Goal: Task Accomplishment & Management: Complete application form

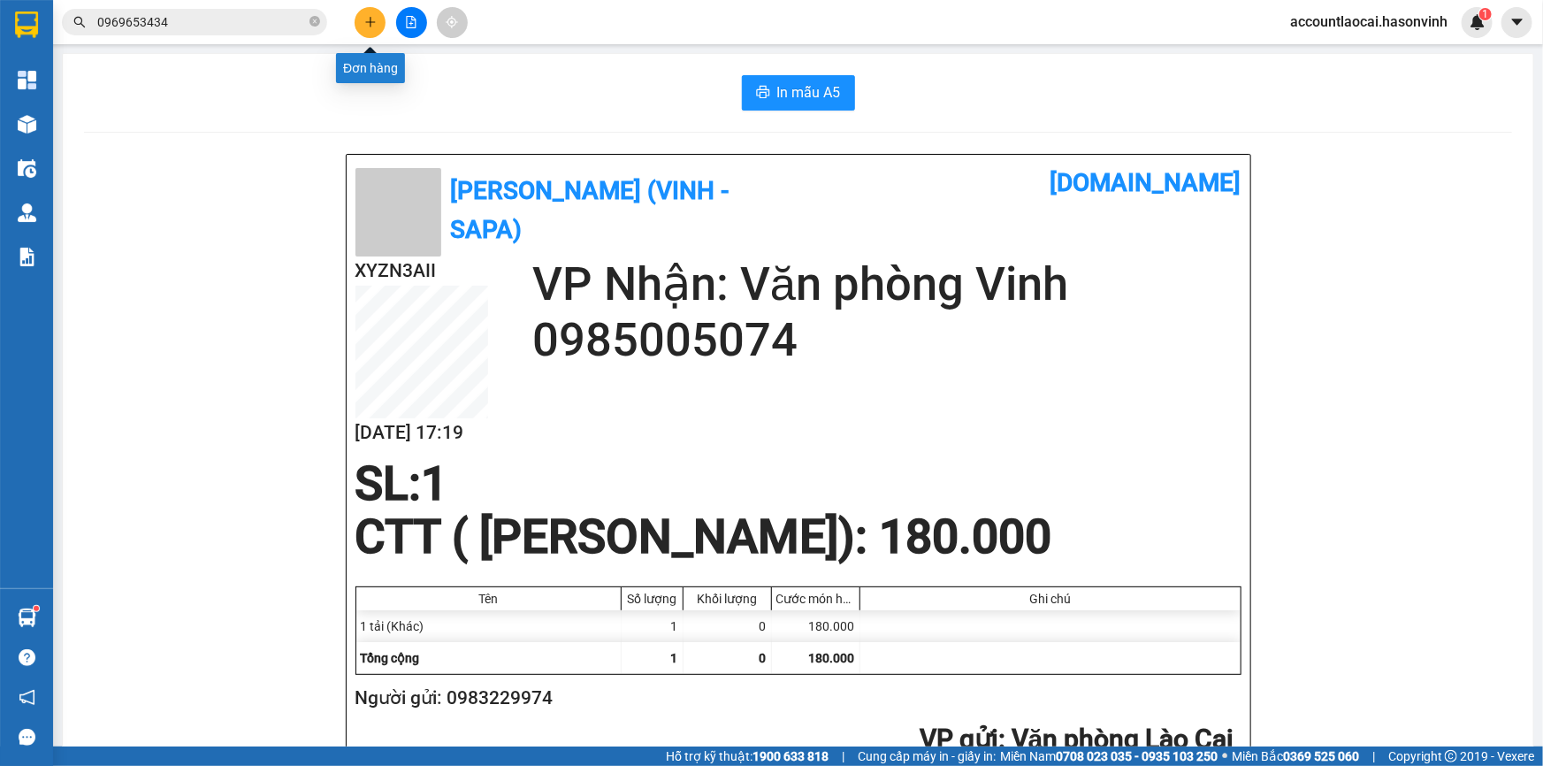
click at [361, 27] on button at bounding box center [370, 22] width 31 height 31
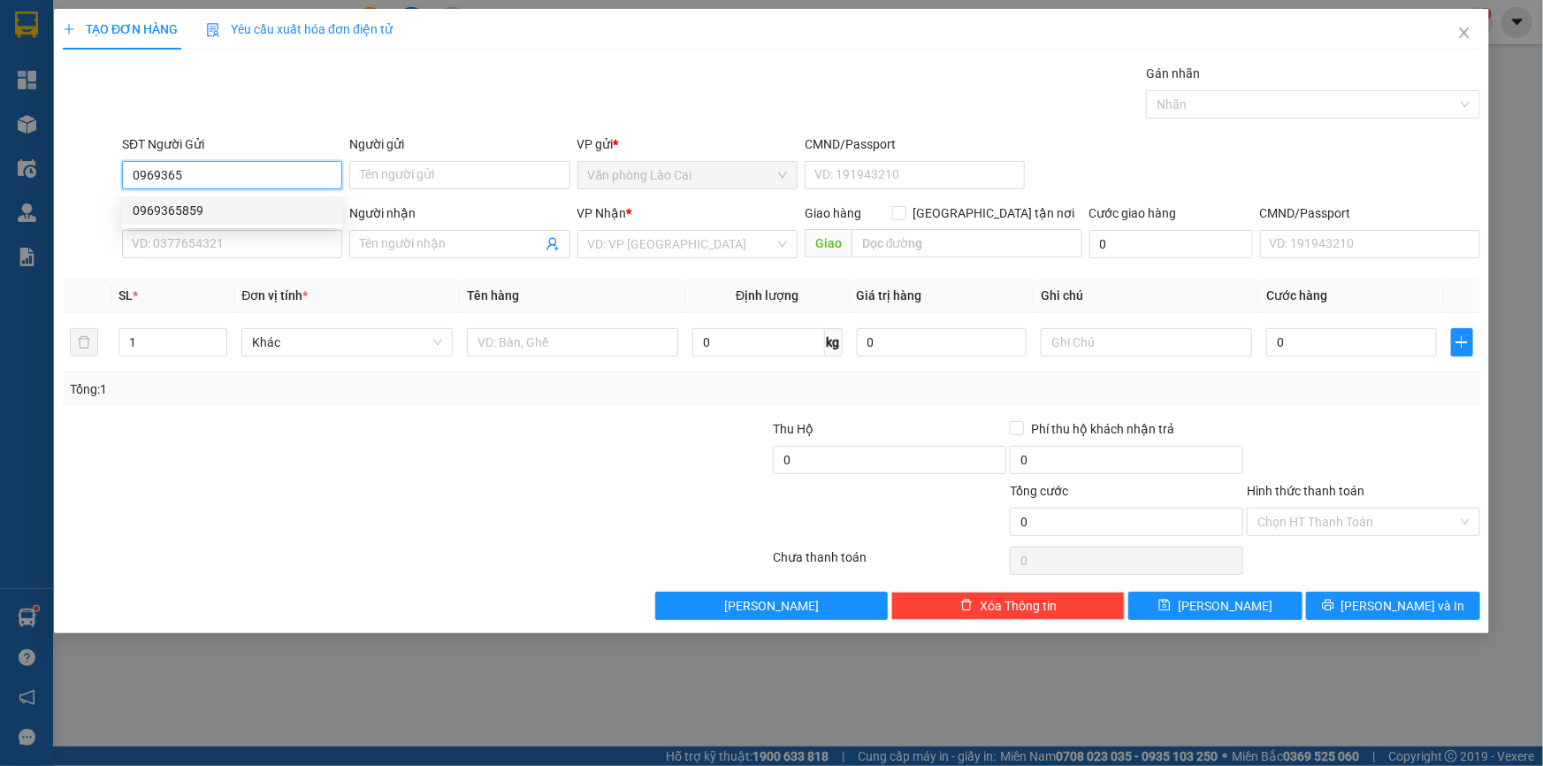
click at [179, 208] on div "0969365859" at bounding box center [232, 210] width 199 height 19
type input "0969365859"
type input "0382095469"
type input "ngã tư [PERSON_NAME]"
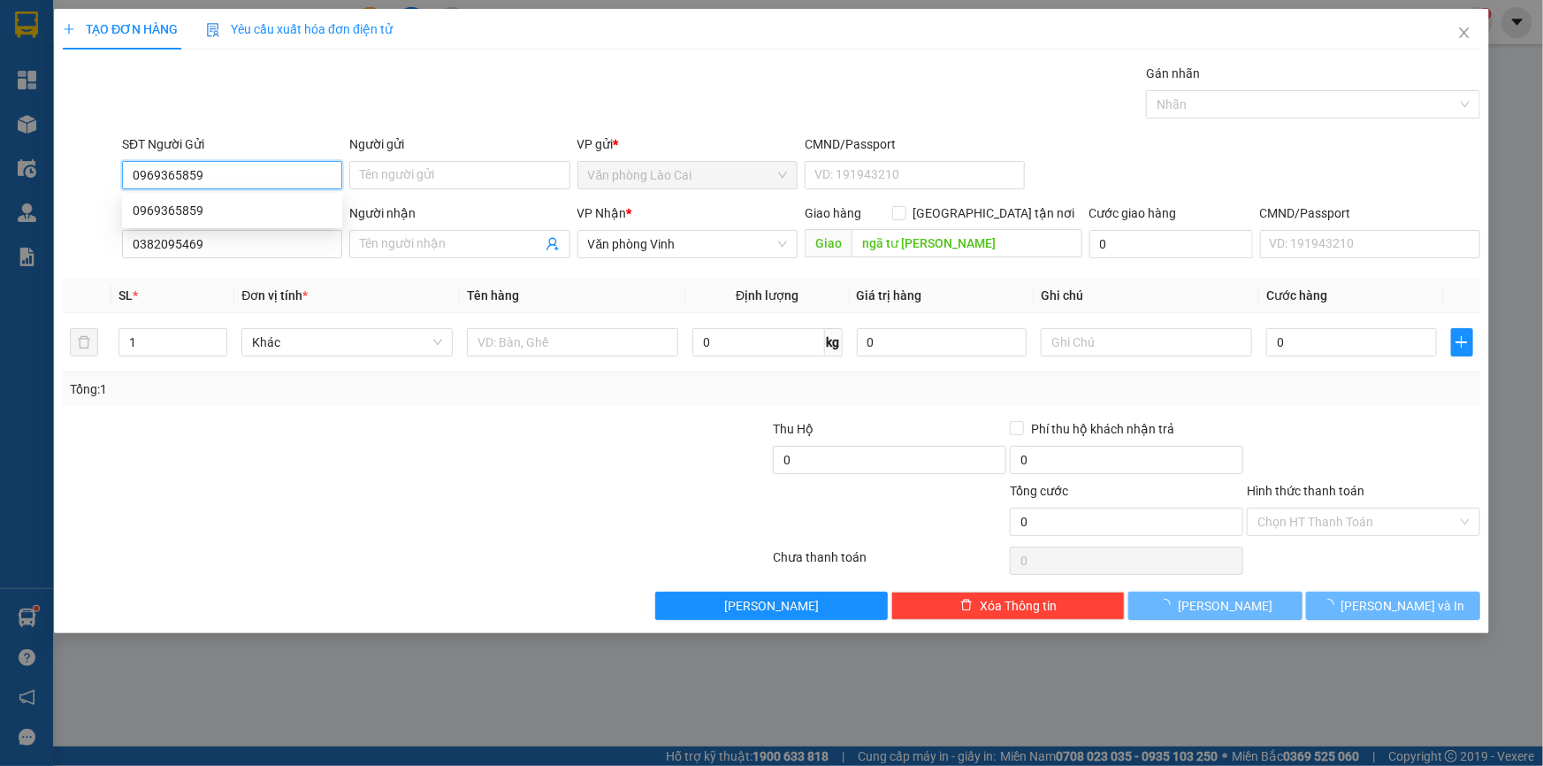
type input "100.000"
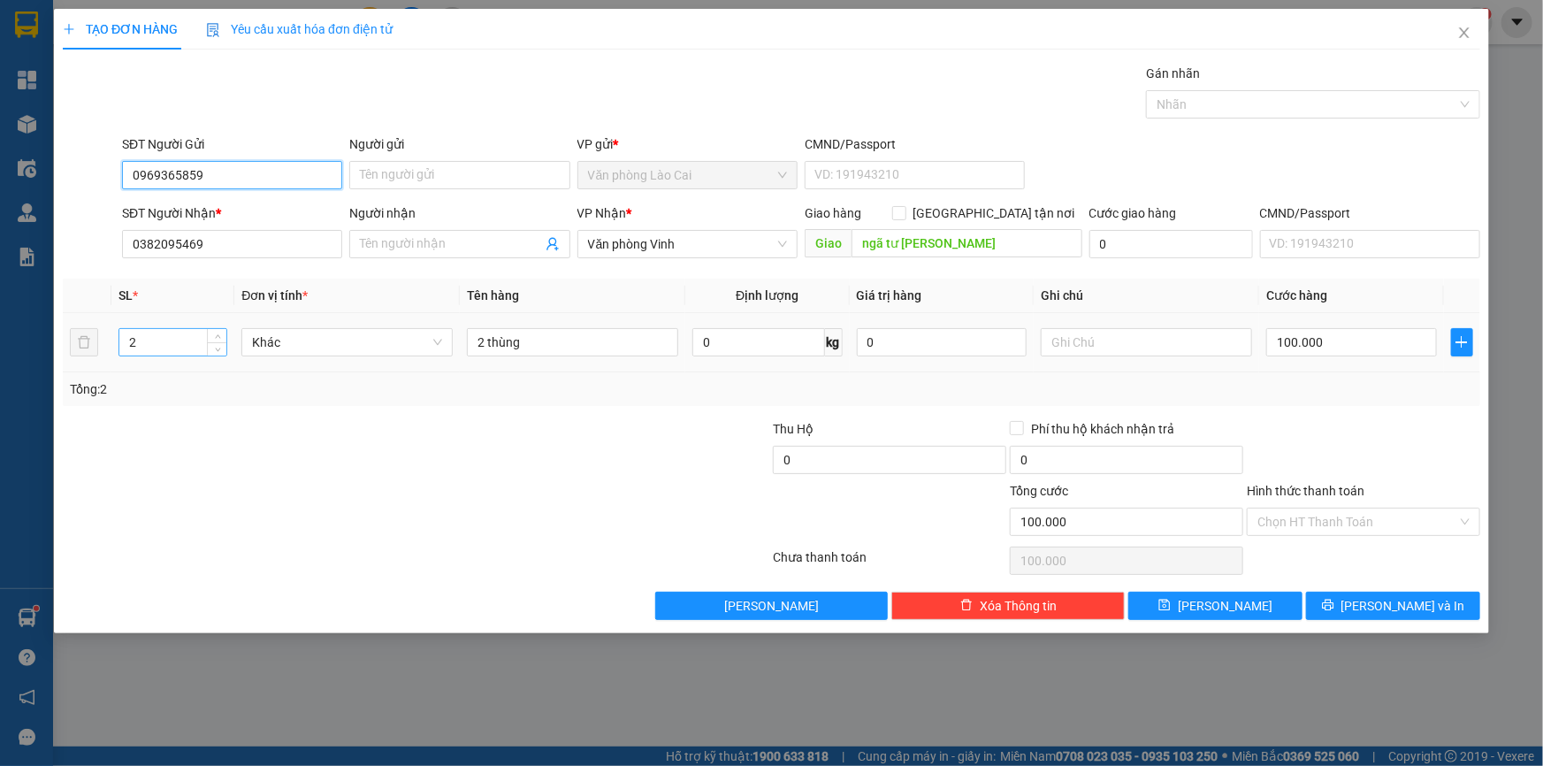
type input "0969365859"
click at [147, 342] on input "2" at bounding box center [172, 342] width 107 height 27
type input "4"
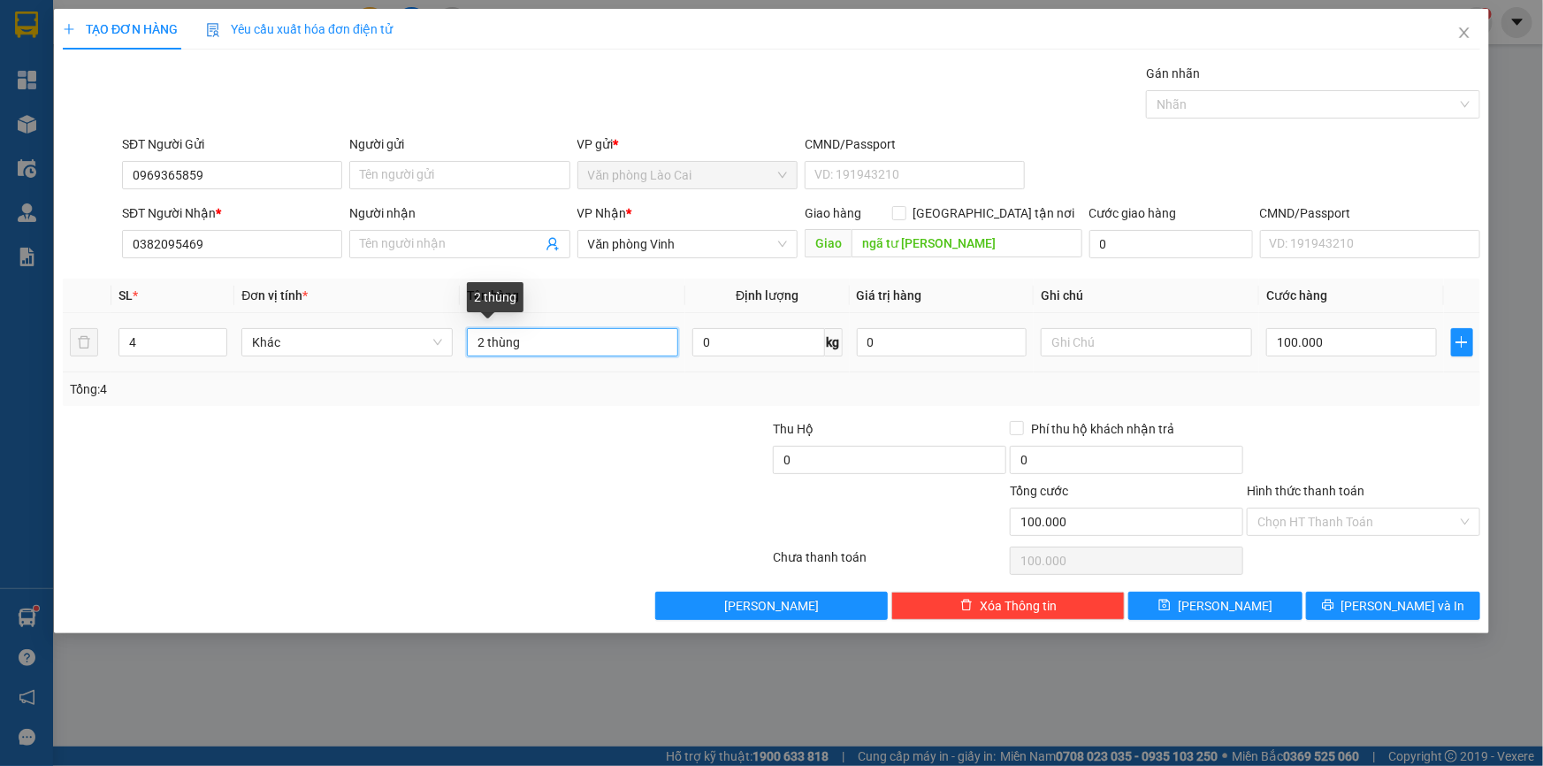
click at [484, 347] on input "2 thùng" at bounding box center [572, 342] width 211 height 28
type input "4 thùng"
click at [1349, 351] on input "100.000" at bounding box center [1351, 342] width 171 height 28
type input "0"
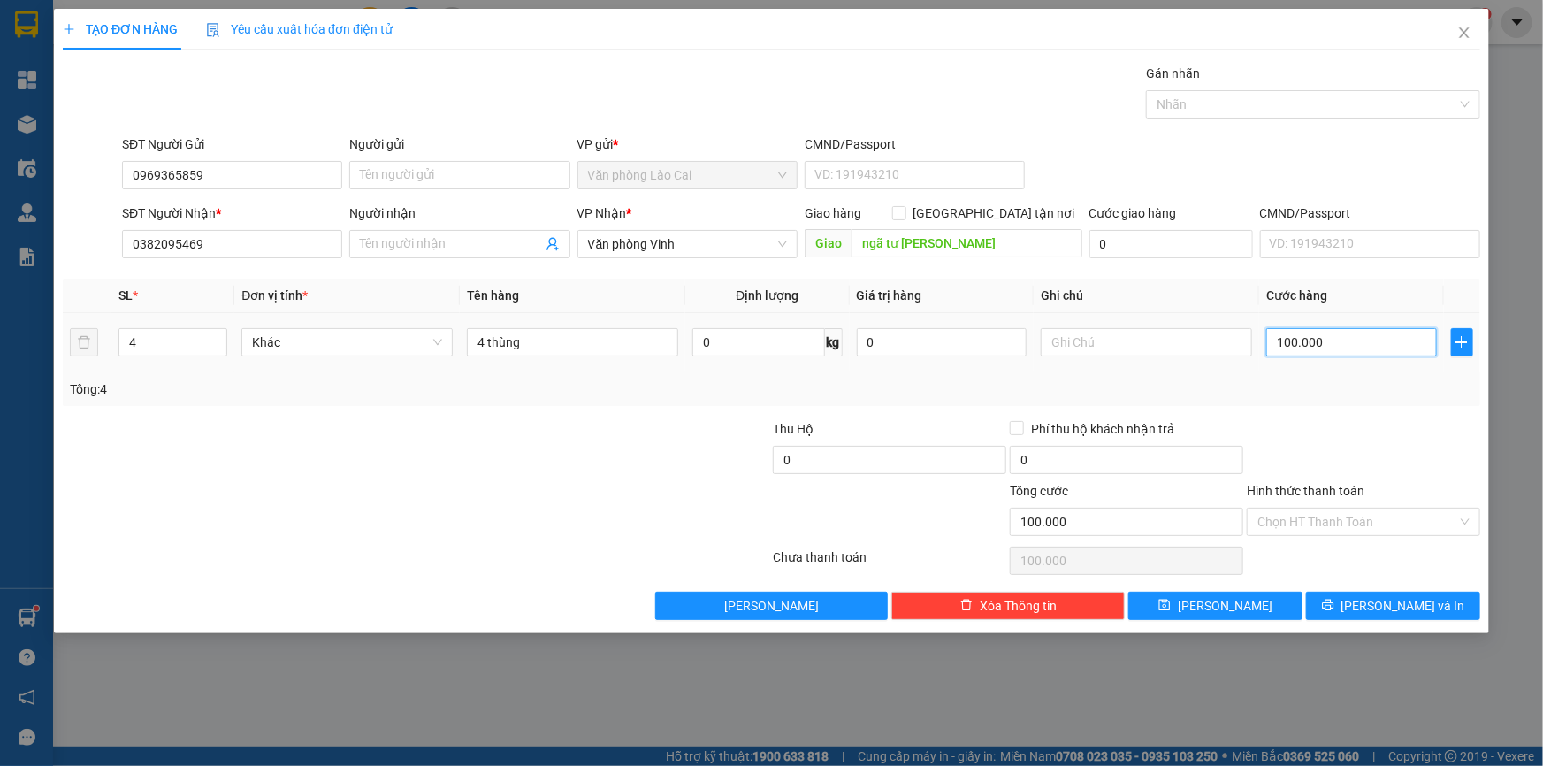
type input "0"
type input "2"
type input "020"
type input "20"
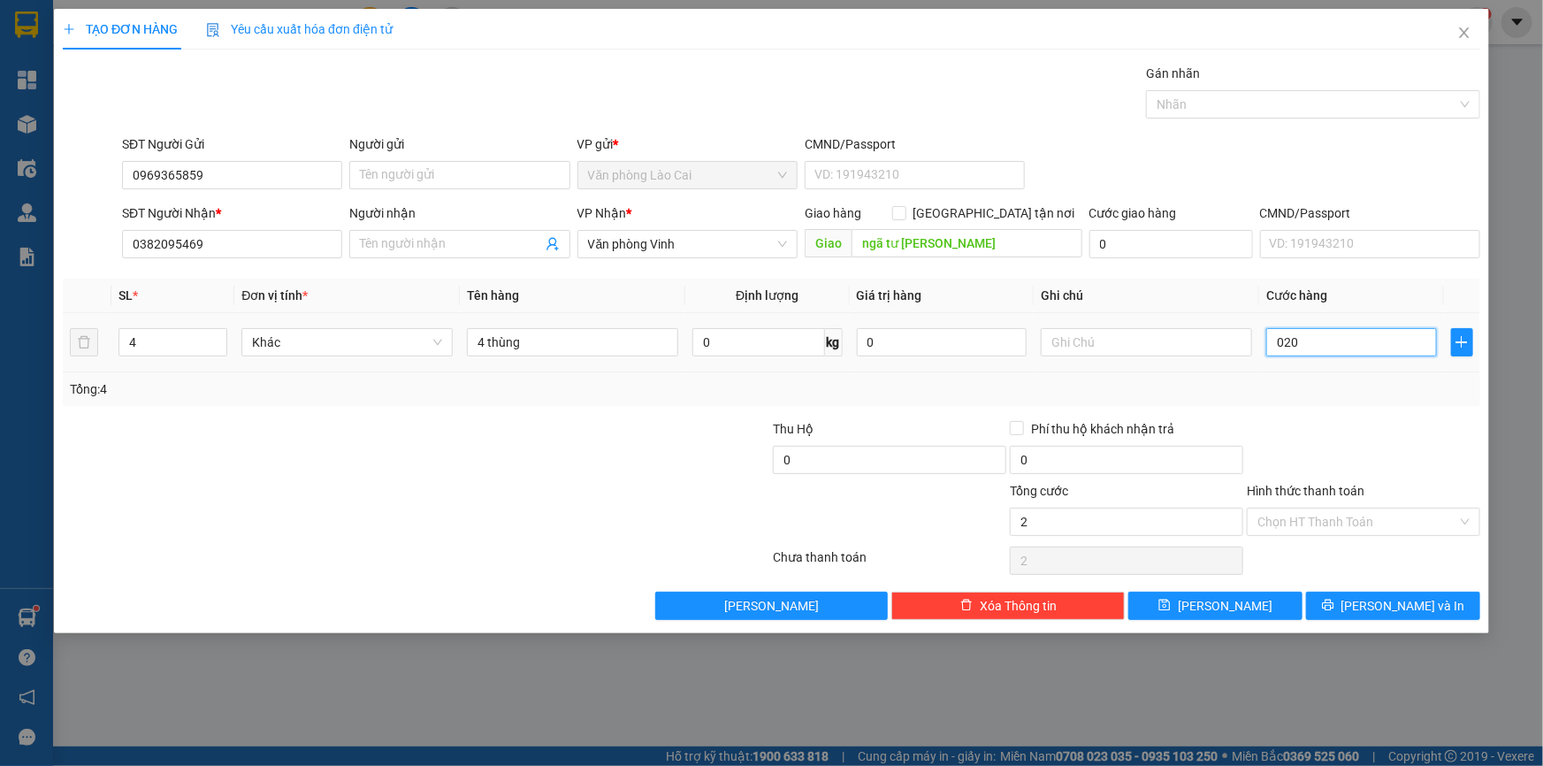
type input "20"
type input "200"
type input "02.000"
type input "2.000"
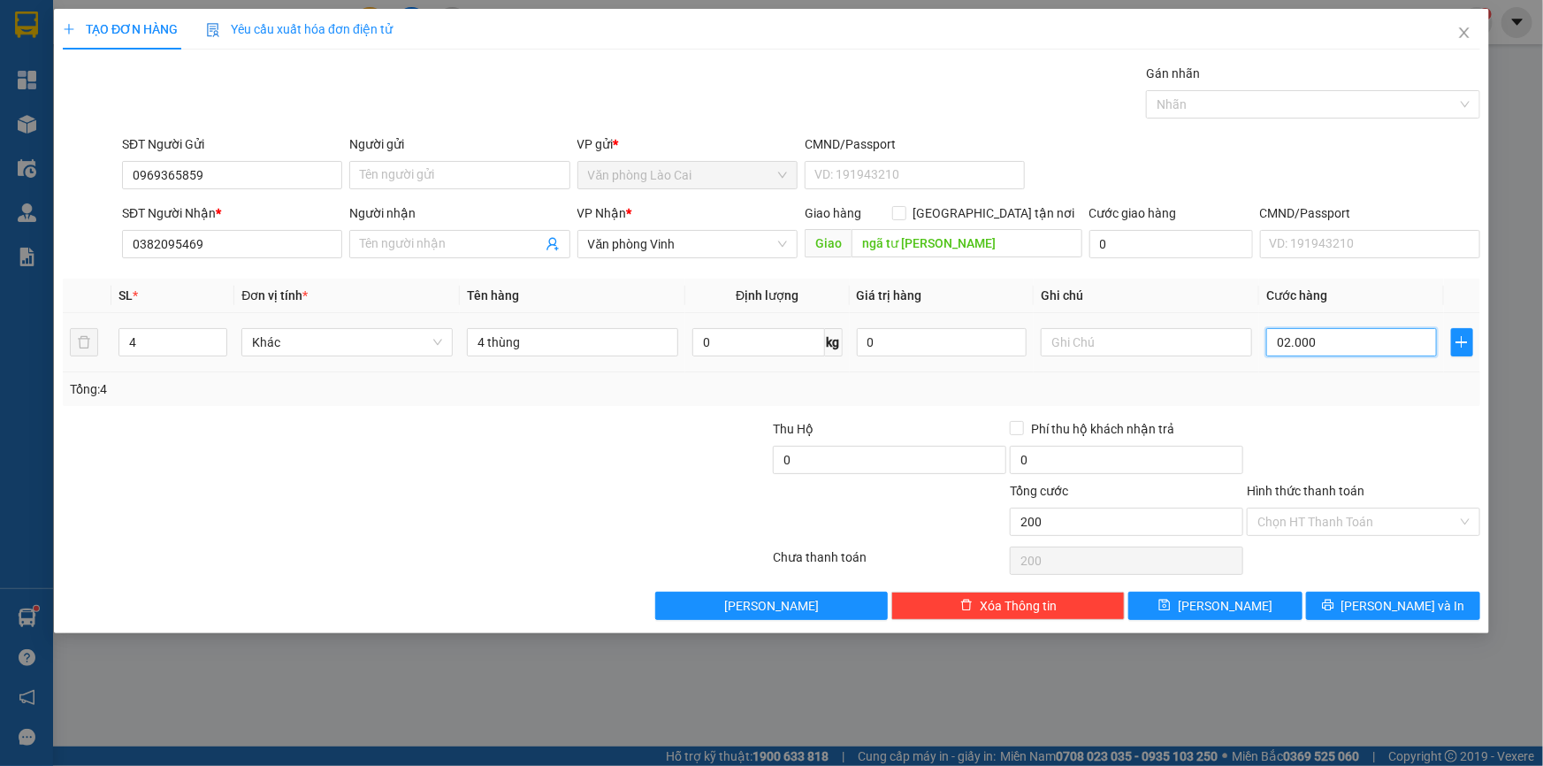
type input "2.000"
type input "20.000"
type input "0.200.000"
type input "200.000"
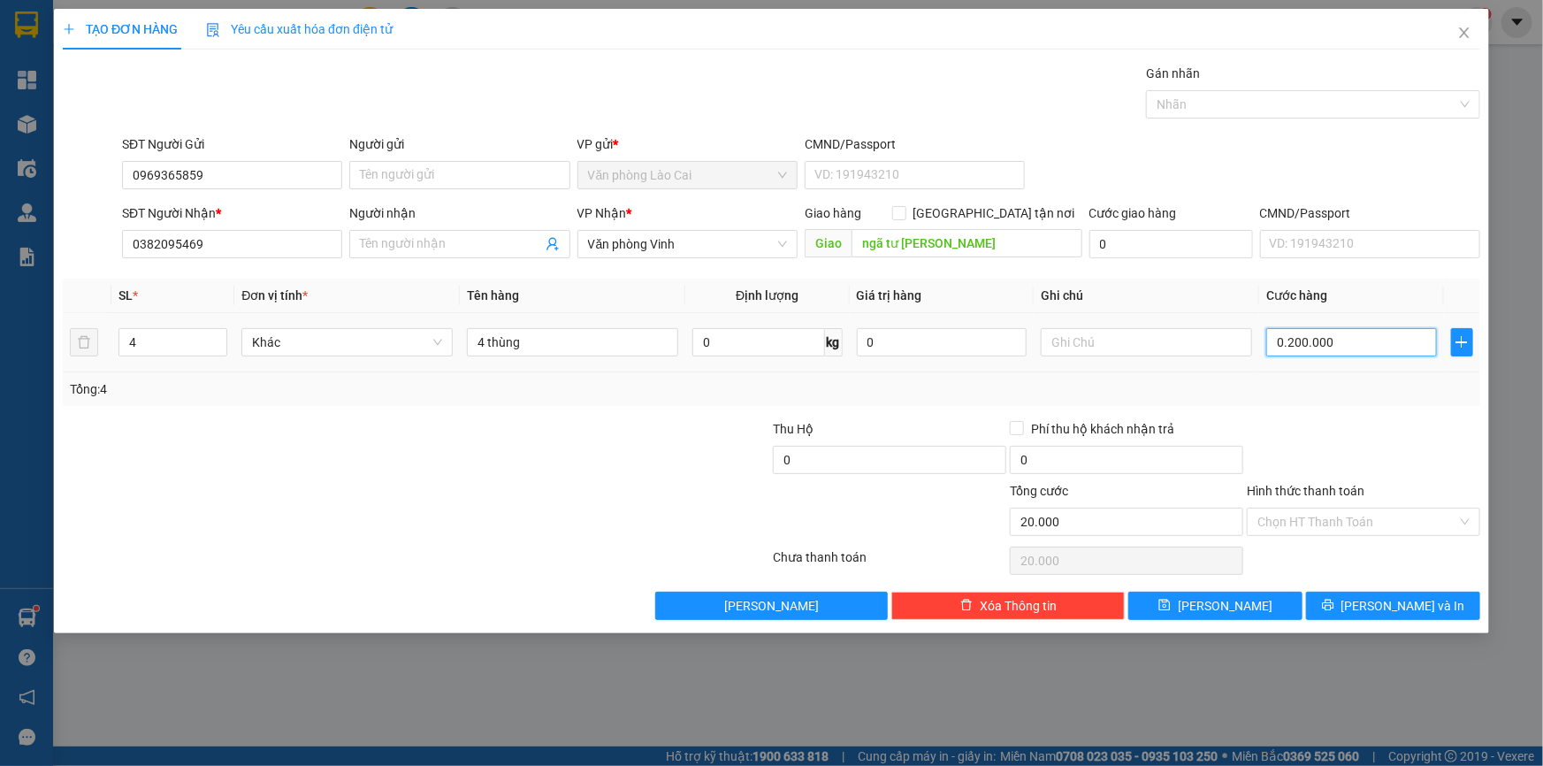
type input "200.000"
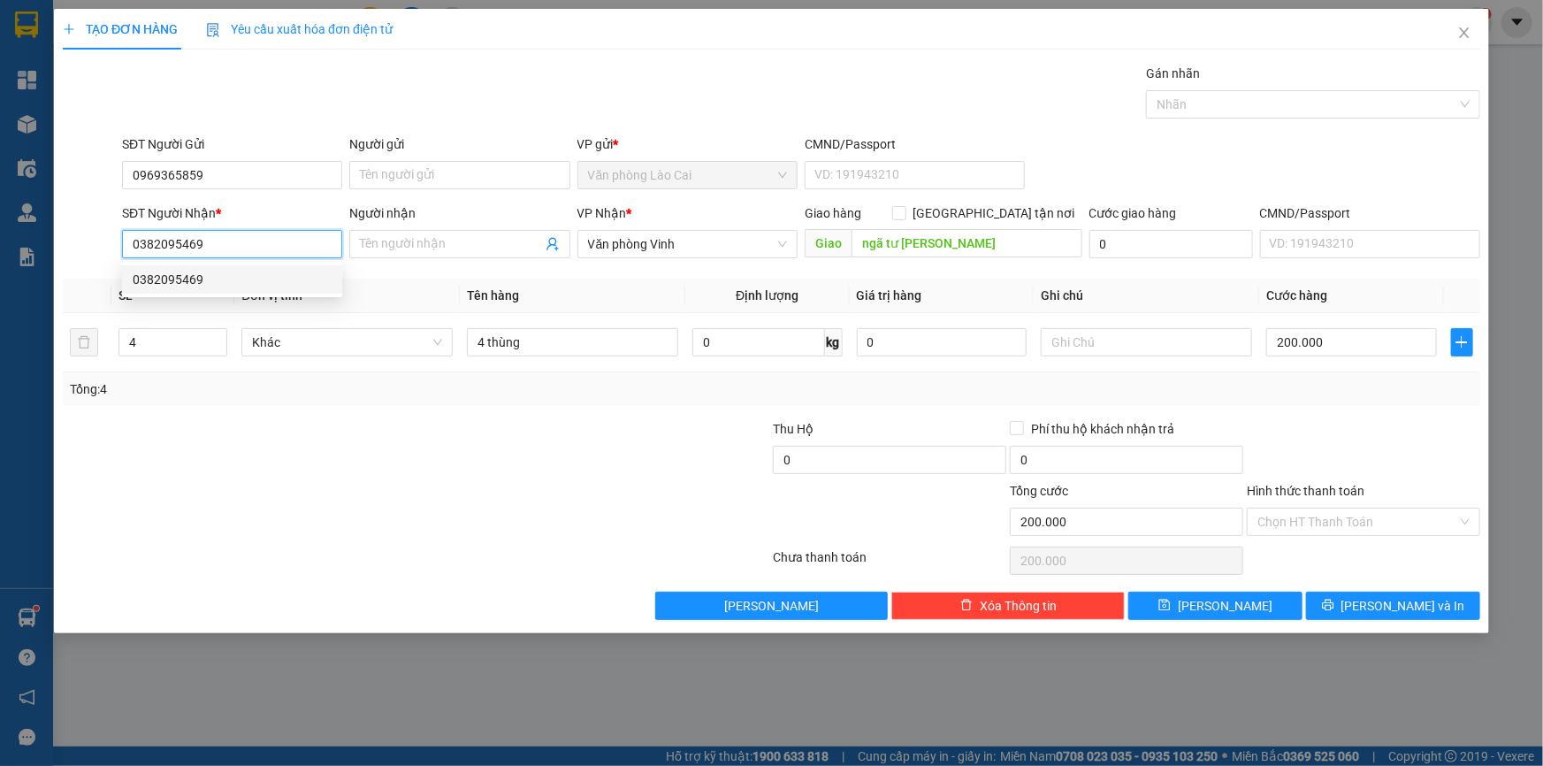
drag, startPoint x: 251, startPoint y: 239, endPoint x: 147, endPoint y: 246, distance: 104.6
click at [147, 246] on input "0382095469" at bounding box center [232, 244] width 220 height 28
type input "0327884394"
click at [1420, 419] on div at bounding box center [1363, 450] width 237 height 62
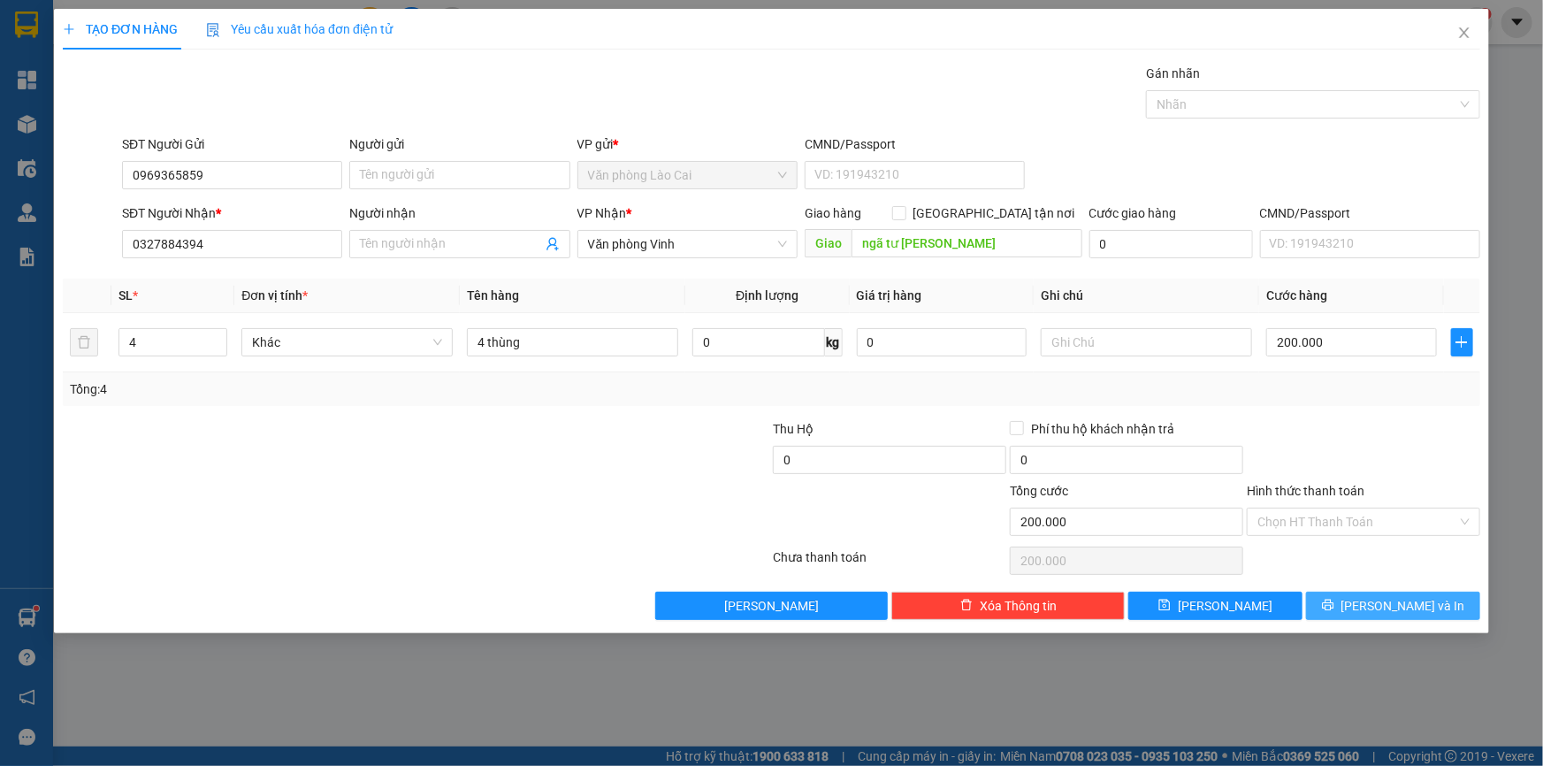
click at [1397, 601] on span "[PERSON_NAME] và In" at bounding box center [1403, 605] width 124 height 19
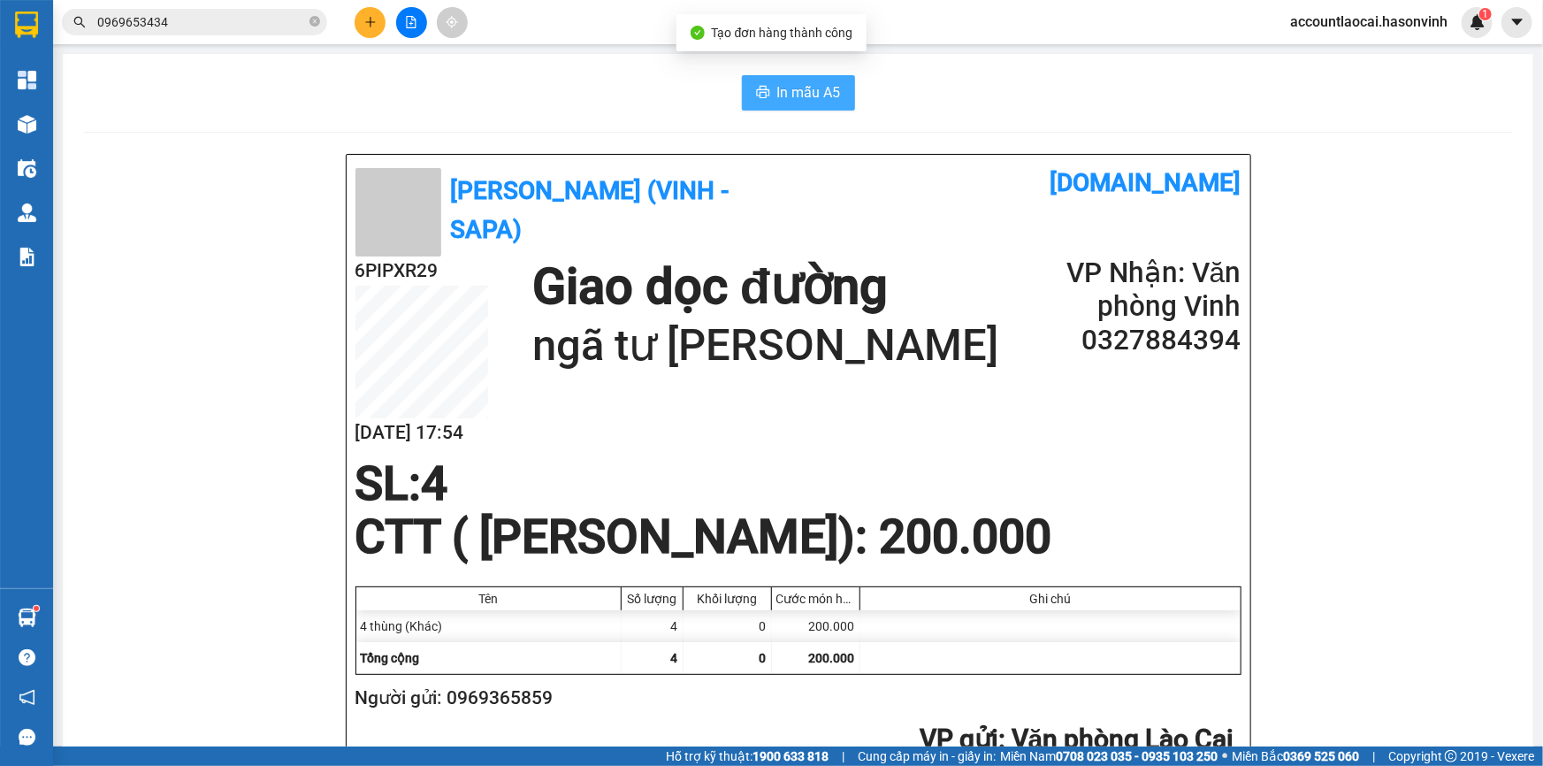
click at [803, 105] on button "In mẫu A5" at bounding box center [798, 92] width 113 height 35
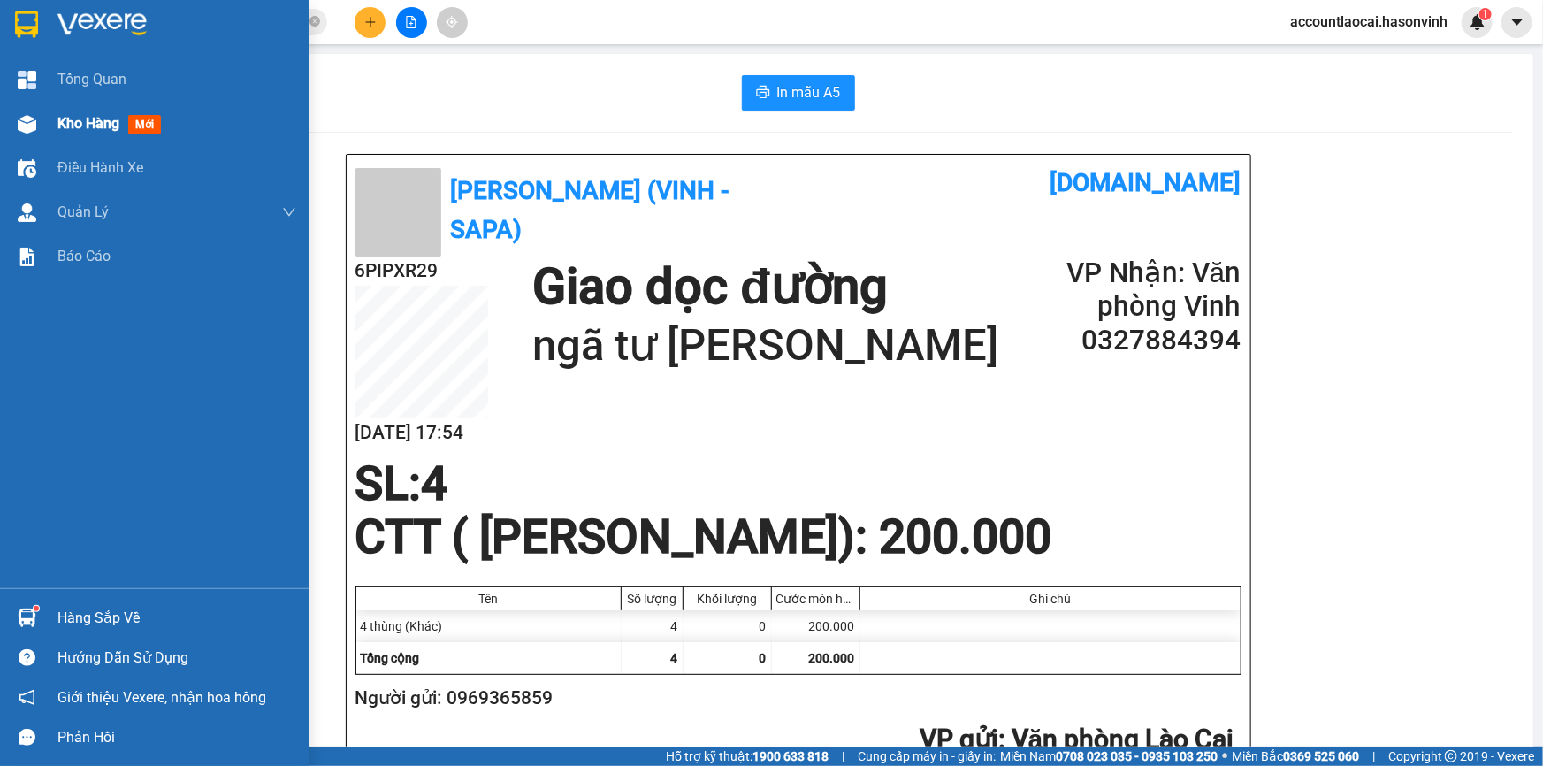
click at [80, 124] on span "Kho hàng" at bounding box center [88, 123] width 62 height 17
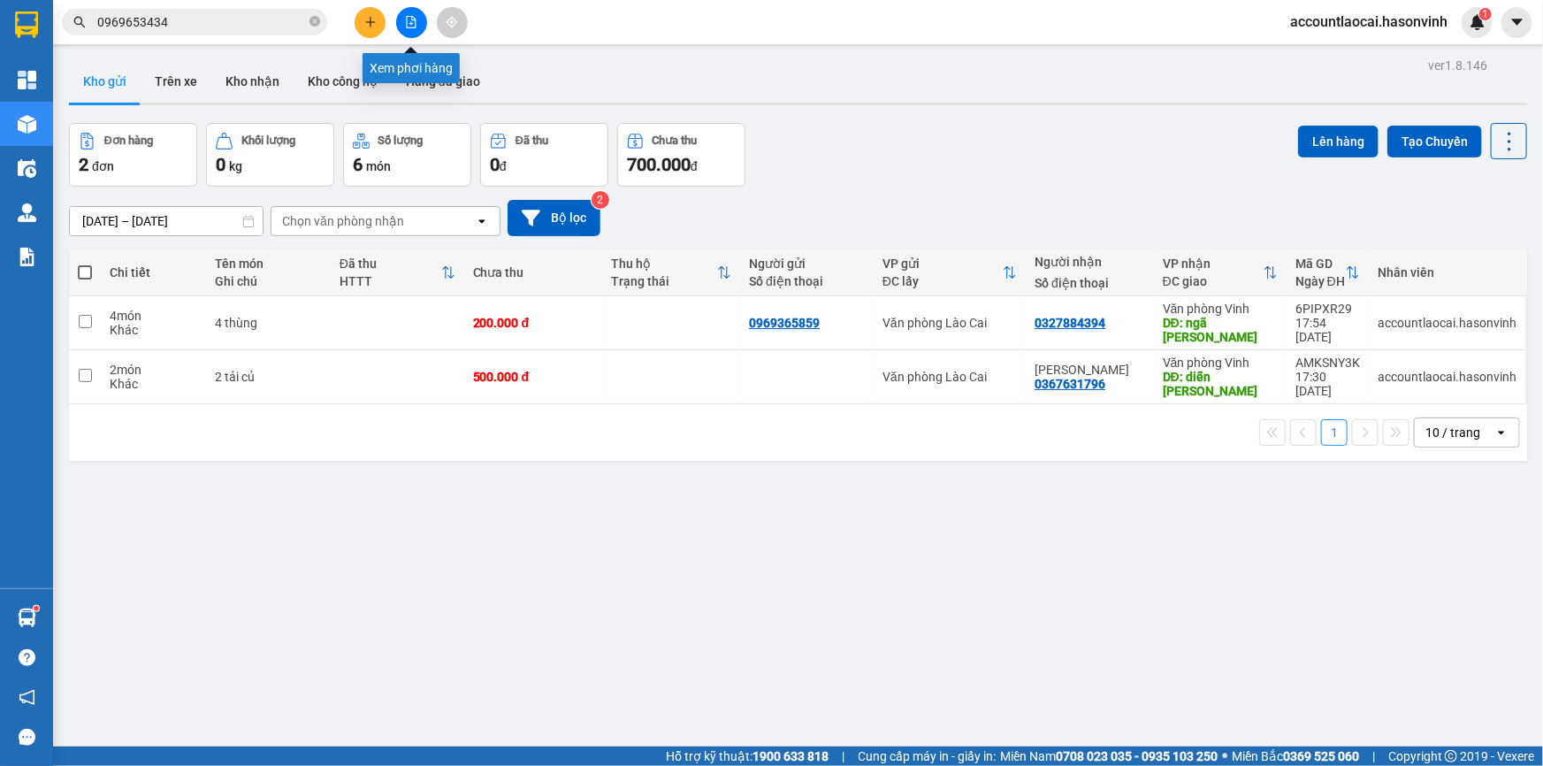
click at [416, 18] on icon "file-add" at bounding box center [411, 22] width 12 height 12
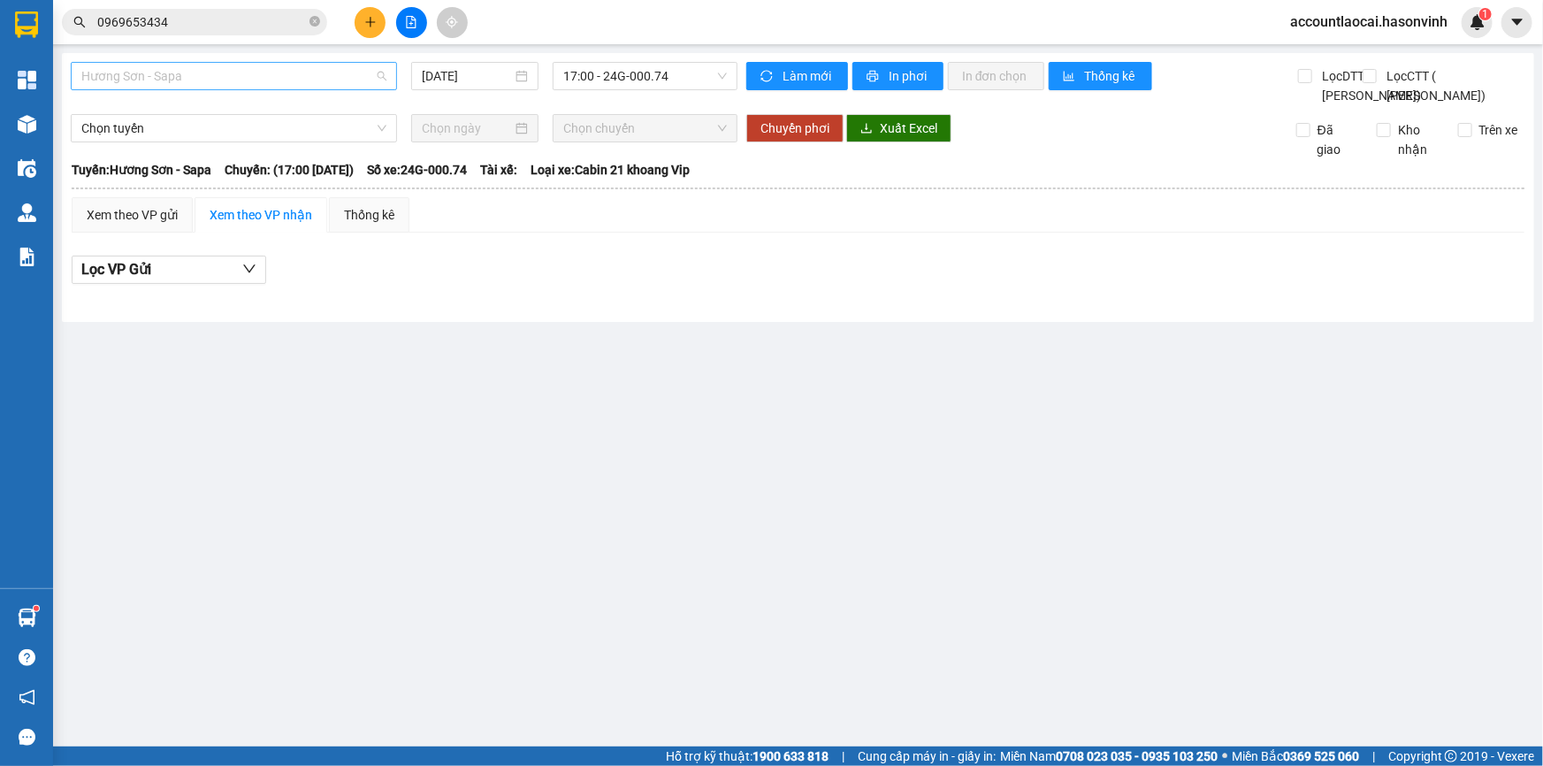
click at [185, 74] on span "Hương Sơn - Sapa" at bounding box center [233, 76] width 305 height 27
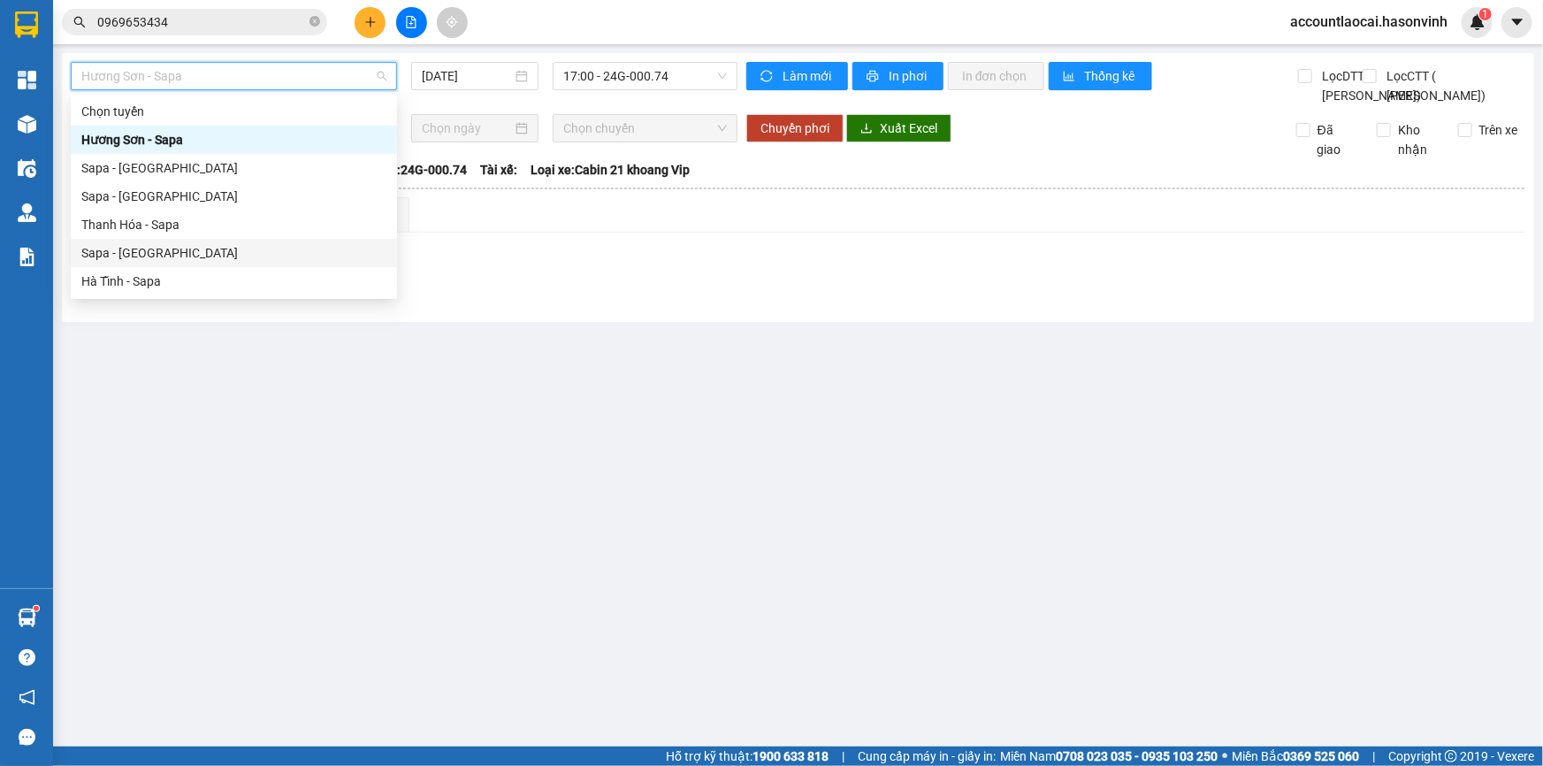
click at [153, 248] on div "Sapa - [GEOGRAPHIC_DATA]" at bounding box center [233, 252] width 305 height 19
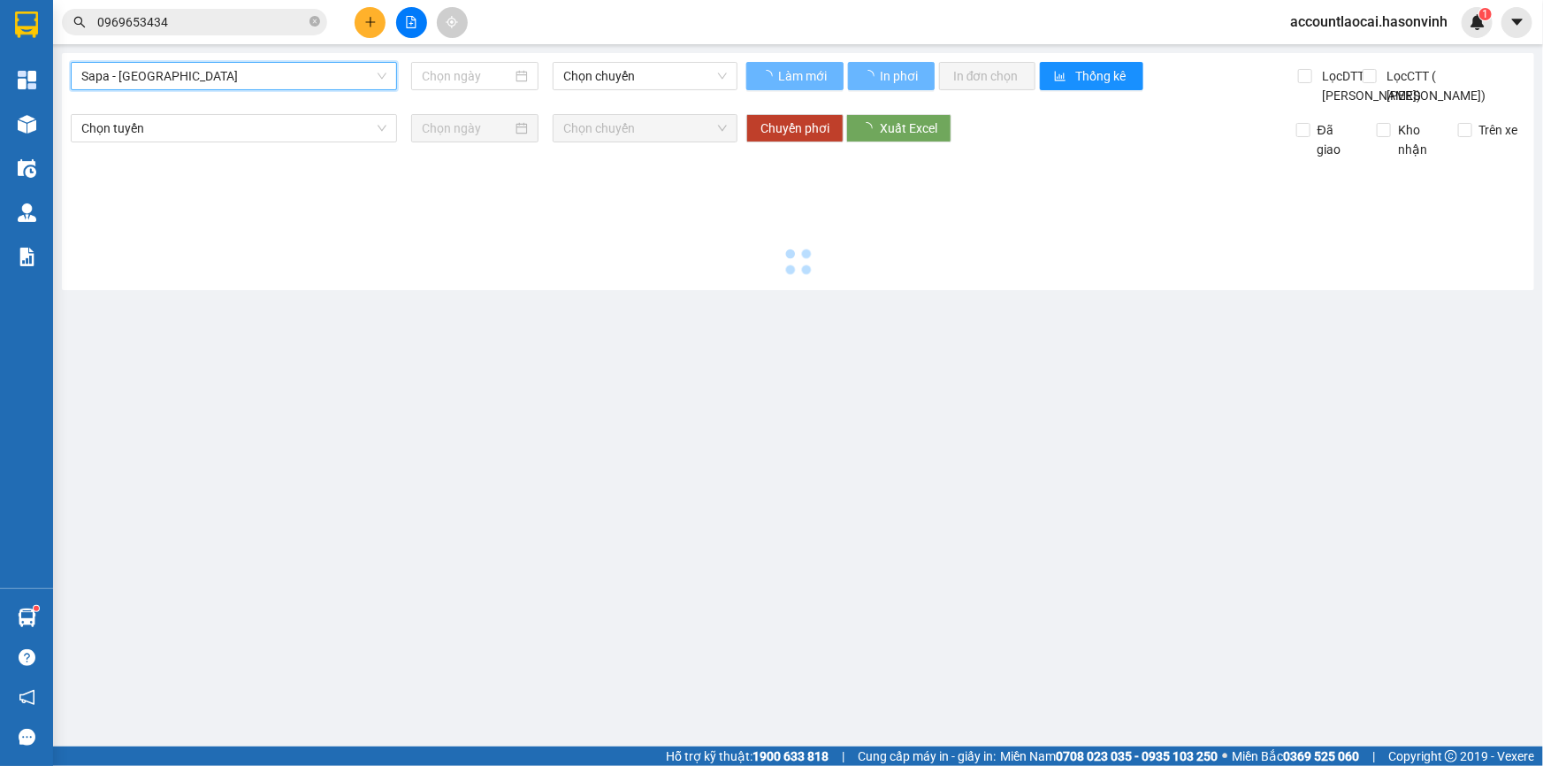
type input "[DATE]"
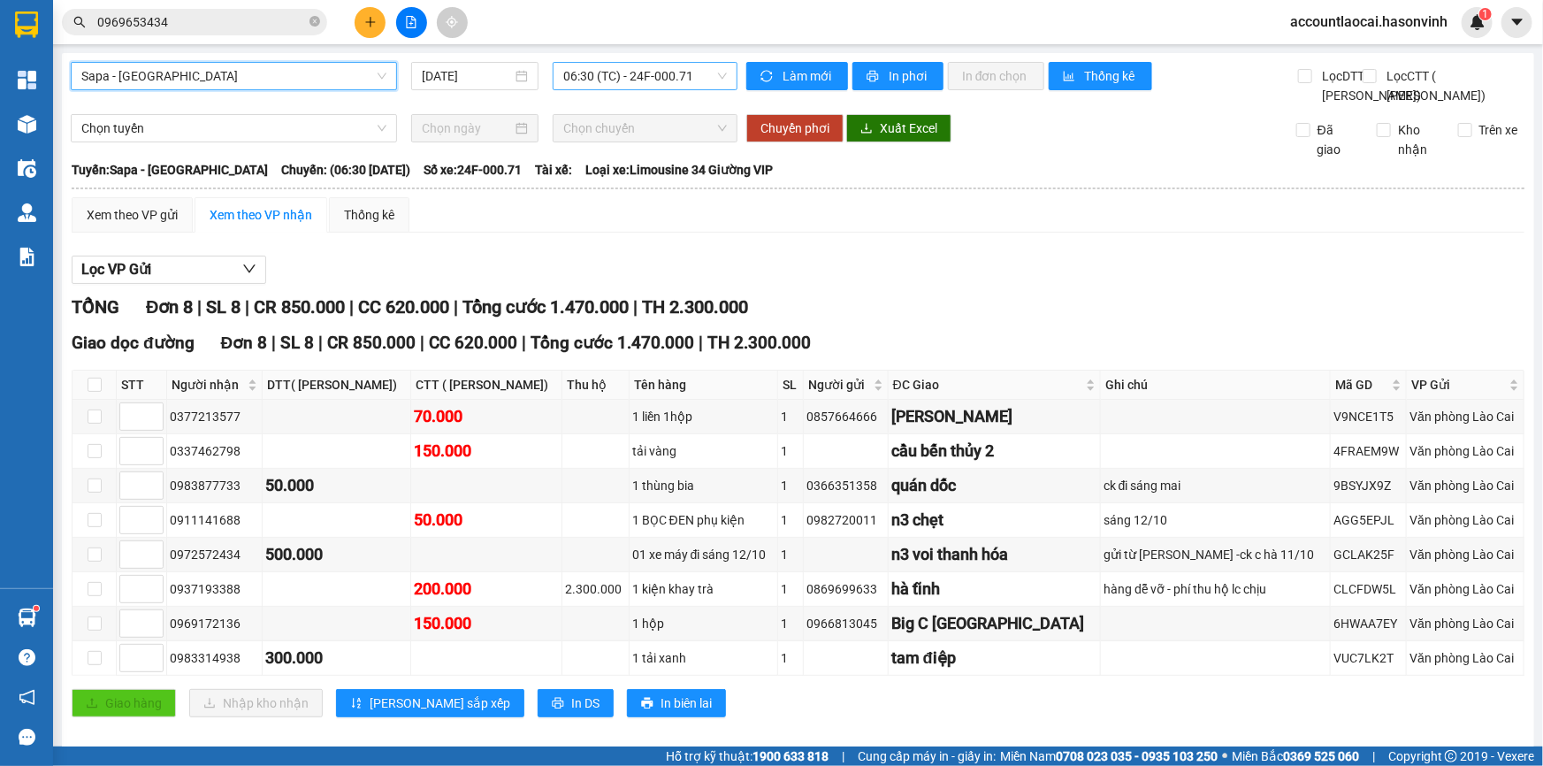
click at [661, 79] on span "06:30 (TC) - 24F-000.71" at bounding box center [645, 76] width 164 height 27
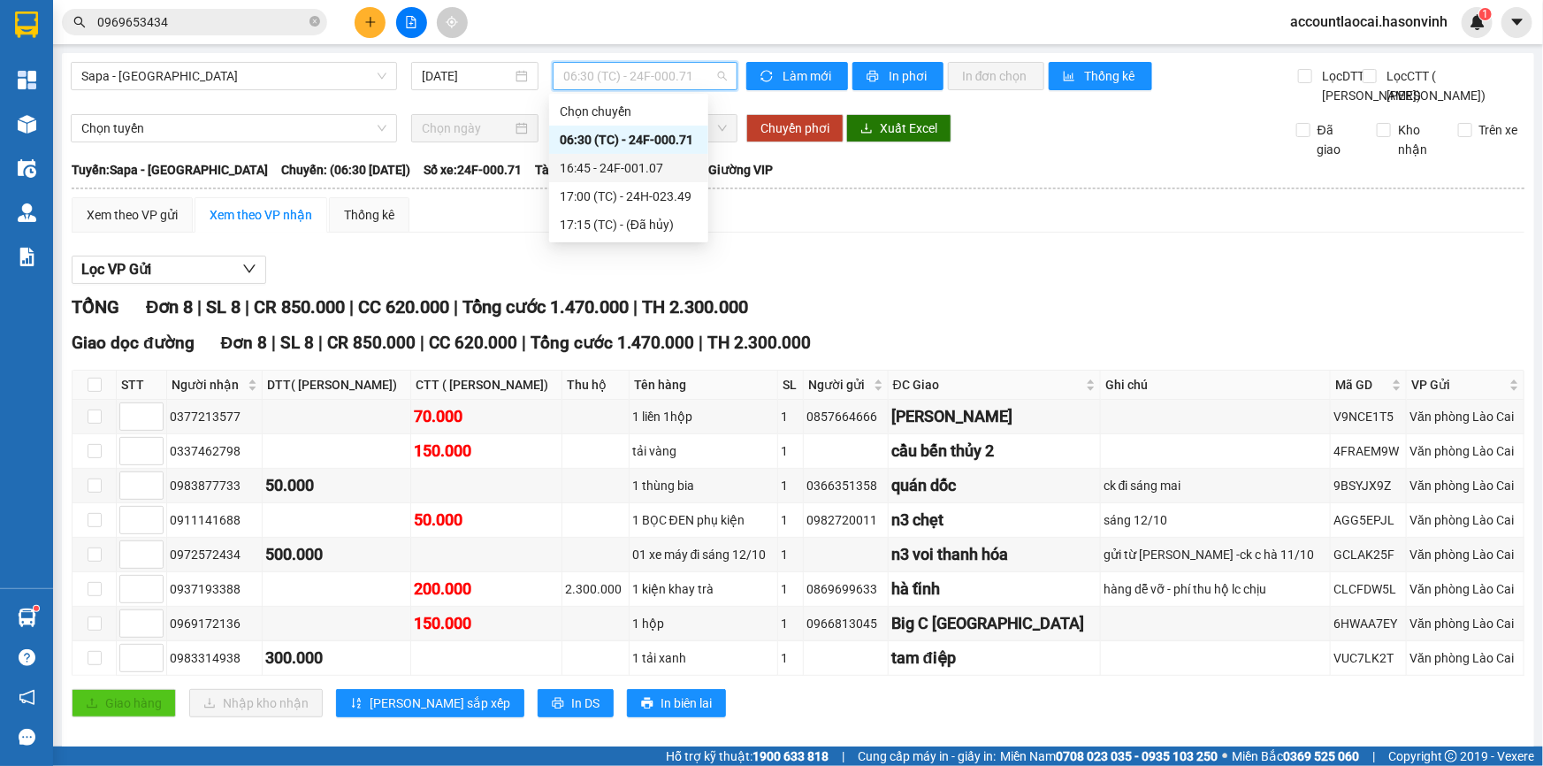
click at [634, 169] on div "16:45 - 24F-001.07" at bounding box center [629, 167] width 138 height 19
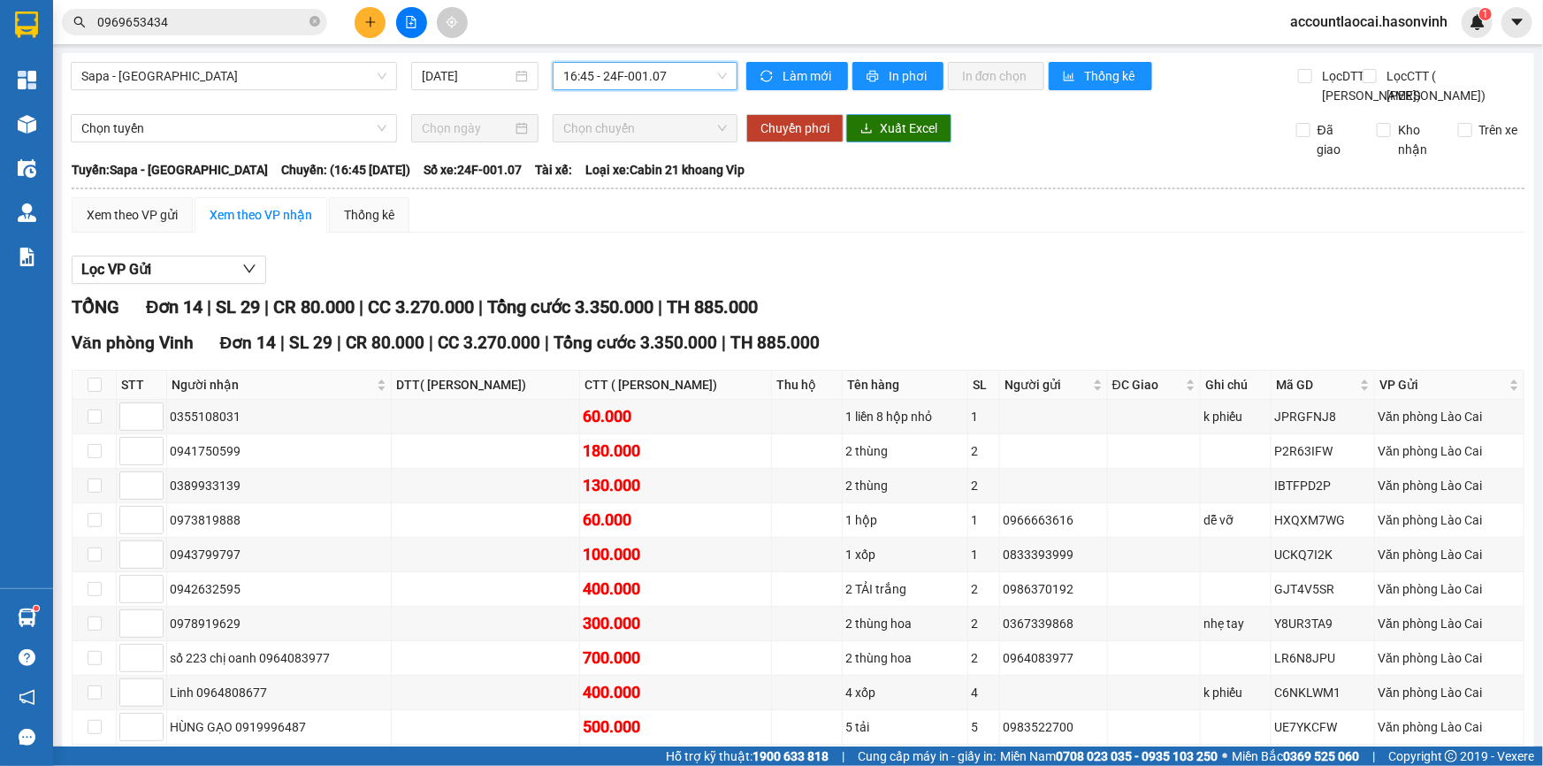
click at [914, 138] on span "Xuất Excel" at bounding box center [908, 127] width 57 height 19
click at [877, 80] on button "In phơi" at bounding box center [897, 76] width 91 height 28
click at [905, 73] on span "In phơi" at bounding box center [909, 75] width 41 height 19
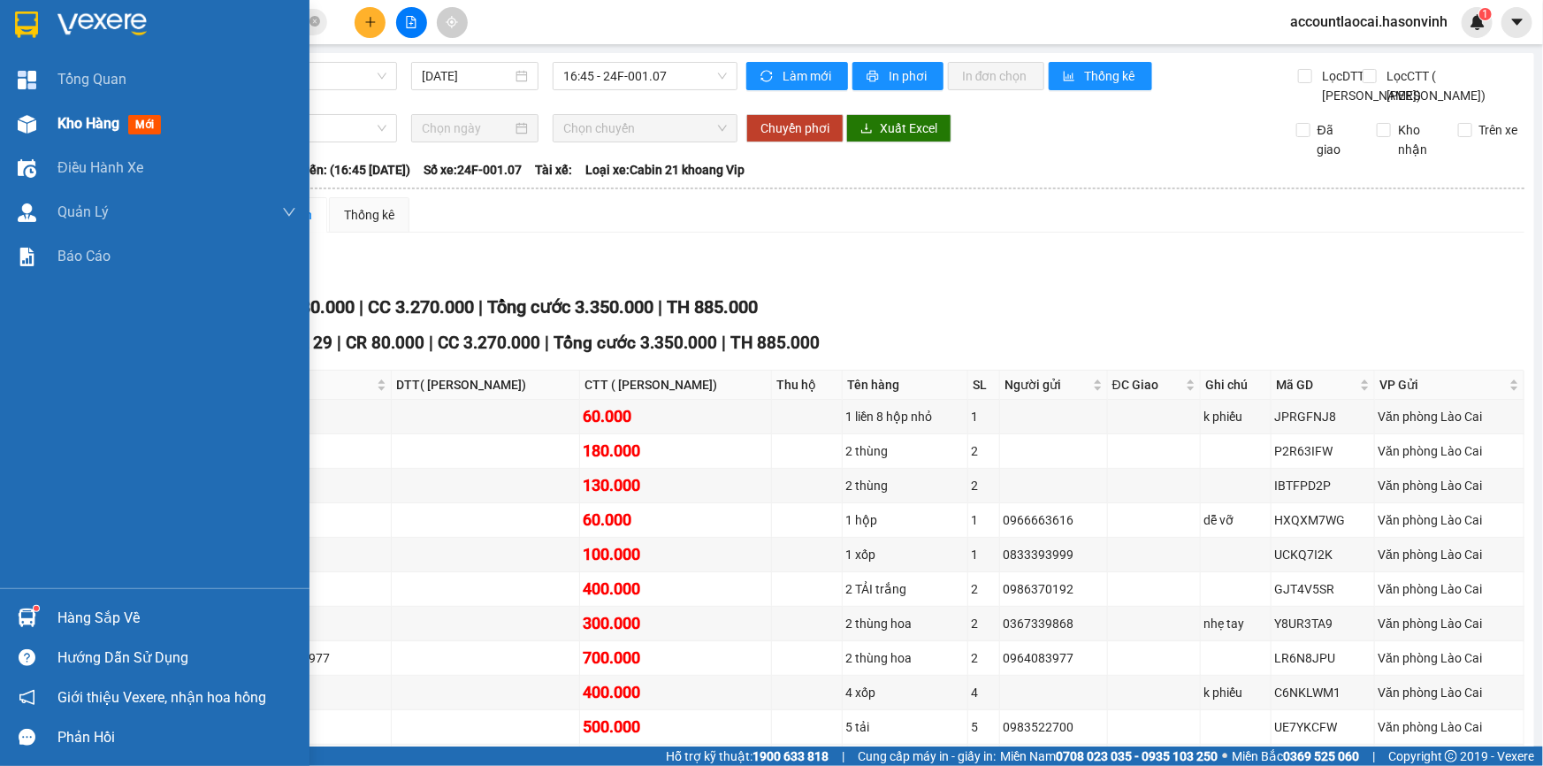
click at [42, 131] on div "Kho hàng mới" at bounding box center [154, 124] width 309 height 44
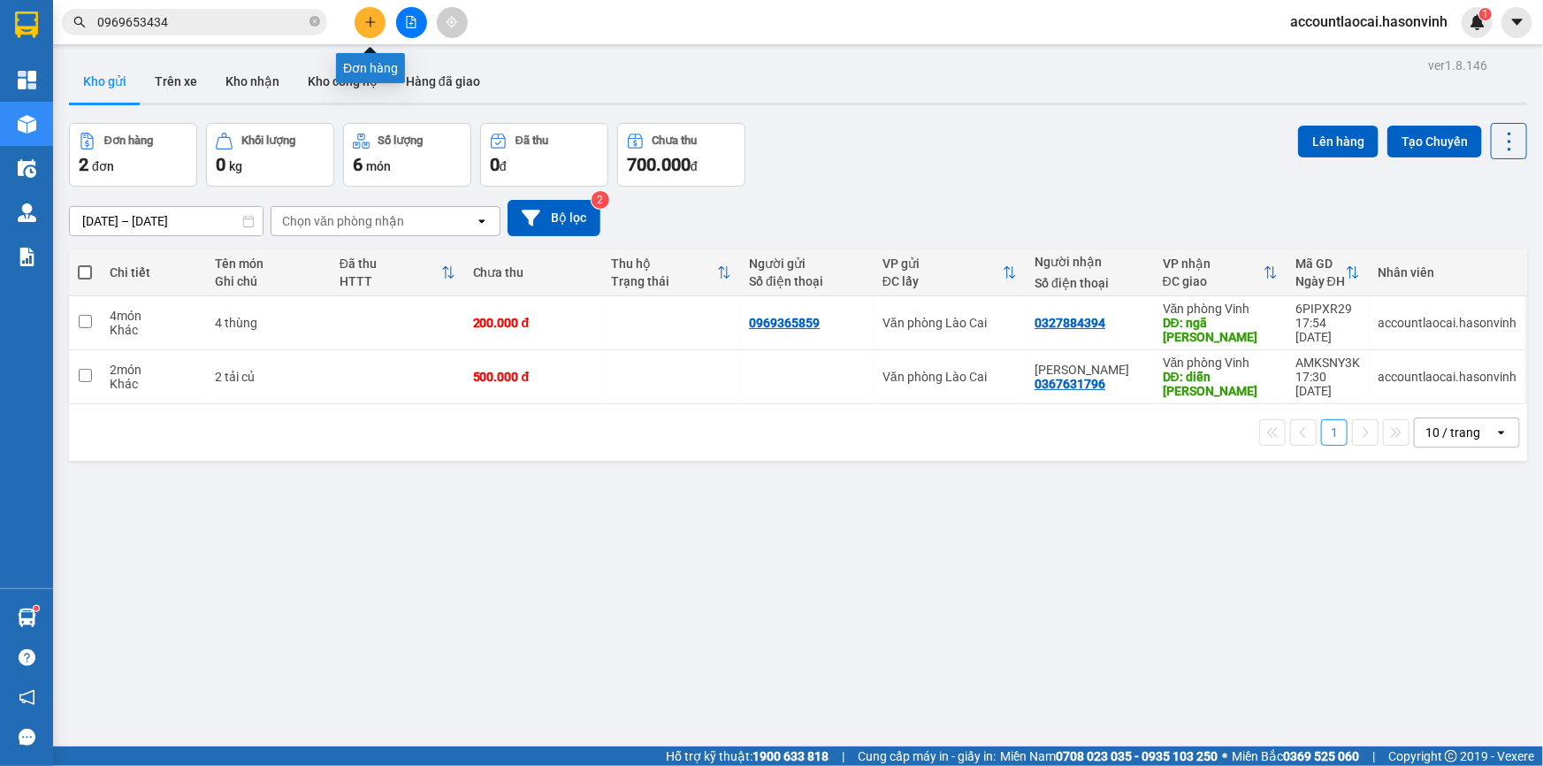
click at [372, 19] on icon "plus" at bounding box center [370, 22] width 12 height 12
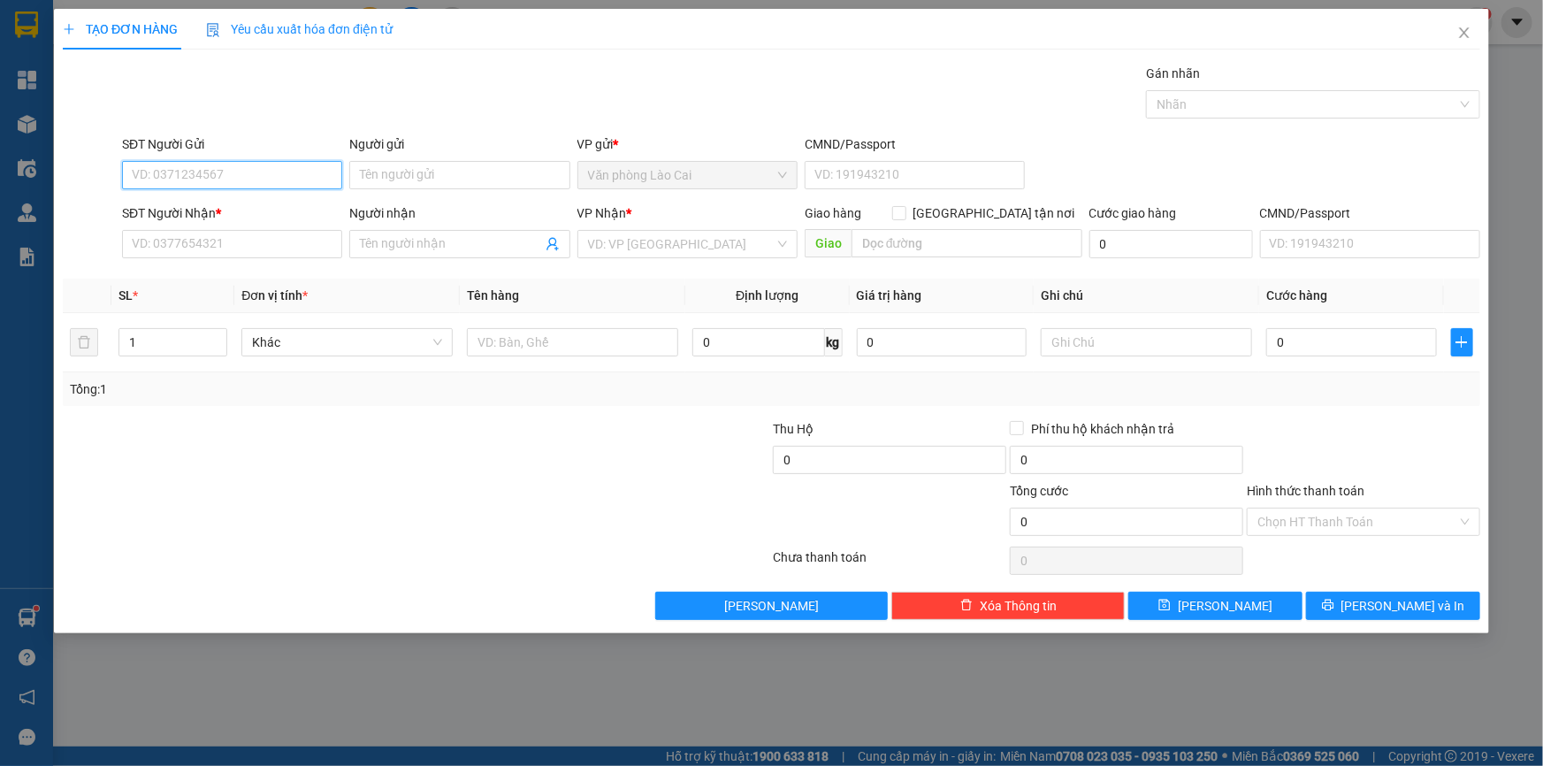
click at [263, 168] on input "SĐT Người Gửi" at bounding box center [232, 175] width 220 height 28
click at [253, 212] on div "0987984093" at bounding box center [232, 210] width 199 height 19
type input "0987984093"
type input "0982787982"
type input "bỉm sơn"
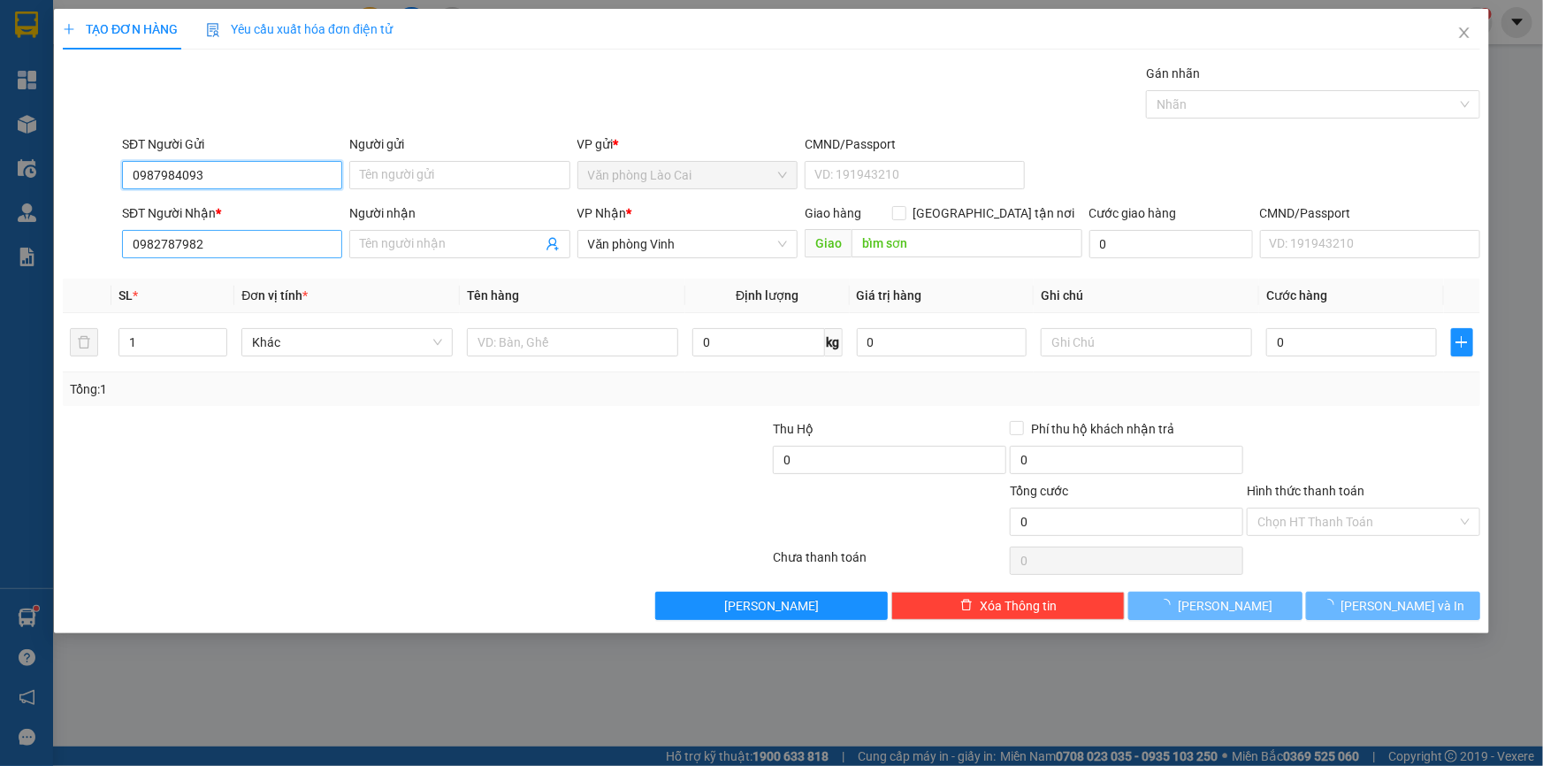
type input "1.000.000"
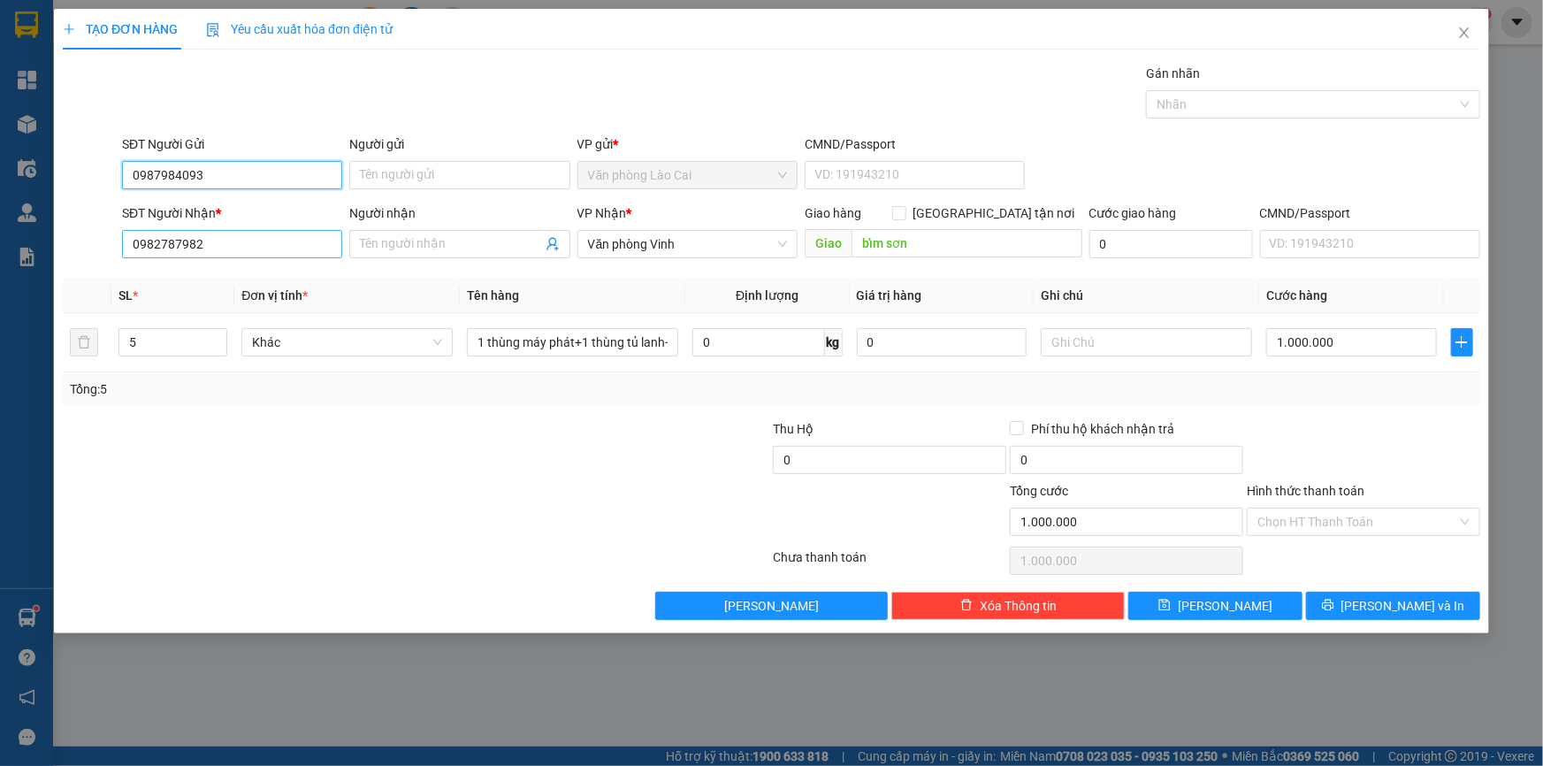
type input "0987984093"
drag, startPoint x: 250, startPoint y: 239, endPoint x: 0, endPoint y: 243, distance: 250.2
click at [0, 243] on div "TẠO ĐƠN HÀNG Yêu cầu xuất hóa đơn điện tử Transit Pickup Surcharge Ids Transit …" at bounding box center [771, 383] width 1543 height 766
type input "0968222776"
click at [953, 253] on input "bỉm sơn" at bounding box center [966, 243] width 231 height 28
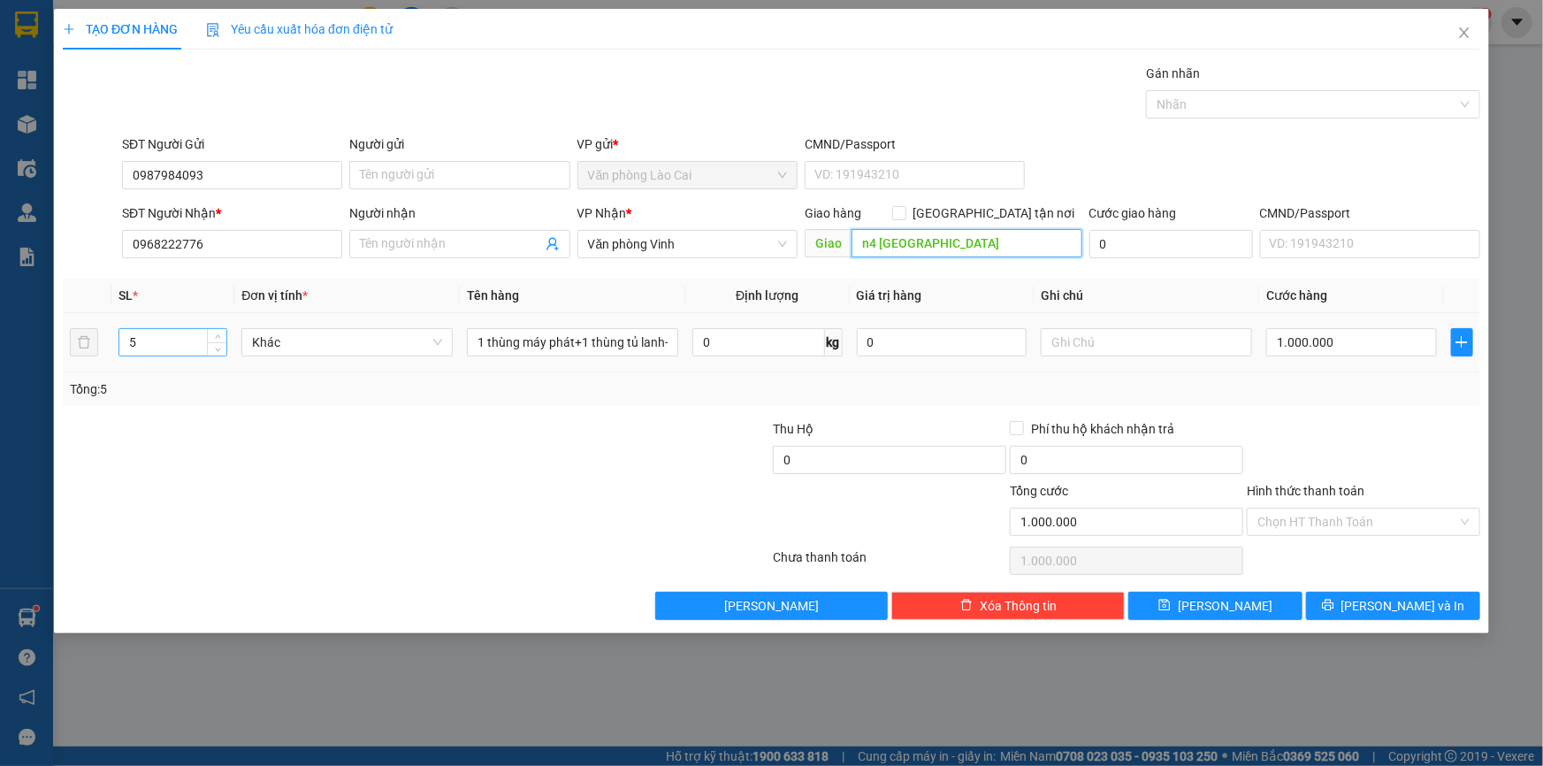
type input "n4 [GEOGRAPHIC_DATA]"
drag, startPoint x: 179, startPoint y: 354, endPoint x: 88, endPoint y: 368, distance: 91.3
click at [88, 368] on tr "5 Khác 1 thùng máy phát+1 thùng tủ lanh+2 điều hòa+ 1 Kiện 0 kg 0 1.000.000" at bounding box center [771, 342] width 1417 height 59
type input "1"
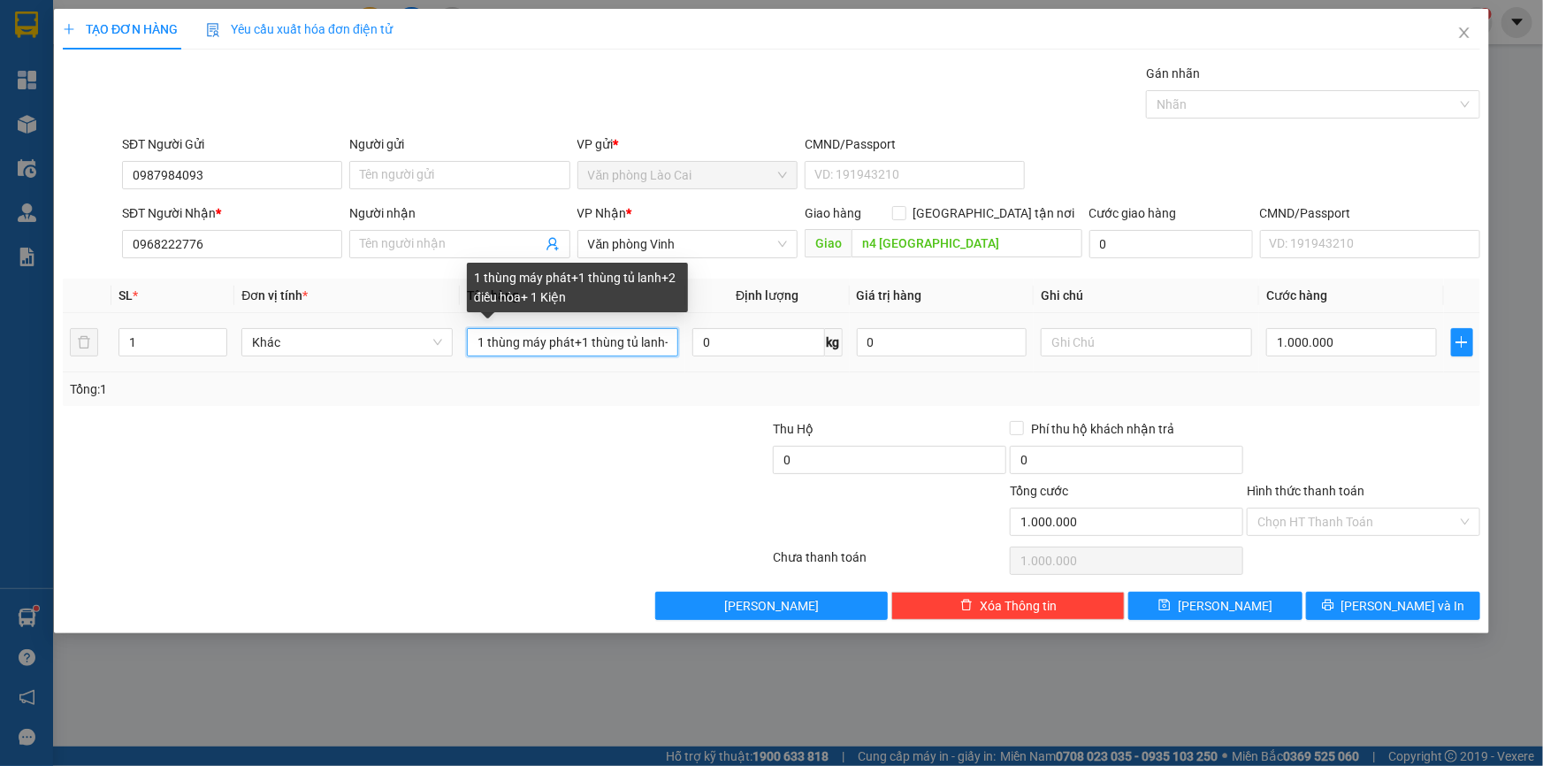
scroll to position [0, 111]
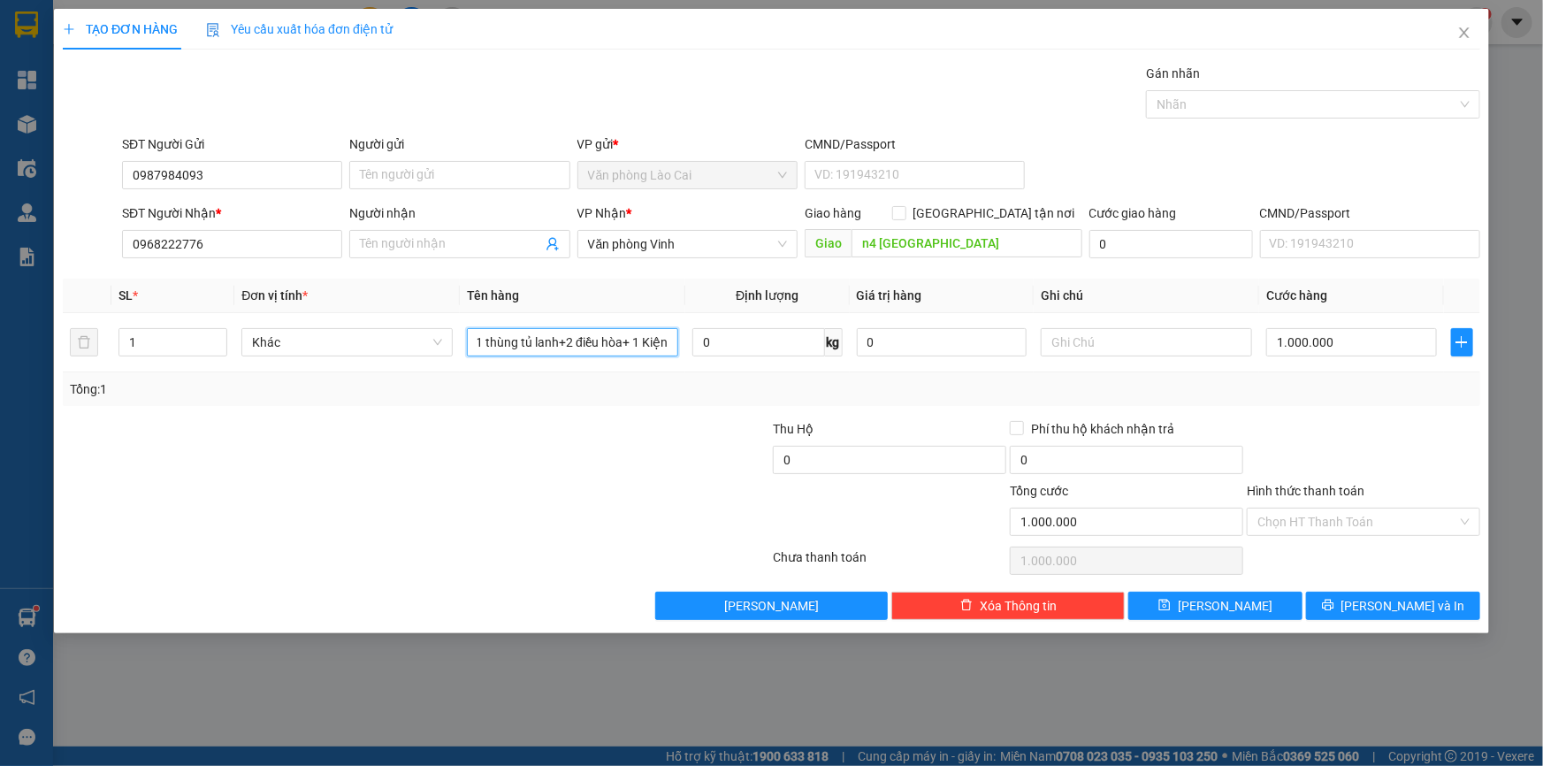
drag, startPoint x: 477, startPoint y: 338, endPoint x: 1017, endPoint y: 390, distance: 541.8
click at [1017, 390] on div "SL * Đơn vị tính * Tên hàng Định lượng Giá trị hàng Ghi chú Cước hàng 1 Khác 1 …" at bounding box center [771, 341] width 1417 height 127
type input "1 điều hòa"
click at [1370, 339] on input "1.000.000" at bounding box center [1351, 342] width 171 height 28
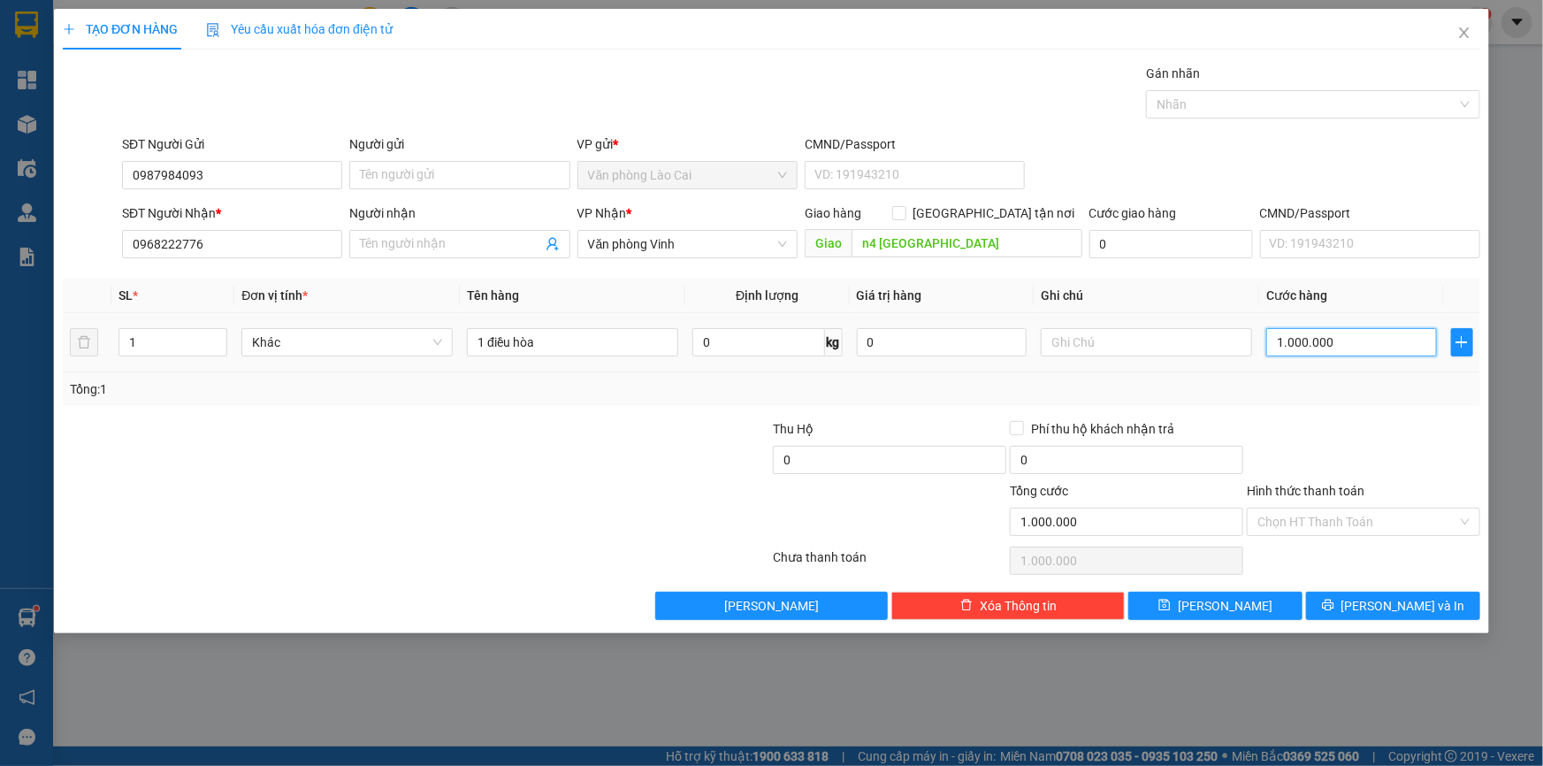
type input "3"
type input "30"
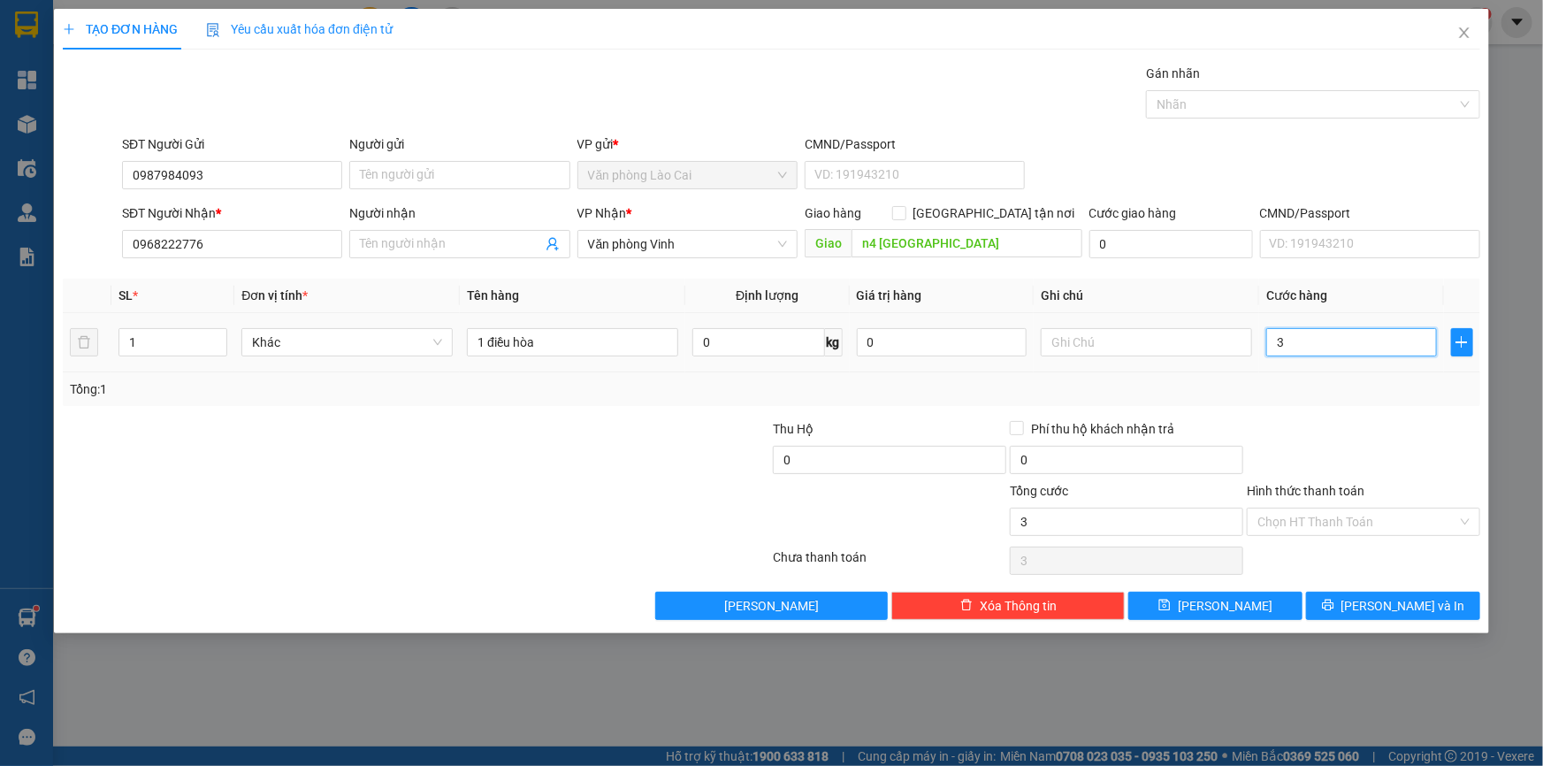
type input "30"
type input "300"
type input "300.000"
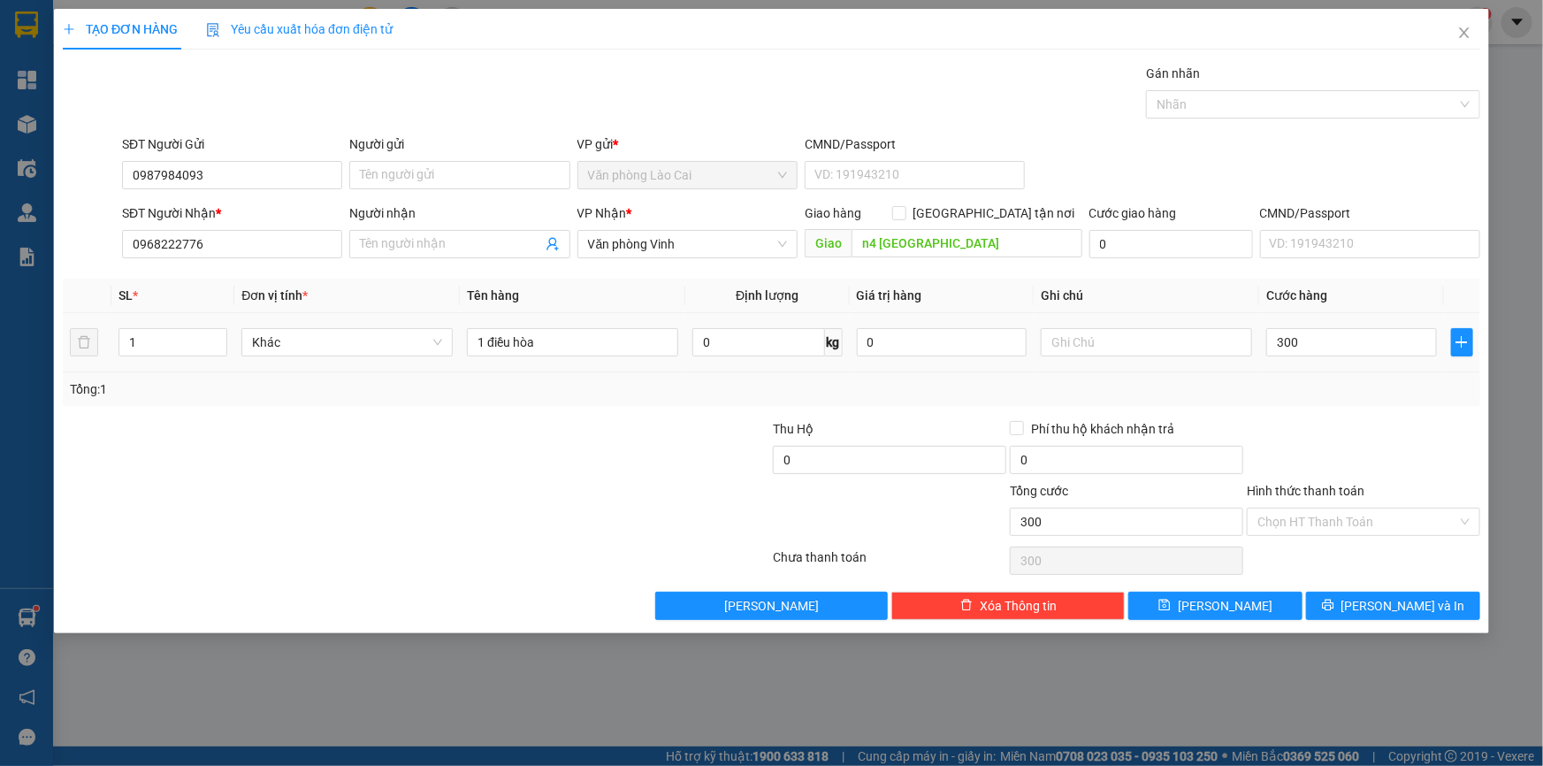
type input "300.000"
click at [1325, 434] on div at bounding box center [1363, 450] width 237 height 62
click at [1412, 598] on span "[PERSON_NAME] và In" at bounding box center [1403, 605] width 124 height 19
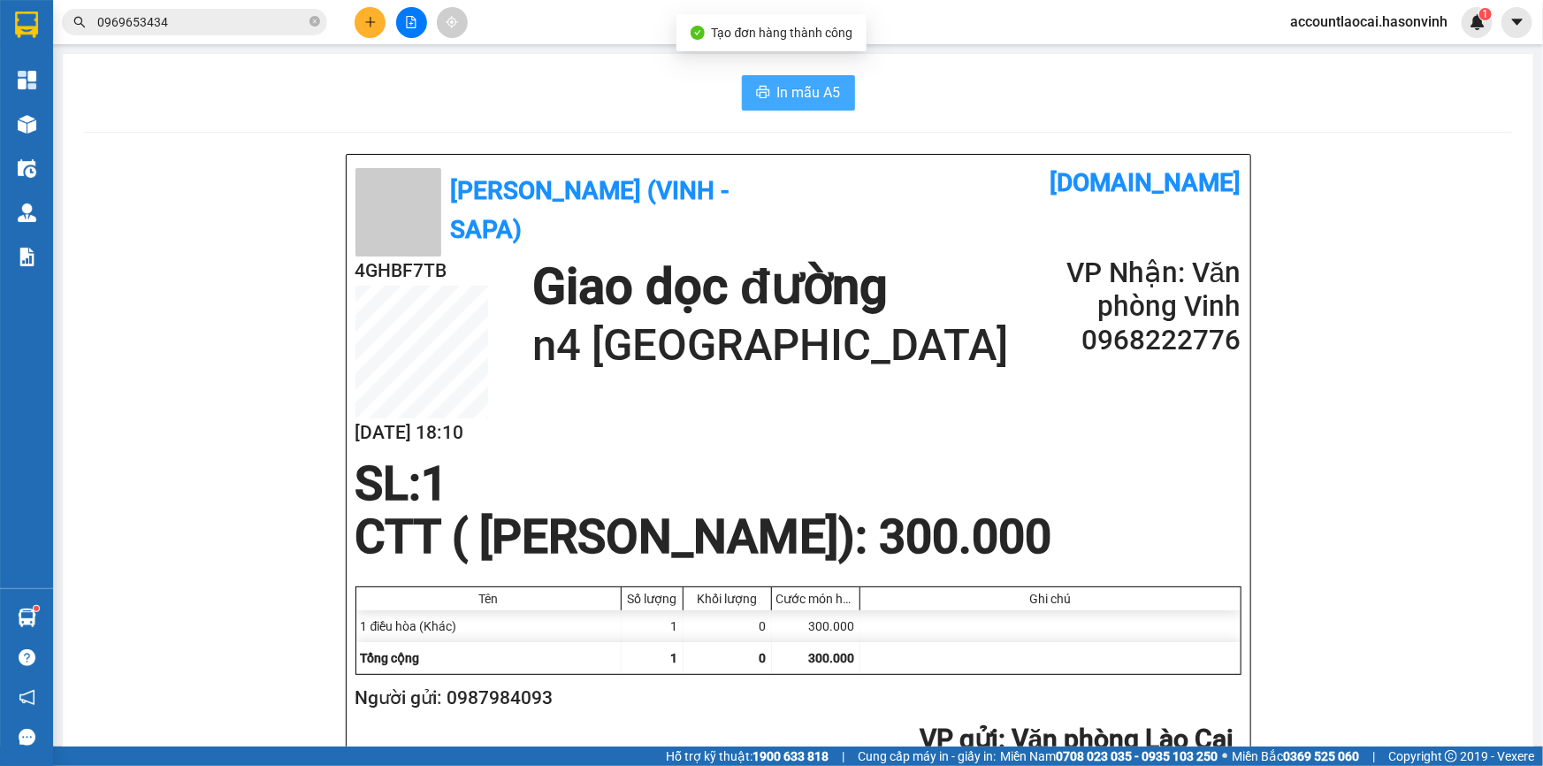
click at [766, 86] on button "In mẫu A5" at bounding box center [798, 92] width 113 height 35
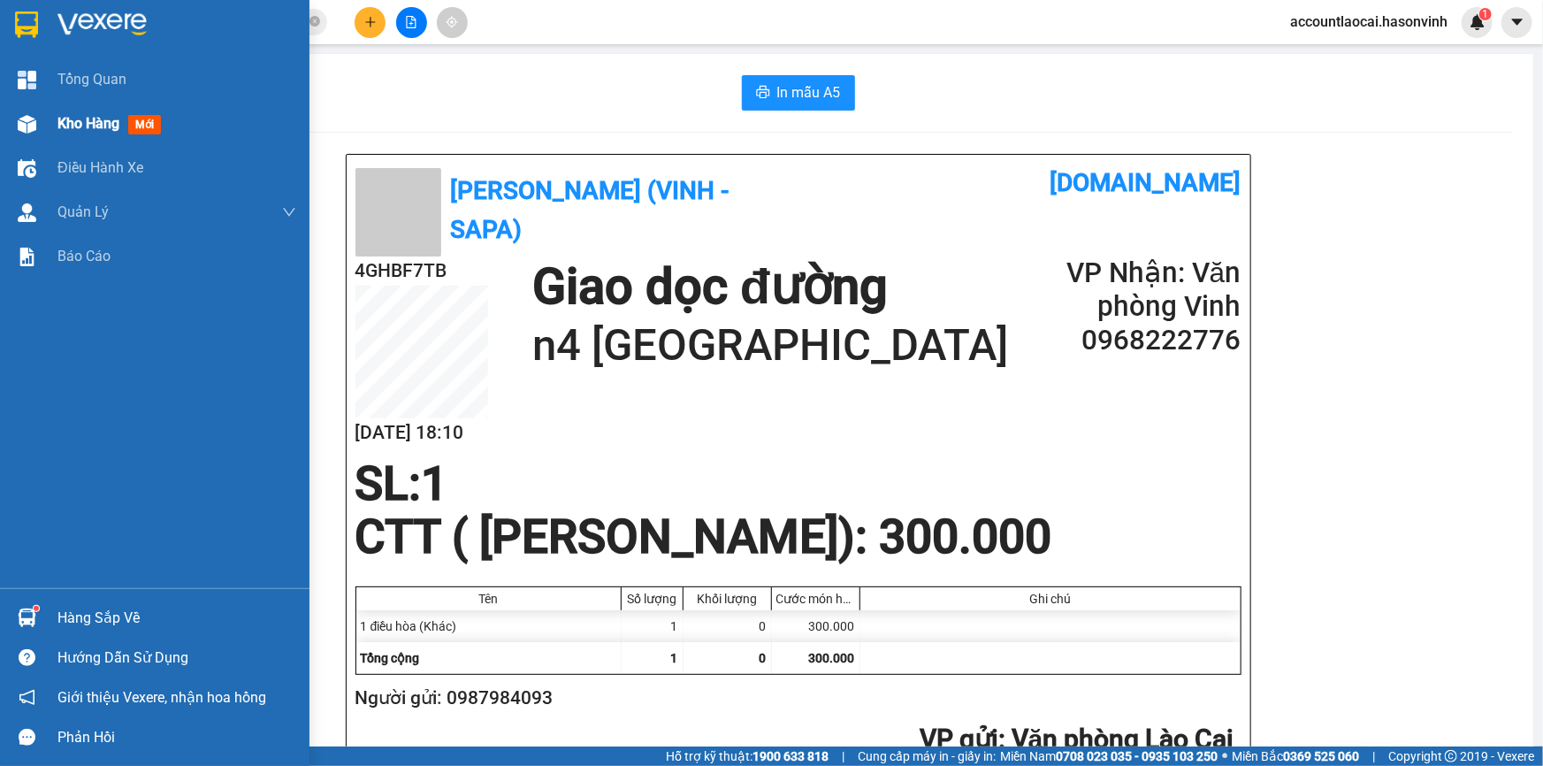
click at [43, 124] on div "Kho hàng mới" at bounding box center [154, 124] width 309 height 44
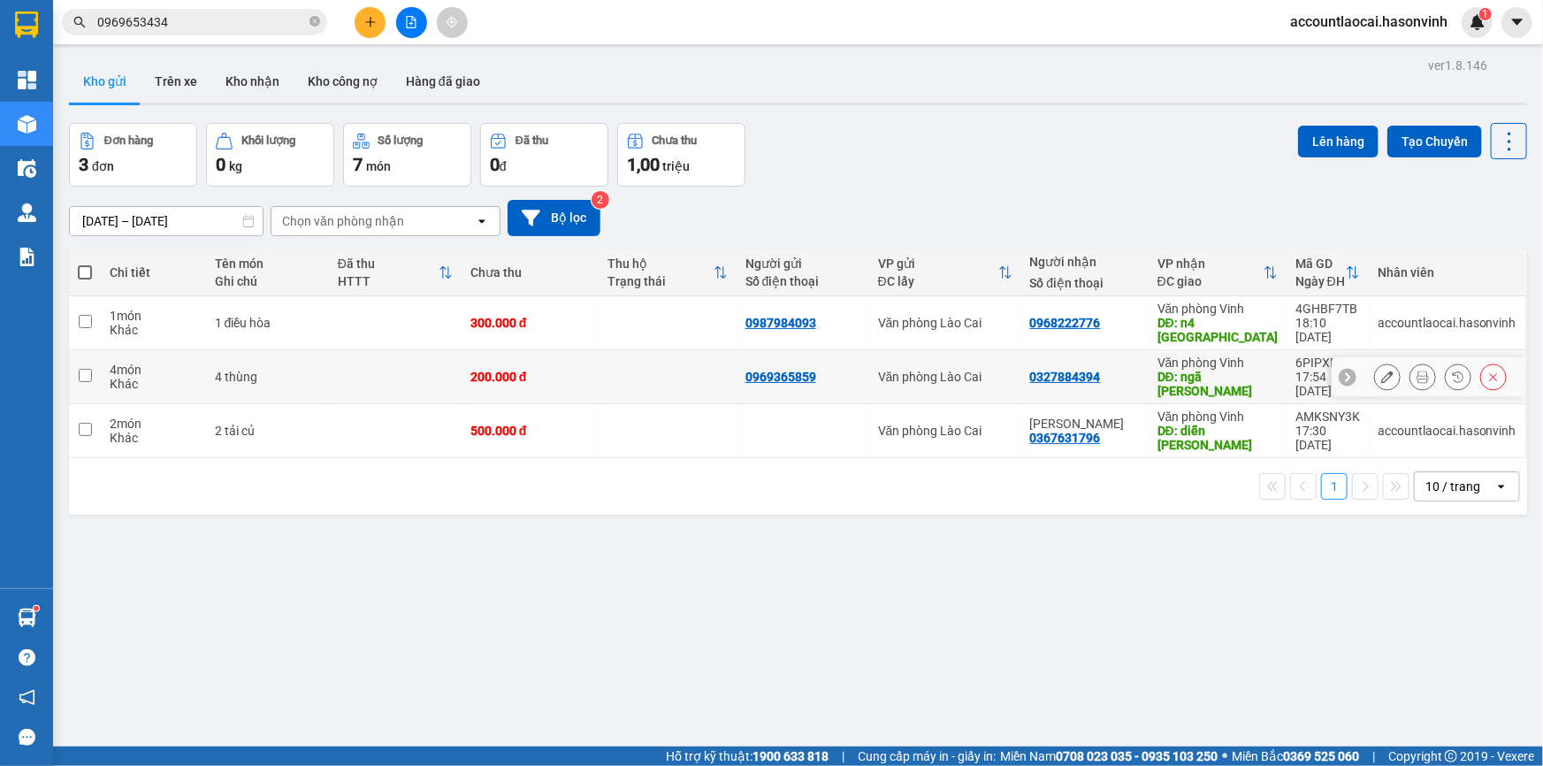
click at [1091, 371] on div "0327884394" at bounding box center [1065, 377] width 71 height 14
click at [1125, 362] on td "0327884394" at bounding box center [1084, 377] width 127 height 54
checkbox input "true"
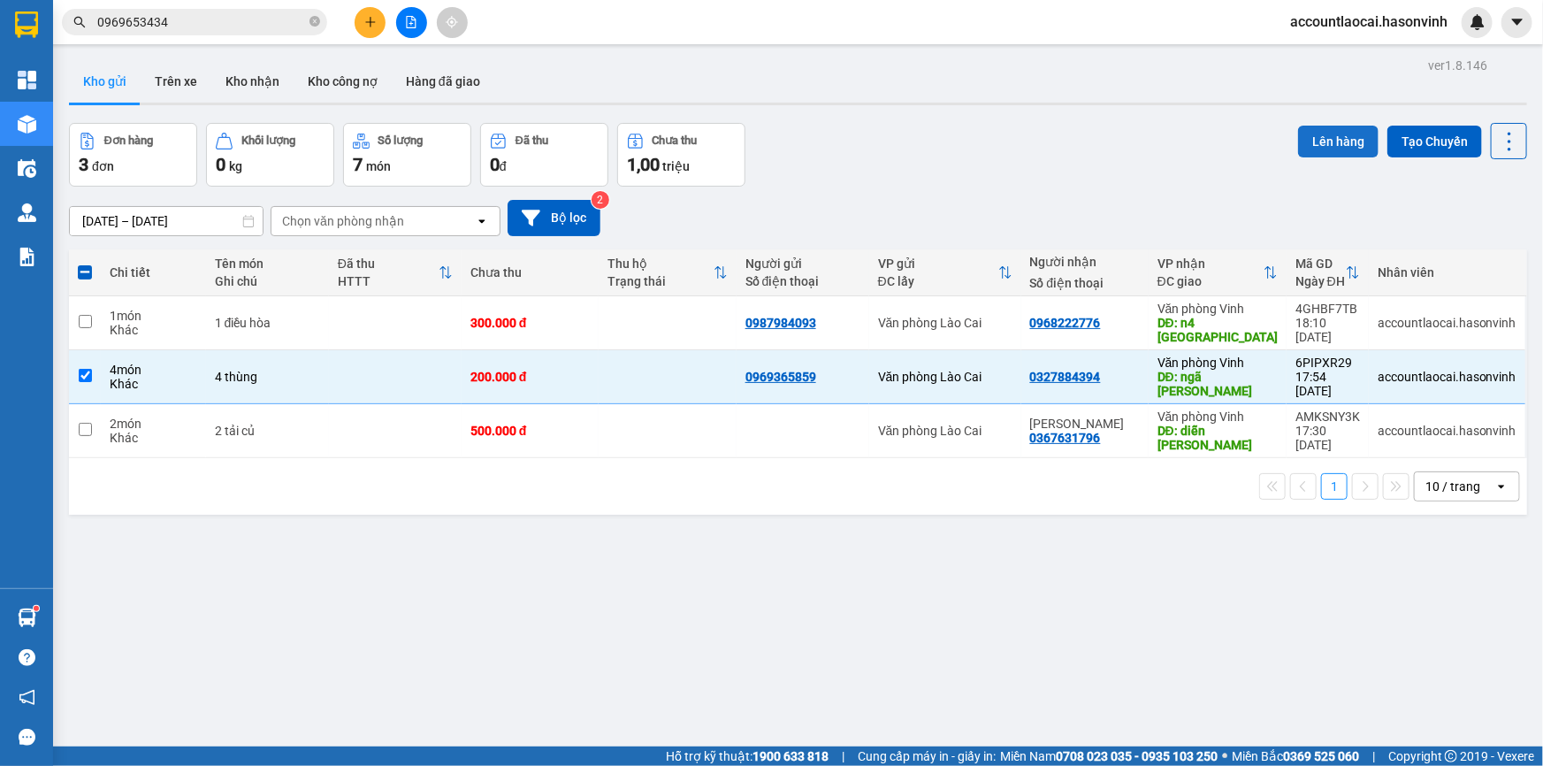
click at [1301, 133] on button "Lên hàng" at bounding box center [1338, 142] width 80 height 32
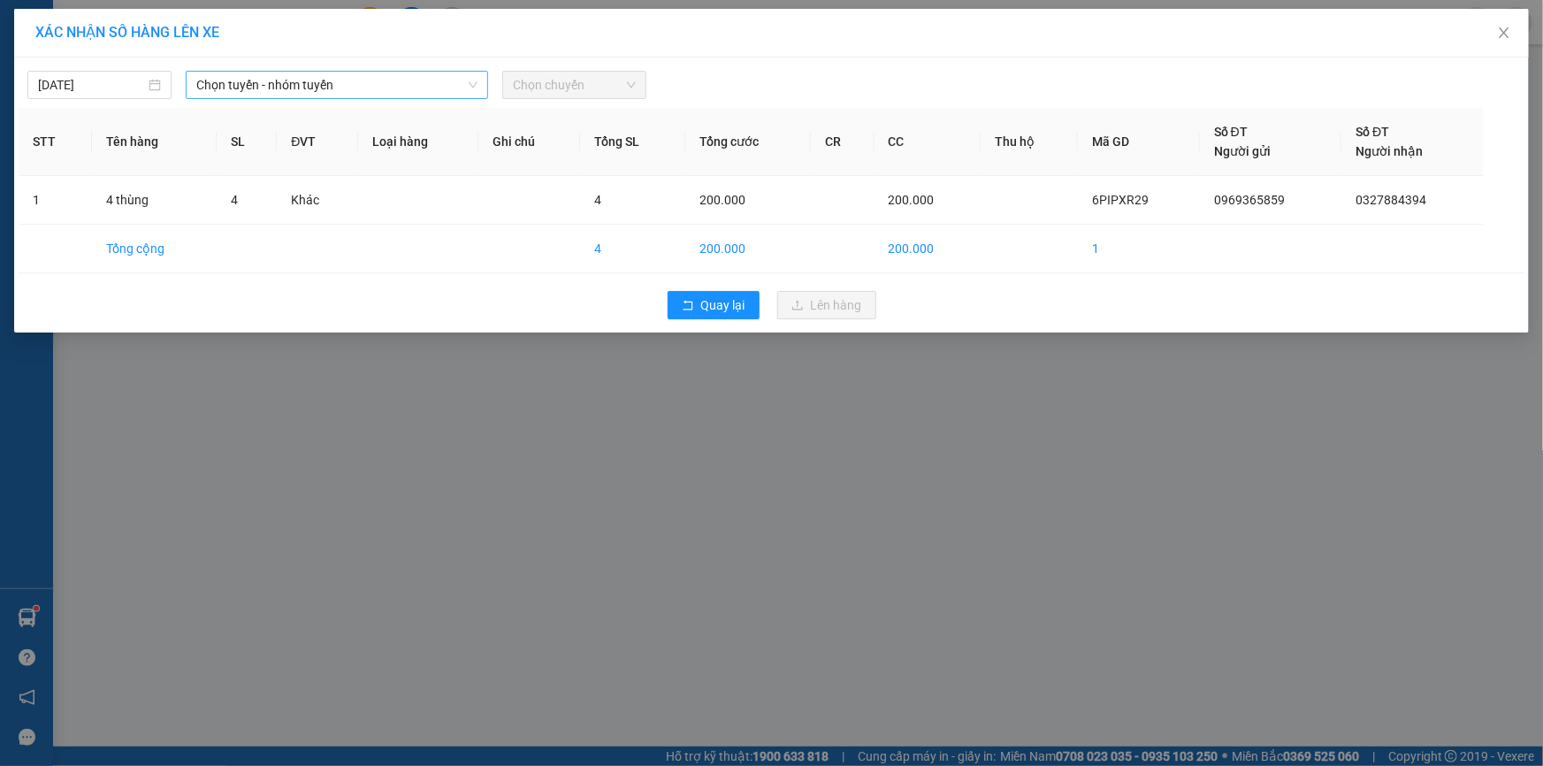
click at [205, 88] on span "Chọn tuyến - nhóm tuyến" at bounding box center [336, 85] width 281 height 27
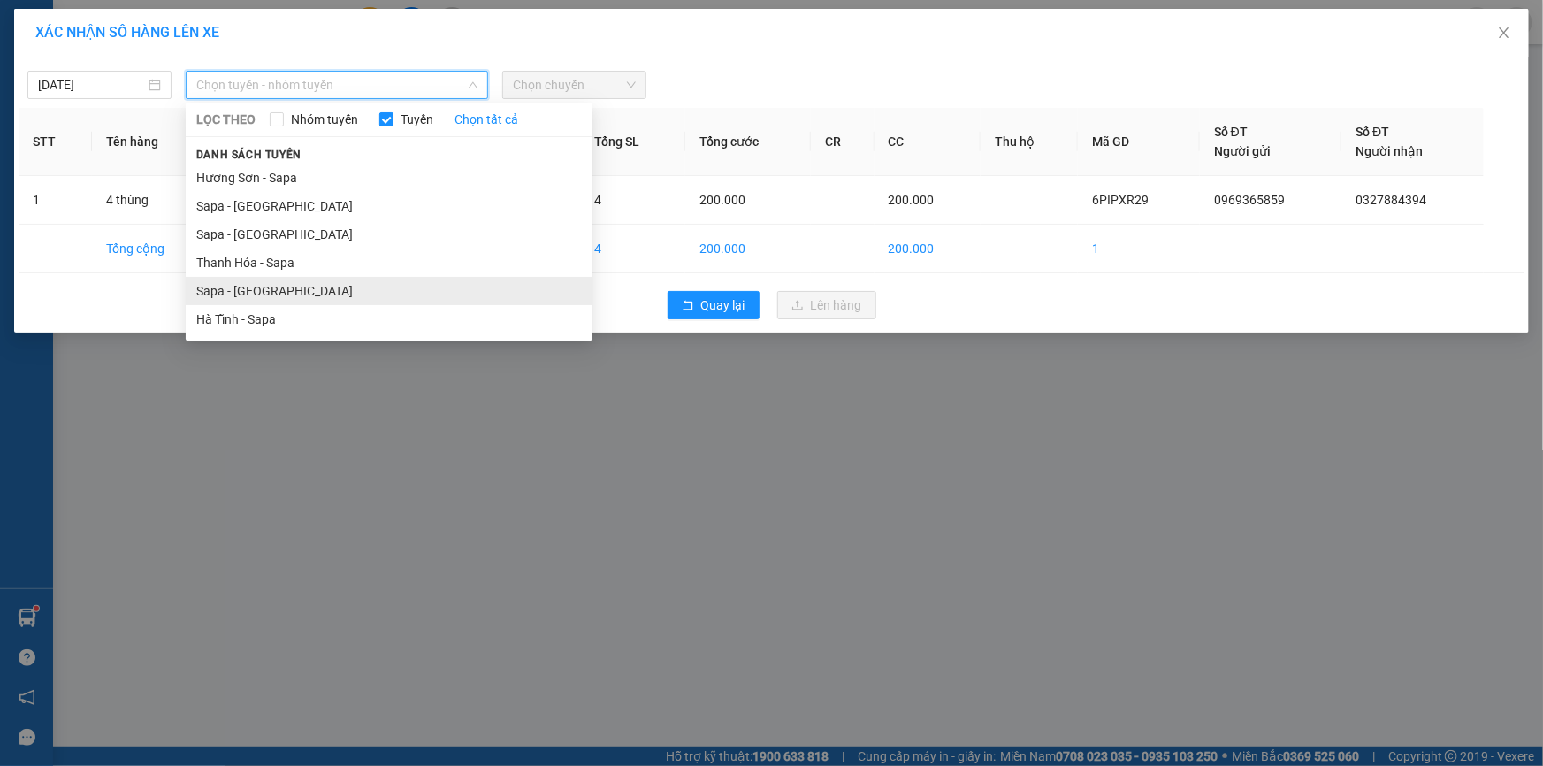
click at [220, 292] on li "Sapa - [GEOGRAPHIC_DATA]" at bounding box center [389, 291] width 407 height 28
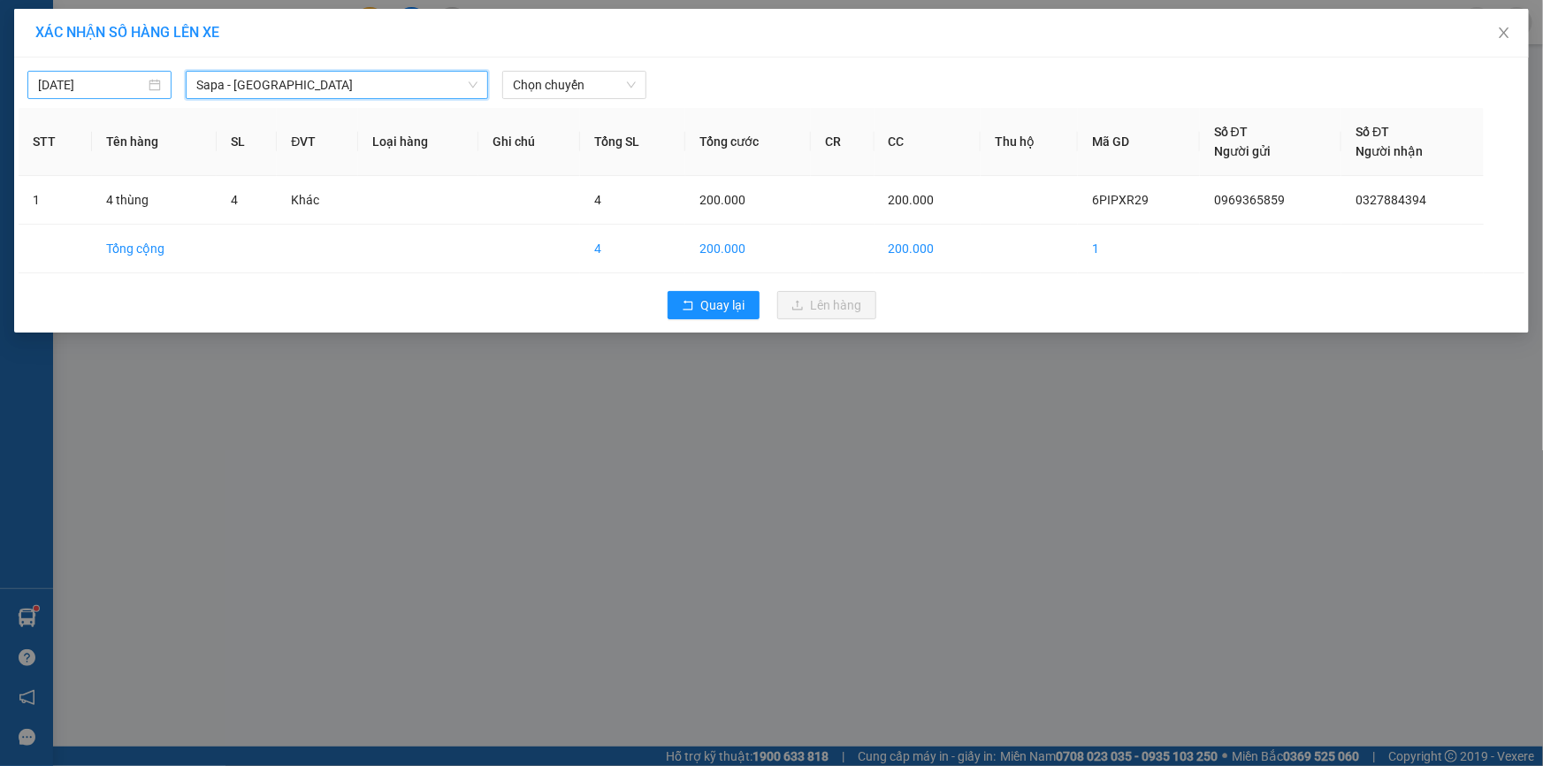
click at [101, 91] on input "[DATE]" at bounding box center [91, 84] width 107 height 19
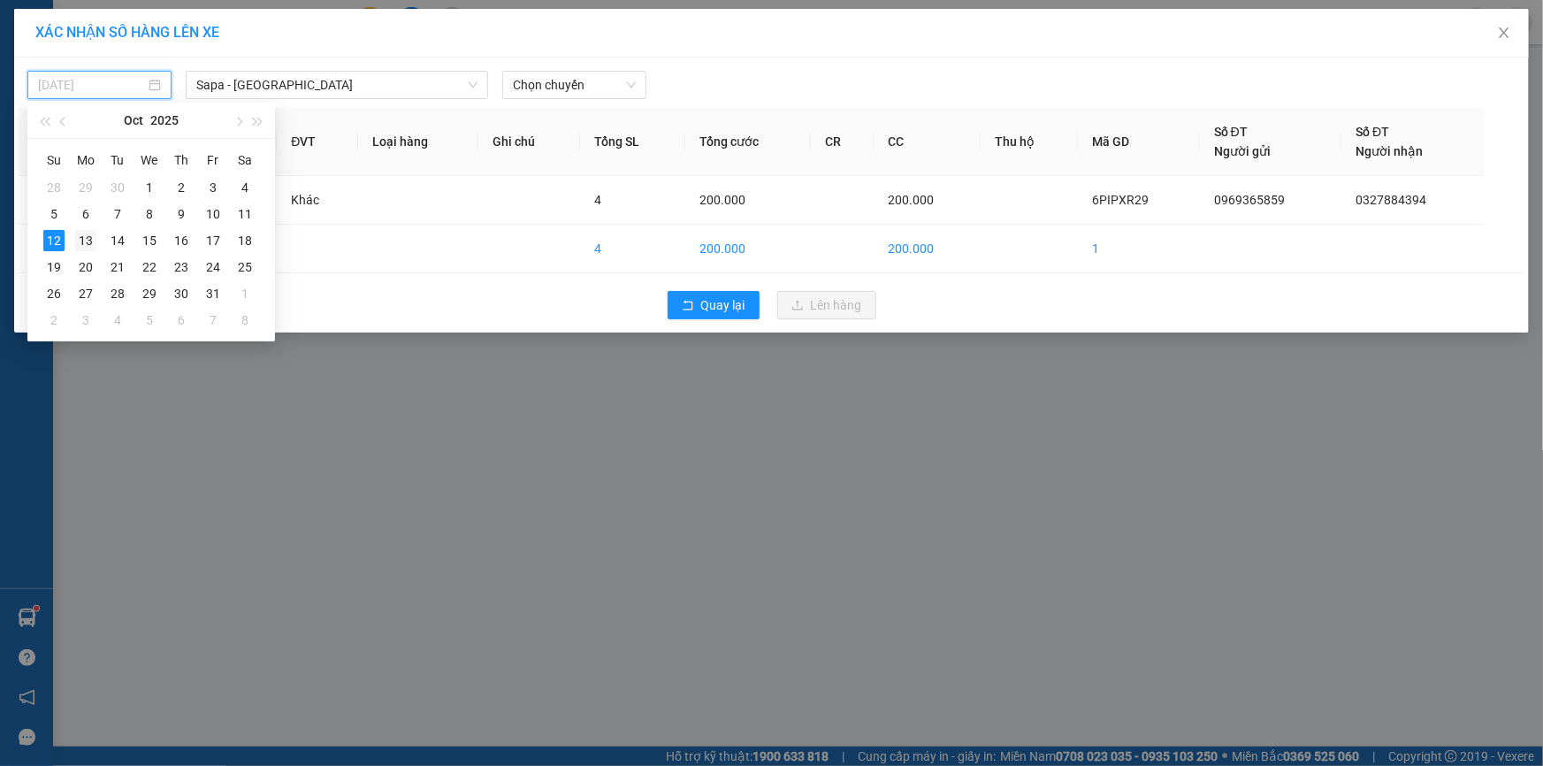
click at [93, 238] on div "13" at bounding box center [85, 240] width 21 height 21
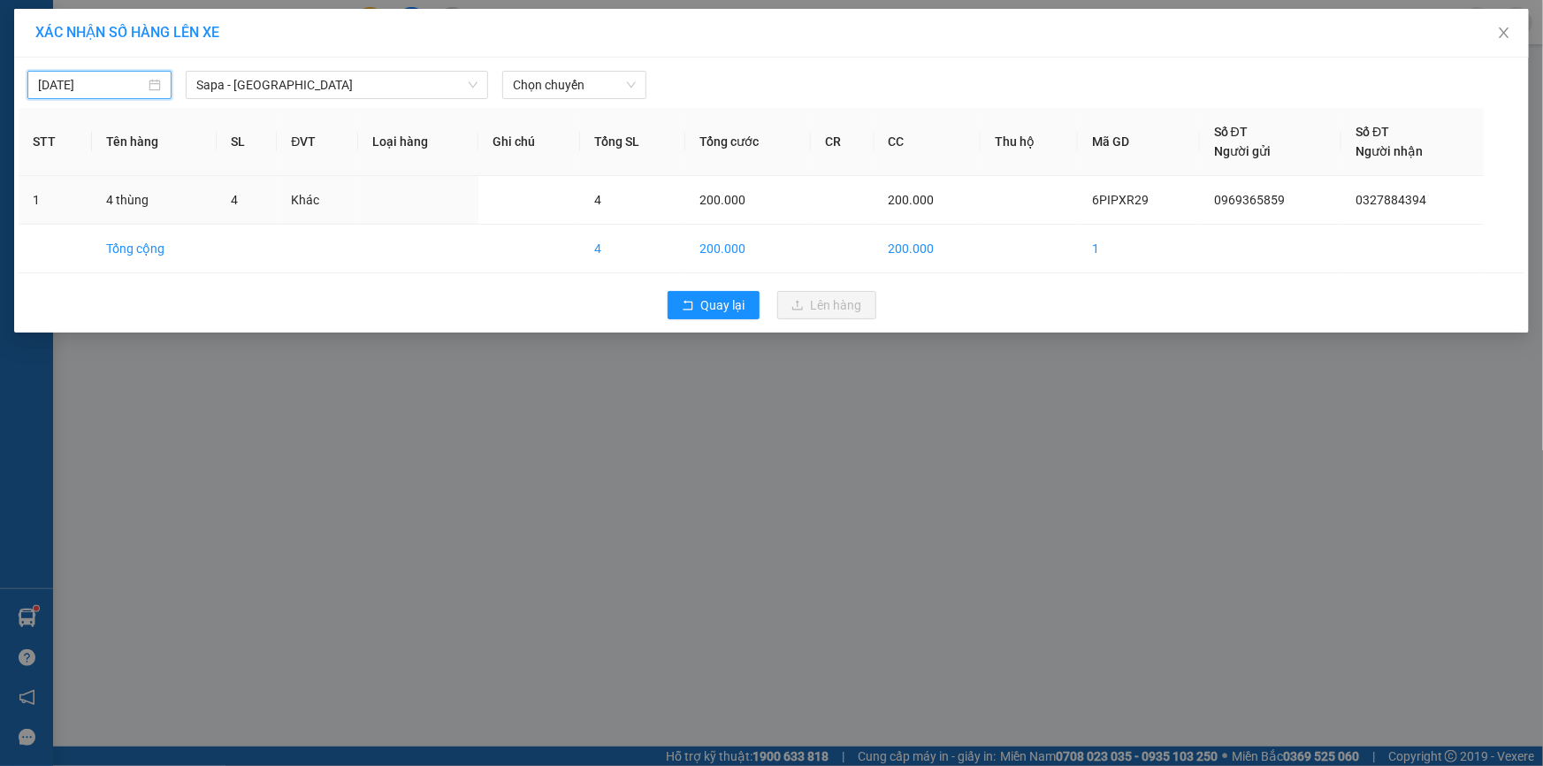
type input "[DATE]"
click at [578, 90] on span "Chọn chuyến" at bounding box center [574, 85] width 123 height 27
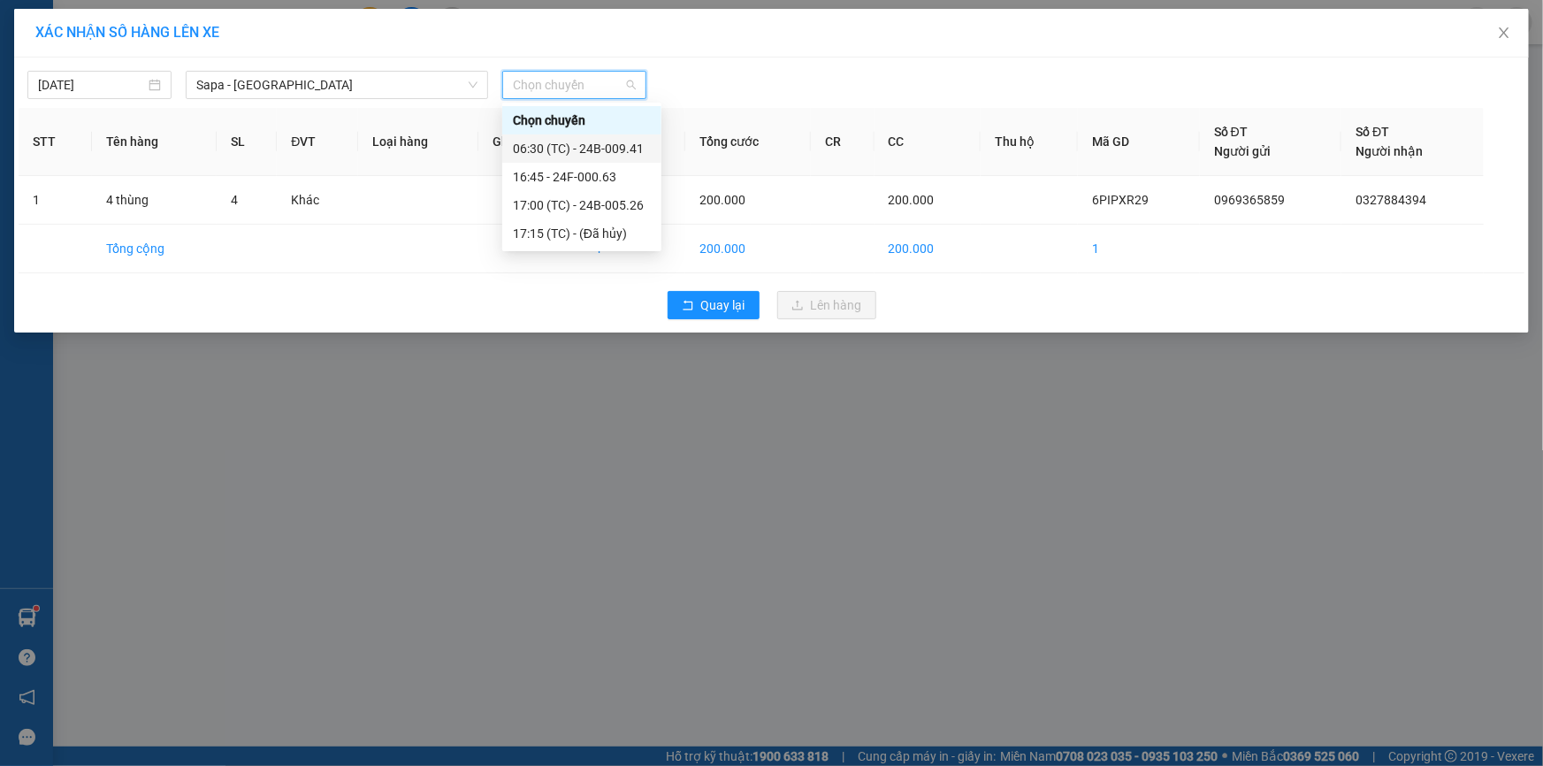
click at [616, 147] on div "06:30 (TC) - 24B-009.41" at bounding box center [582, 148] width 138 height 19
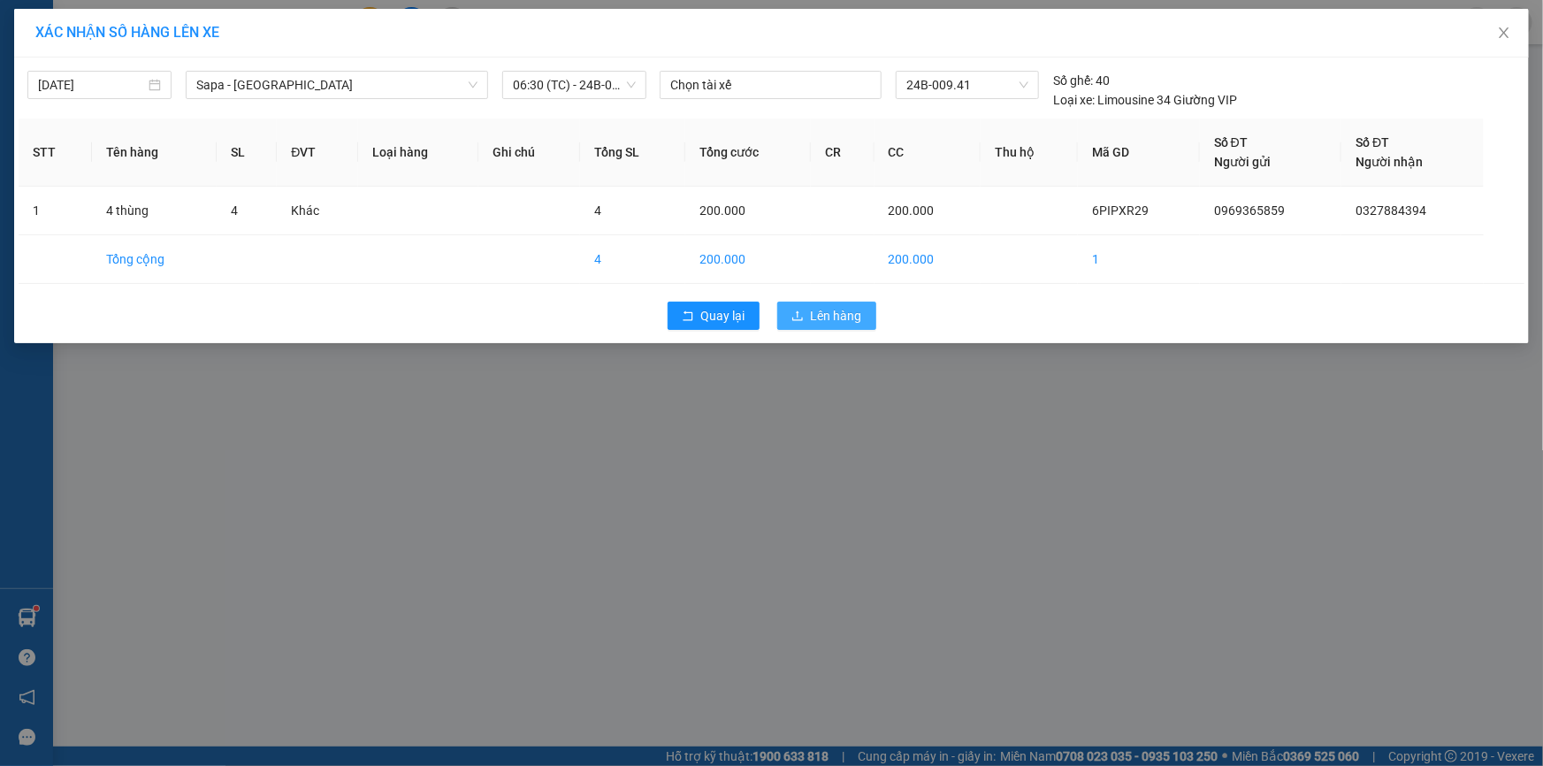
click at [831, 312] on span "Lên hàng" at bounding box center [836, 315] width 51 height 19
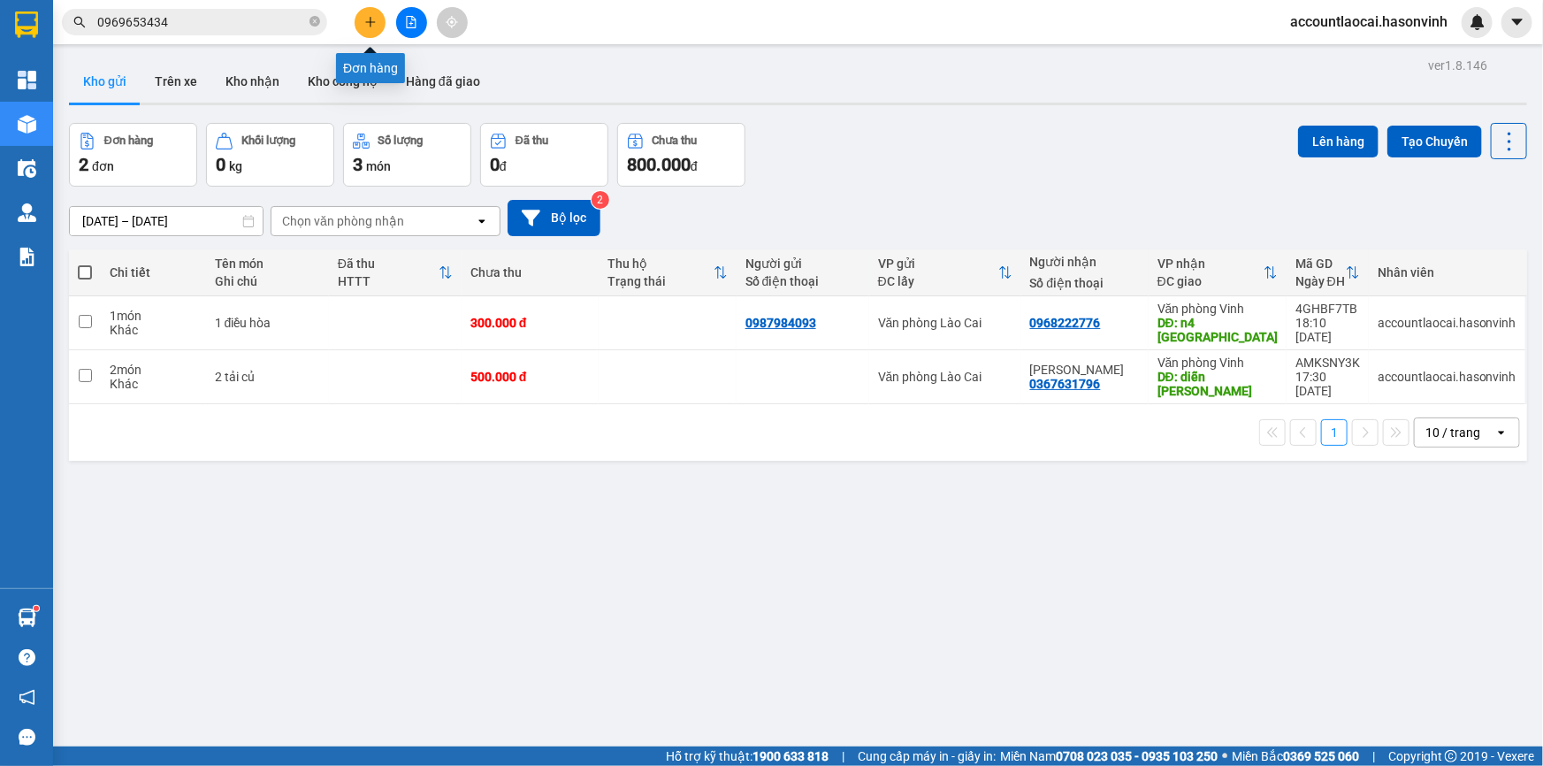
click at [370, 16] on icon "plus" at bounding box center [370, 22] width 12 height 12
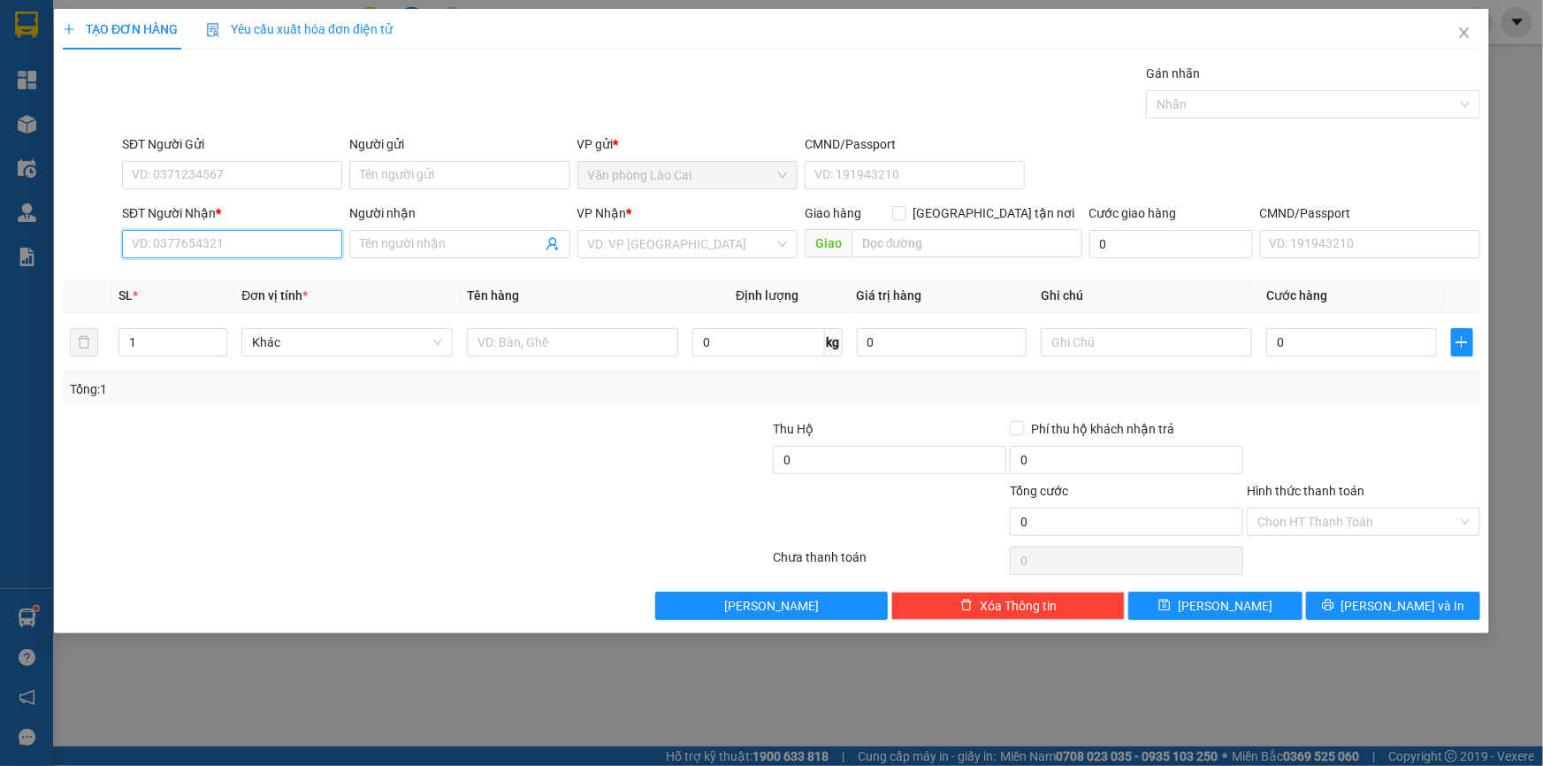
click at [303, 249] on input "SĐT Người Nhận *" at bounding box center [232, 244] width 220 height 28
click at [248, 248] on input "4665" at bounding box center [232, 244] width 220 height 28
click at [217, 256] on input "4665" at bounding box center [232, 244] width 220 height 28
click at [206, 248] on input "4665" at bounding box center [232, 244] width 220 height 28
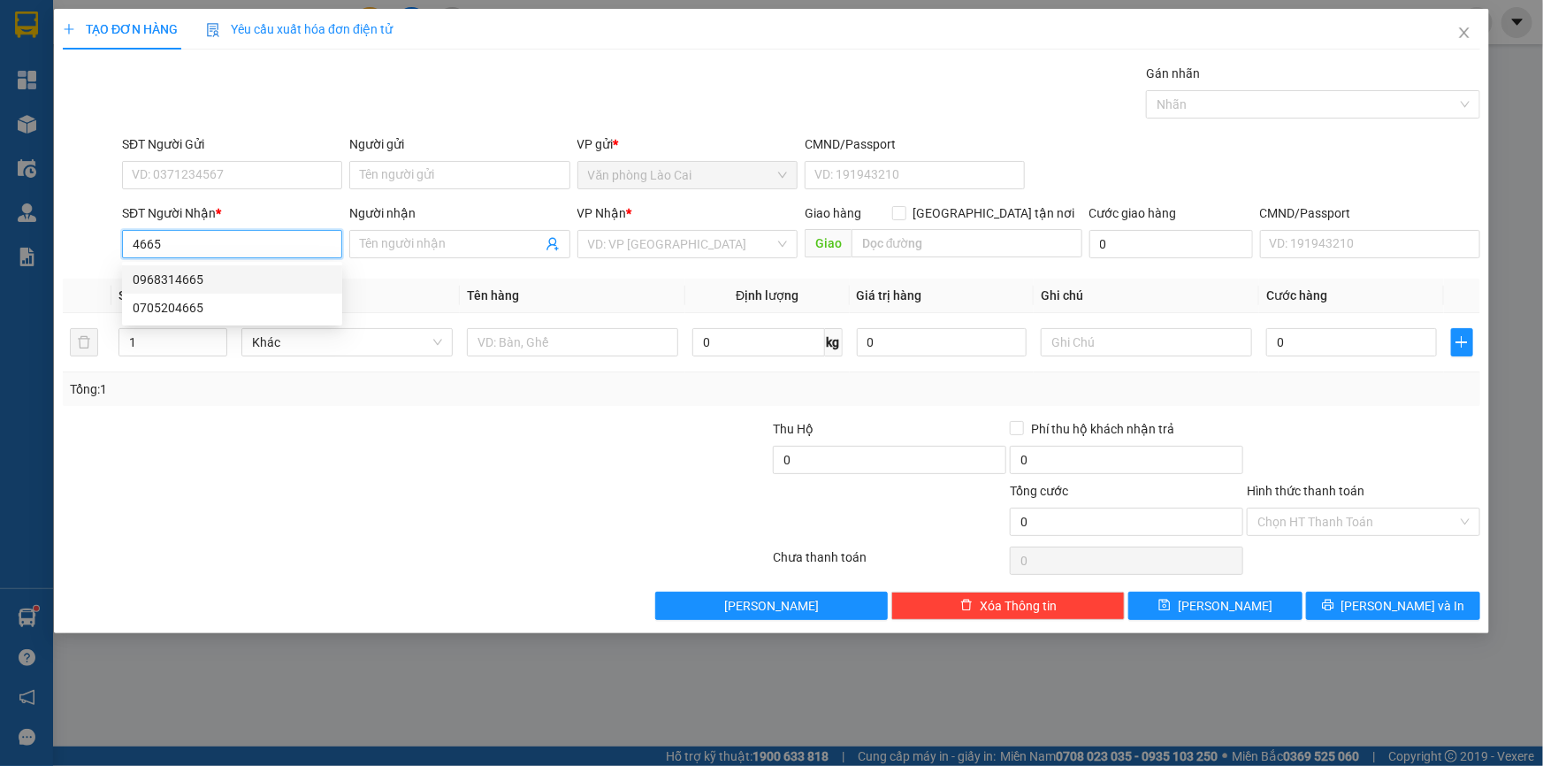
click at [216, 277] on div "0968314665" at bounding box center [232, 279] width 199 height 19
type input "0968314665"
type input "HÀ TĨNH"
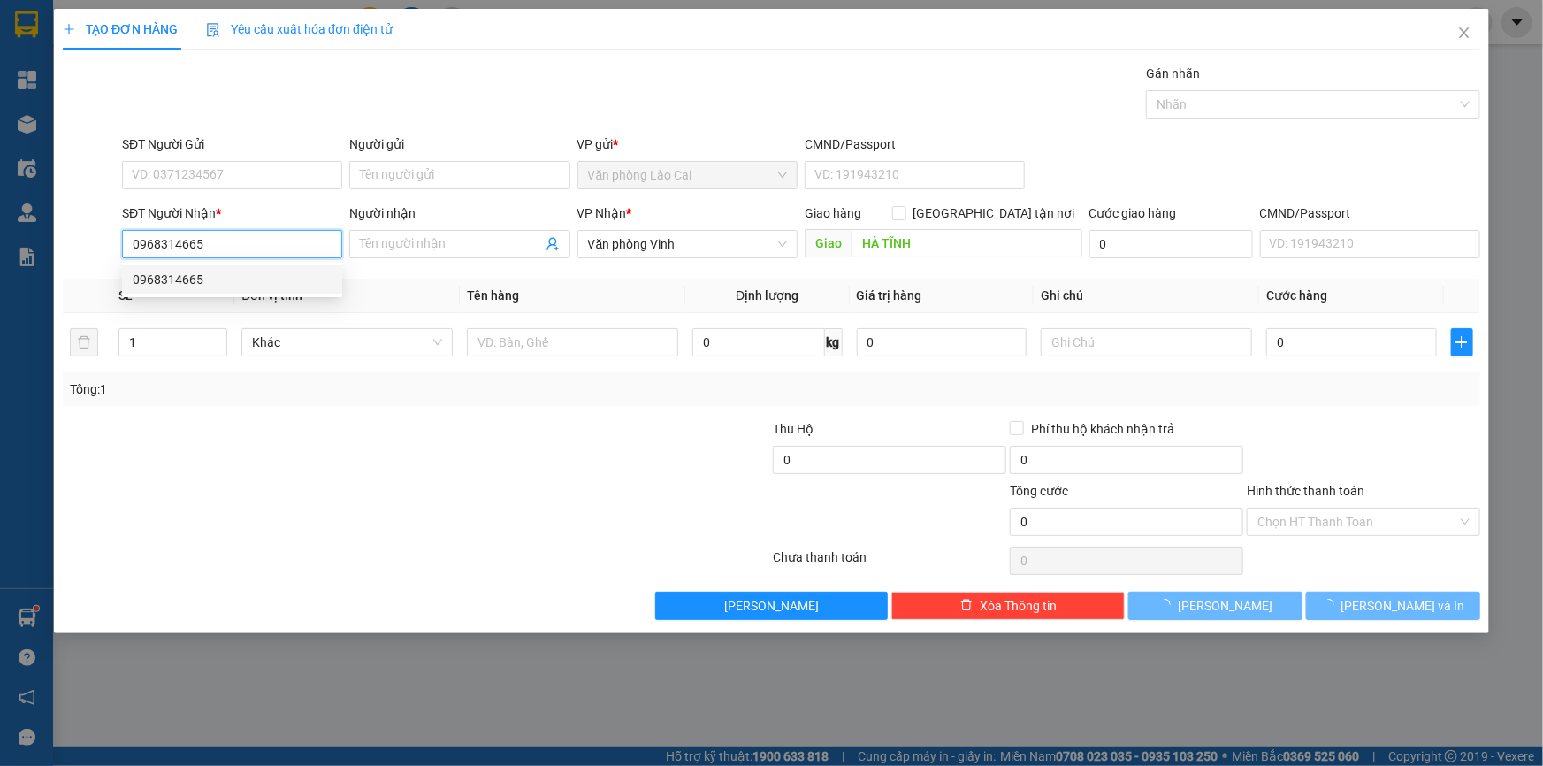
type input "50.000"
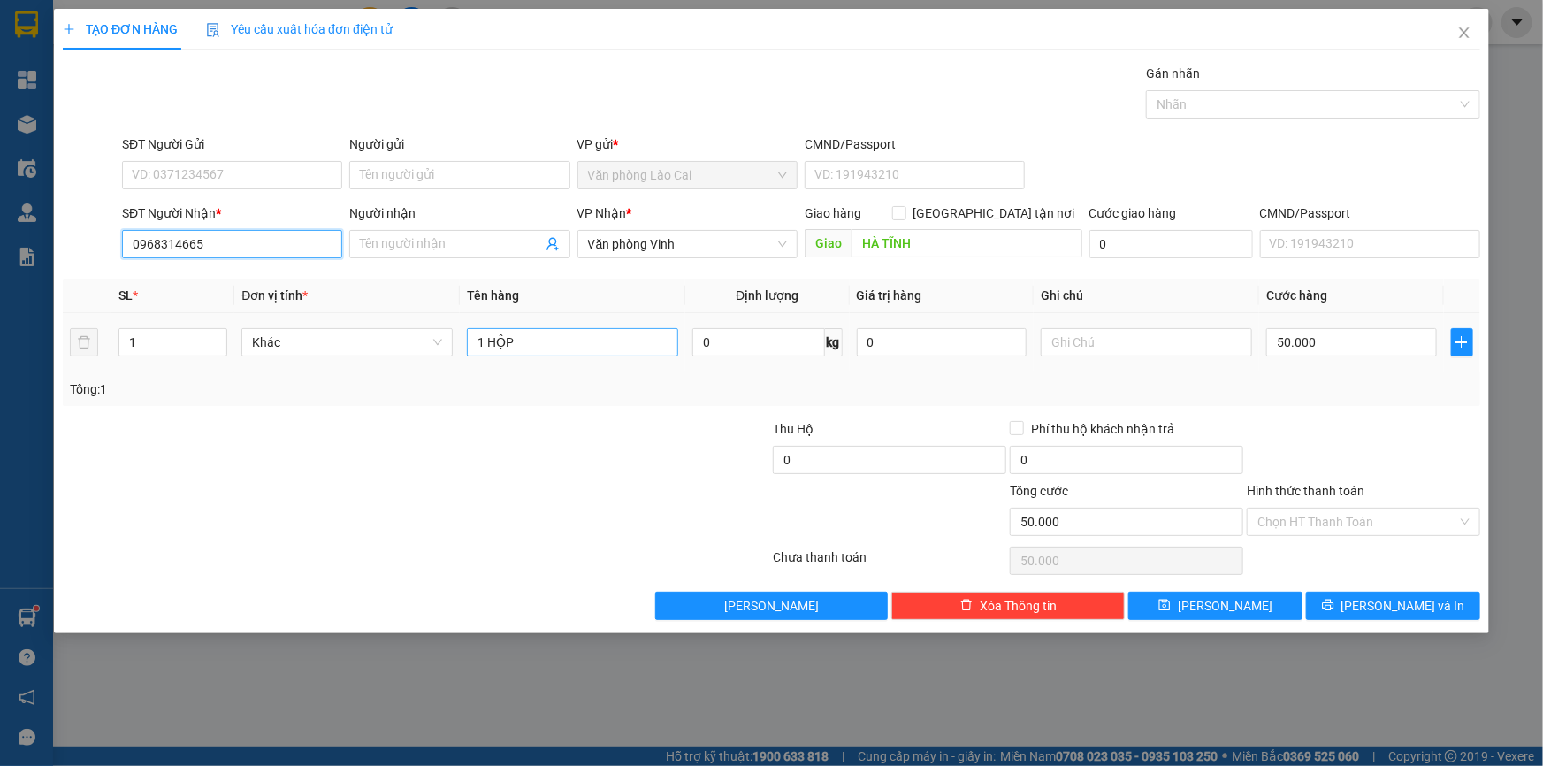
type input "0968314665"
drag, startPoint x: 544, startPoint y: 347, endPoint x: 274, endPoint y: 346, distance: 269.6
click at [274, 346] on tr "1 Khác 1 HỘP 0 kg 0 50.000" at bounding box center [771, 342] width 1417 height 59
type input "1 xốp"
click at [1312, 348] on input "50.000" at bounding box center [1351, 342] width 171 height 28
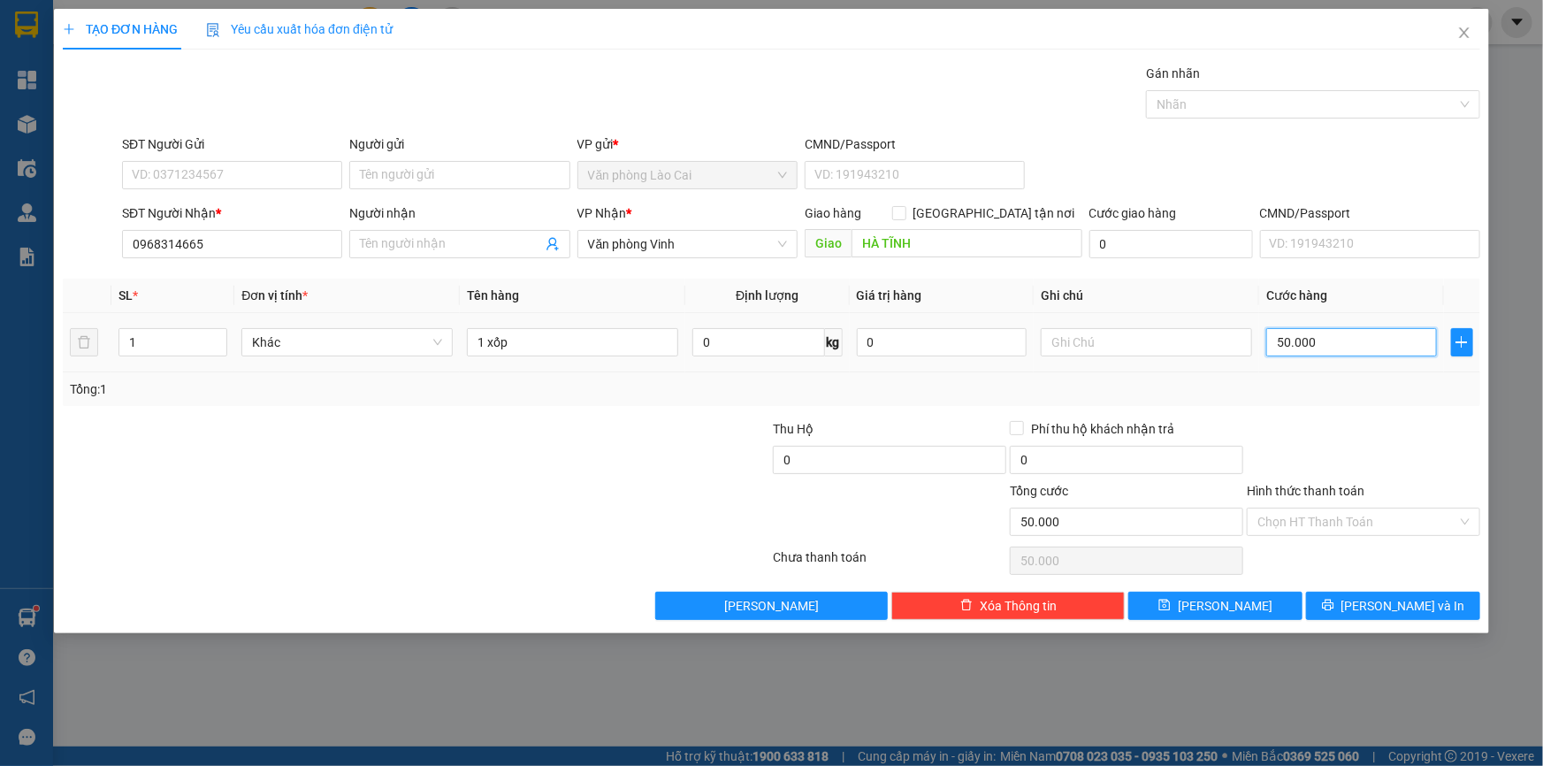
type input "8"
type input "80"
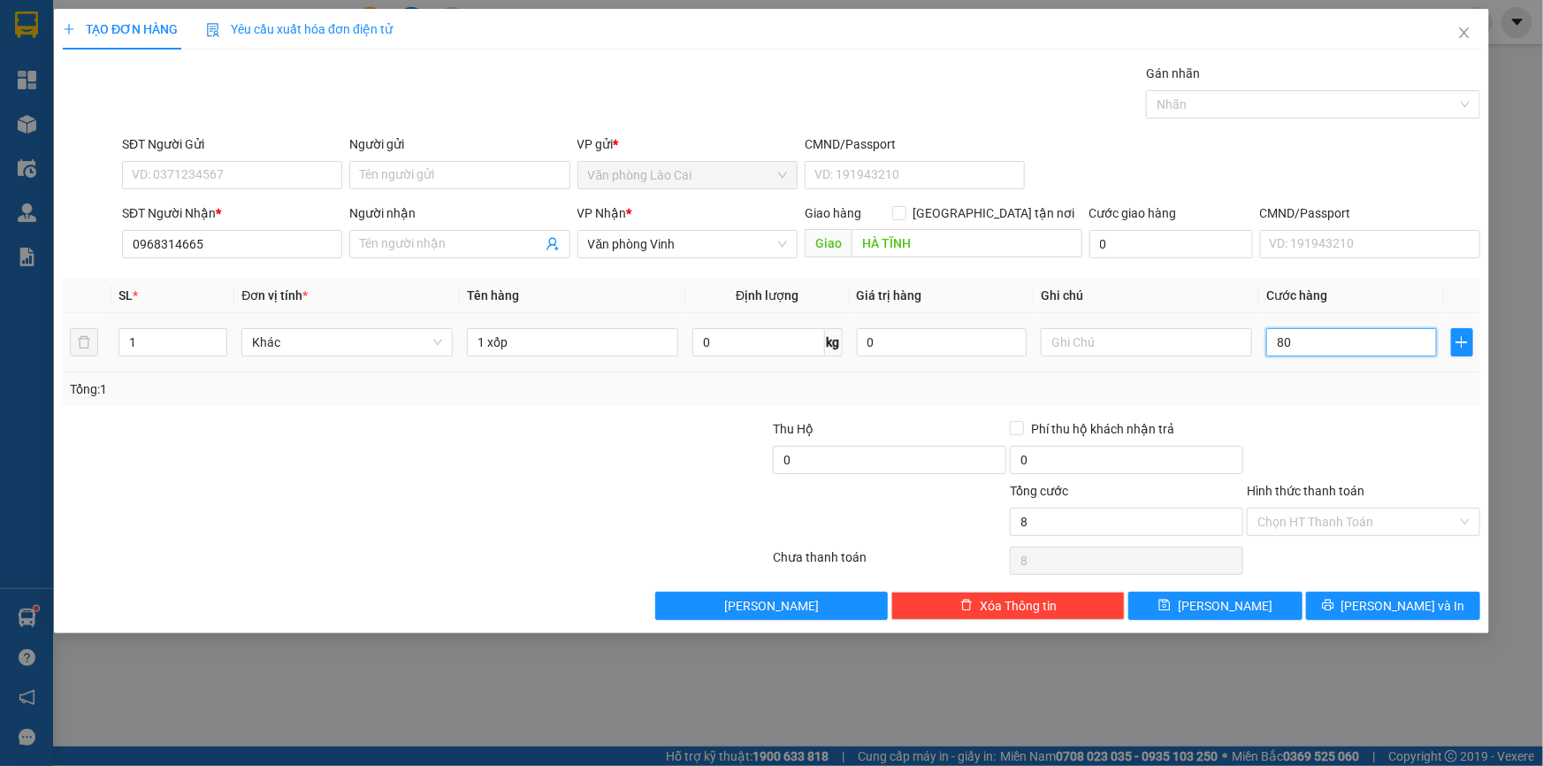
type input "80"
type input "80.000"
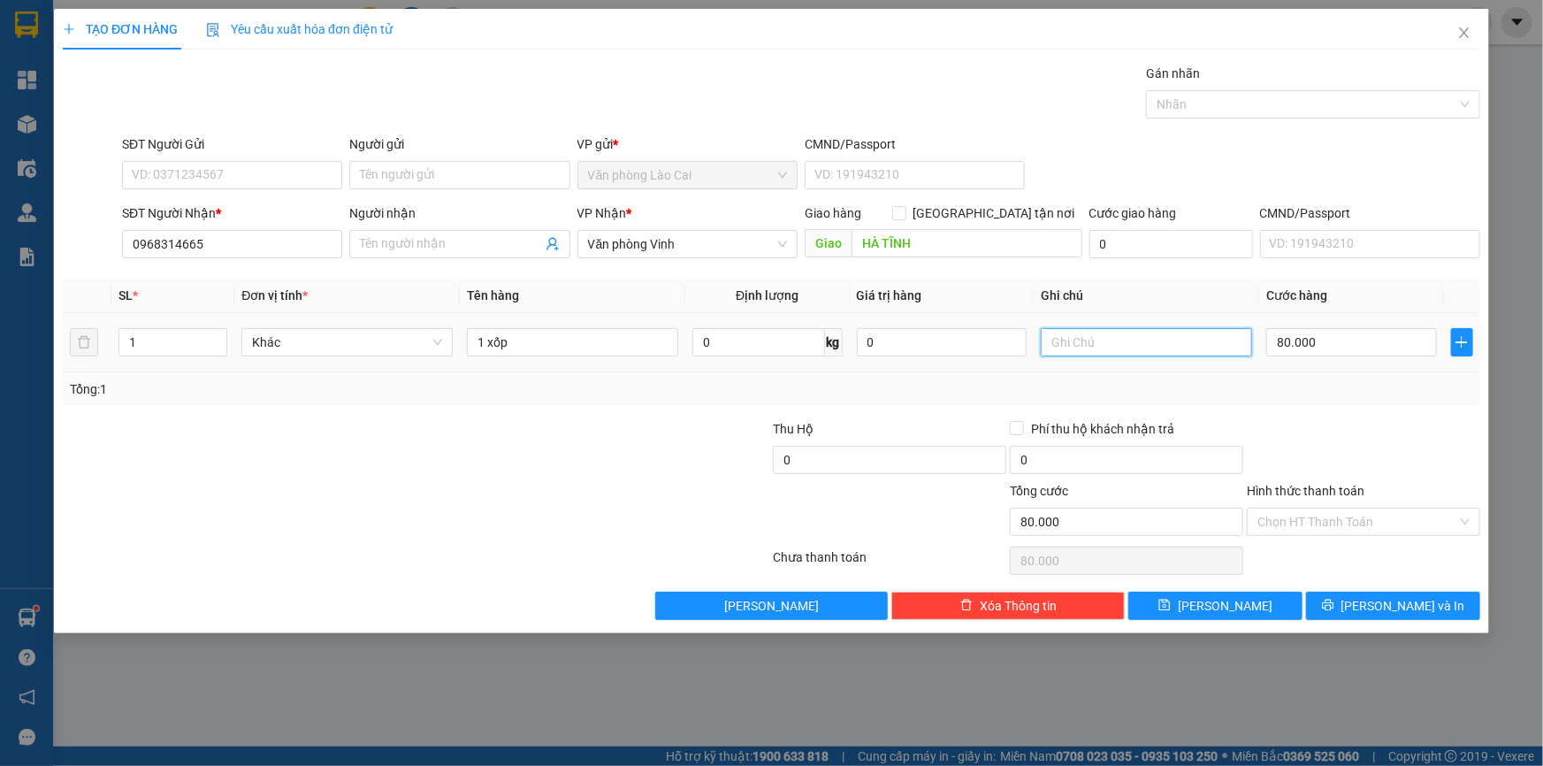
click at [1178, 332] on input "text" at bounding box center [1146, 342] width 211 height 28
type input "sapa"
click at [1286, 387] on div "Tổng: 1" at bounding box center [771, 388] width 1403 height 19
click at [1248, 607] on button "[PERSON_NAME]" at bounding box center [1215, 605] width 174 height 28
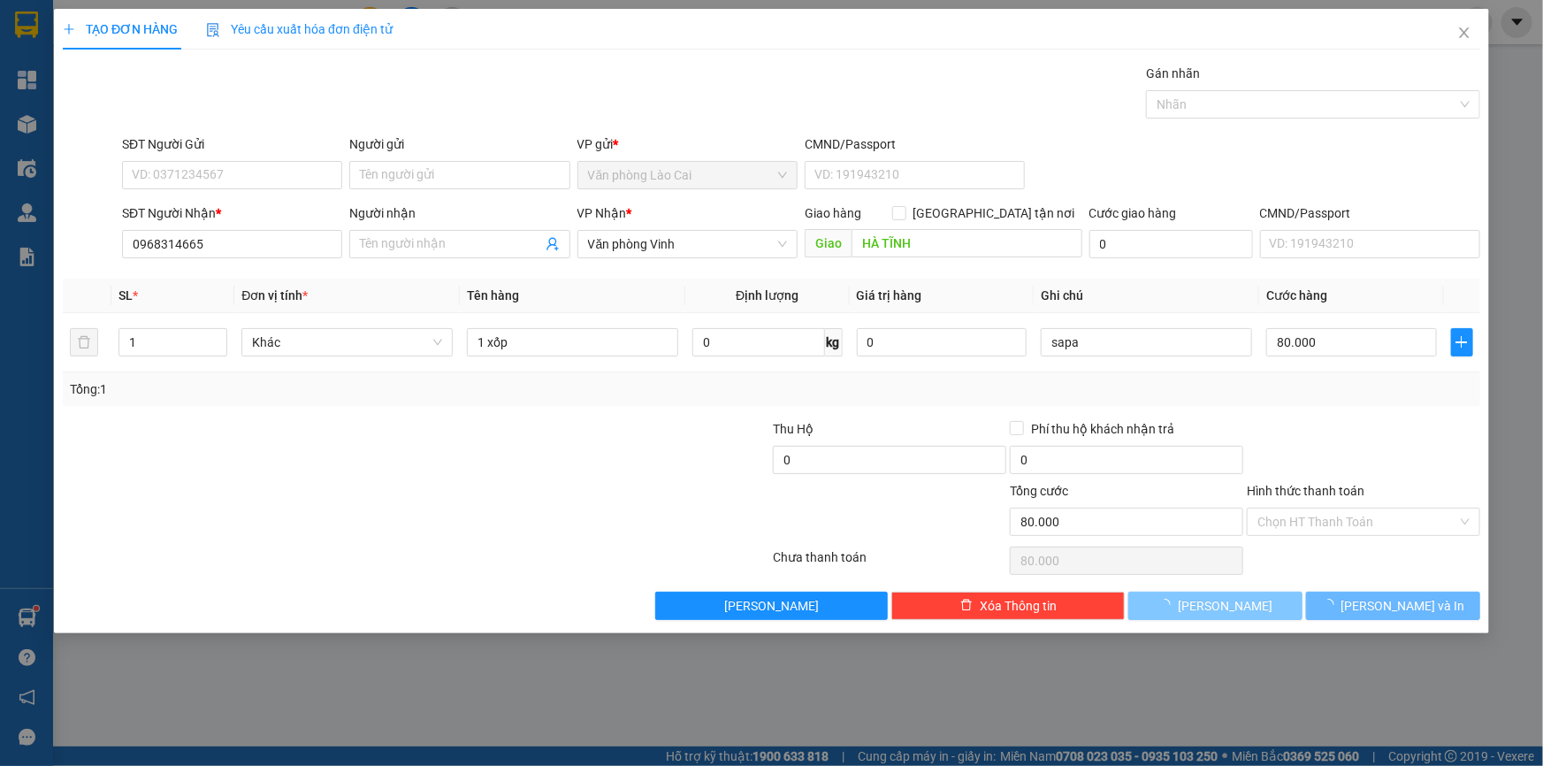
type input "0"
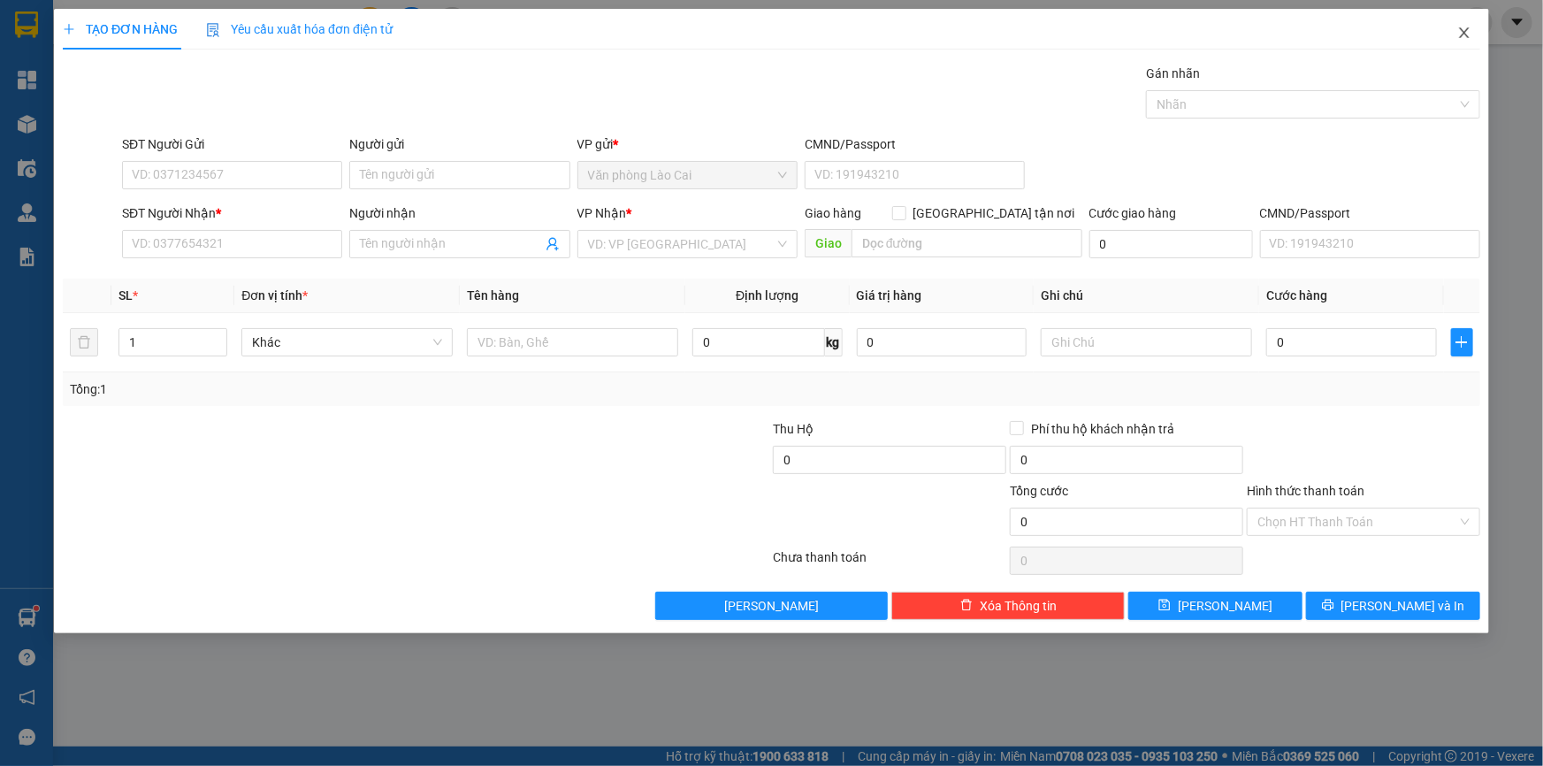
click at [1464, 33] on icon "close" at bounding box center [1464, 33] width 14 height 14
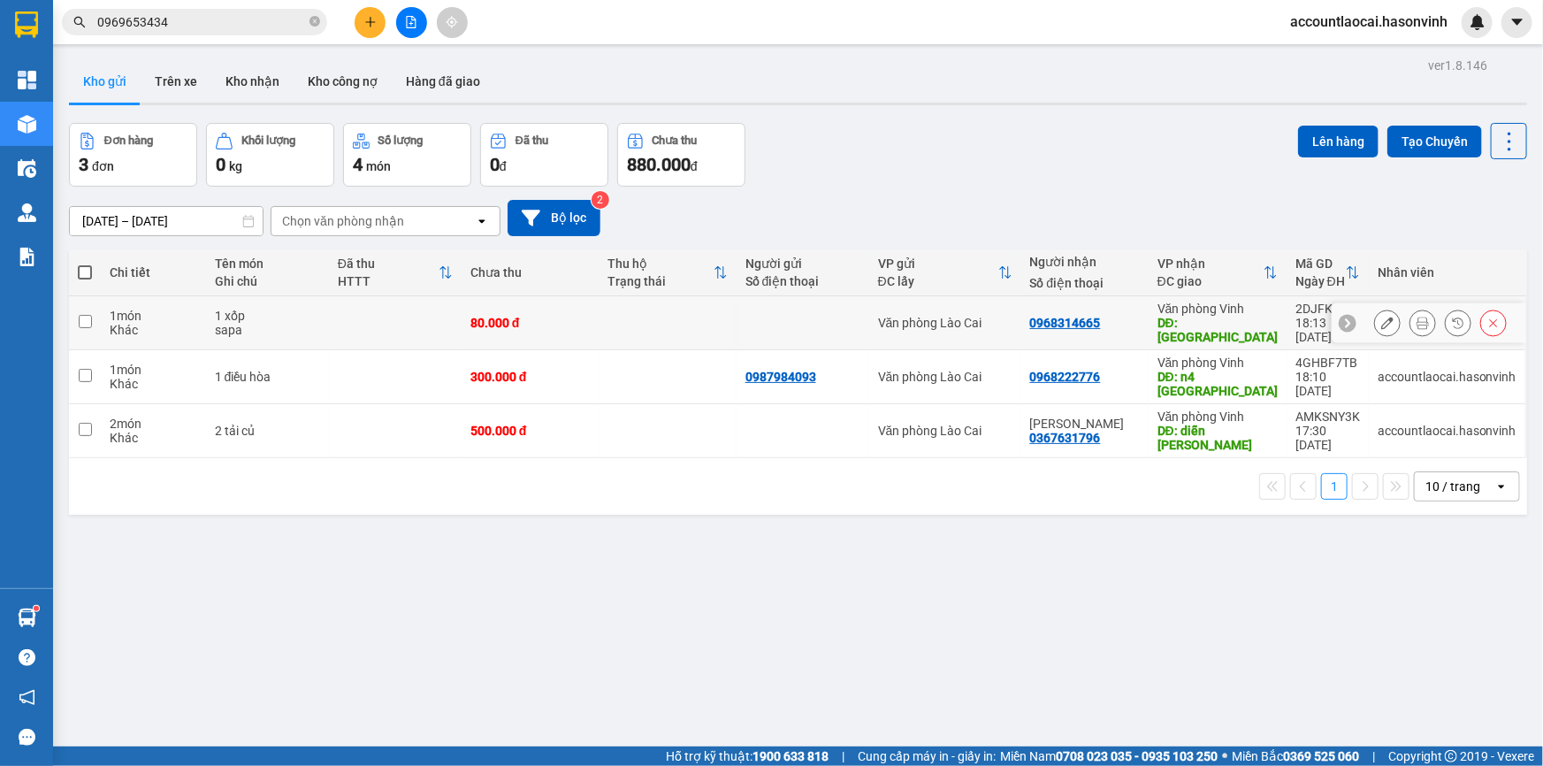
click at [1410, 309] on button at bounding box center [1422, 323] width 25 height 31
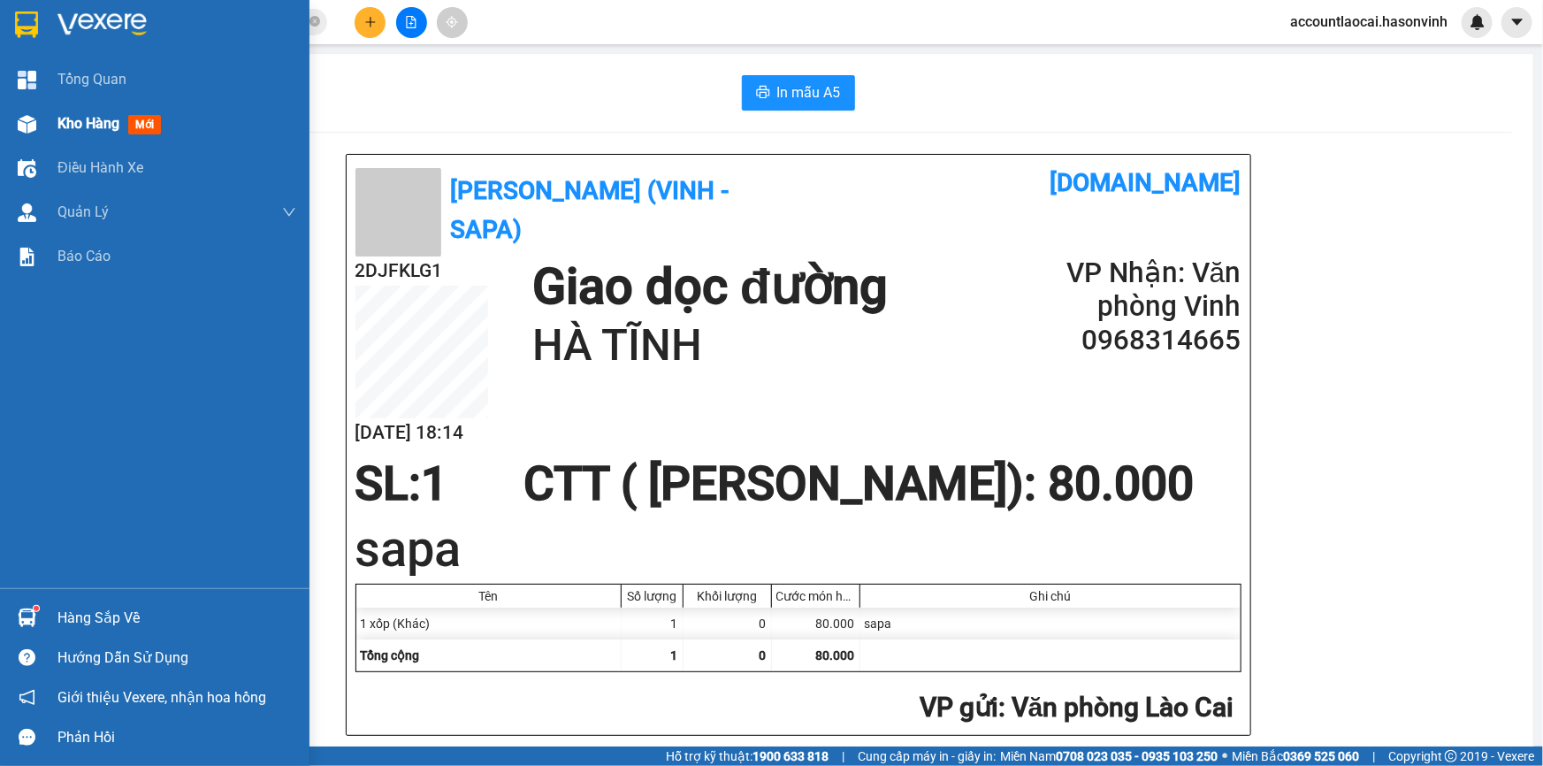
click at [52, 127] on div "Kho hàng mới" at bounding box center [154, 124] width 309 height 44
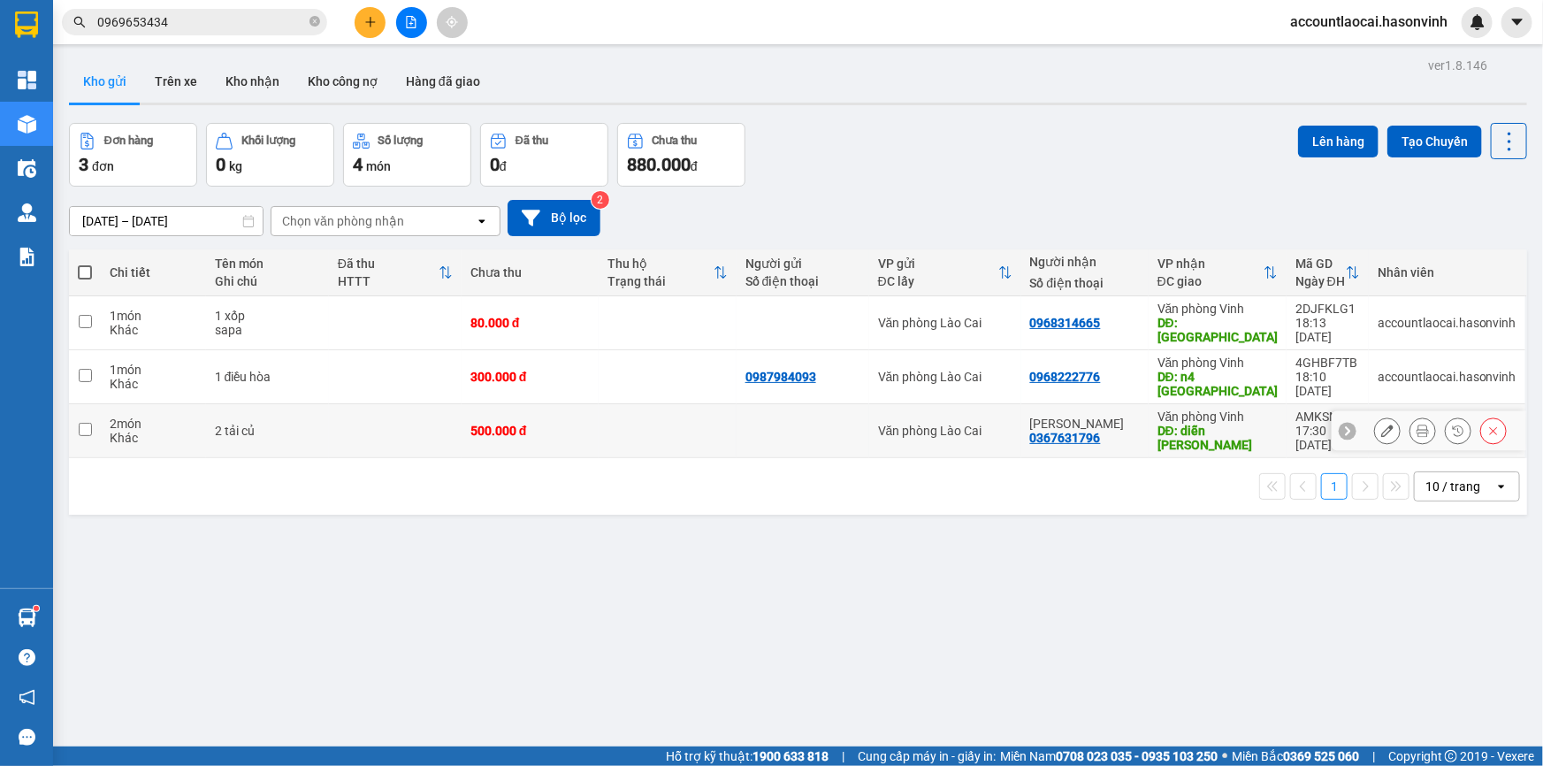
click at [1254, 423] on div "DĐ: diễn [PERSON_NAME]" at bounding box center [1217, 437] width 120 height 28
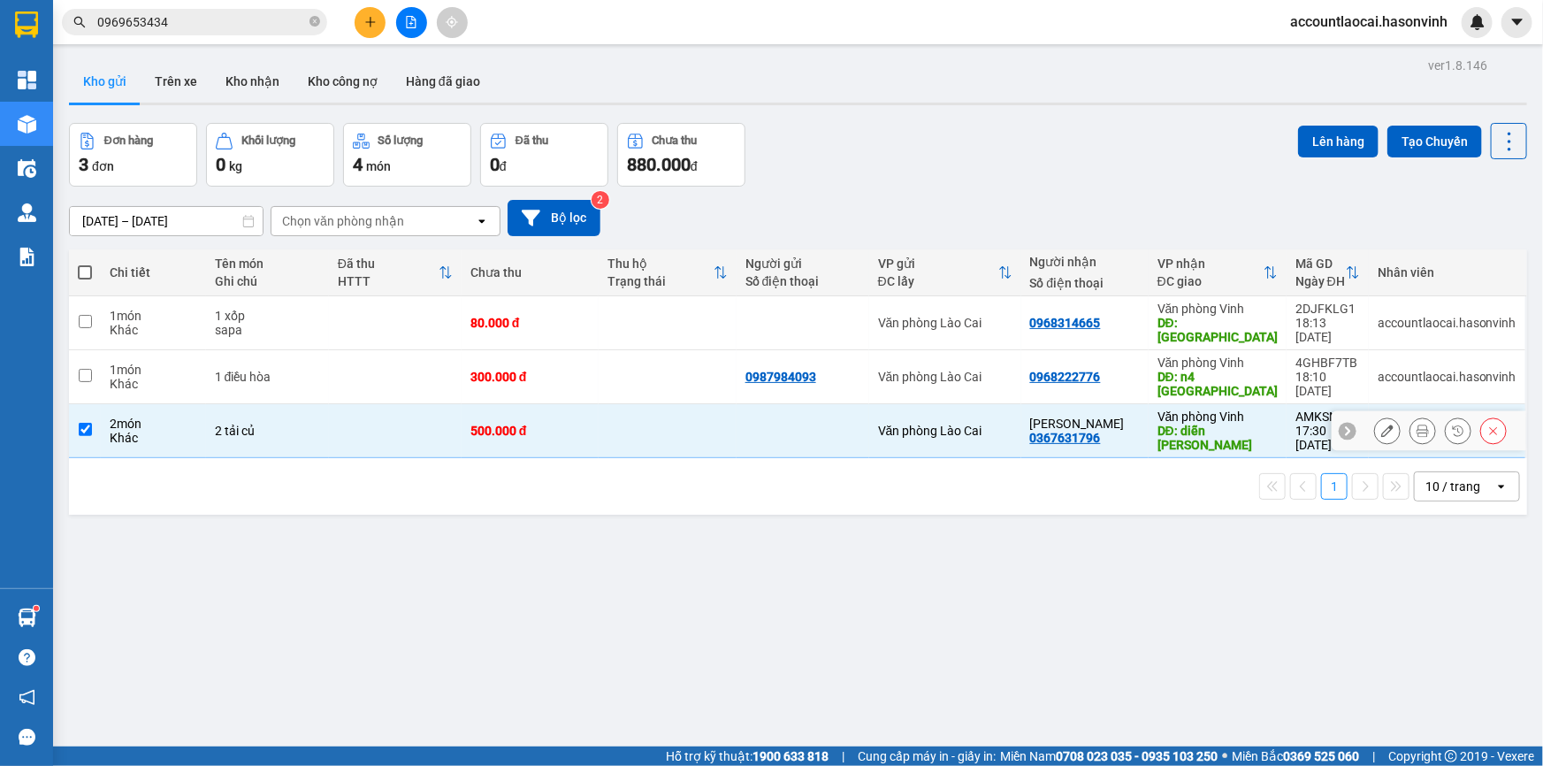
checkbox input "true"
click at [1257, 326] on div "DĐ: [GEOGRAPHIC_DATA]" at bounding box center [1217, 330] width 120 height 28
checkbox input "true"
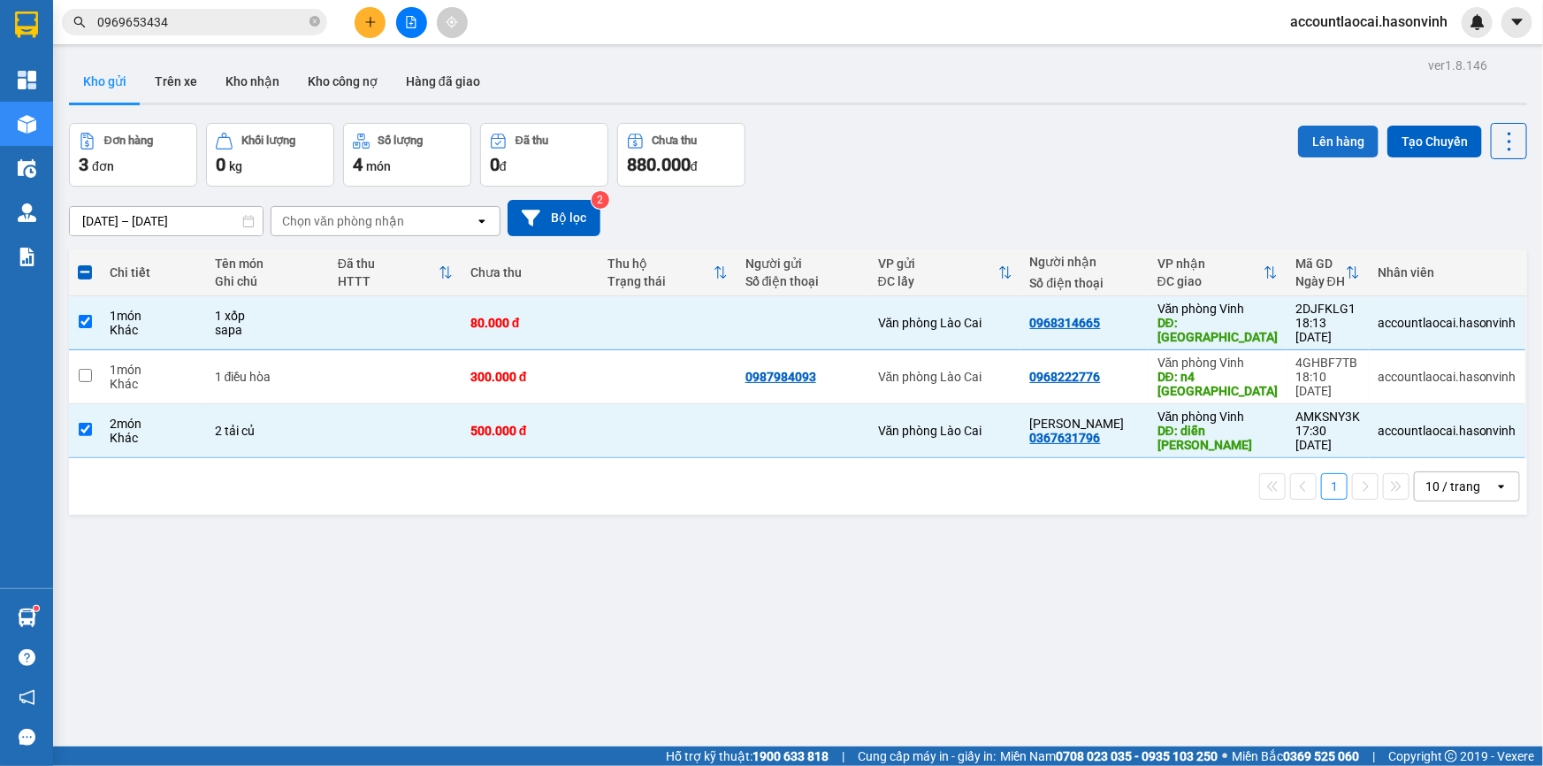
click at [1318, 132] on button "Lên hàng" at bounding box center [1338, 142] width 80 height 32
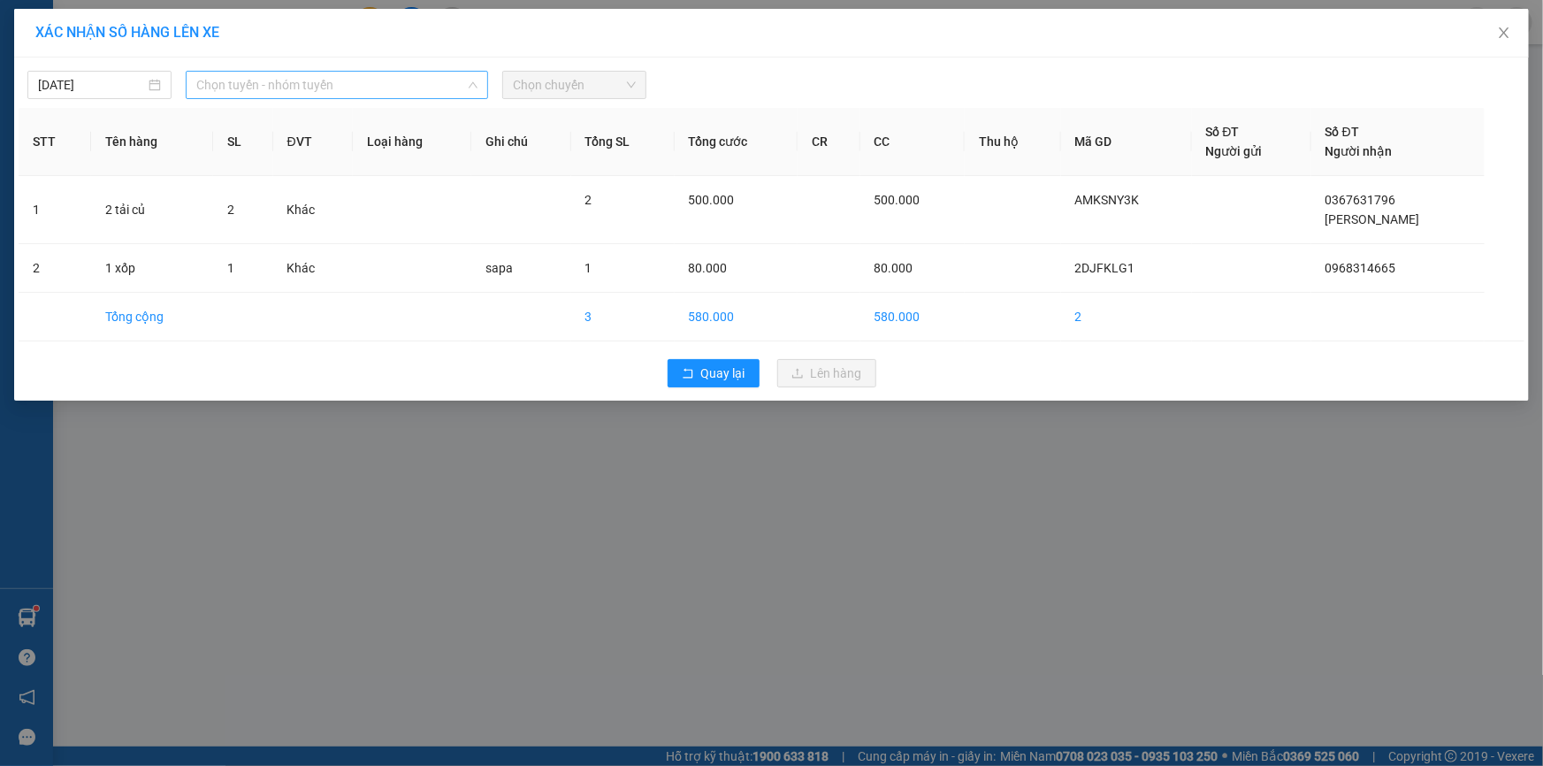
click at [227, 88] on span "Chọn tuyến - nhóm tuyến" at bounding box center [336, 85] width 281 height 27
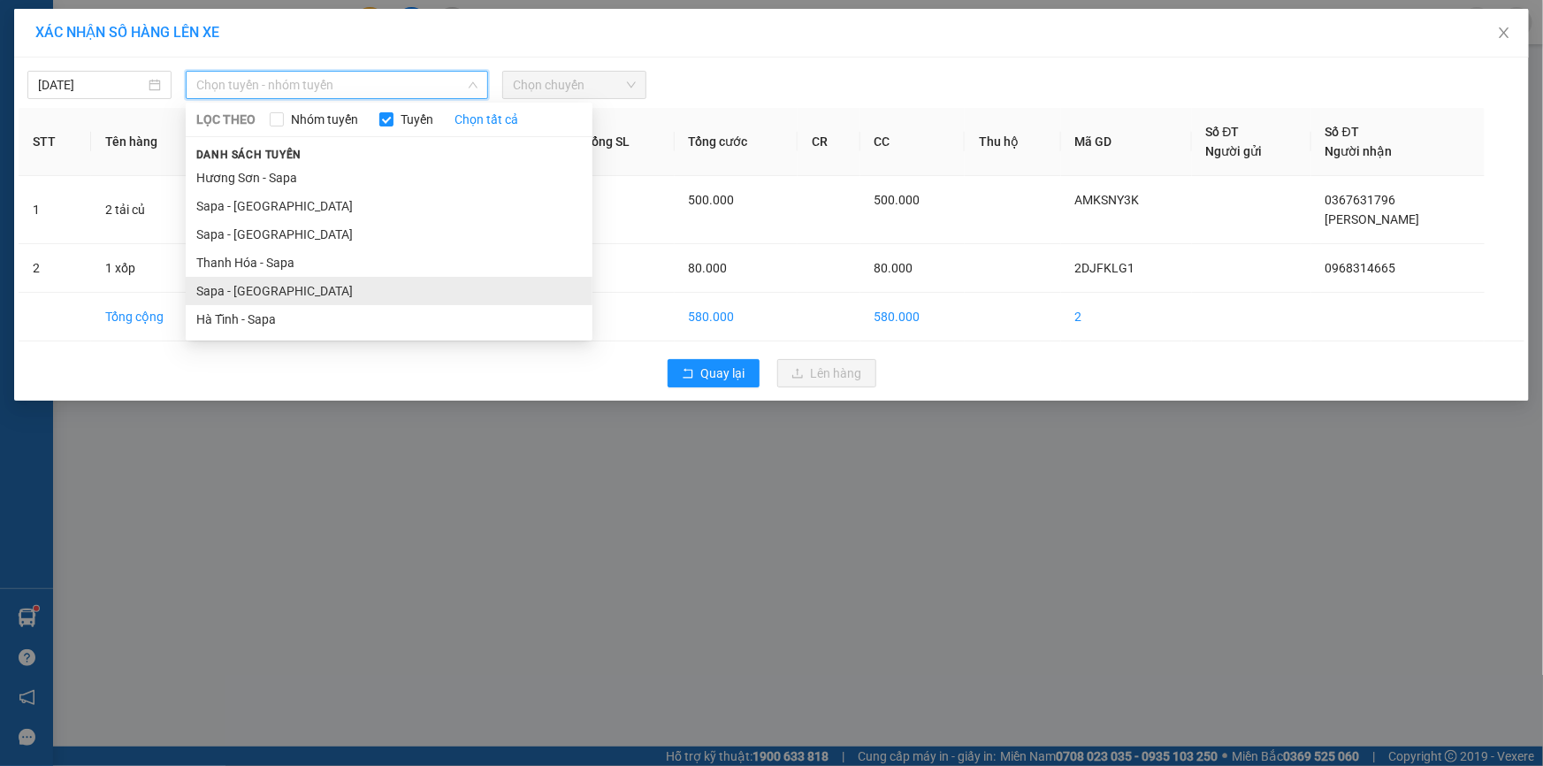
click at [253, 290] on li "Sapa - [GEOGRAPHIC_DATA]" at bounding box center [389, 291] width 407 height 28
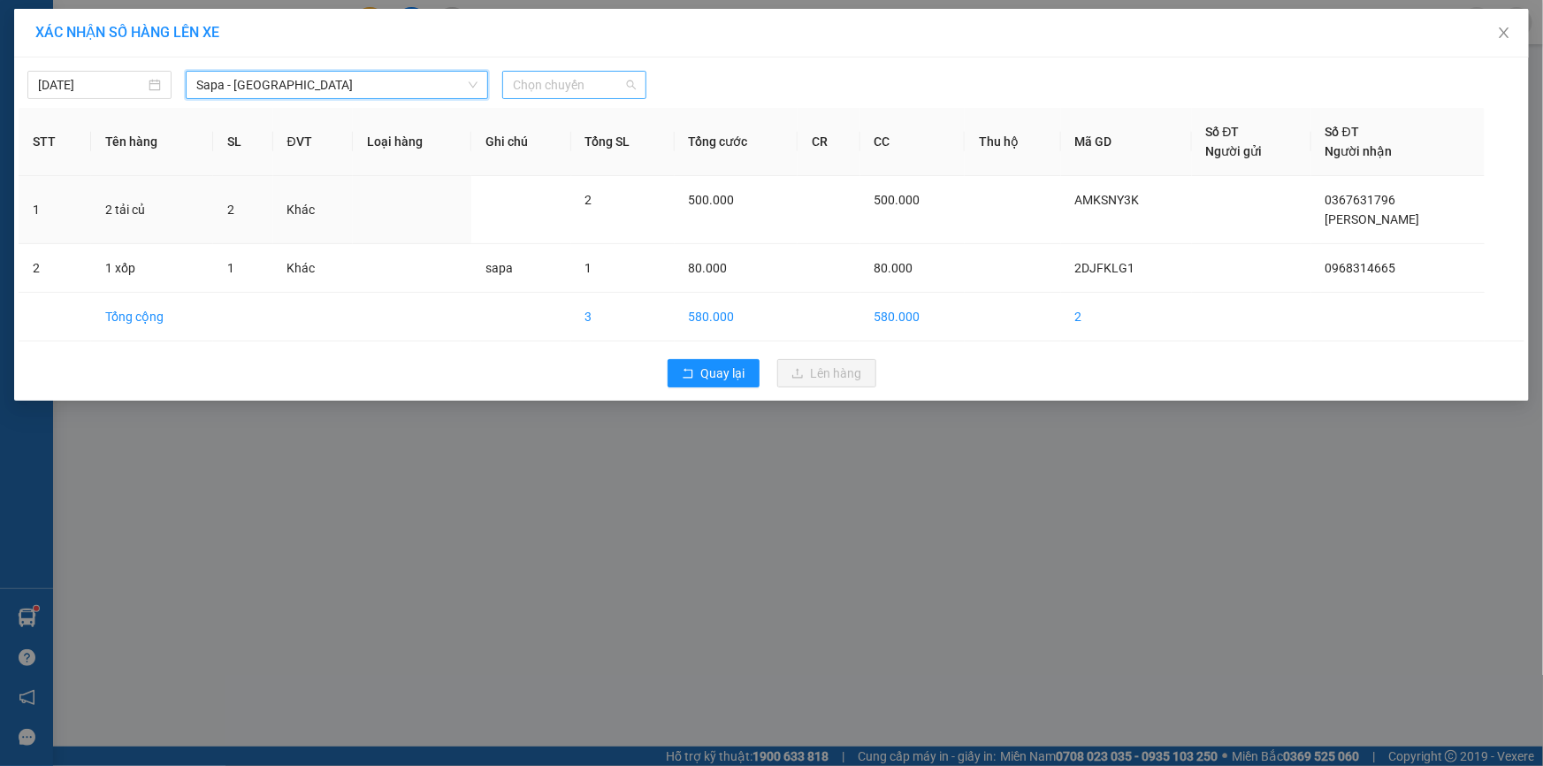
click at [576, 83] on span "Chọn chuyến" at bounding box center [574, 85] width 123 height 27
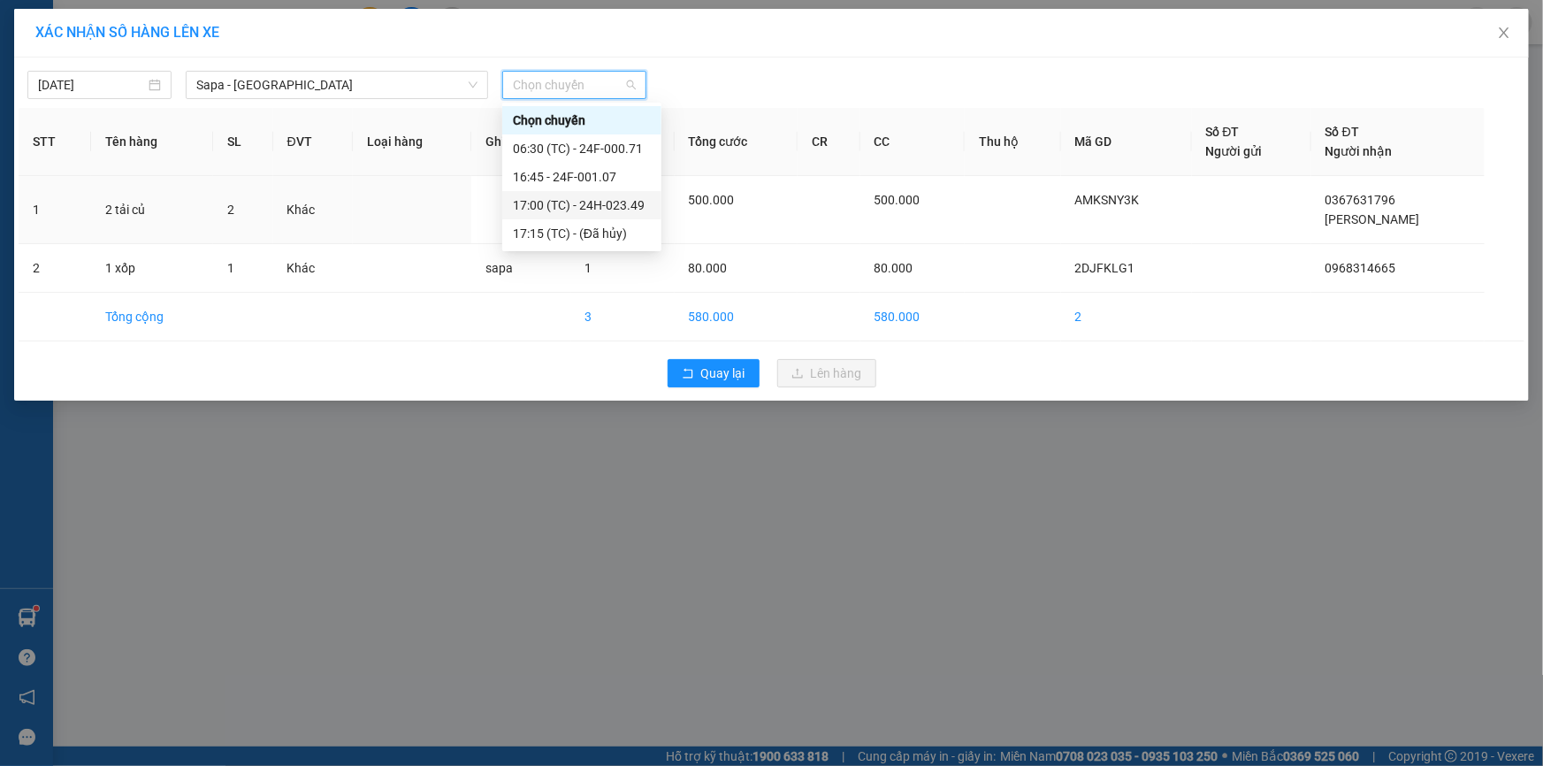
click at [594, 204] on div "17:00 (TC) - 24H-023.49" at bounding box center [582, 204] width 138 height 19
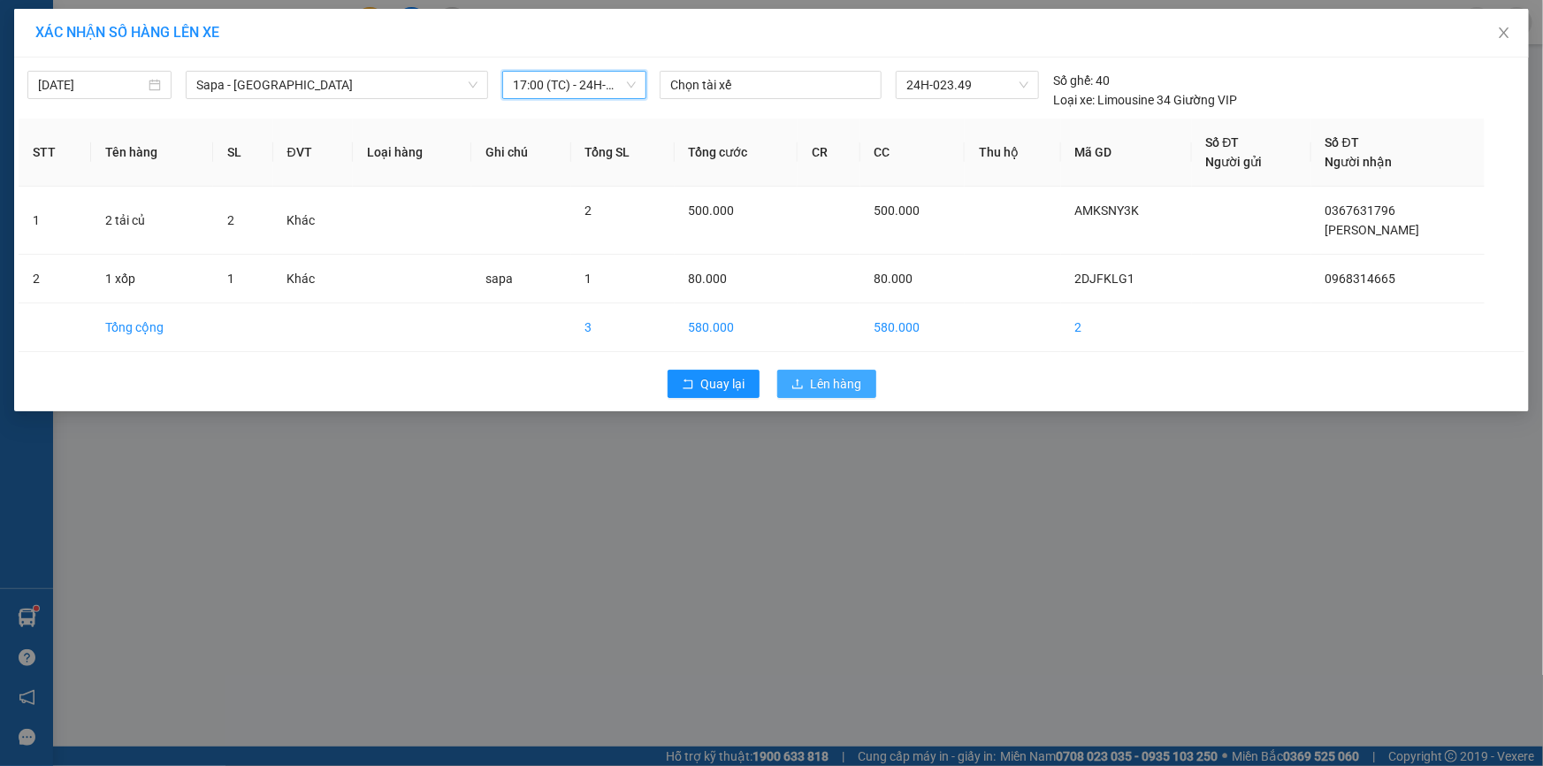
click at [805, 383] on button "Lên hàng" at bounding box center [826, 384] width 99 height 28
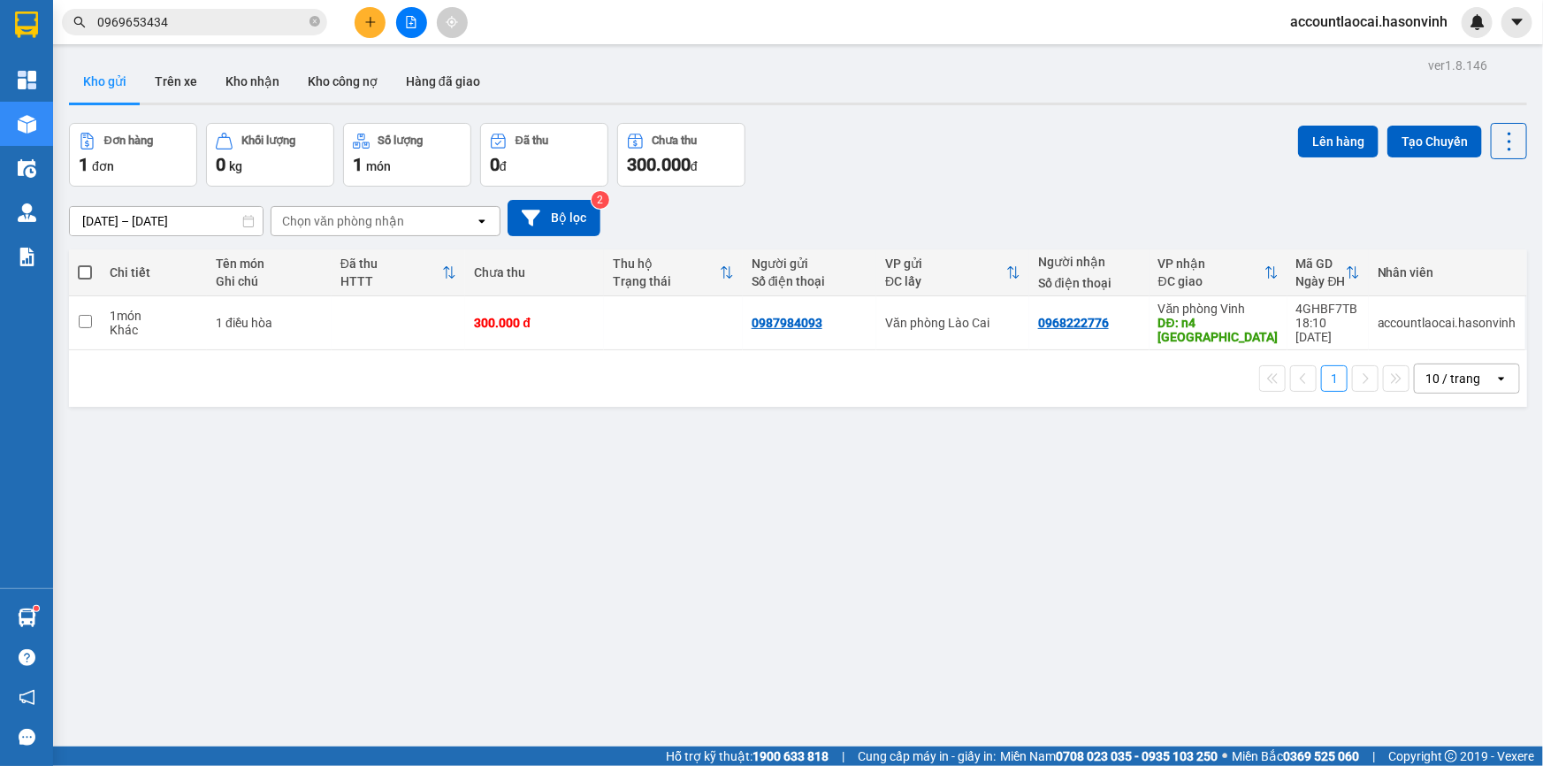
click at [415, 19] on icon "file-add" at bounding box center [412, 22] width 10 height 12
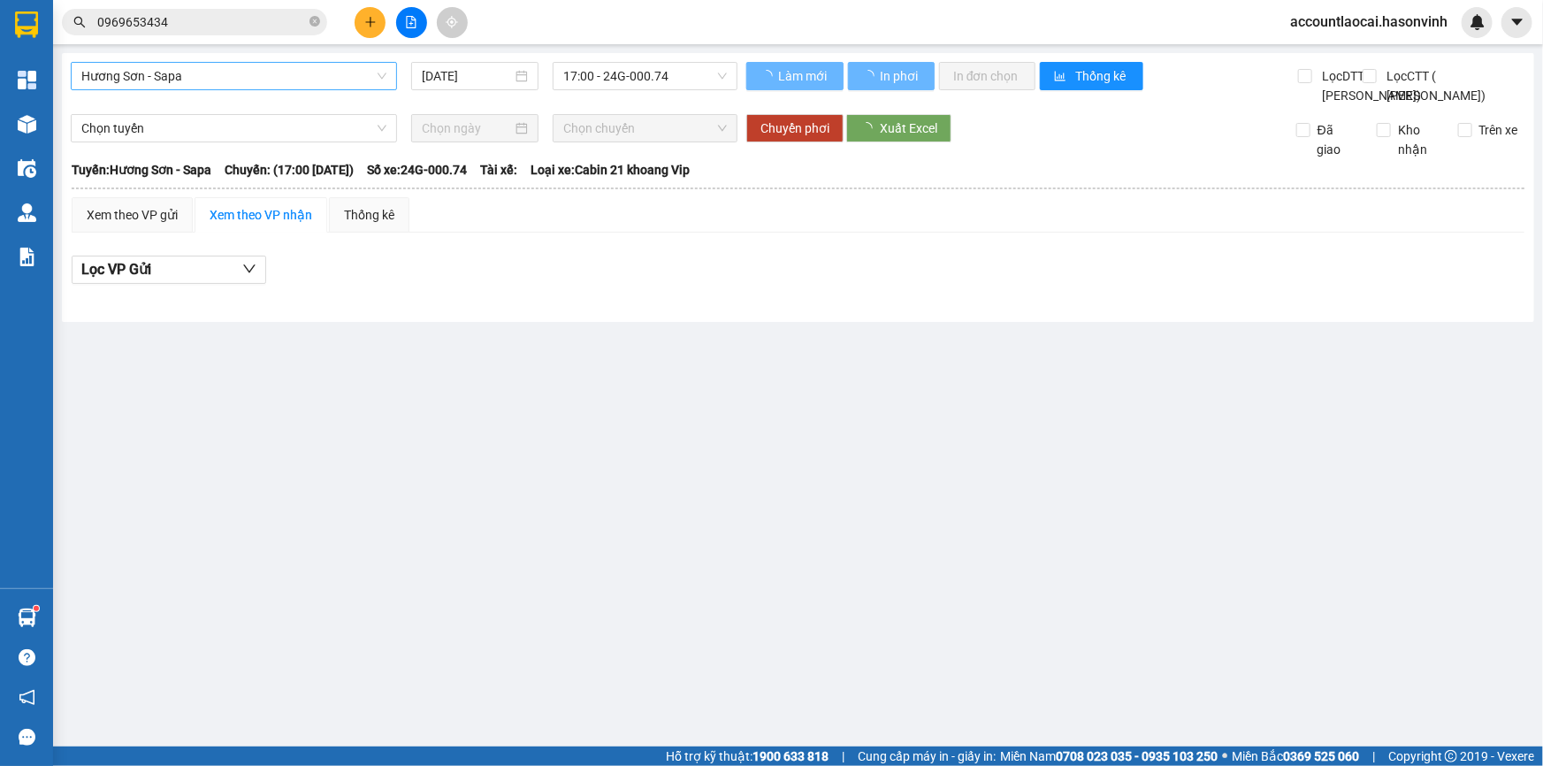
click at [199, 80] on span "Hương Sơn - Sapa" at bounding box center [233, 76] width 305 height 27
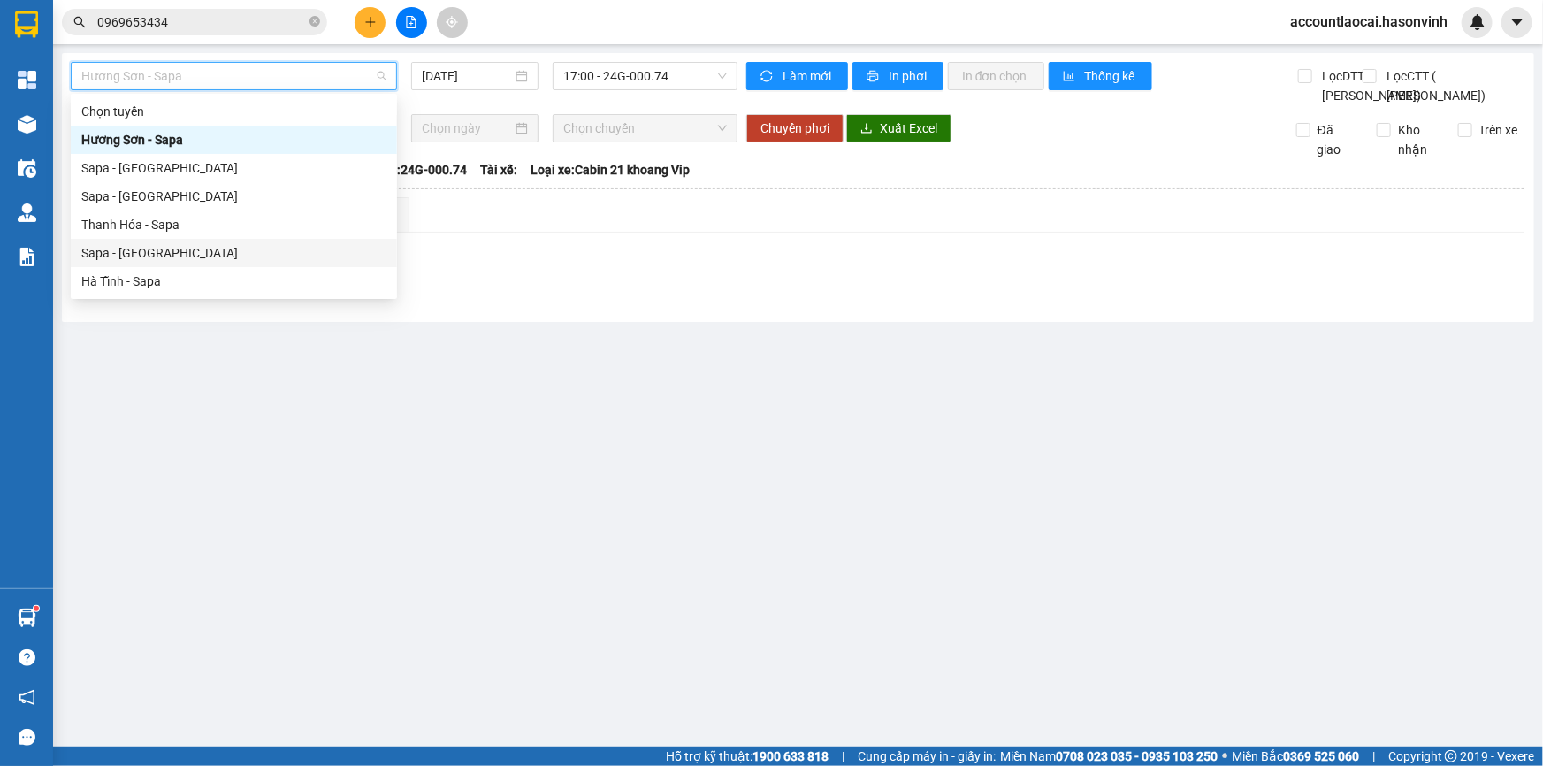
click at [147, 250] on div "Sapa - [GEOGRAPHIC_DATA]" at bounding box center [233, 252] width 305 height 19
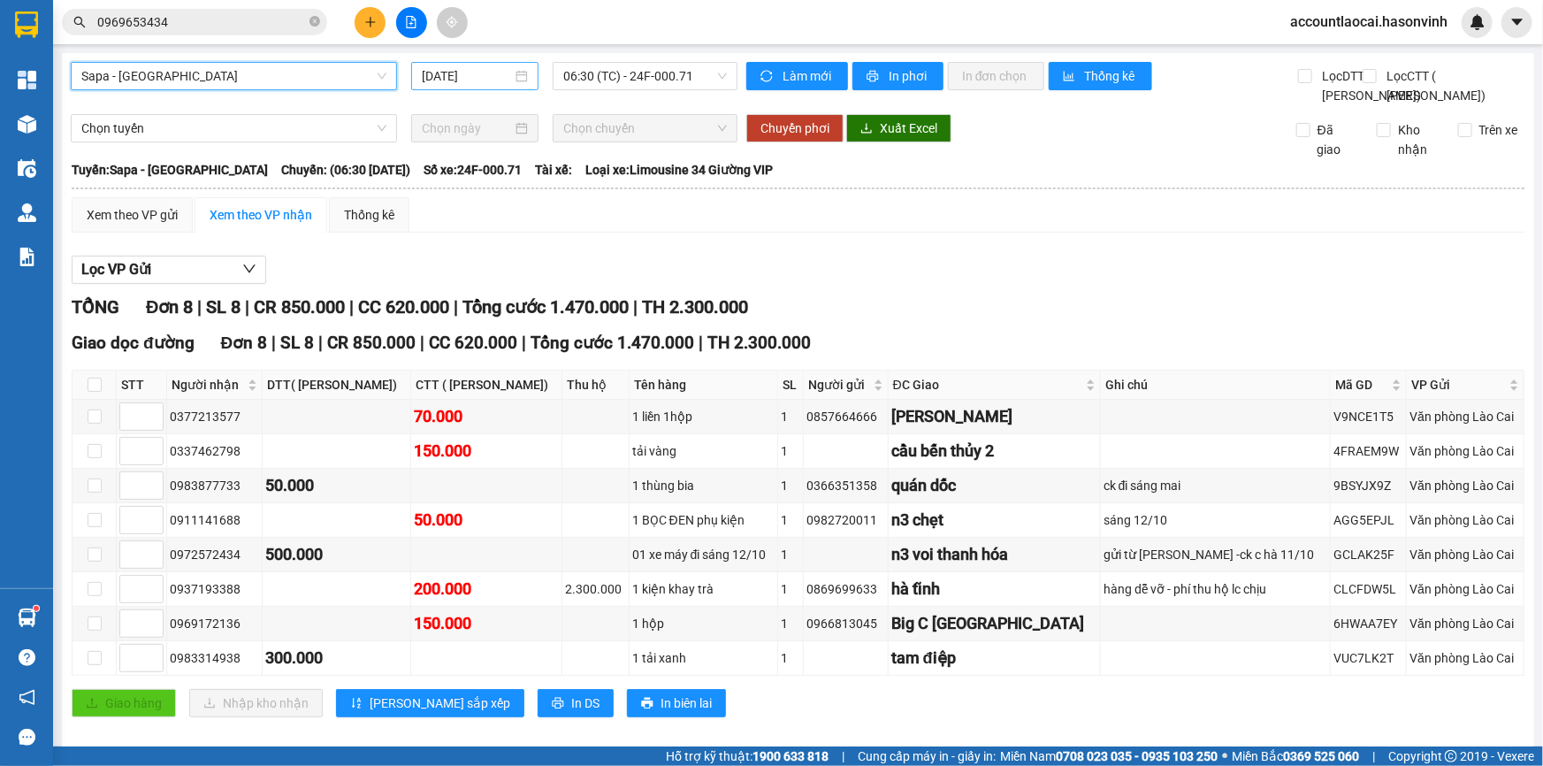
click at [469, 77] on input "[DATE]" at bounding box center [467, 75] width 90 height 19
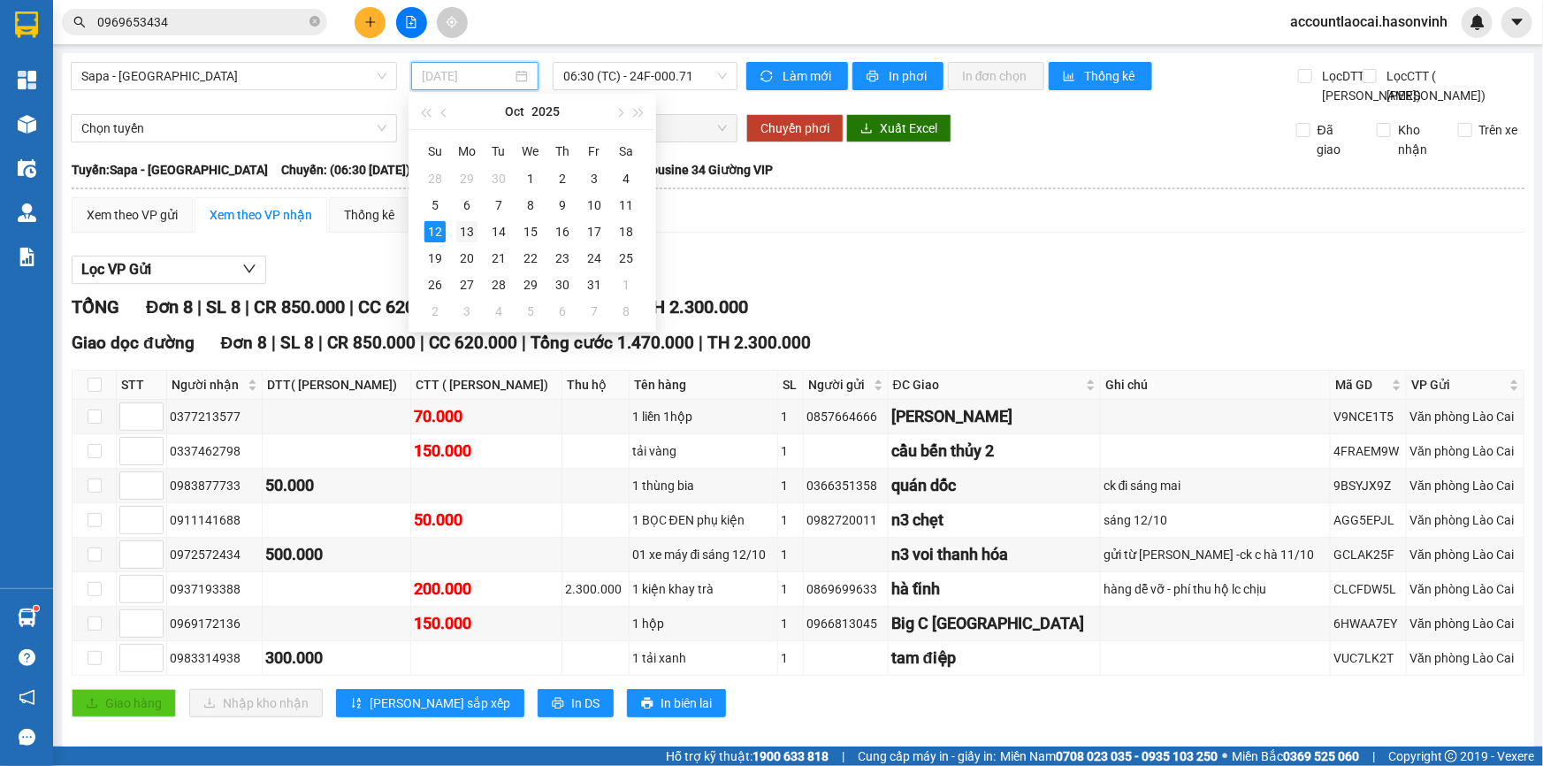
click at [467, 229] on div "13" at bounding box center [466, 231] width 21 height 21
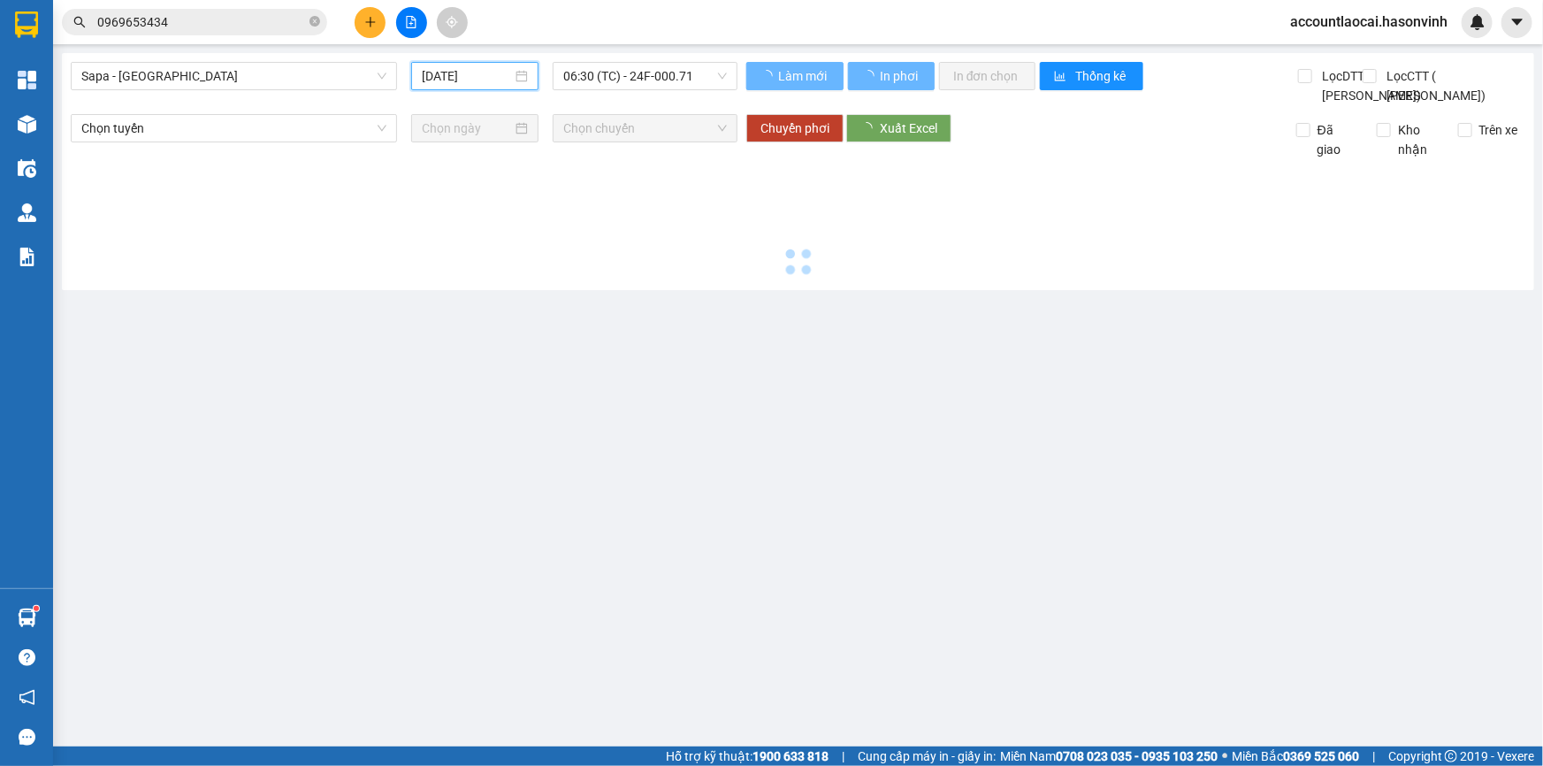
type input "[DATE]"
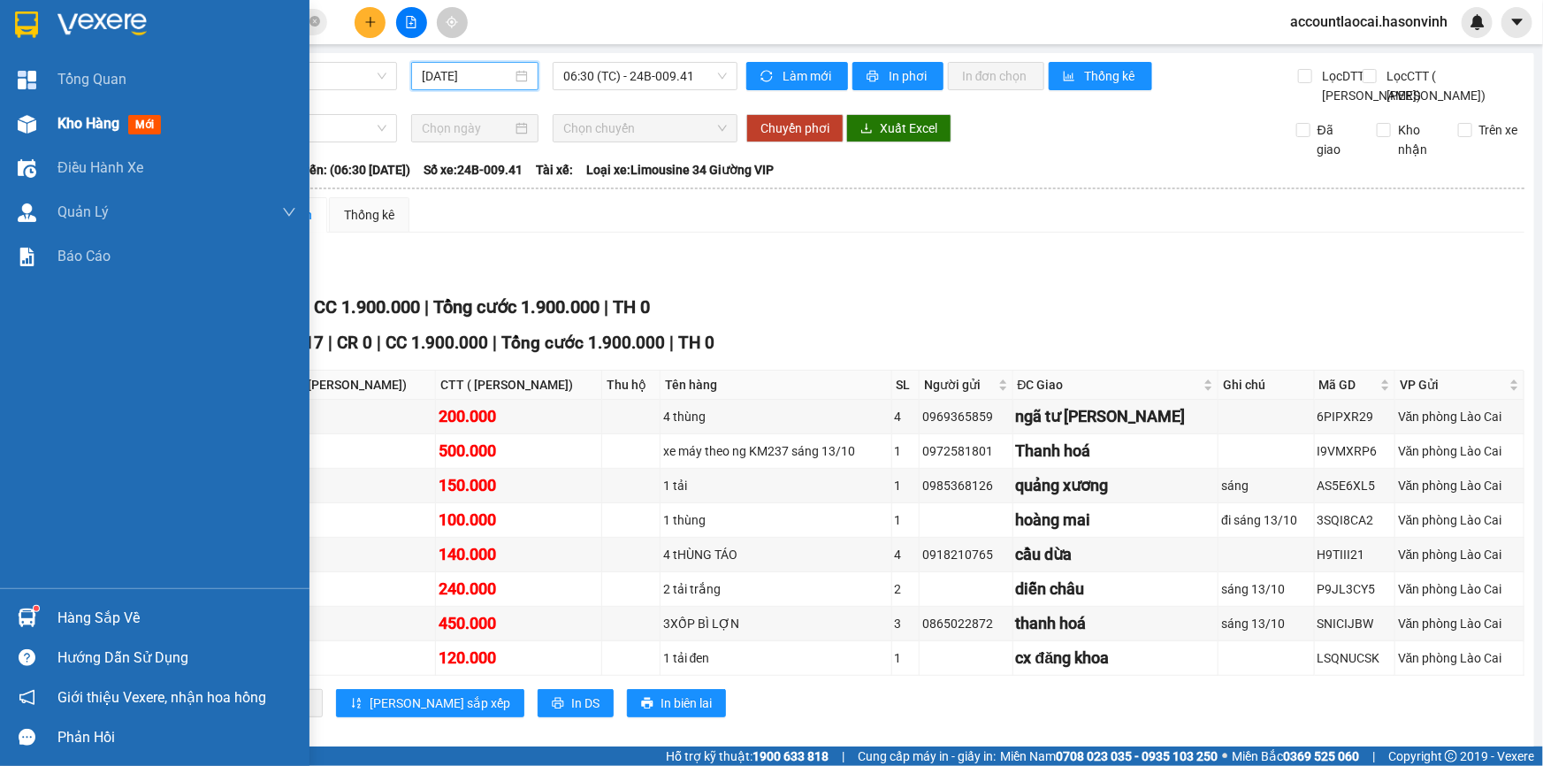
click at [70, 124] on span "Kho hàng" at bounding box center [88, 123] width 62 height 17
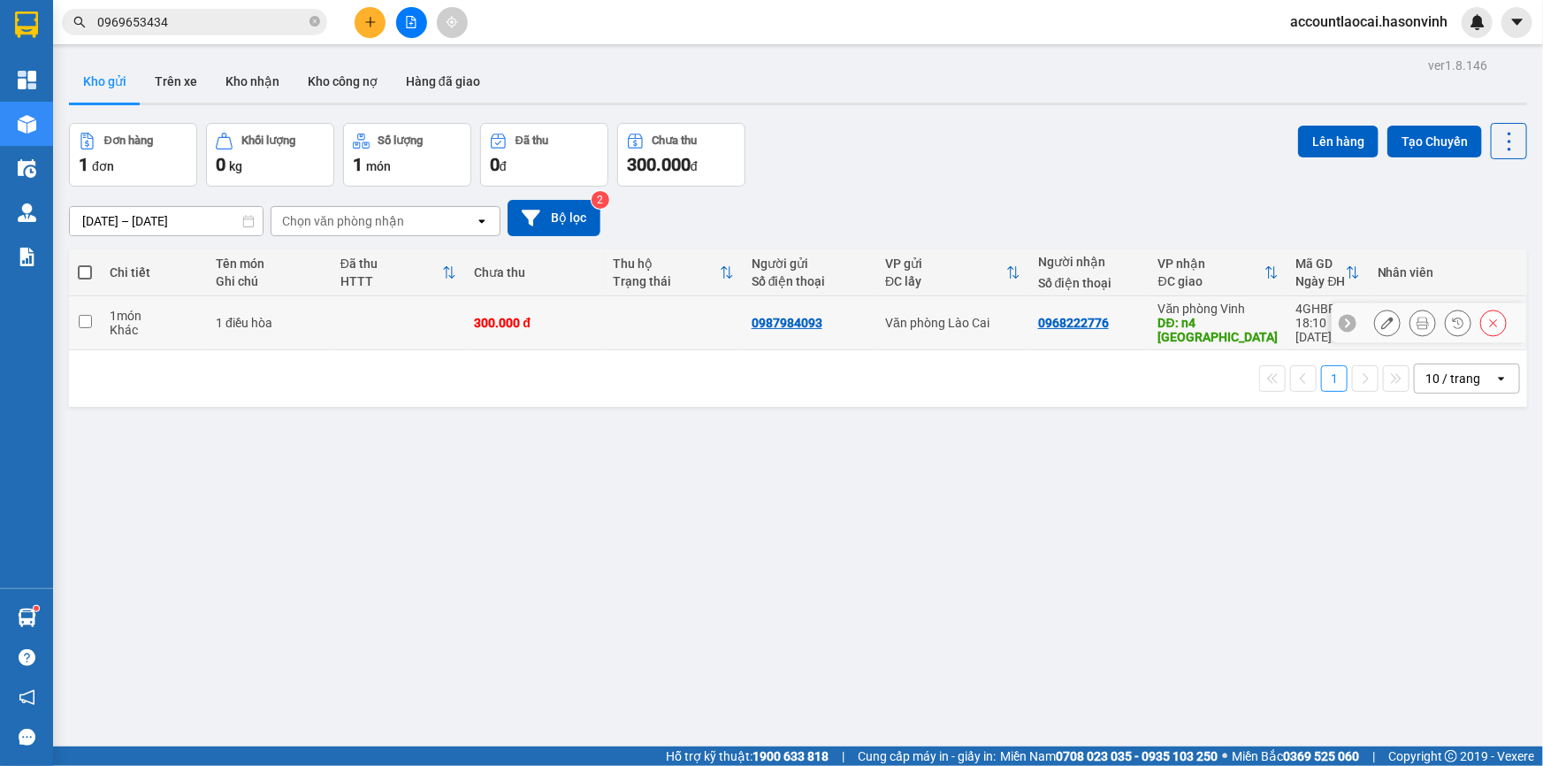
click at [1128, 329] on div "0968222776" at bounding box center [1089, 323] width 103 height 14
checkbox input "true"
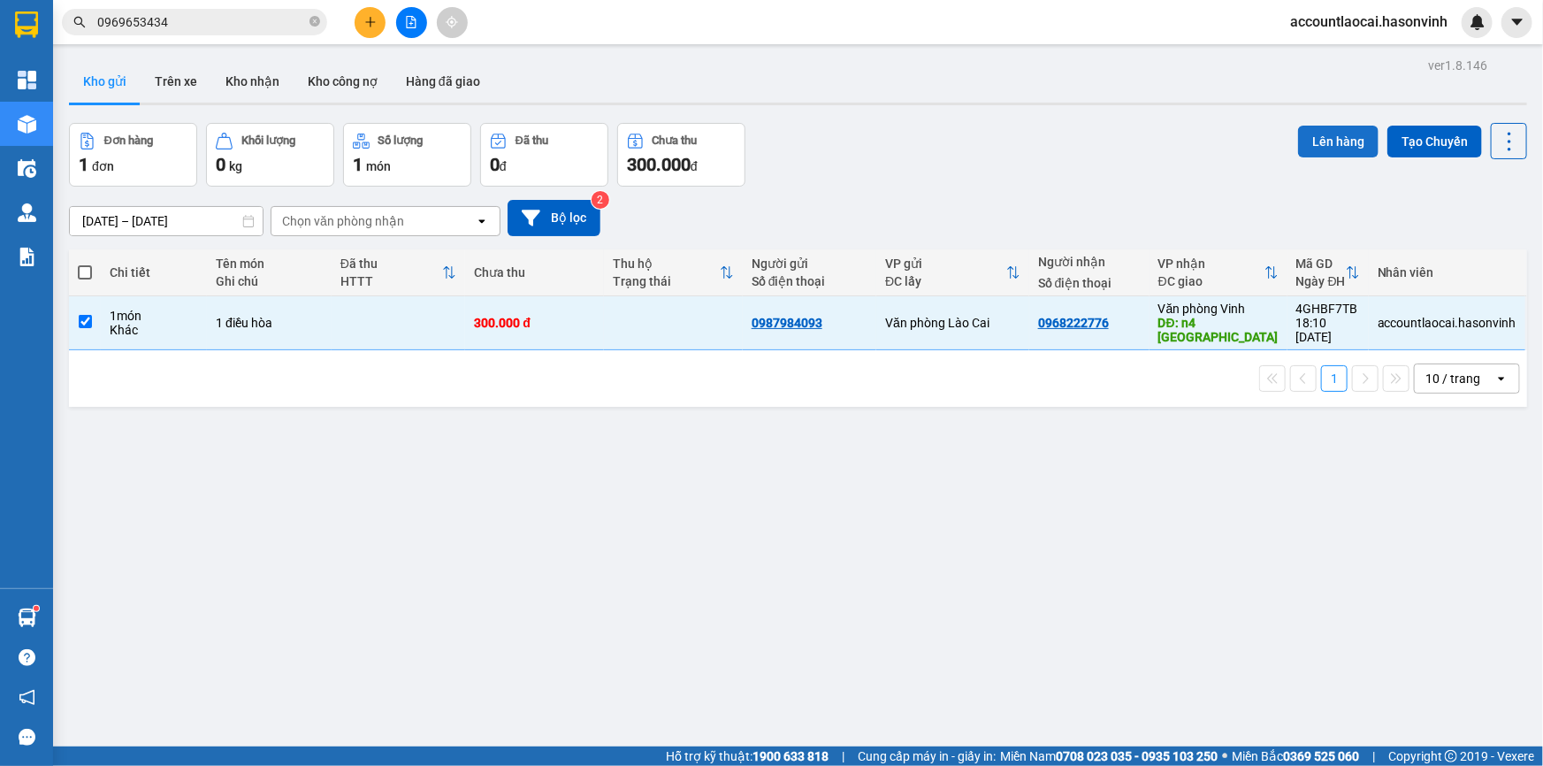
click at [1318, 147] on button "Lên hàng" at bounding box center [1338, 142] width 80 height 32
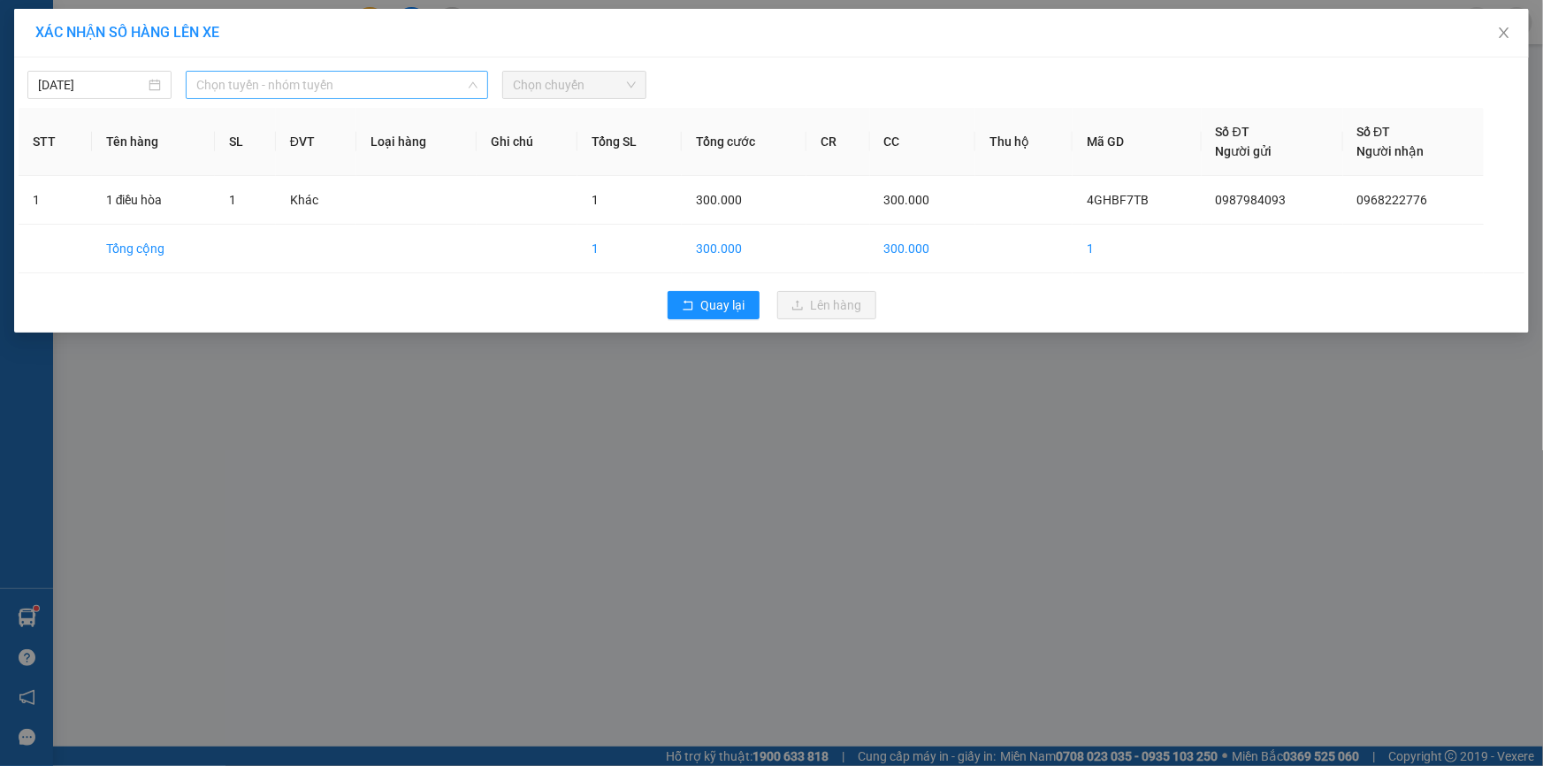
click at [345, 93] on span "Chọn tuyến - nhóm tuyến" at bounding box center [336, 85] width 281 height 27
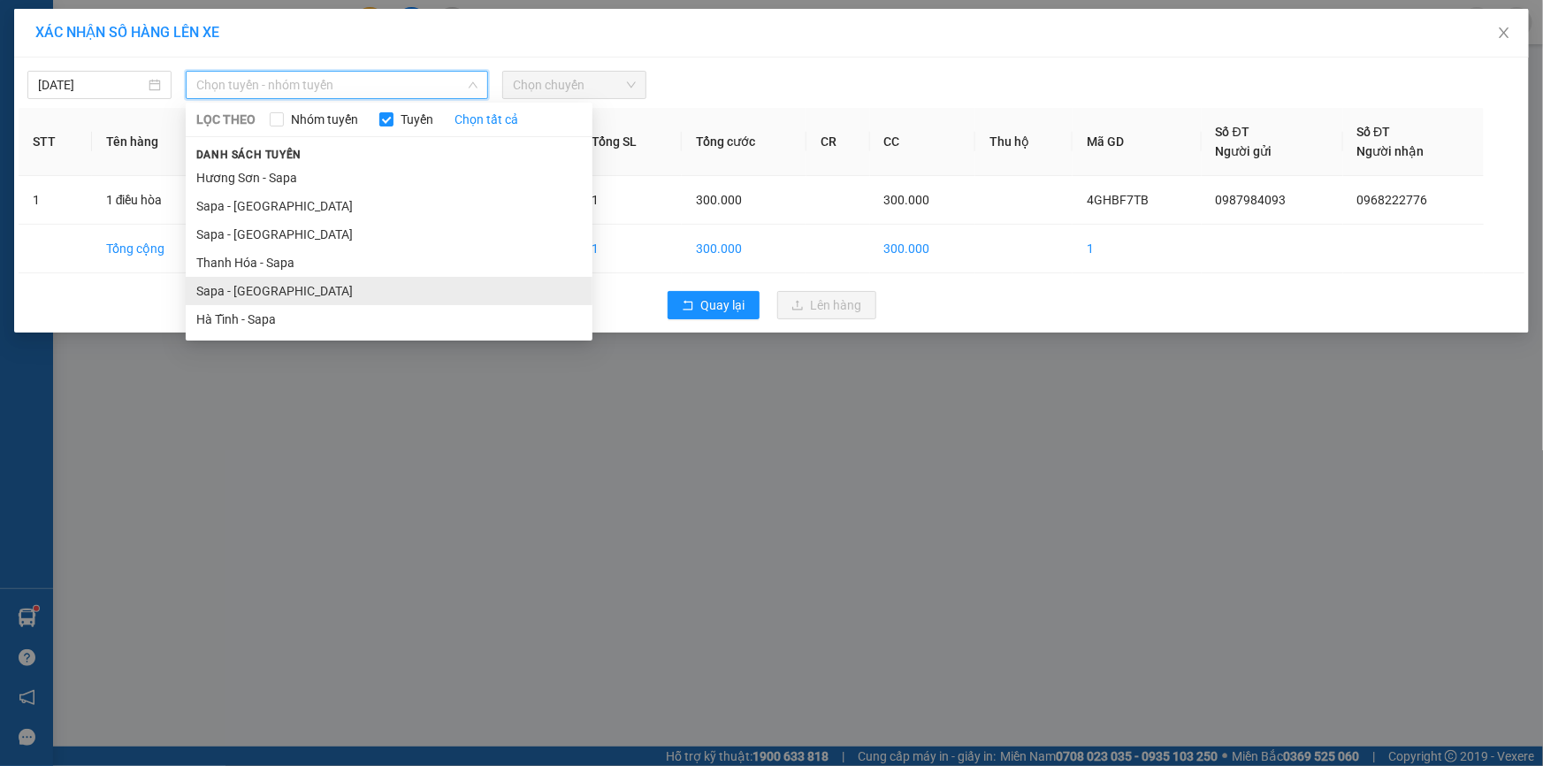
click at [242, 292] on li "Sapa - [GEOGRAPHIC_DATA]" at bounding box center [389, 291] width 407 height 28
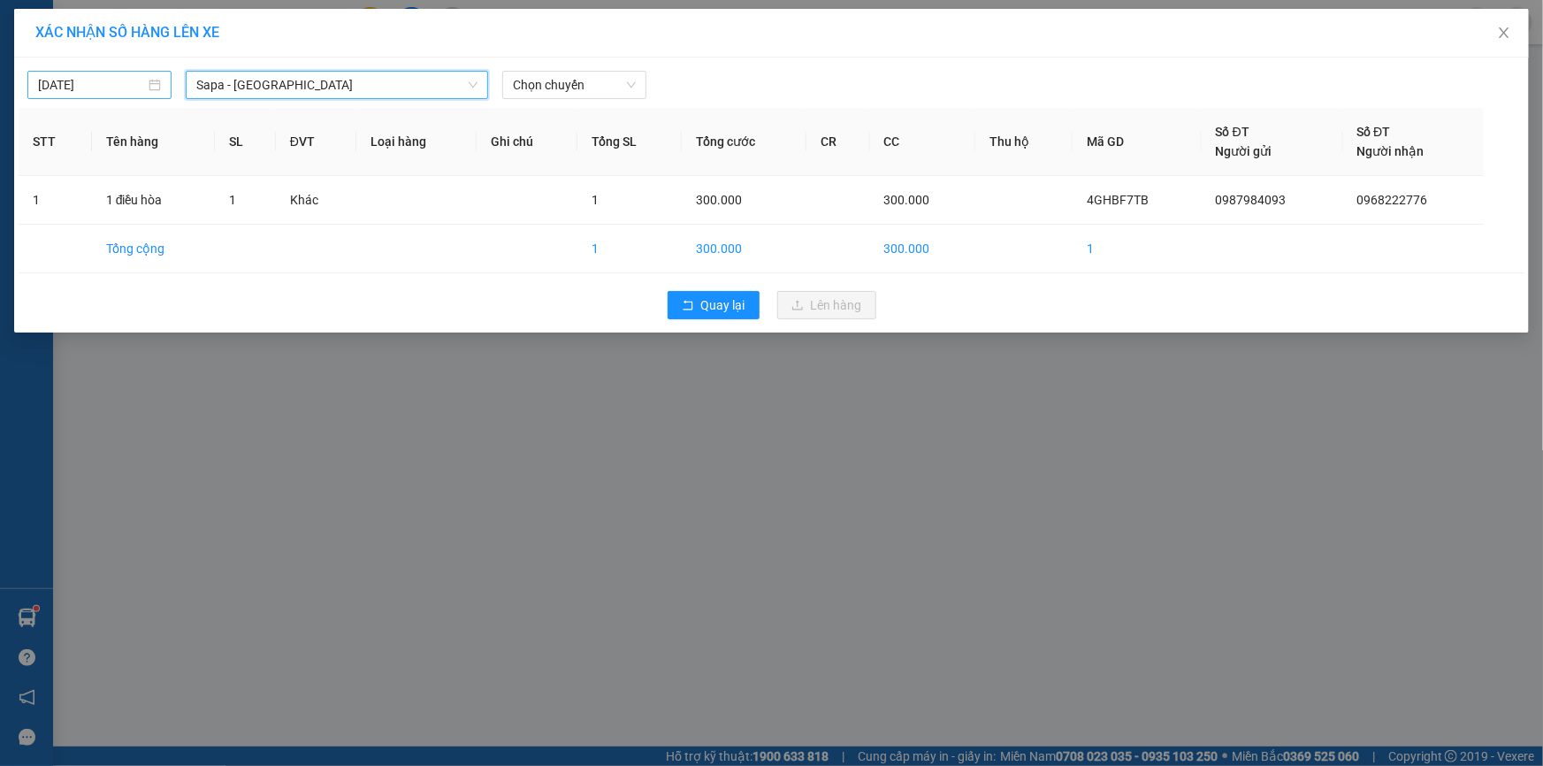
click at [128, 90] on input "[DATE]" at bounding box center [91, 84] width 107 height 19
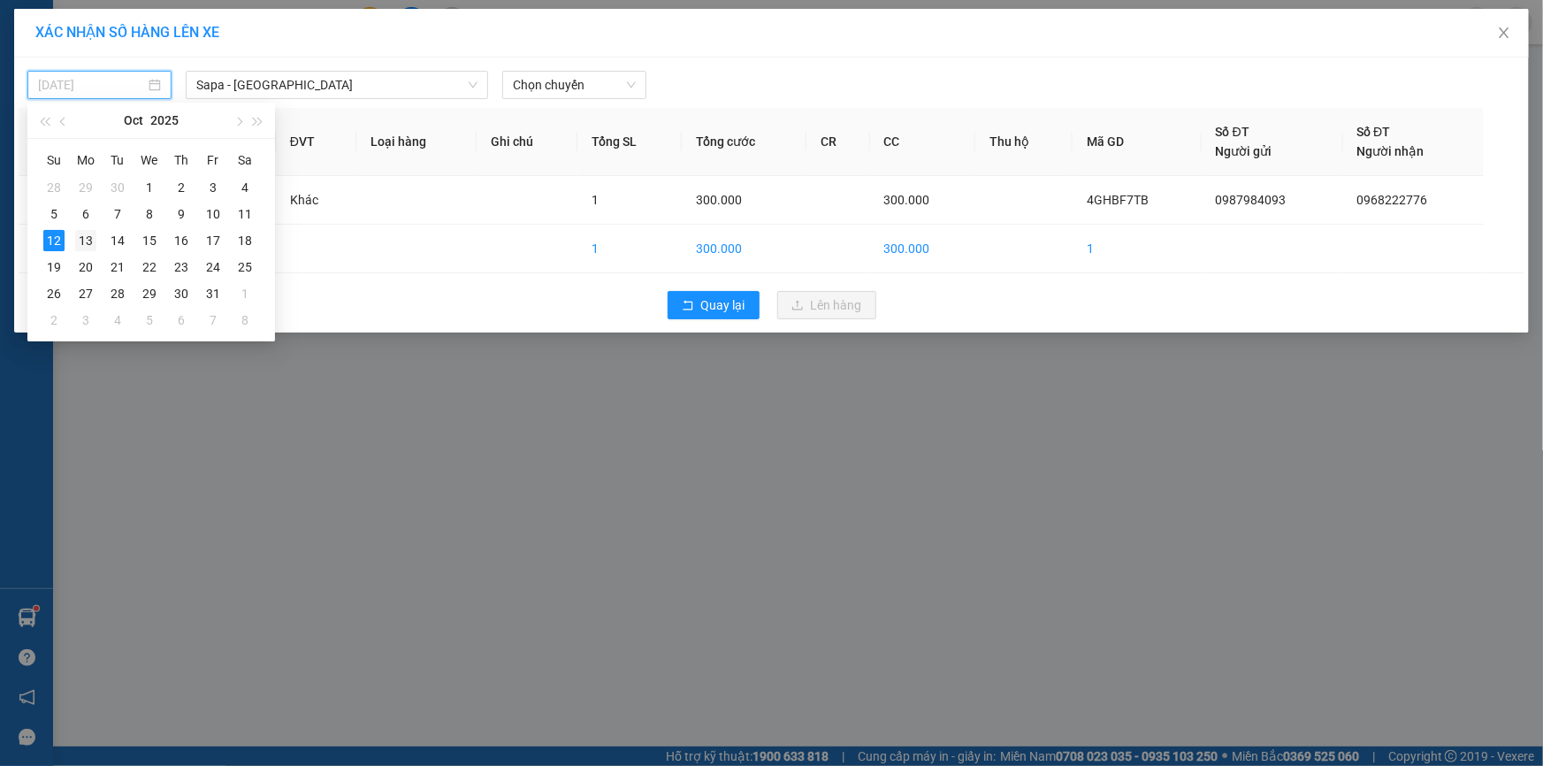
click at [90, 241] on div "13" at bounding box center [85, 240] width 21 height 21
type input "[DATE]"
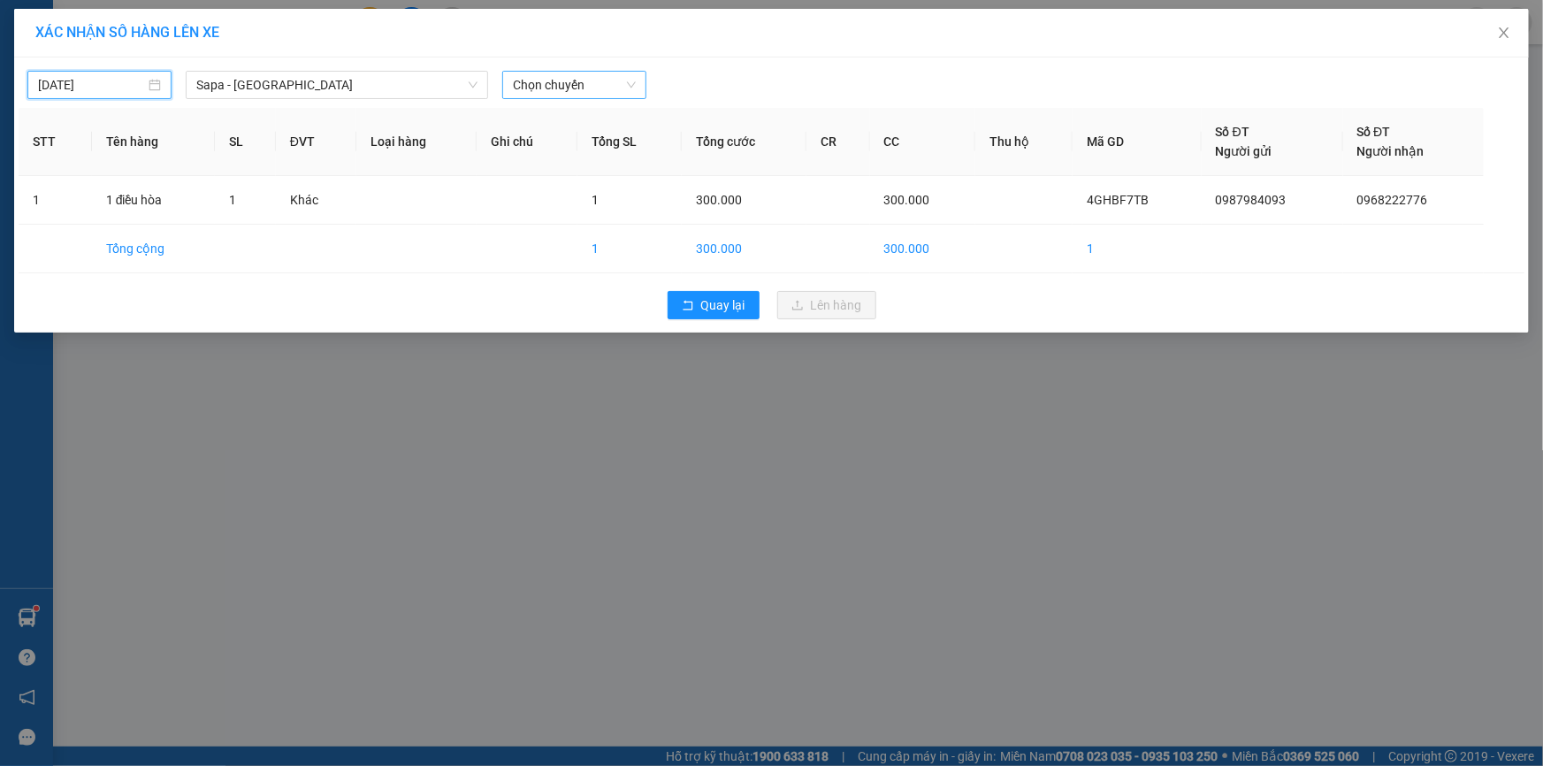
click at [555, 80] on span "Chọn chuyến" at bounding box center [574, 85] width 123 height 27
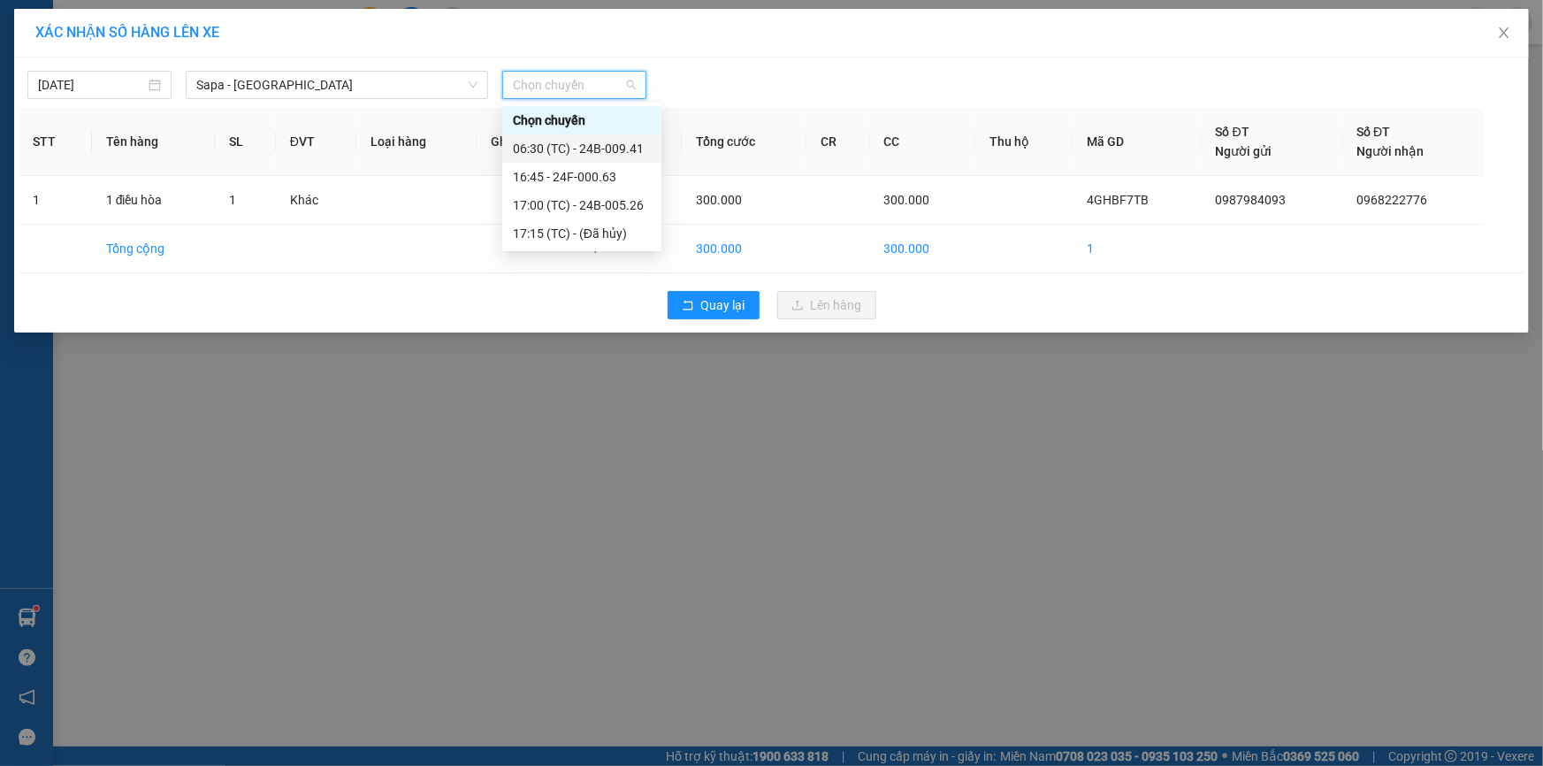
click at [598, 155] on div "06:30 (TC) - 24B-009.41" at bounding box center [582, 148] width 138 height 19
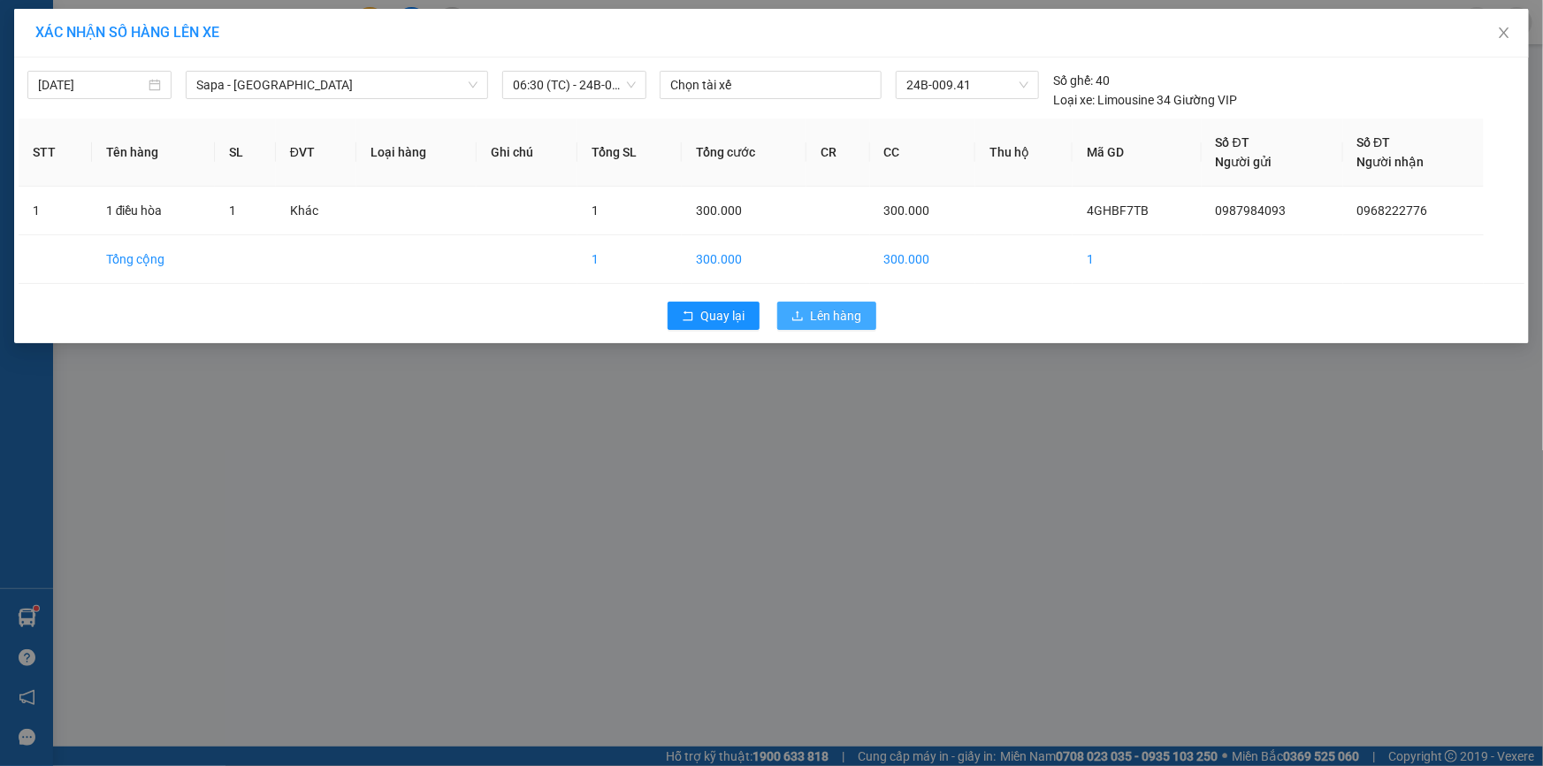
click at [811, 309] on span "Lên hàng" at bounding box center [836, 315] width 51 height 19
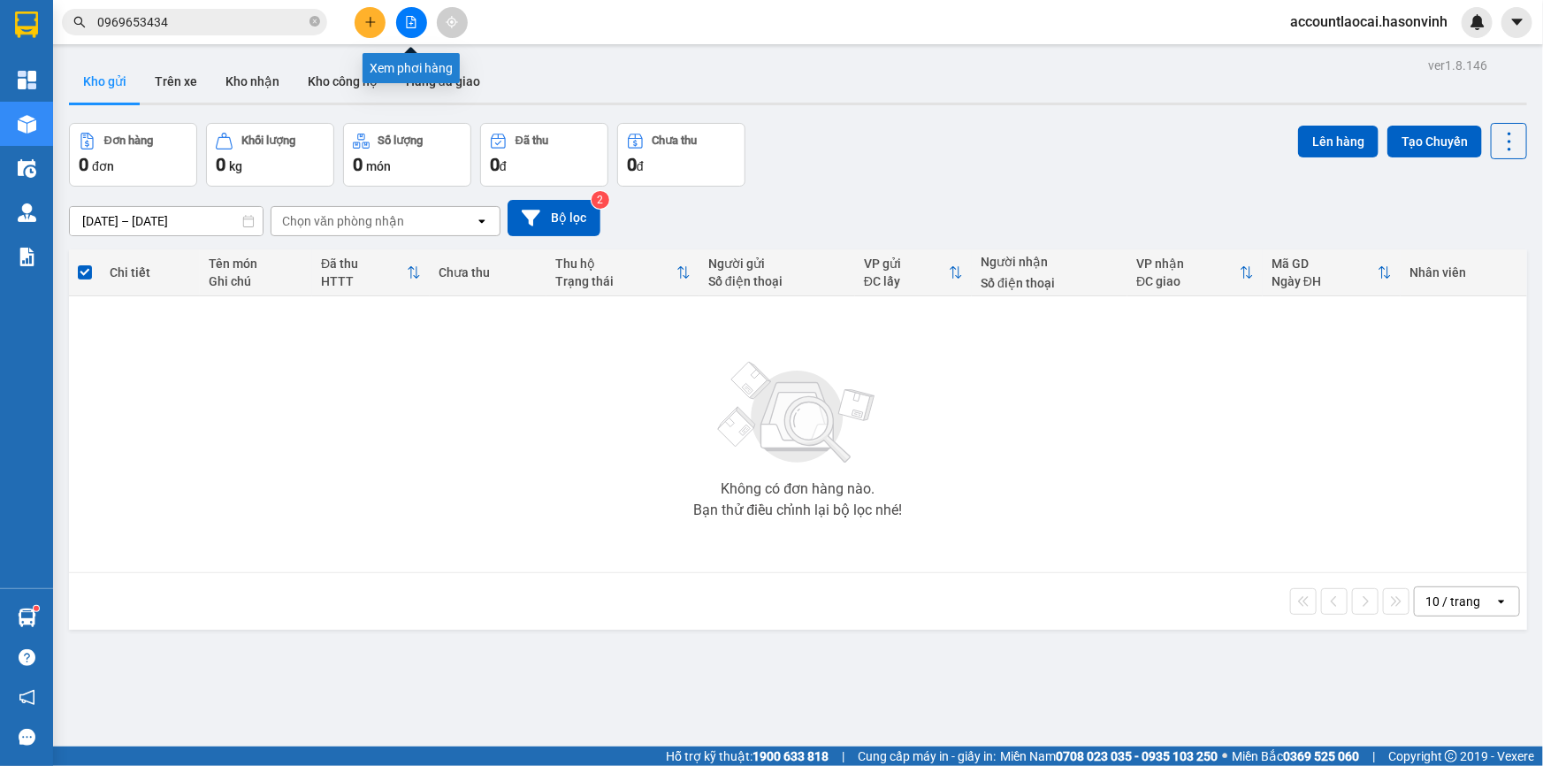
click at [400, 28] on button at bounding box center [411, 22] width 31 height 31
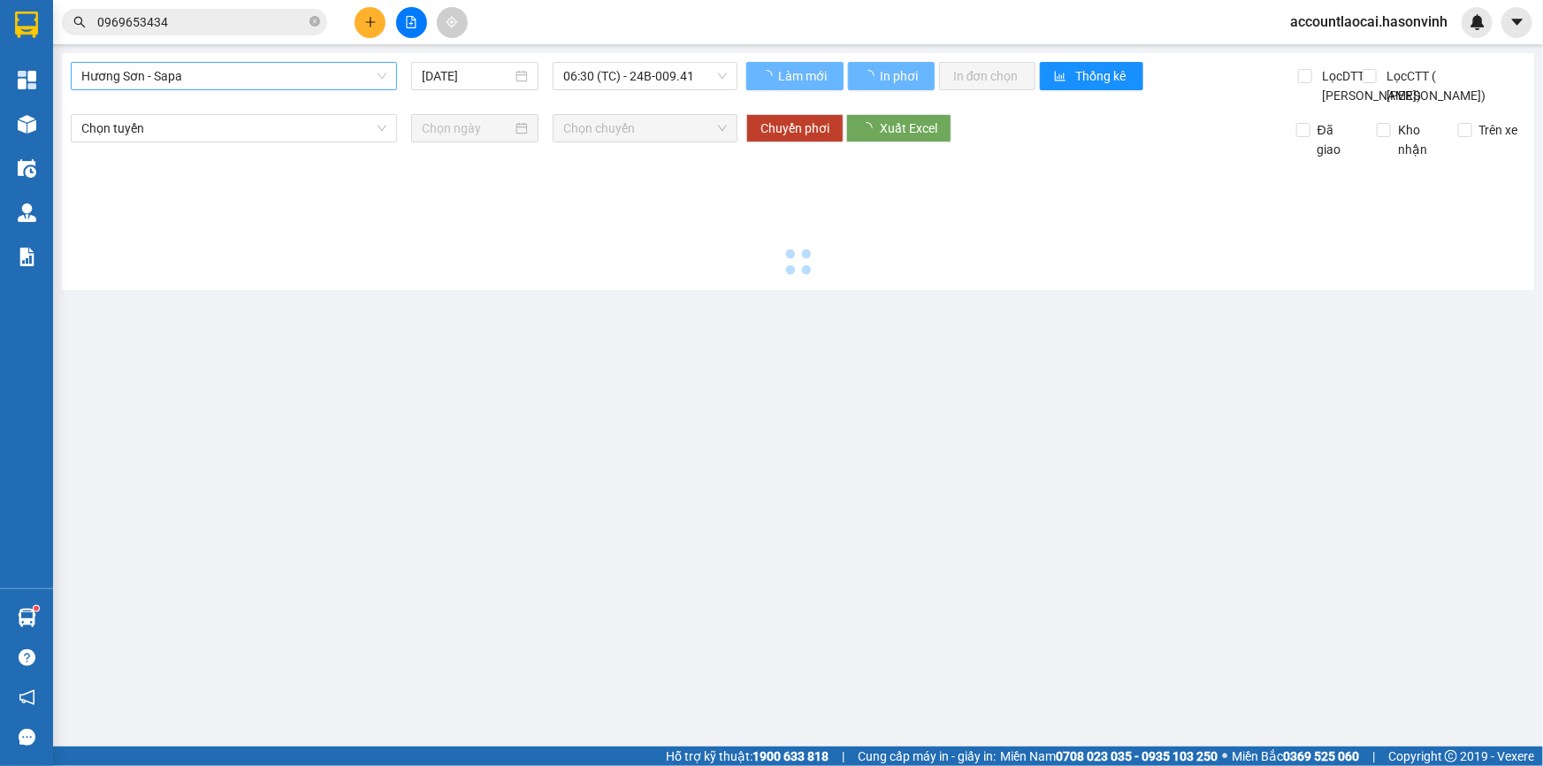
click at [216, 67] on span "Hương Sơn - Sapa" at bounding box center [233, 76] width 305 height 27
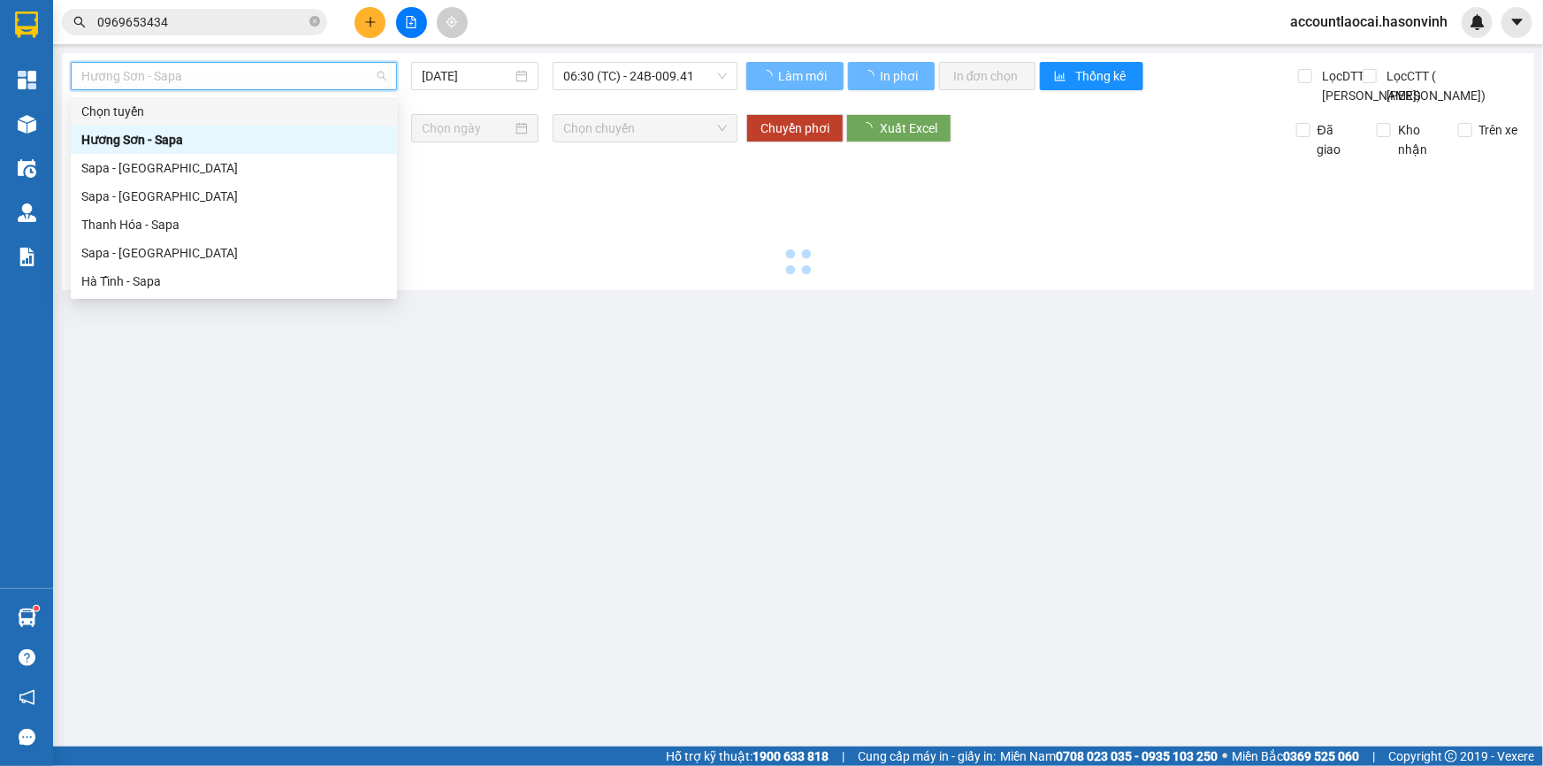
type input "[DATE]"
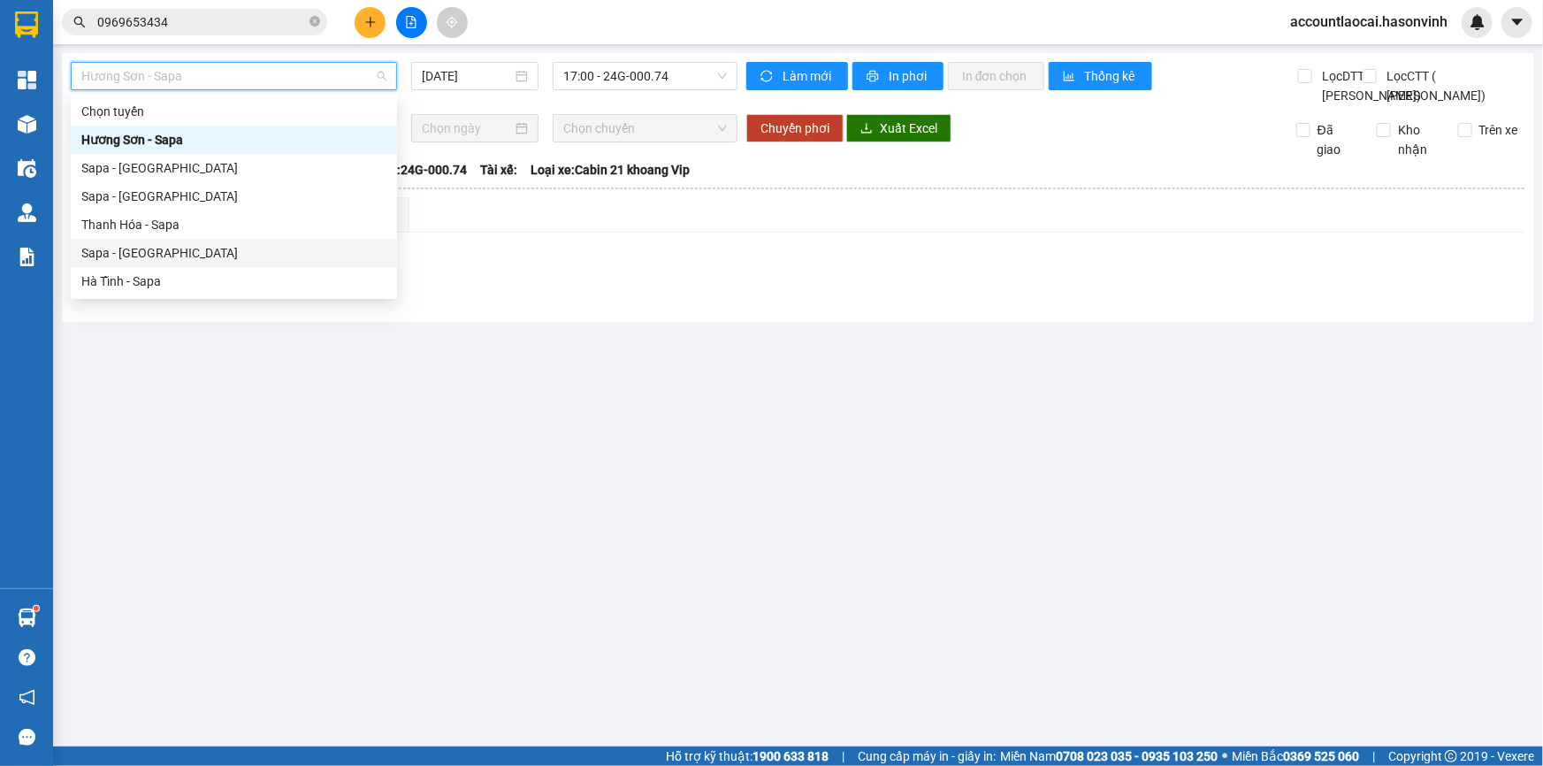
click at [114, 248] on div "Sapa - [GEOGRAPHIC_DATA]" at bounding box center [233, 252] width 305 height 19
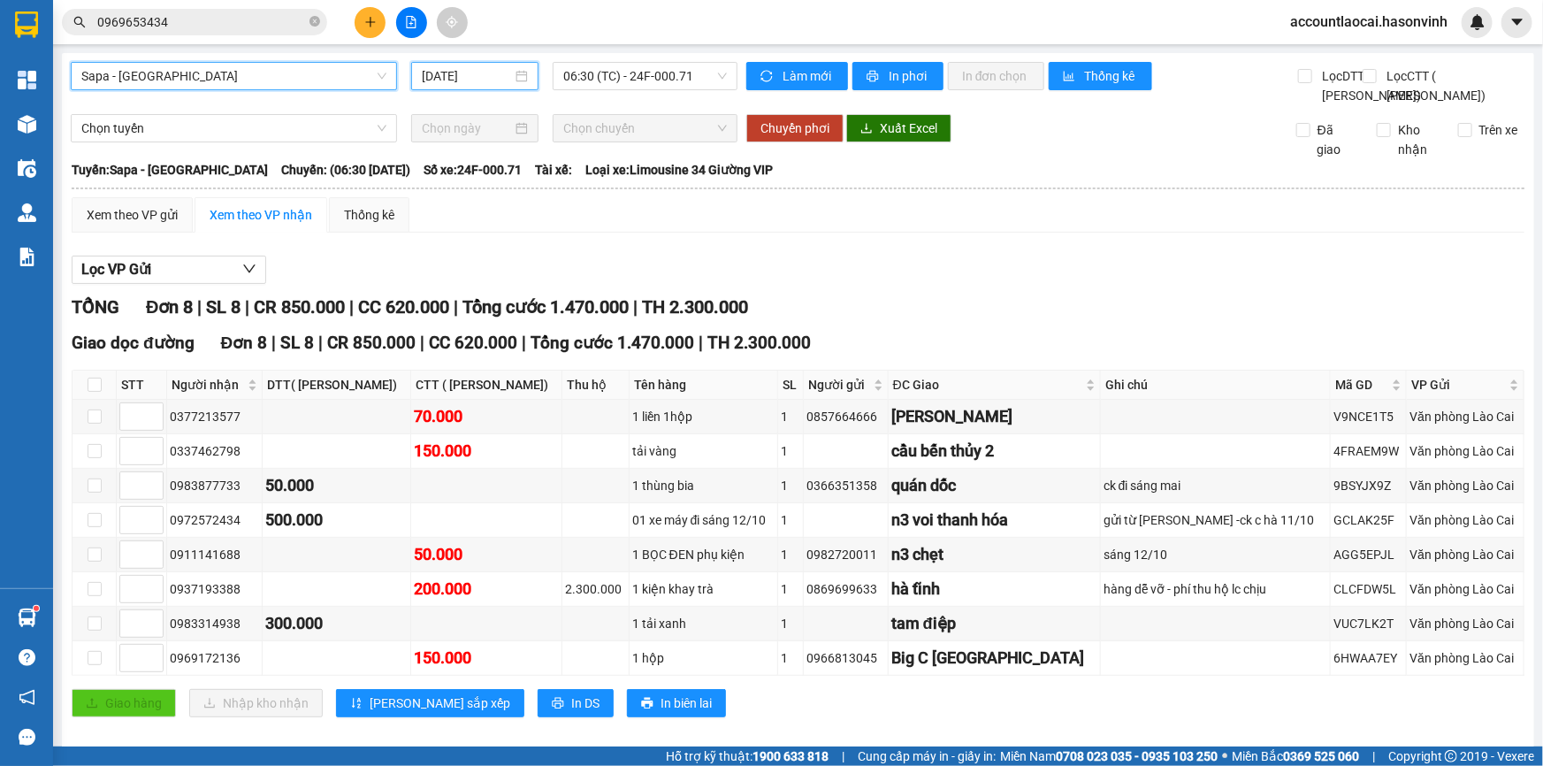
click at [477, 66] on input "[DATE]" at bounding box center [467, 75] width 90 height 19
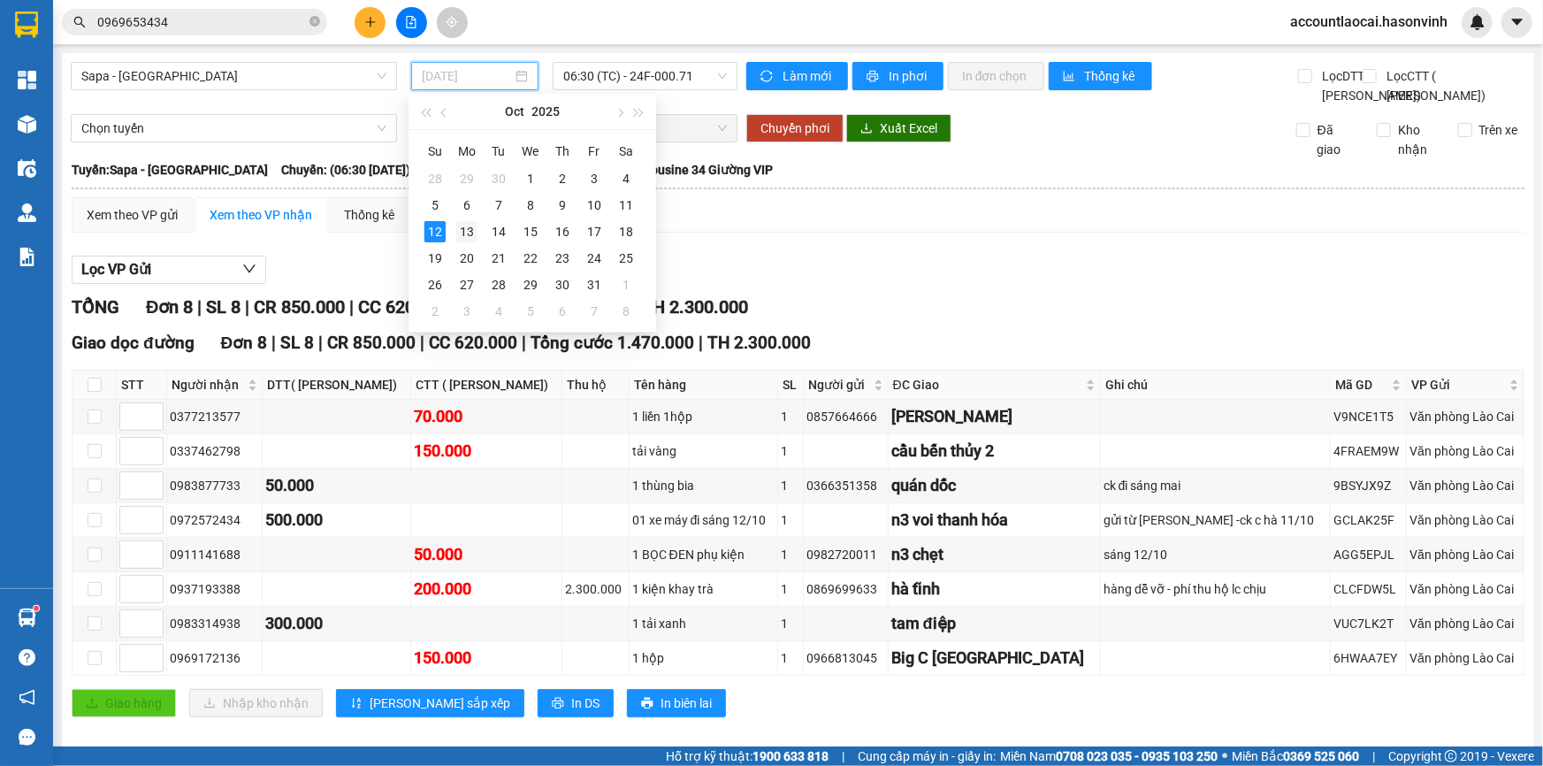
click at [470, 231] on div "13" at bounding box center [466, 231] width 21 height 21
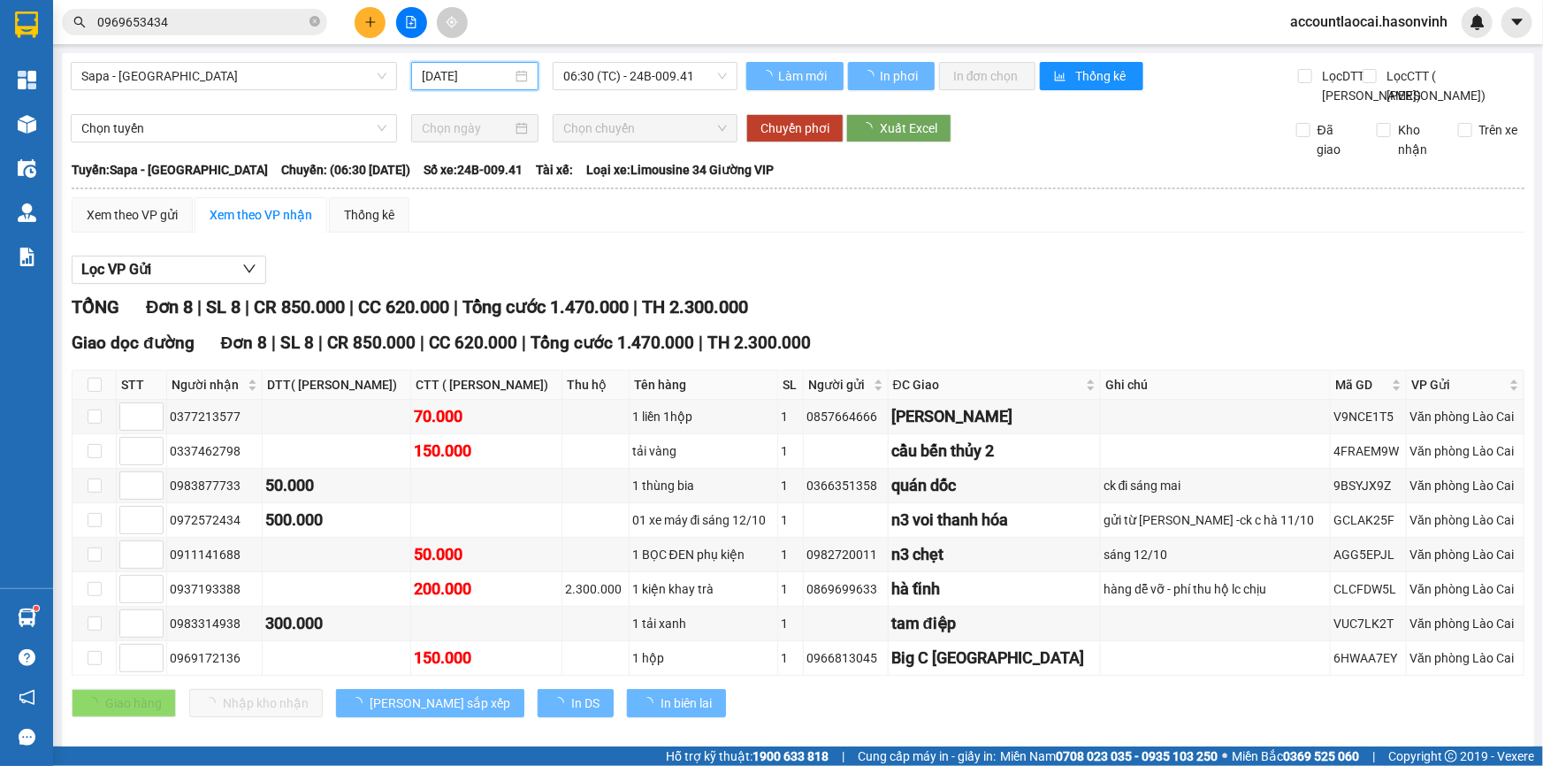
type input "[DATE]"
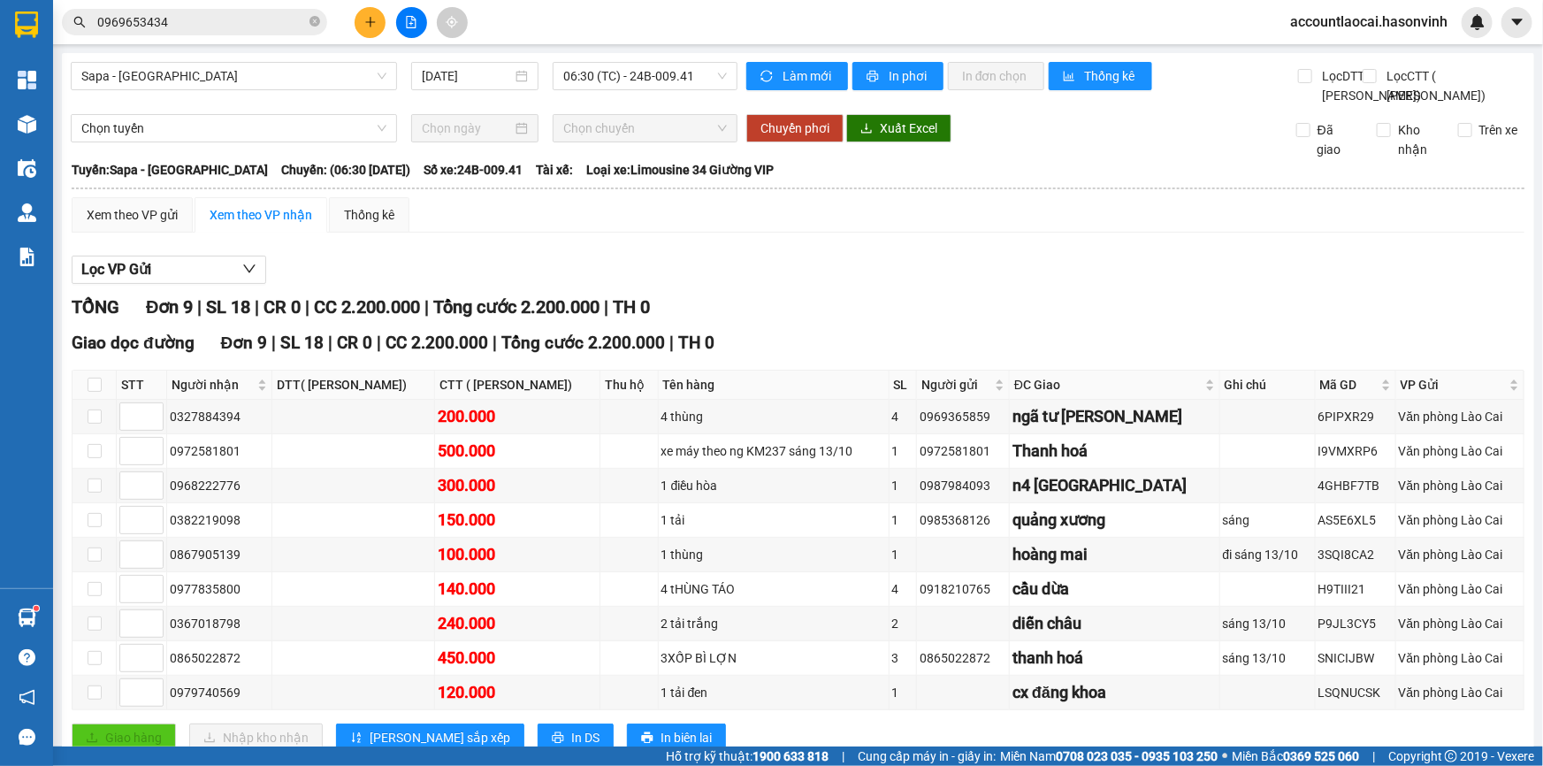
click at [367, 26] on icon "plus" at bounding box center [370, 22] width 12 height 12
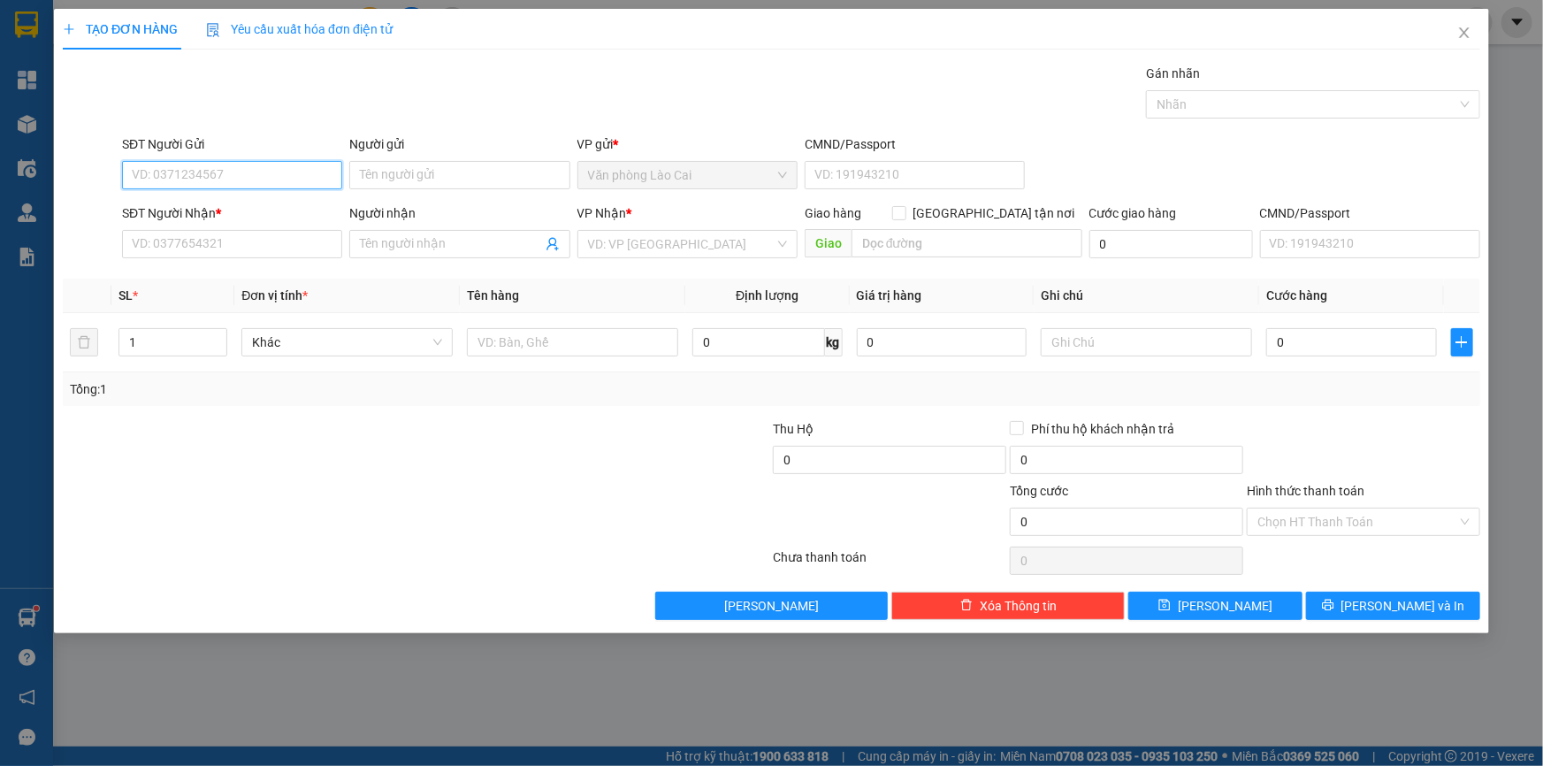
click at [236, 174] on input "SĐT Người Gửi" at bounding box center [232, 175] width 220 height 28
drag, startPoint x: 226, startPoint y: 176, endPoint x: 224, endPoint y: 187, distance: 11.8
click at [225, 177] on input "917" at bounding box center [232, 175] width 220 height 28
click at [194, 208] on div "0977176917" at bounding box center [232, 210] width 199 height 19
type input "0977176917"
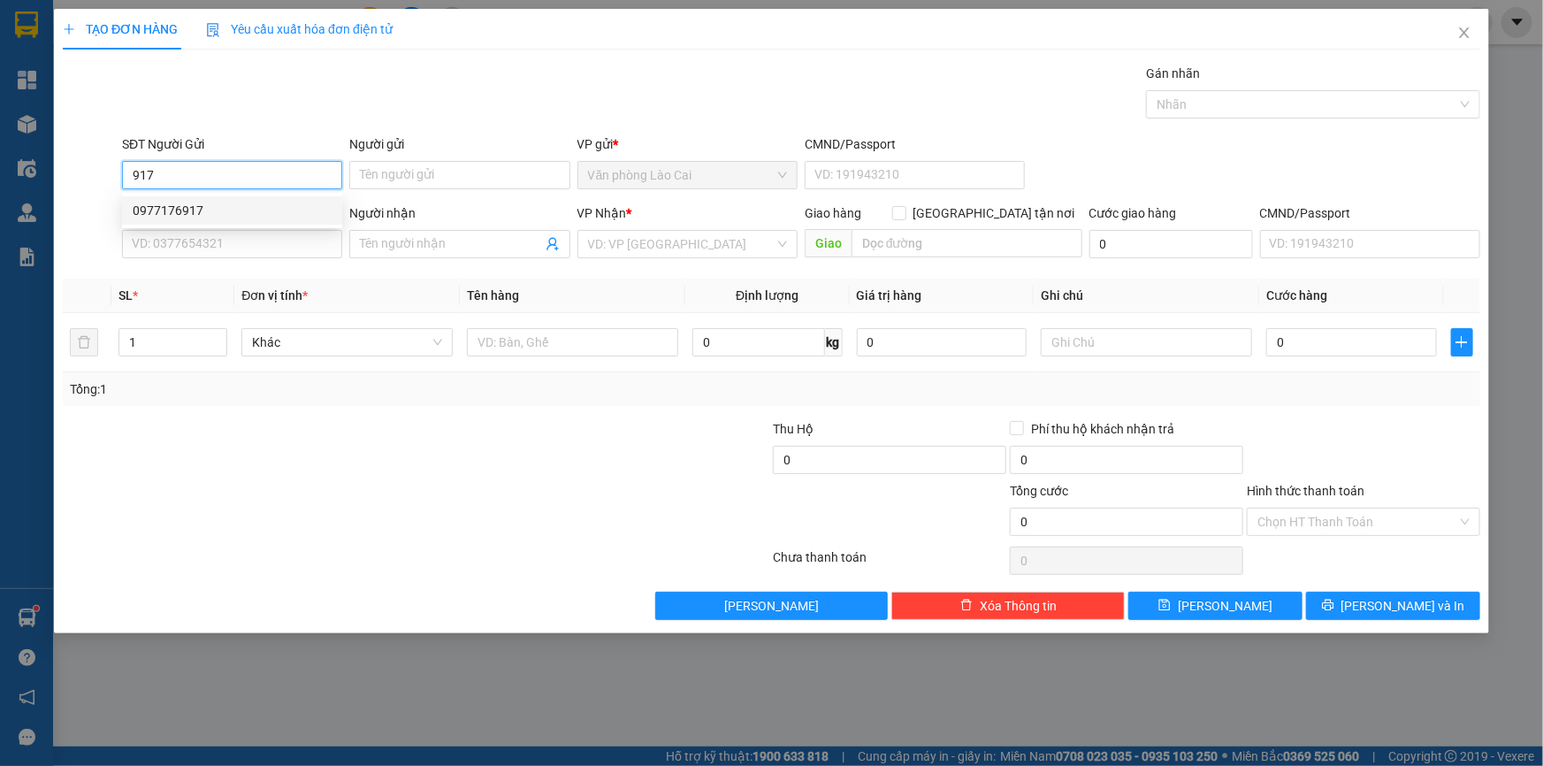
type input "0973723419"
type input "hà tĩnh"
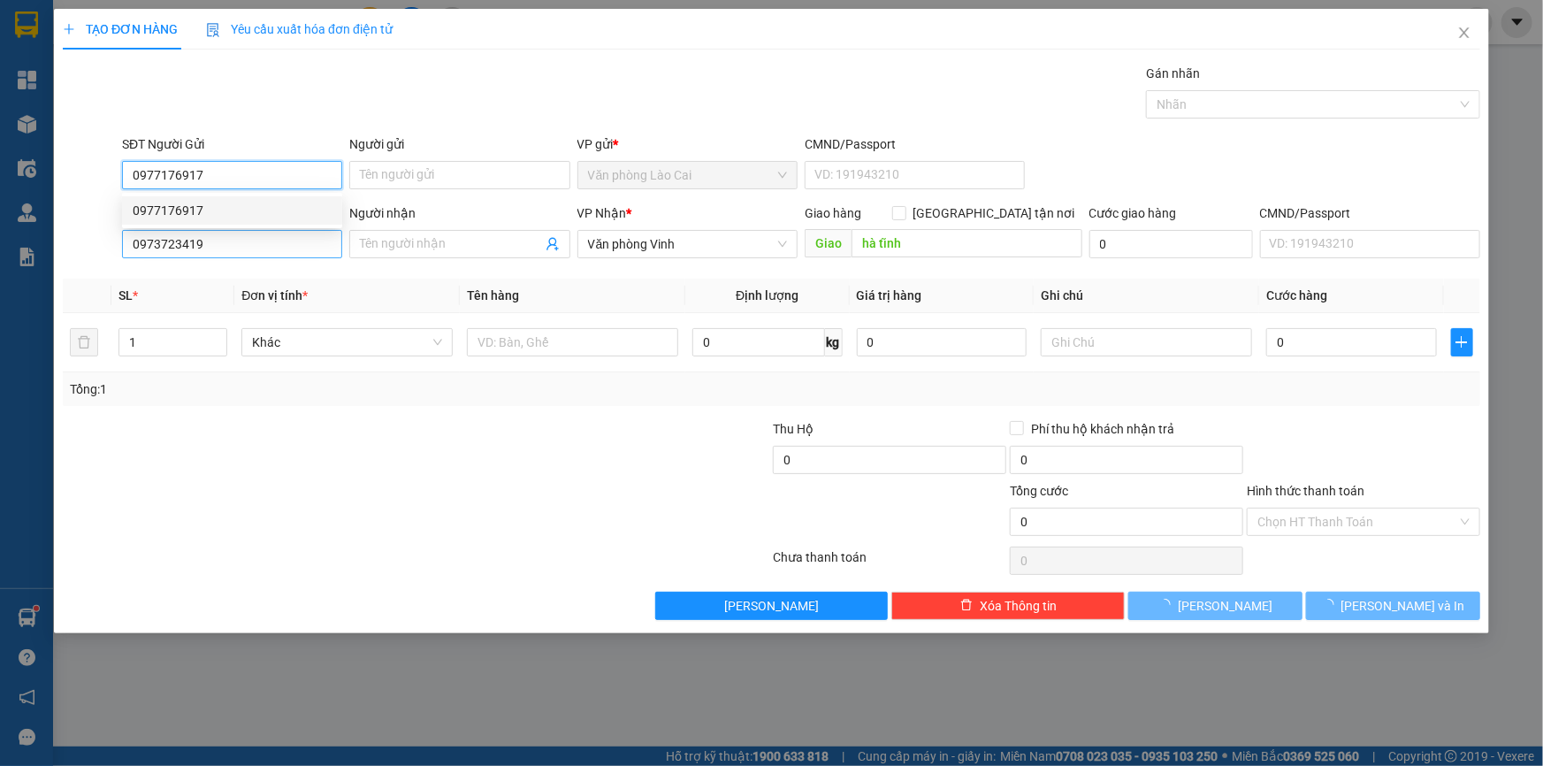
type input "50.000"
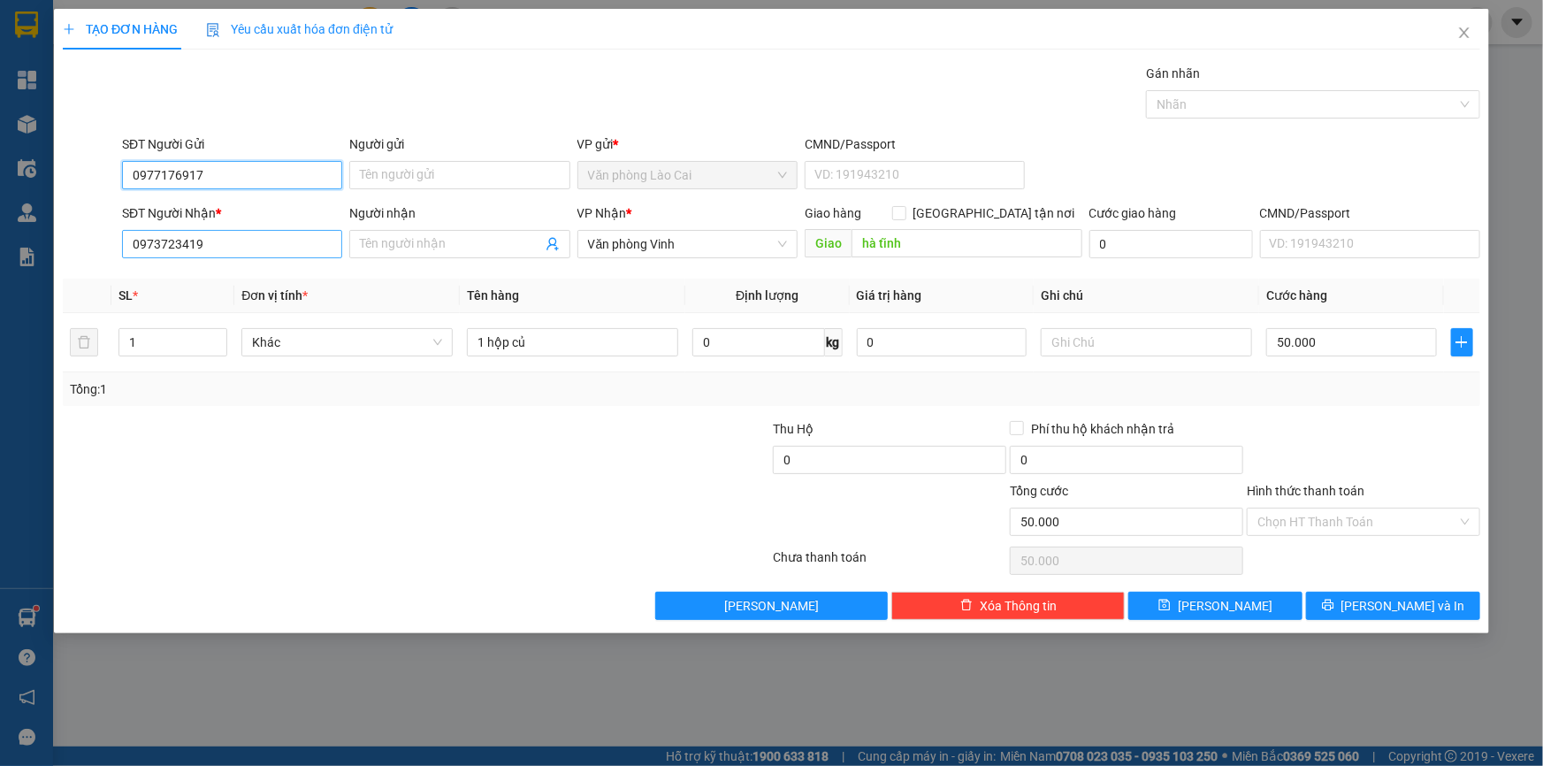
type input "0977176917"
drag, startPoint x: 226, startPoint y: 249, endPoint x: 0, endPoint y: 251, distance: 226.3
click at [0, 251] on div "TẠO ĐƠN HÀNG Yêu cầu xuất hóa đơn điện tử Transit Pickup Surcharge Ids Transit …" at bounding box center [771, 383] width 1543 height 766
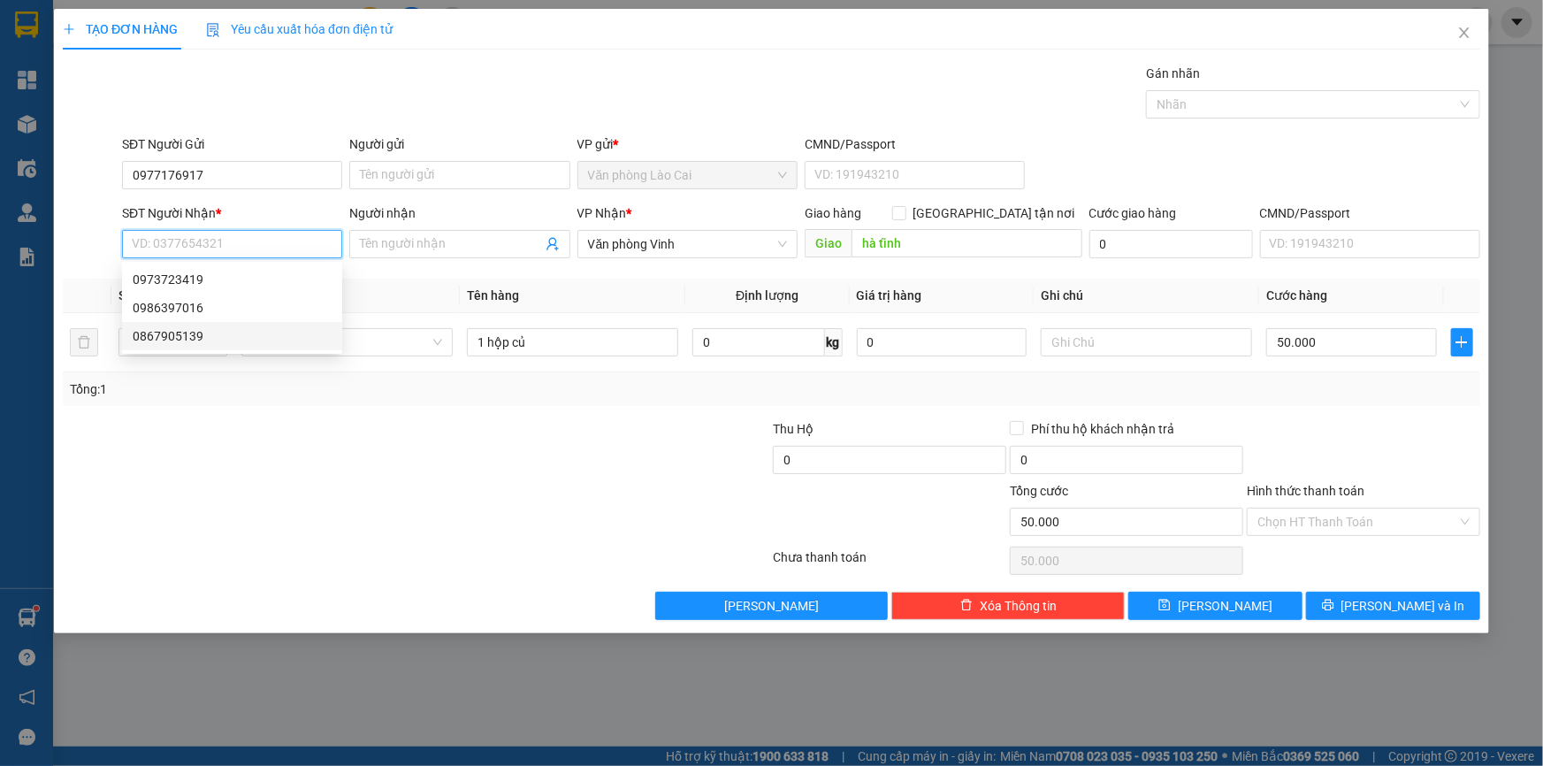
click at [243, 339] on div "0867905139" at bounding box center [232, 335] width 199 height 19
type input "0867905139"
type input "hoàng mai"
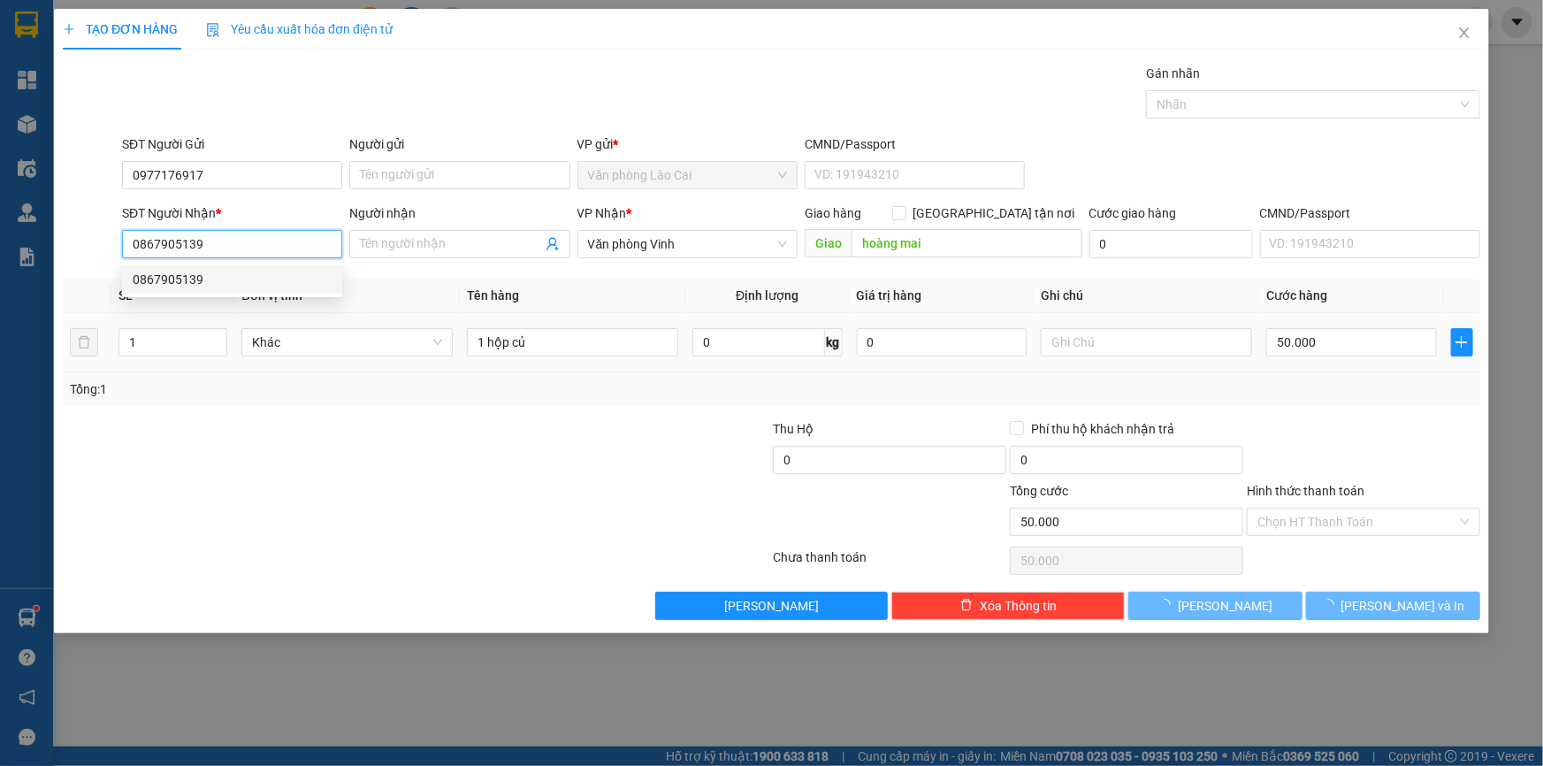
type input "600.000"
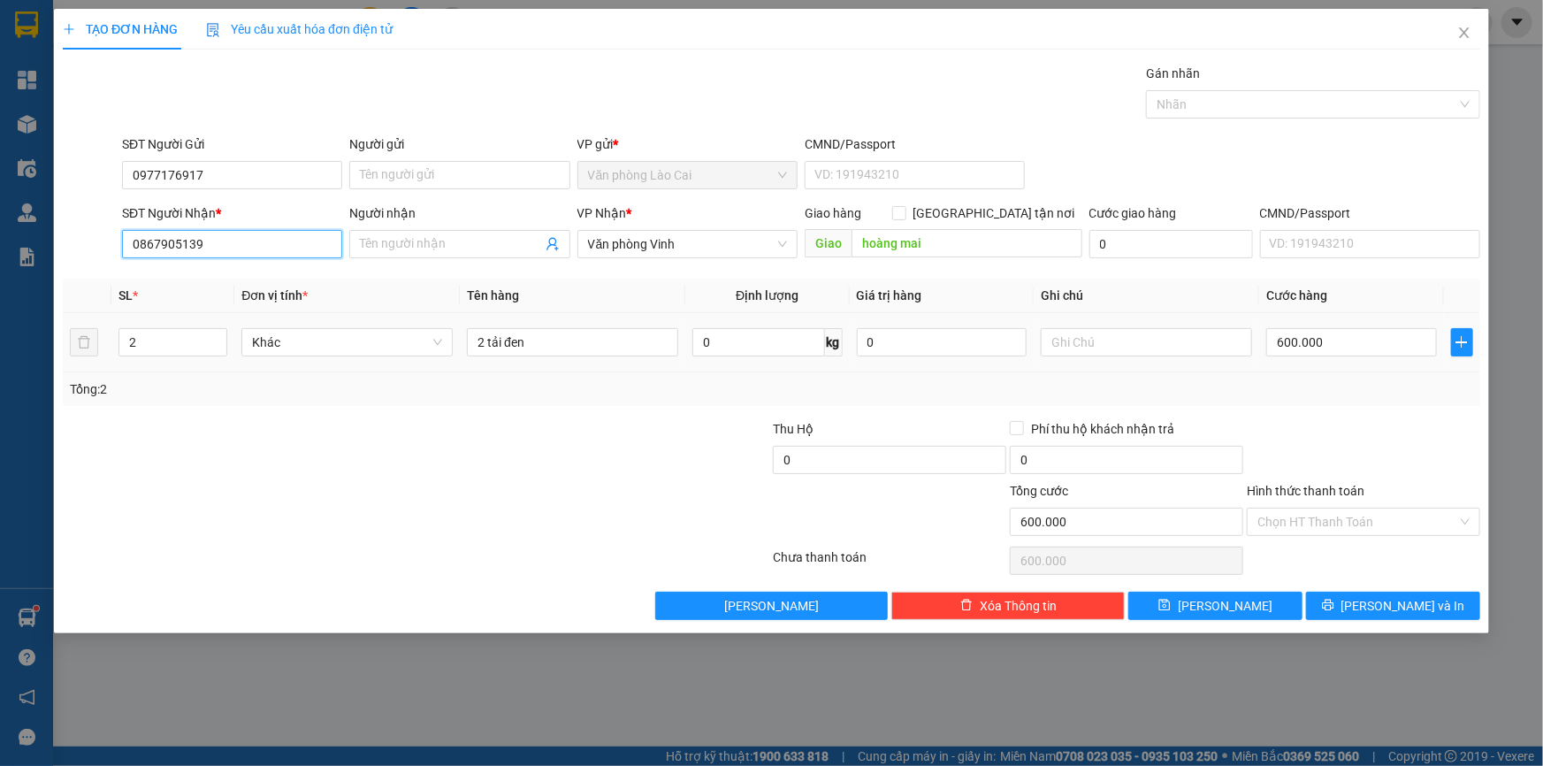
type input "0867905139"
drag, startPoint x: 96, startPoint y: 347, endPoint x: 69, endPoint y: 348, distance: 27.5
click at [69, 348] on tr "2 Khác 2 tải đen 0 kg 0 600.000" at bounding box center [771, 342] width 1417 height 59
type input "1"
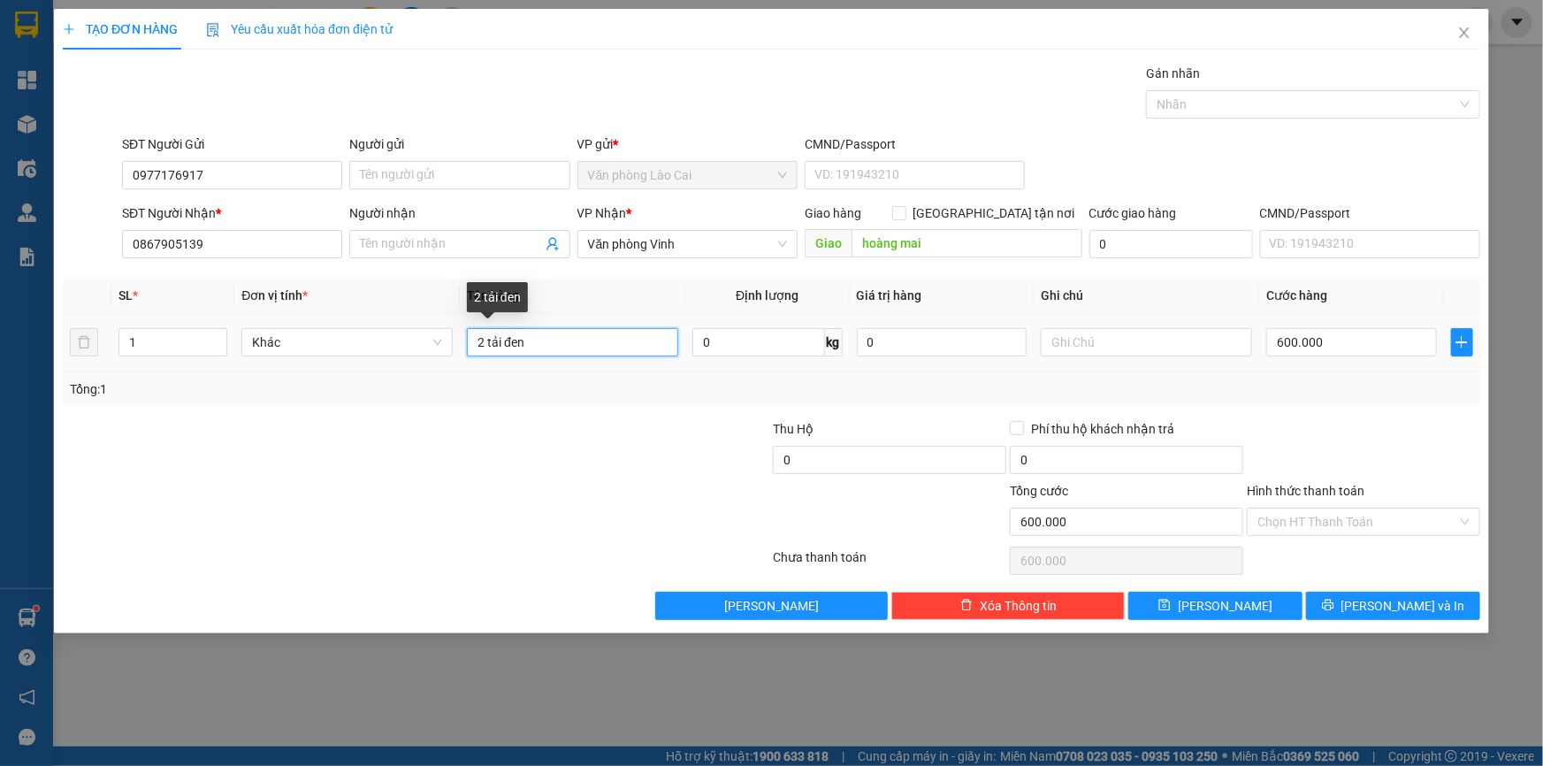
drag, startPoint x: 560, startPoint y: 339, endPoint x: 232, endPoint y: 332, distance: 328.1
click at [232, 332] on tr "1 Khác 2 tải đen 0 kg 0 600.000" at bounding box center [771, 342] width 1417 height 59
type input "1 hộp"
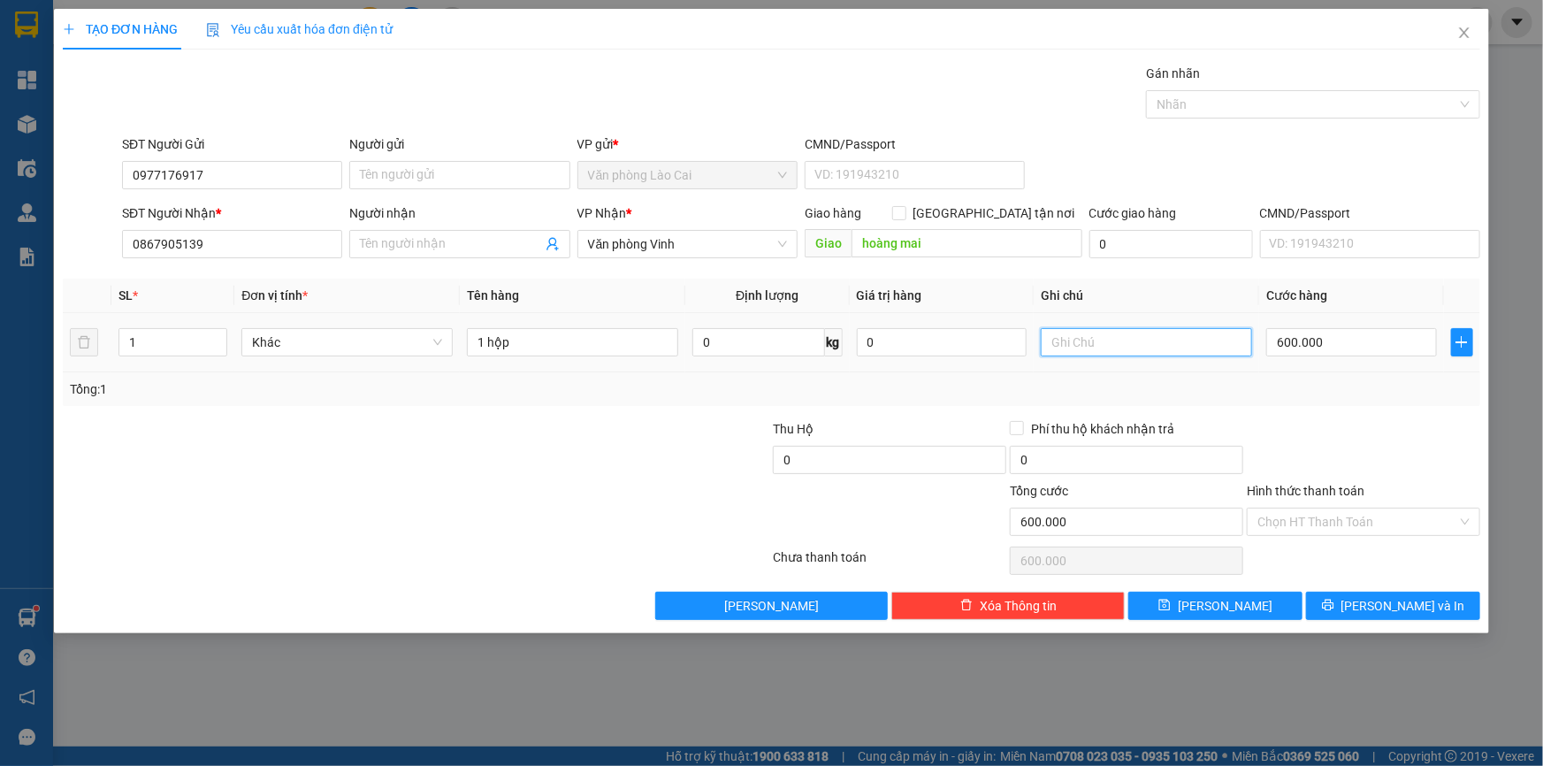
click at [1092, 345] on input "text" at bounding box center [1146, 342] width 211 height 28
type input "thêm"
click at [1378, 343] on input "600.000" at bounding box center [1351, 342] width 171 height 28
type input "5"
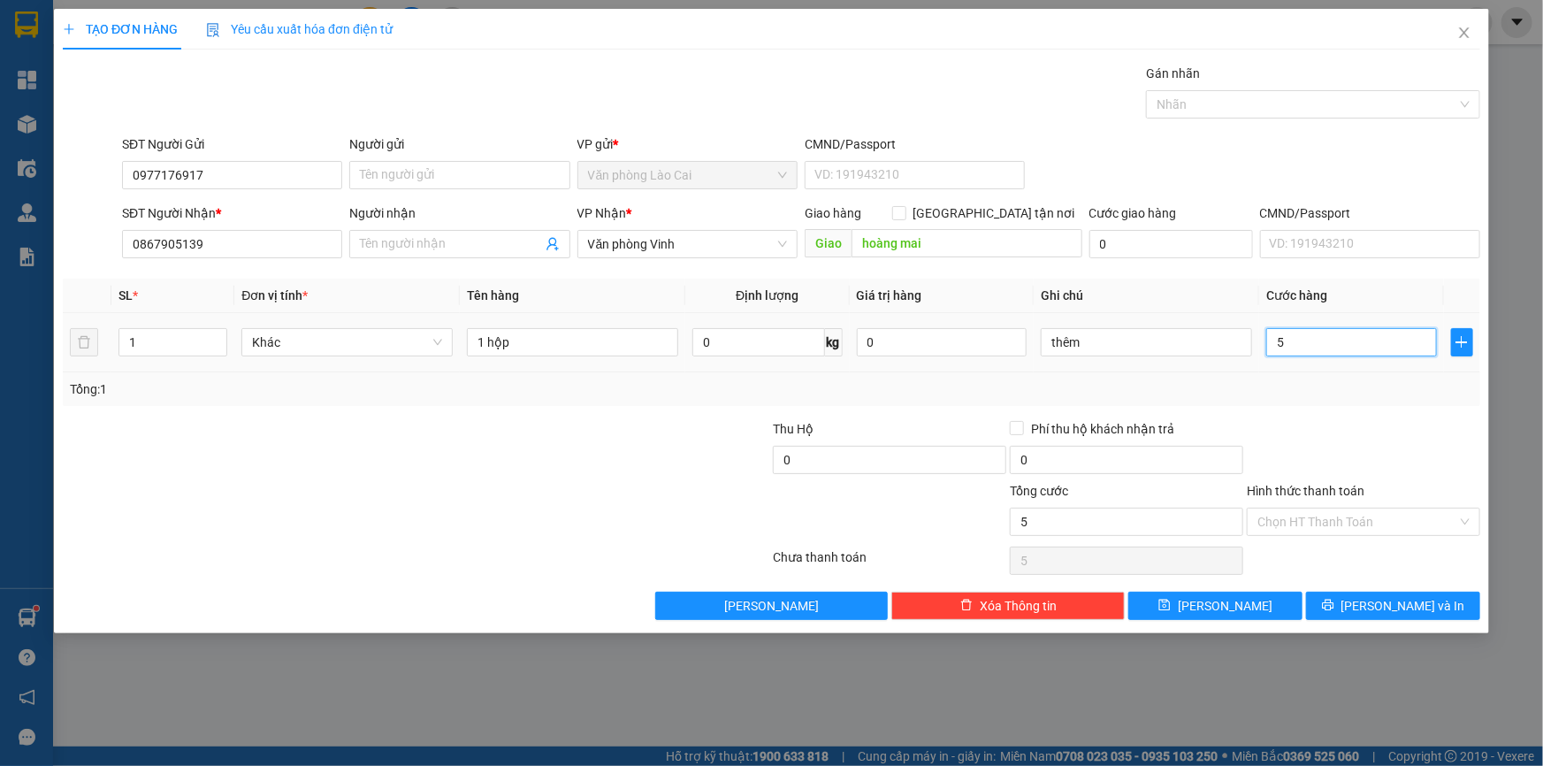
type input "50"
type input "50.000"
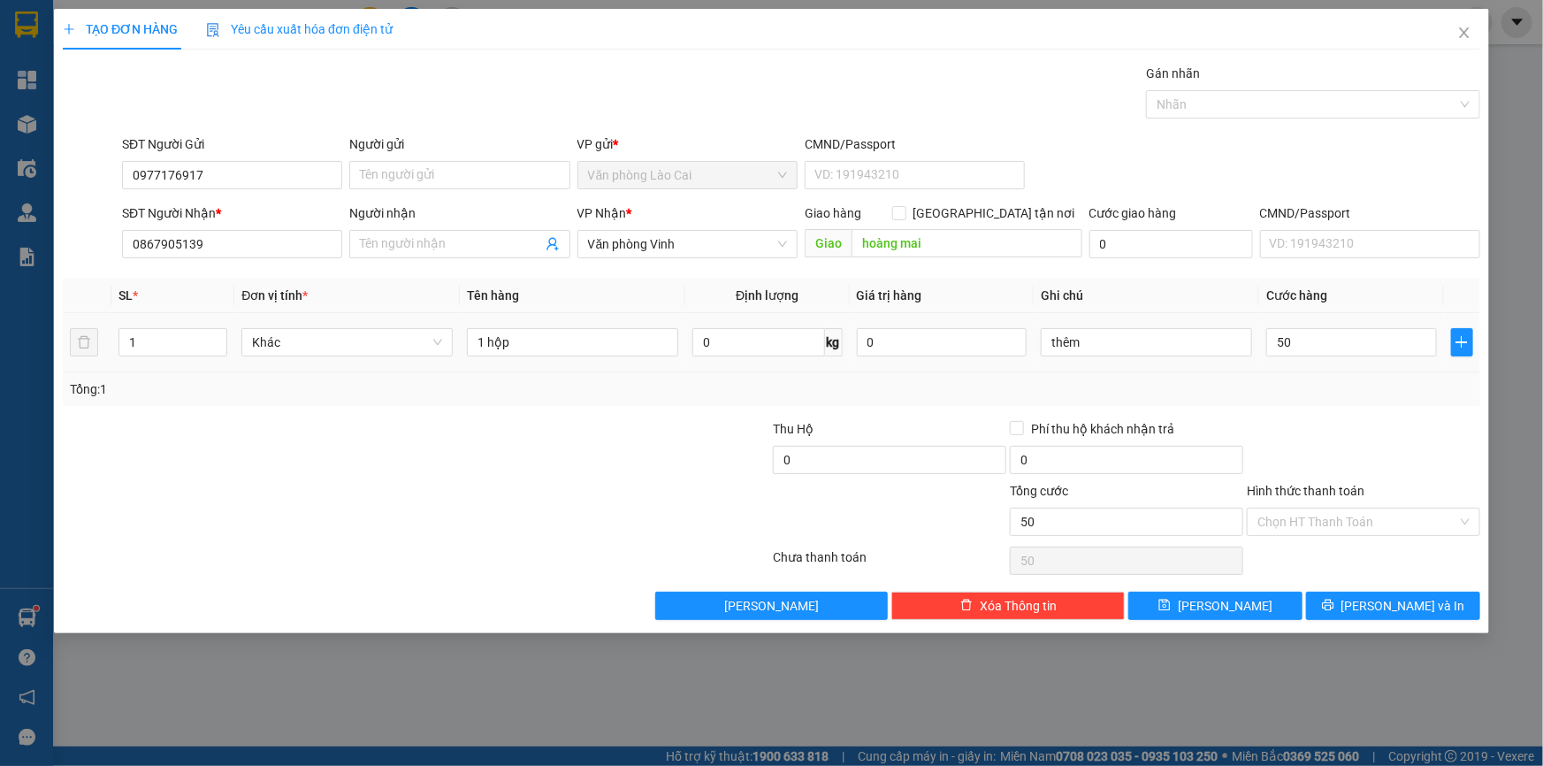
type input "50.000"
click at [1395, 396] on div "Tổng: 1" at bounding box center [771, 388] width 1403 height 19
click at [1410, 606] on span "[PERSON_NAME] và In" at bounding box center [1403, 605] width 124 height 19
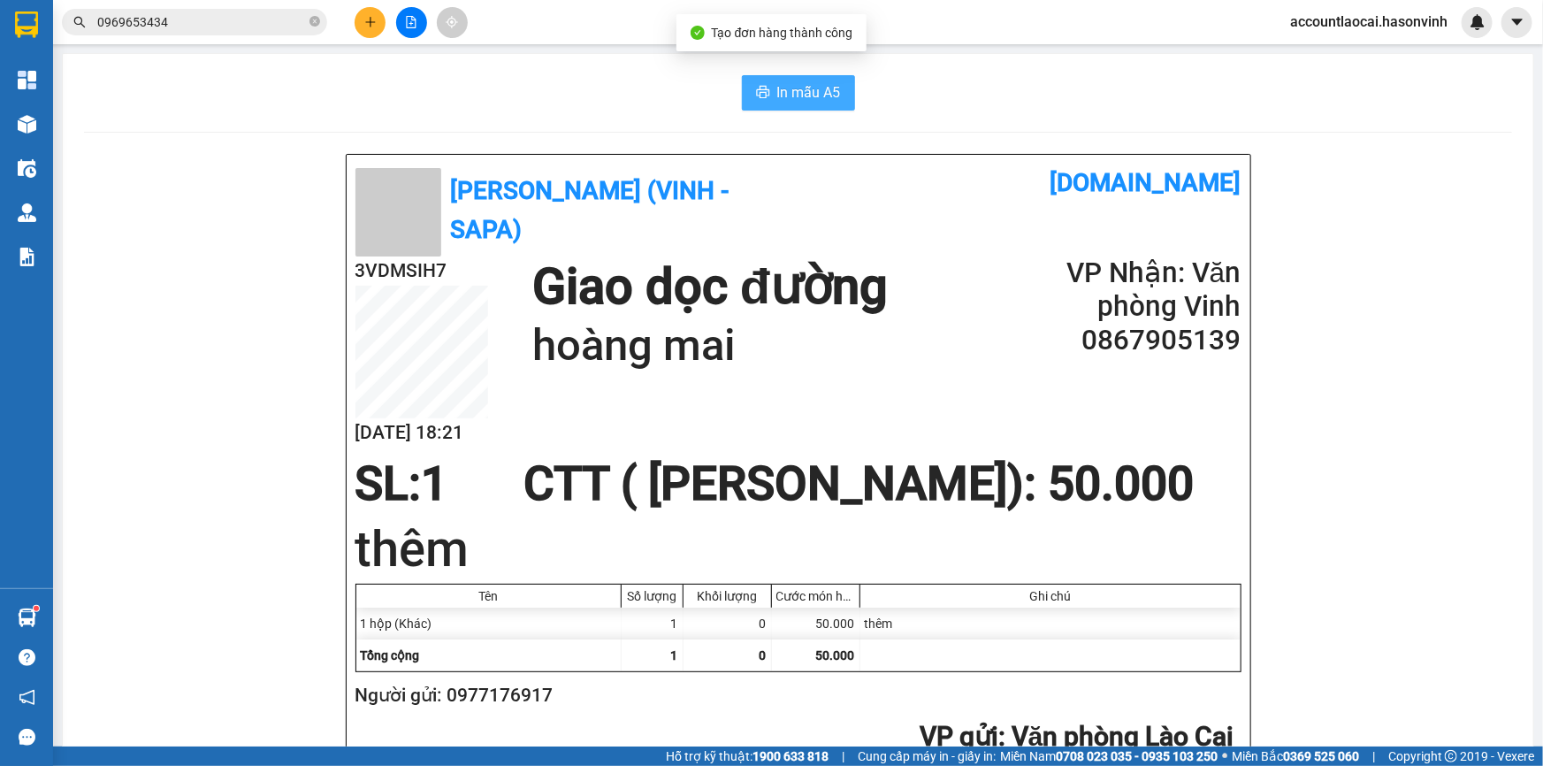
click at [815, 103] on span "In mẫu A5" at bounding box center [809, 92] width 64 height 22
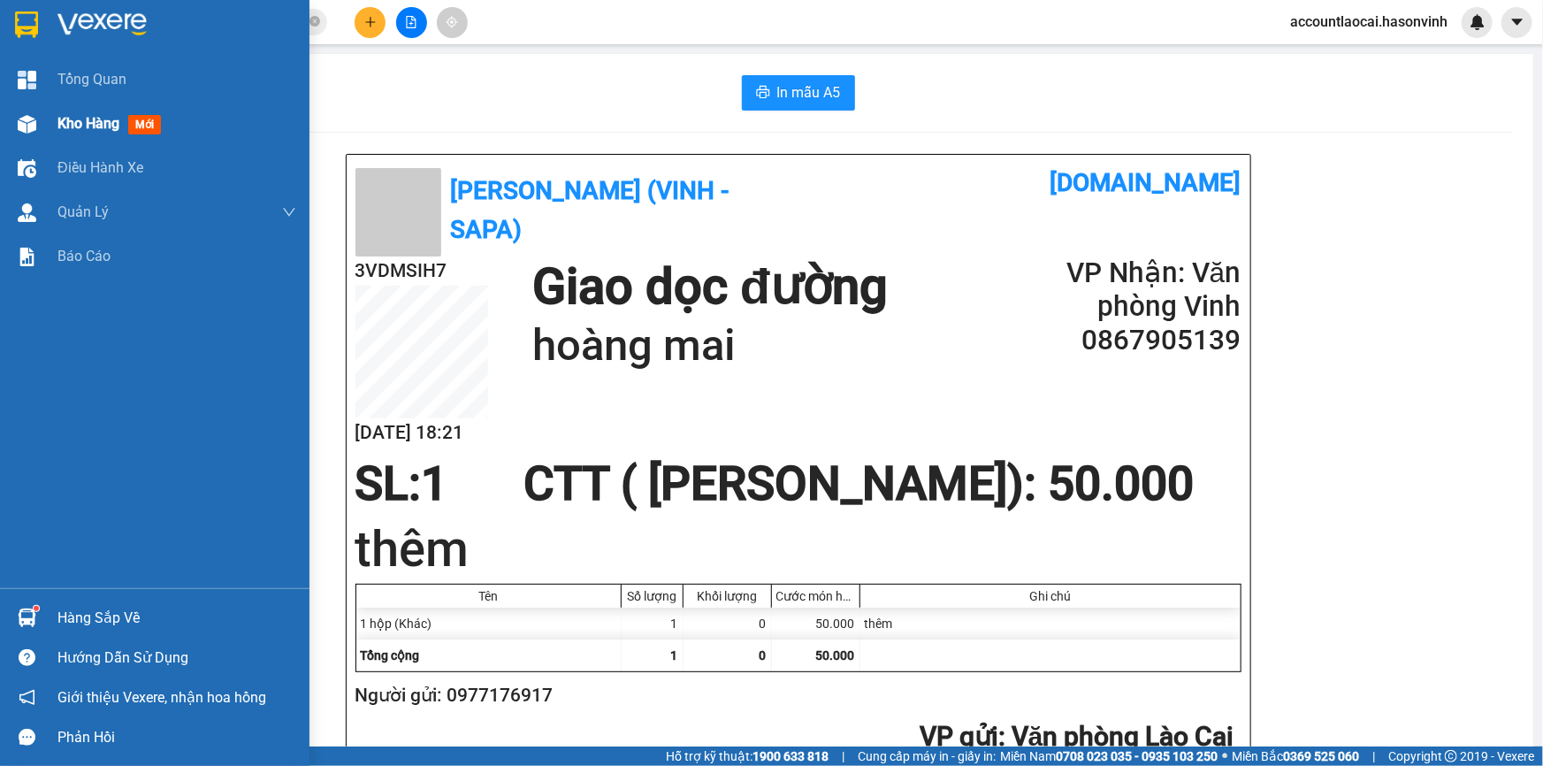
click at [48, 130] on div "Kho hàng mới" at bounding box center [154, 124] width 309 height 44
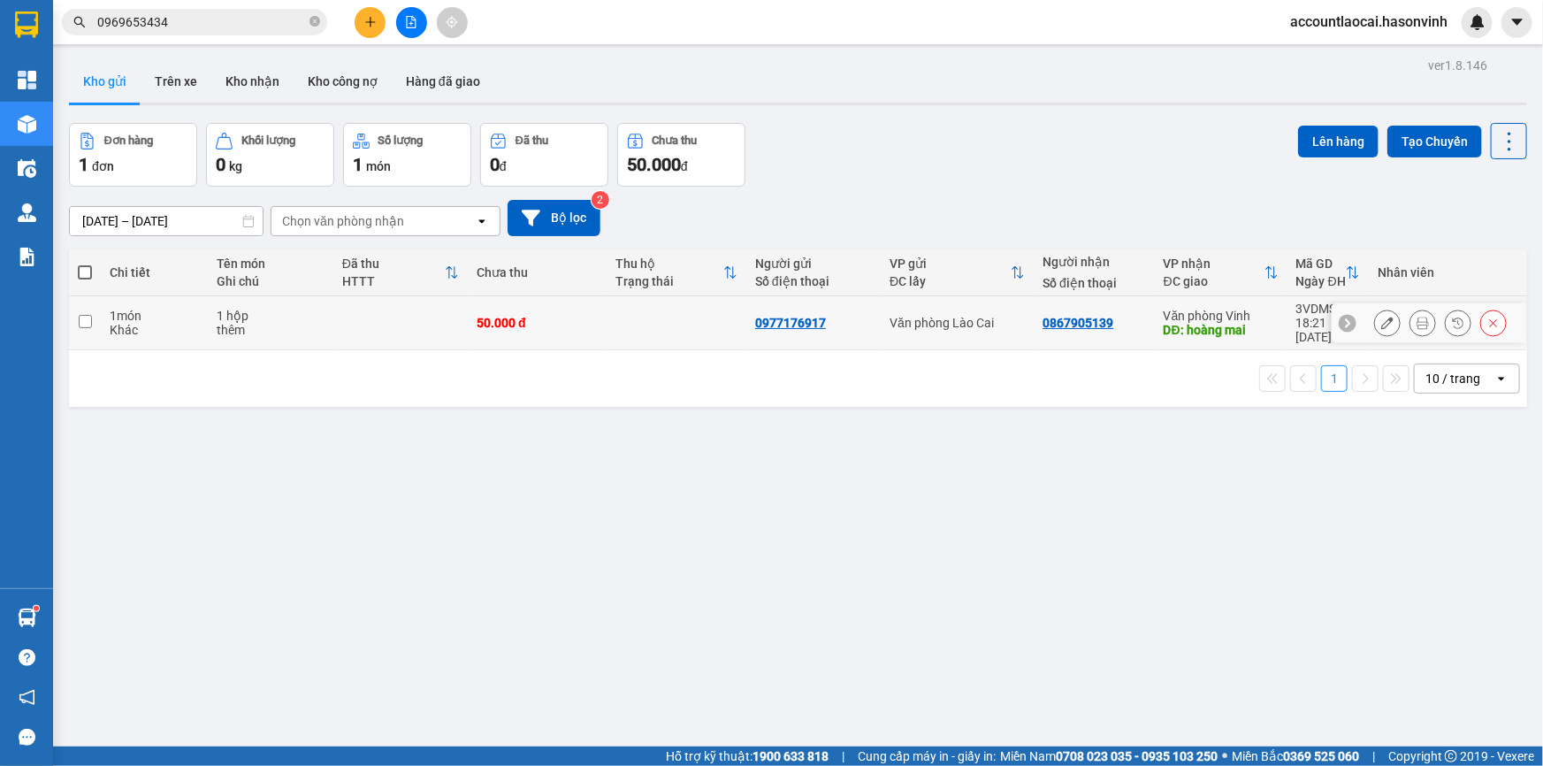
drag, startPoint x: 1003, startPoint y: 322, endPoint x: 1223, endPoint y: 208, distance: 247.1
click at [1003, 321] on div "Văn phòng Lào Cai" at bounding box center [956, 323] width 135 height 14
checkbox input "true"
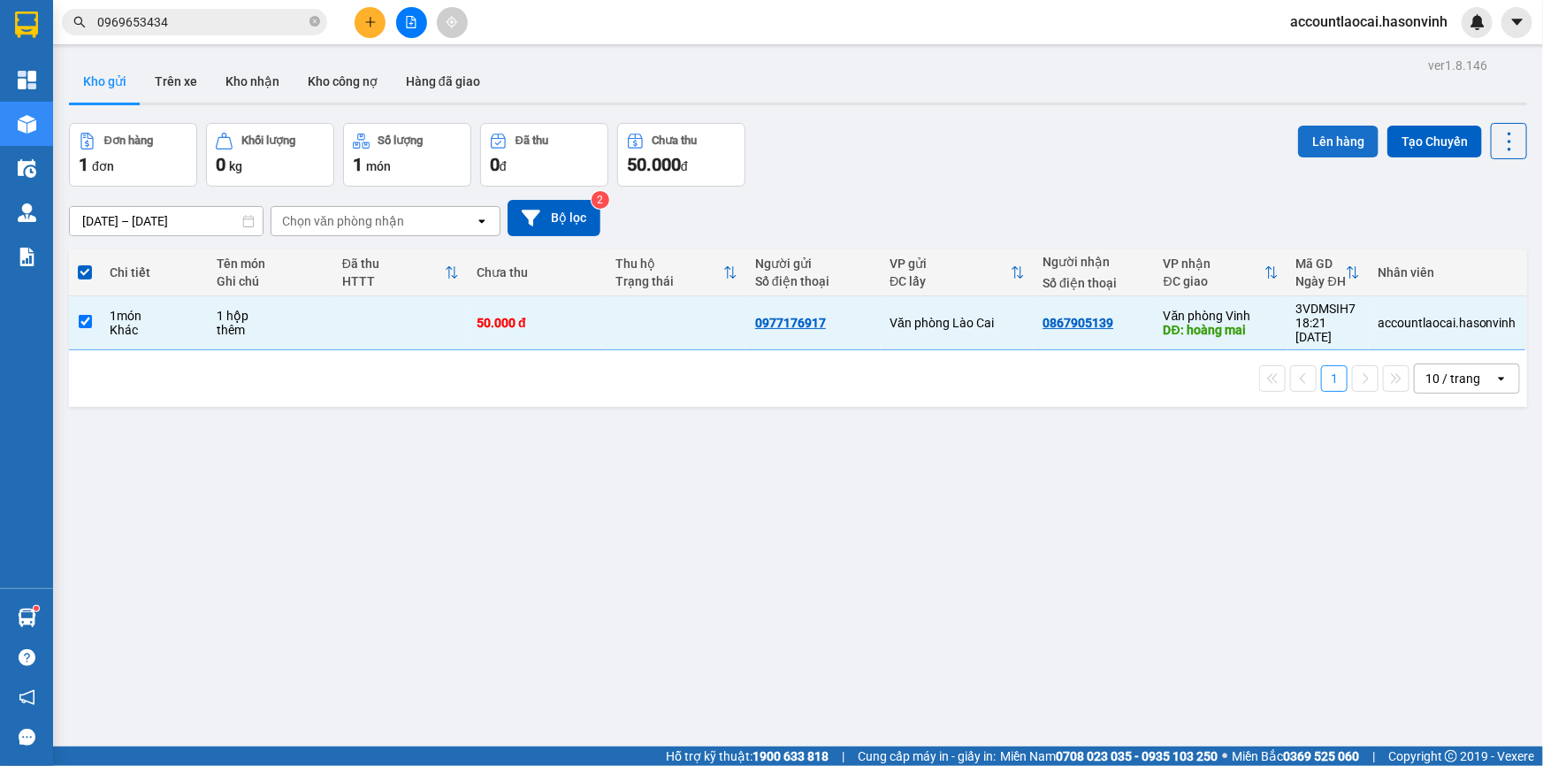
click at [1310, 141] on button "Lên hàng" at bounding box center [1338, 142] width 80 height 32
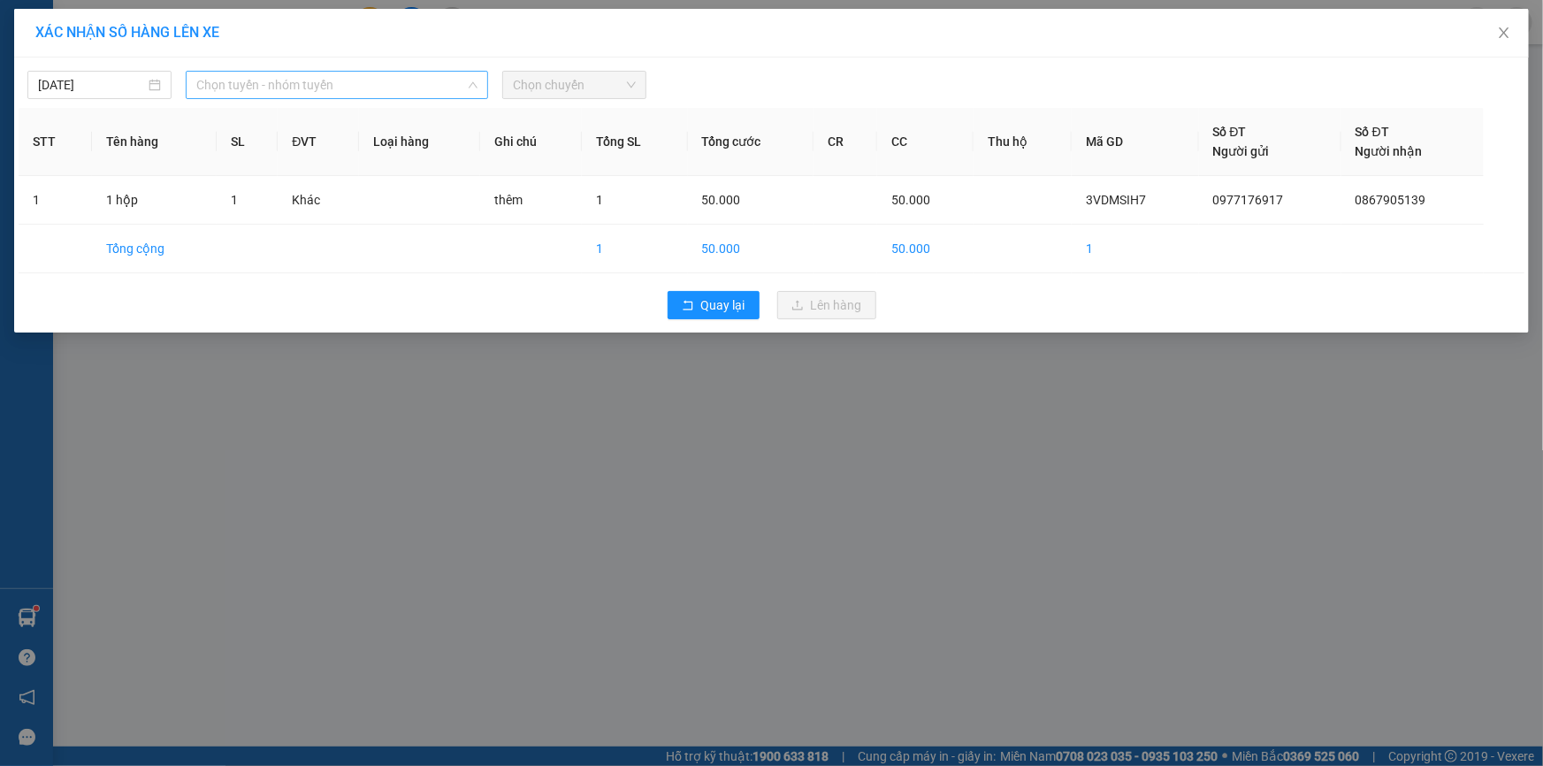
click at [264, 89] on span "Chọn tuyến - nhóm tuyến" at bounding box center [336, 85] width 281 height 27
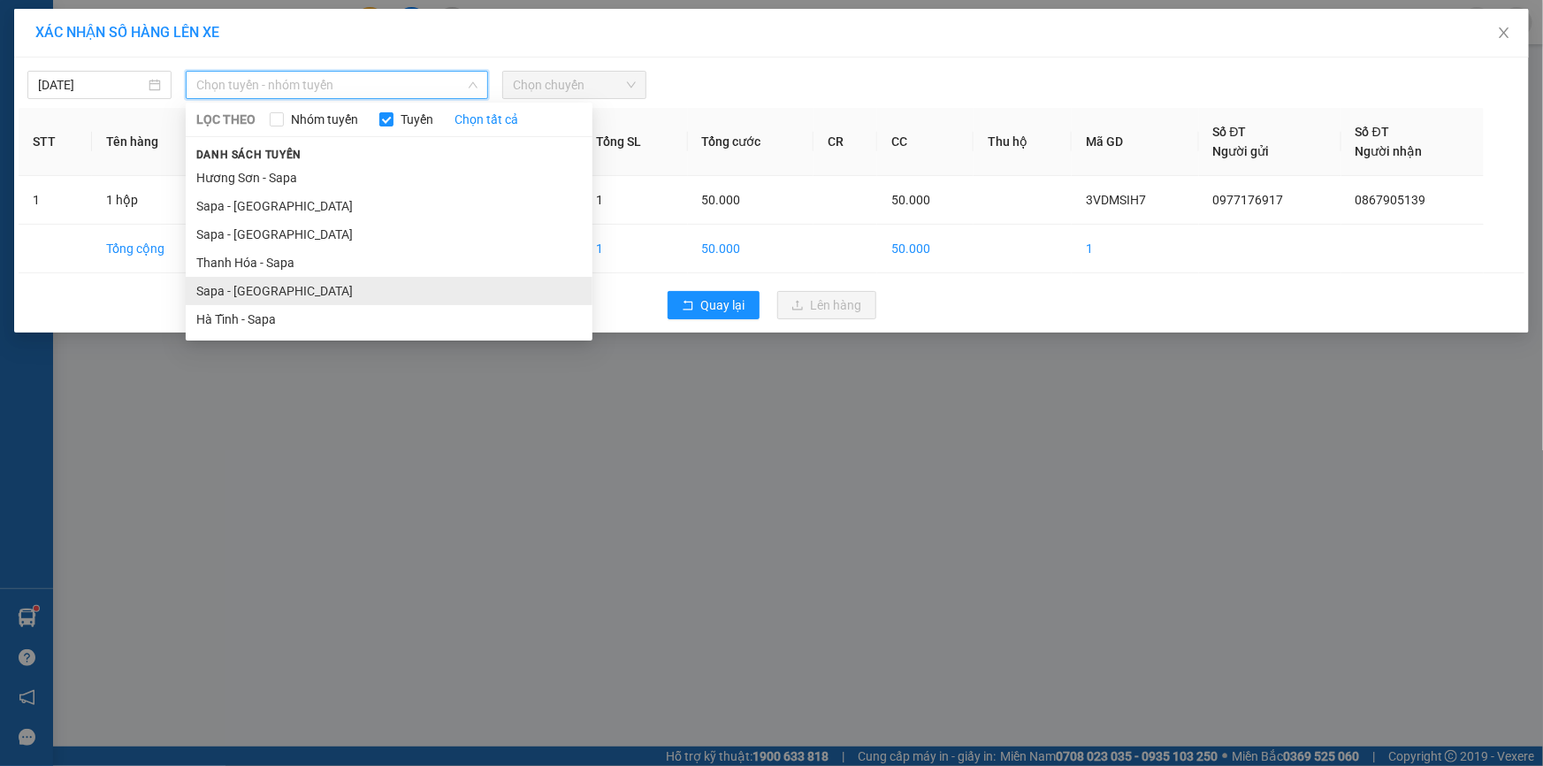
click at [228, 292] on li "Sapa - [GEOGRAPHIC_DATA]" at bounding box center [389, 291] width 407 height 28
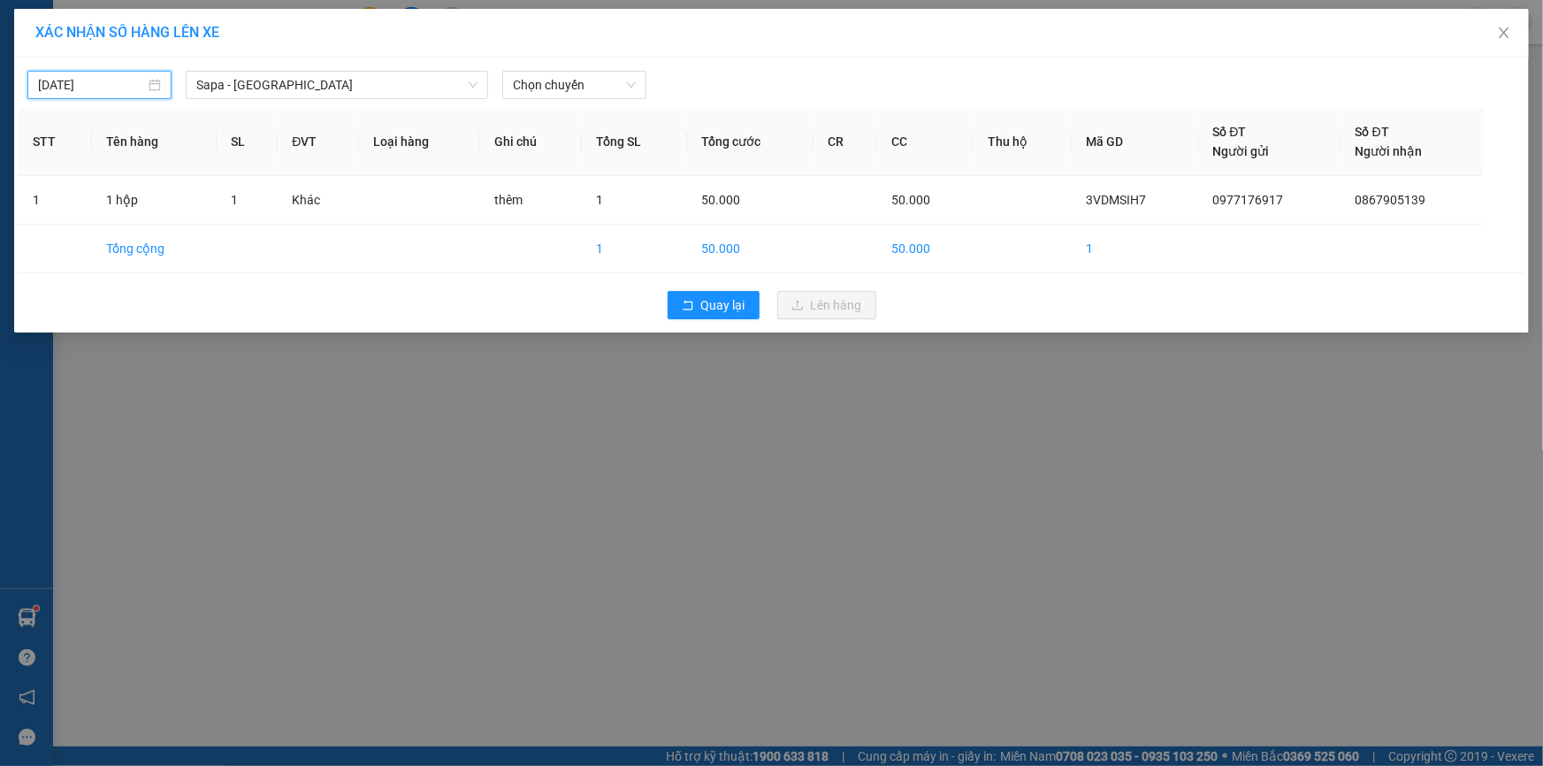
click at [101, 87] on input "[DATE]" at bounding box center [91, 84] width 107 height 19
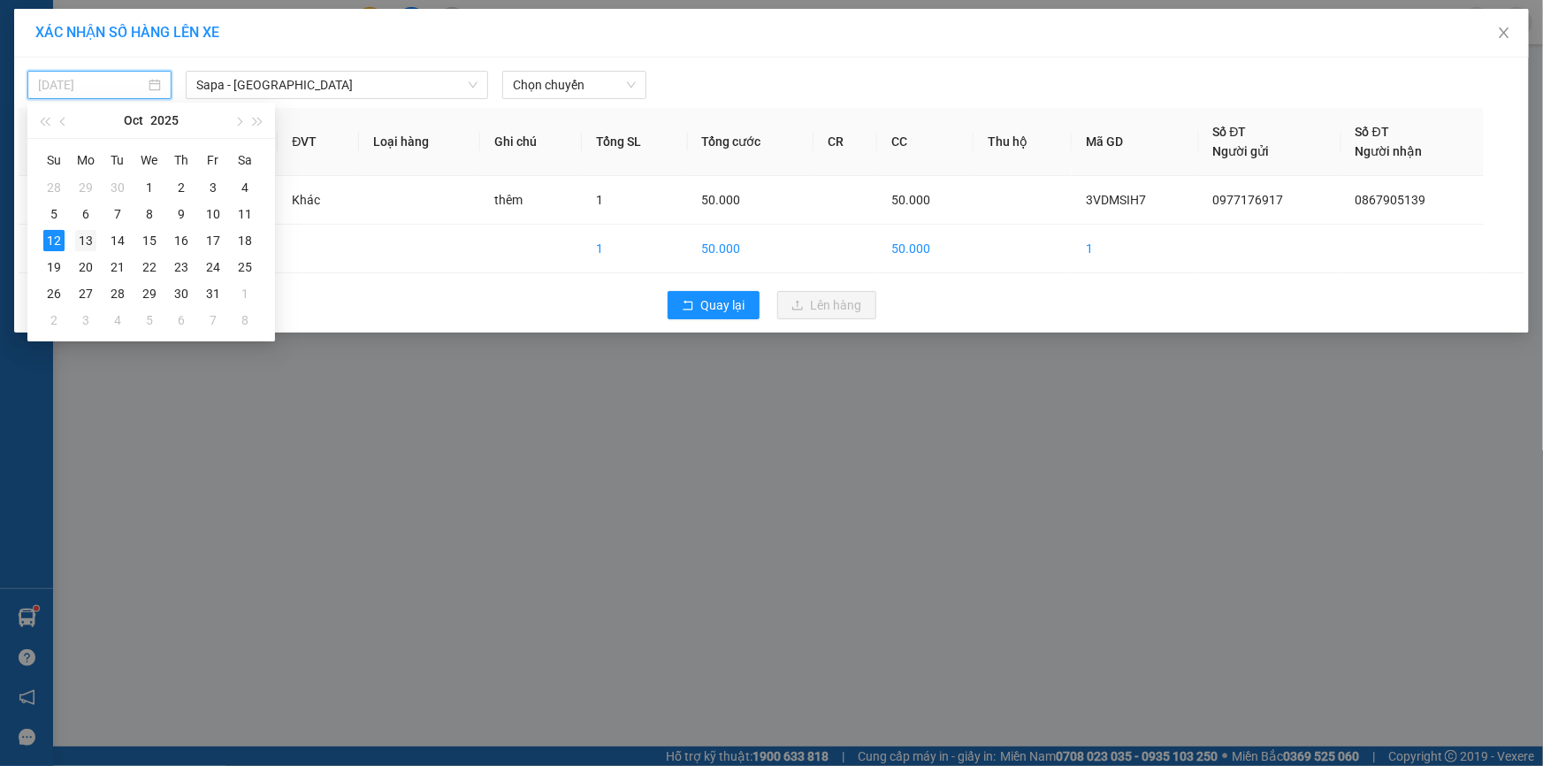
click at [96, 238] on td "13" at bounding box center [86, 240] width 32 height 27
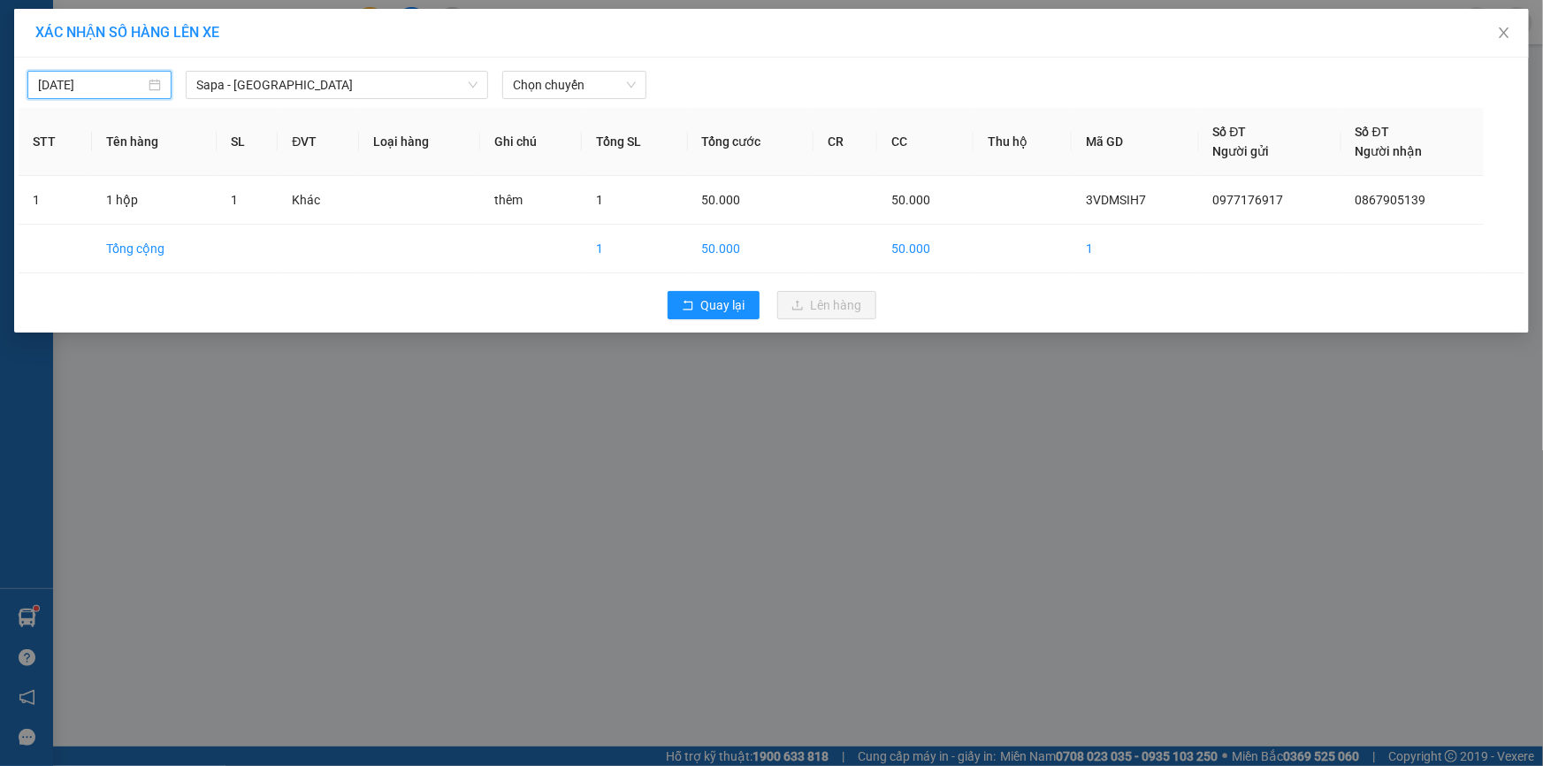
type input "[DATE]"
click at [594, 89] on span "Chọn chuyến" at bounding box center [574, 85] width 123 height 27
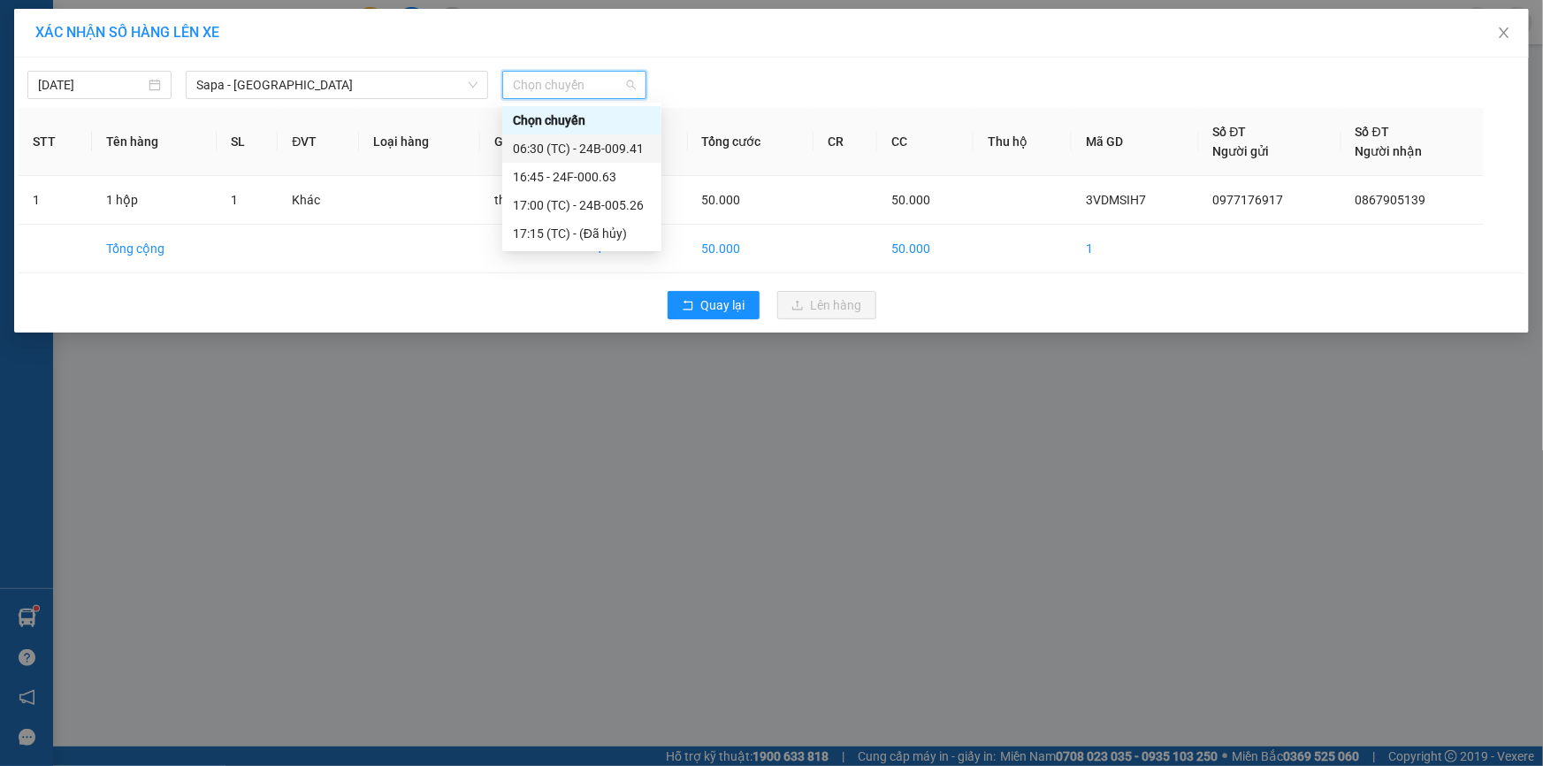
click at [609, 148] on div "06:30 (TC) - 24B-009.41" at bounding box center [582, 148] width 138 height 19
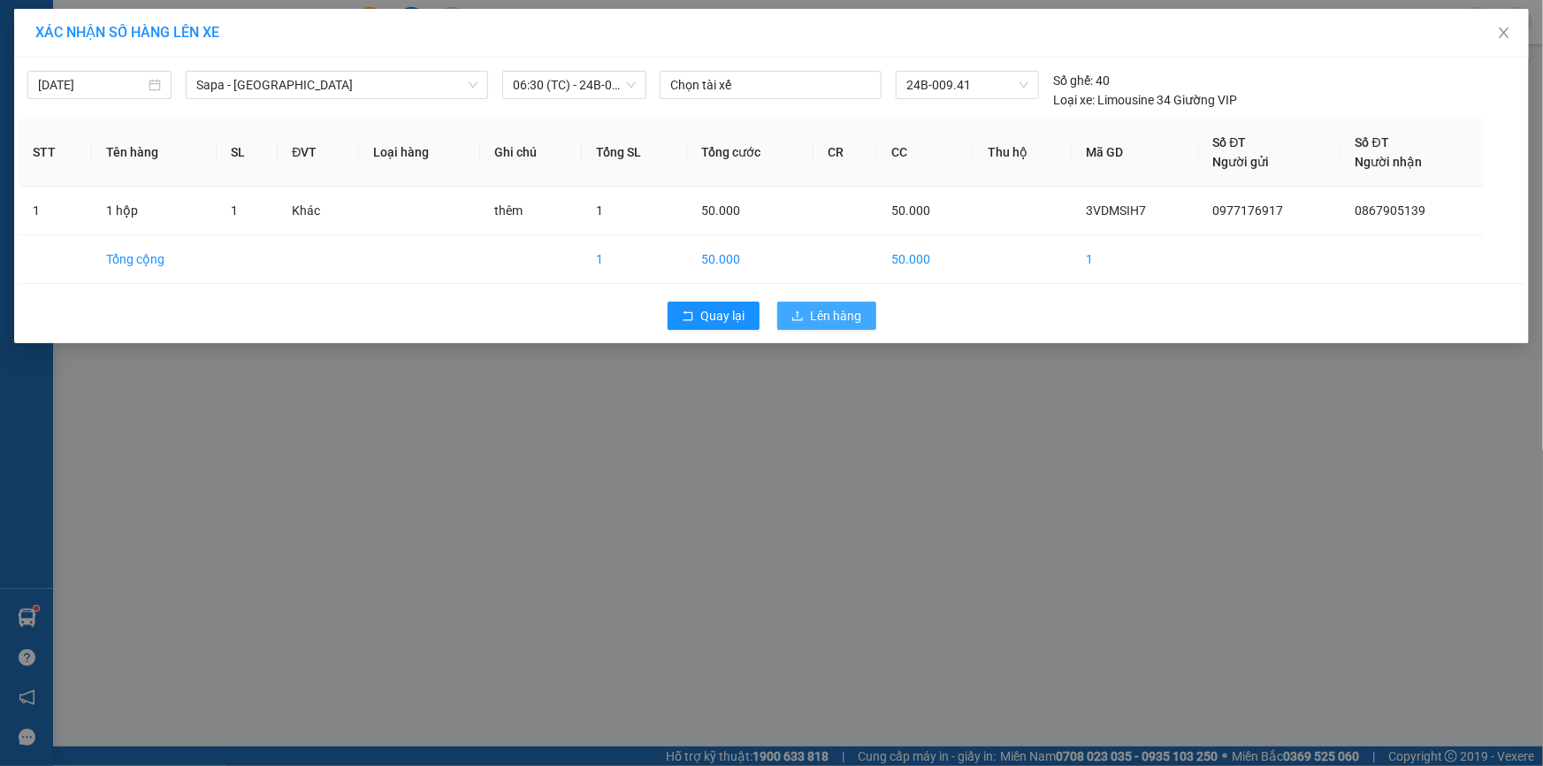
click at [813, 317] on span "Lên hàng" at bounding box center [836, 315] width 51 height 19
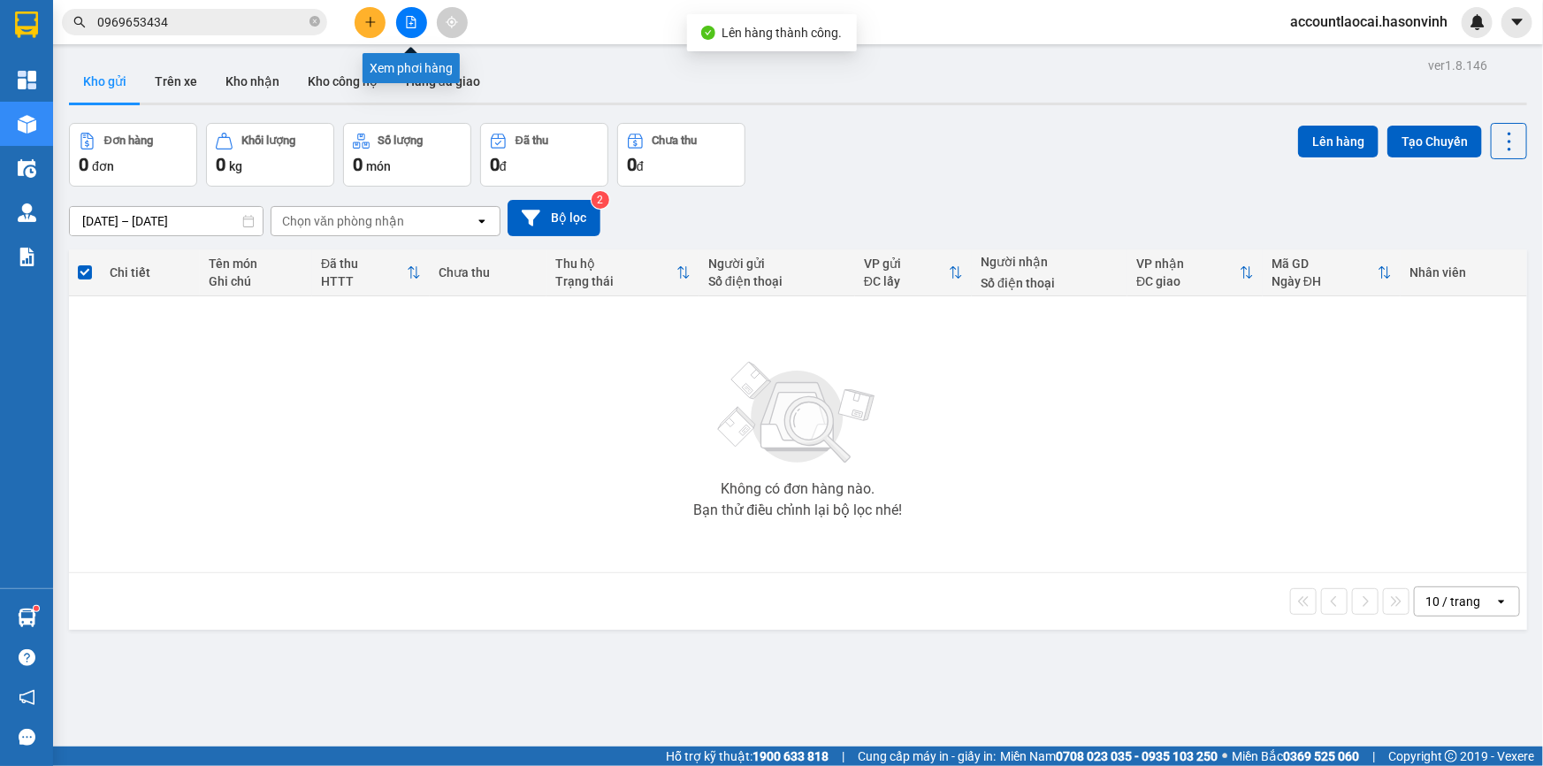
click at [416, 19] on icon "file-add" at bounding box center [411, 22] width 12 height 12
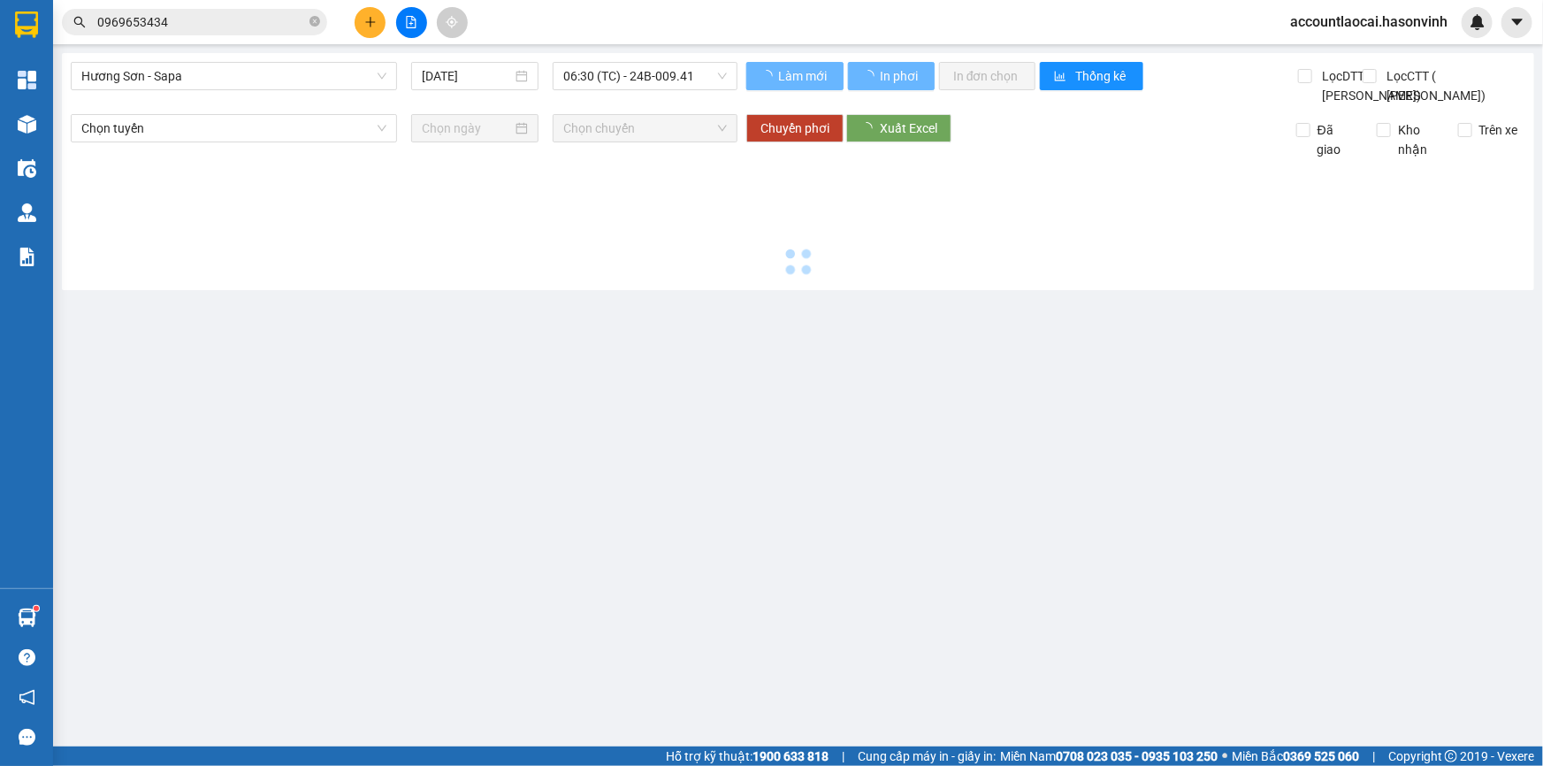
type input "[DATE]"
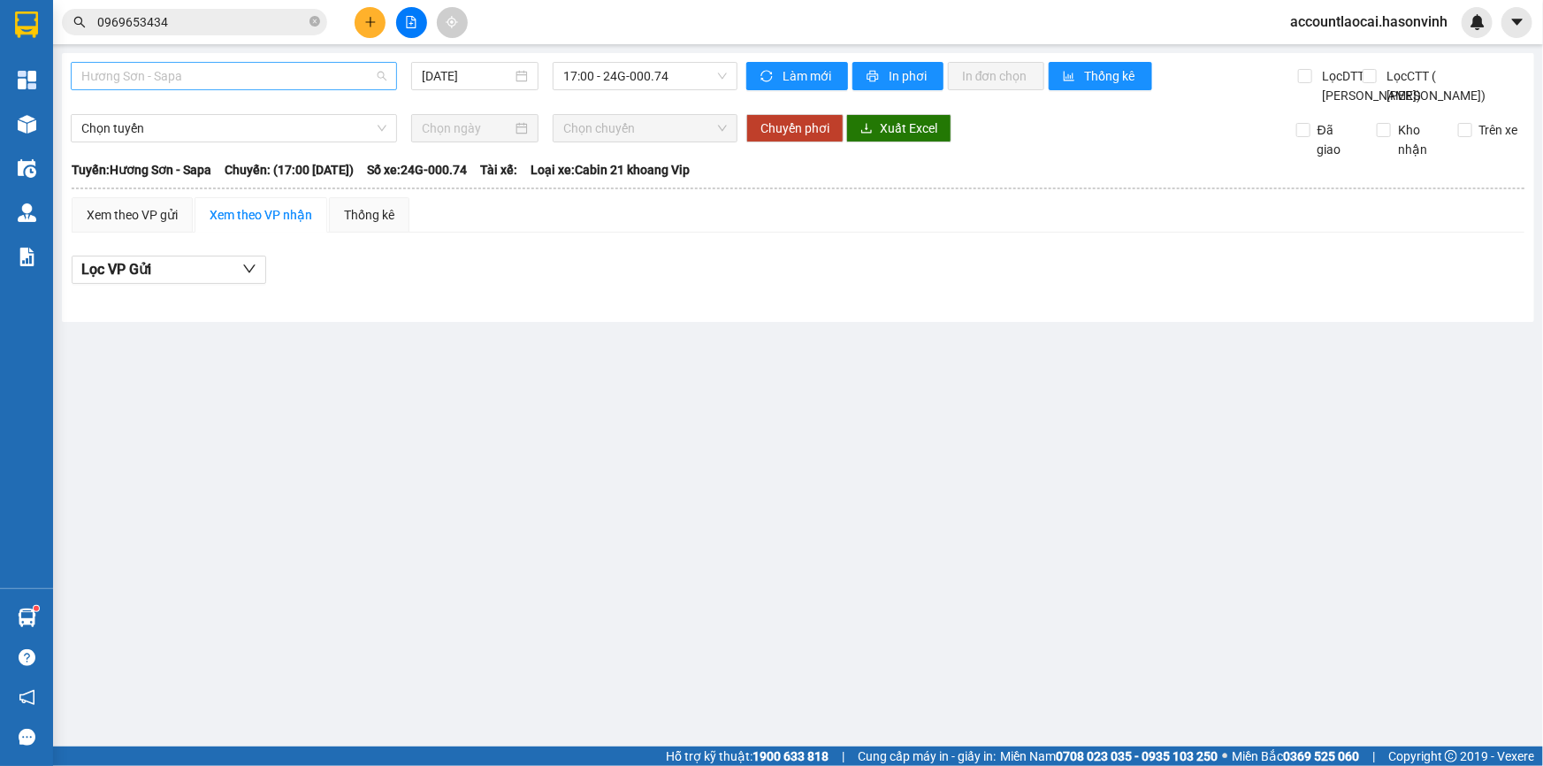
click at [211, 78] on span "Hương Sơn - Sapa" at bounding box center [233, 76] width 305 height 27
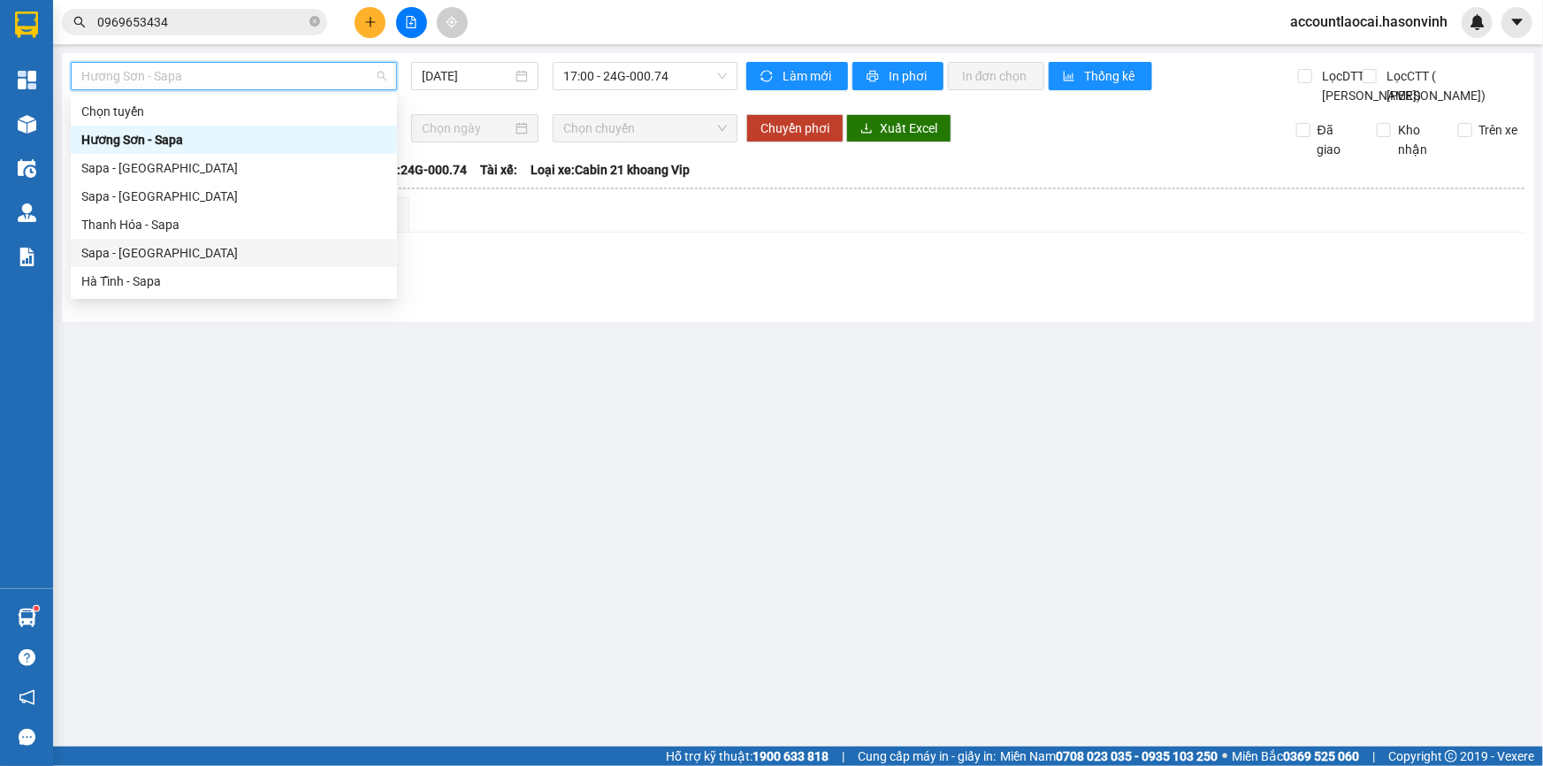
click at [163, 260] on div "Sapa - [GEOGRAPHIC_DATA]" at bounding box center [233, 252] width 305 height 19
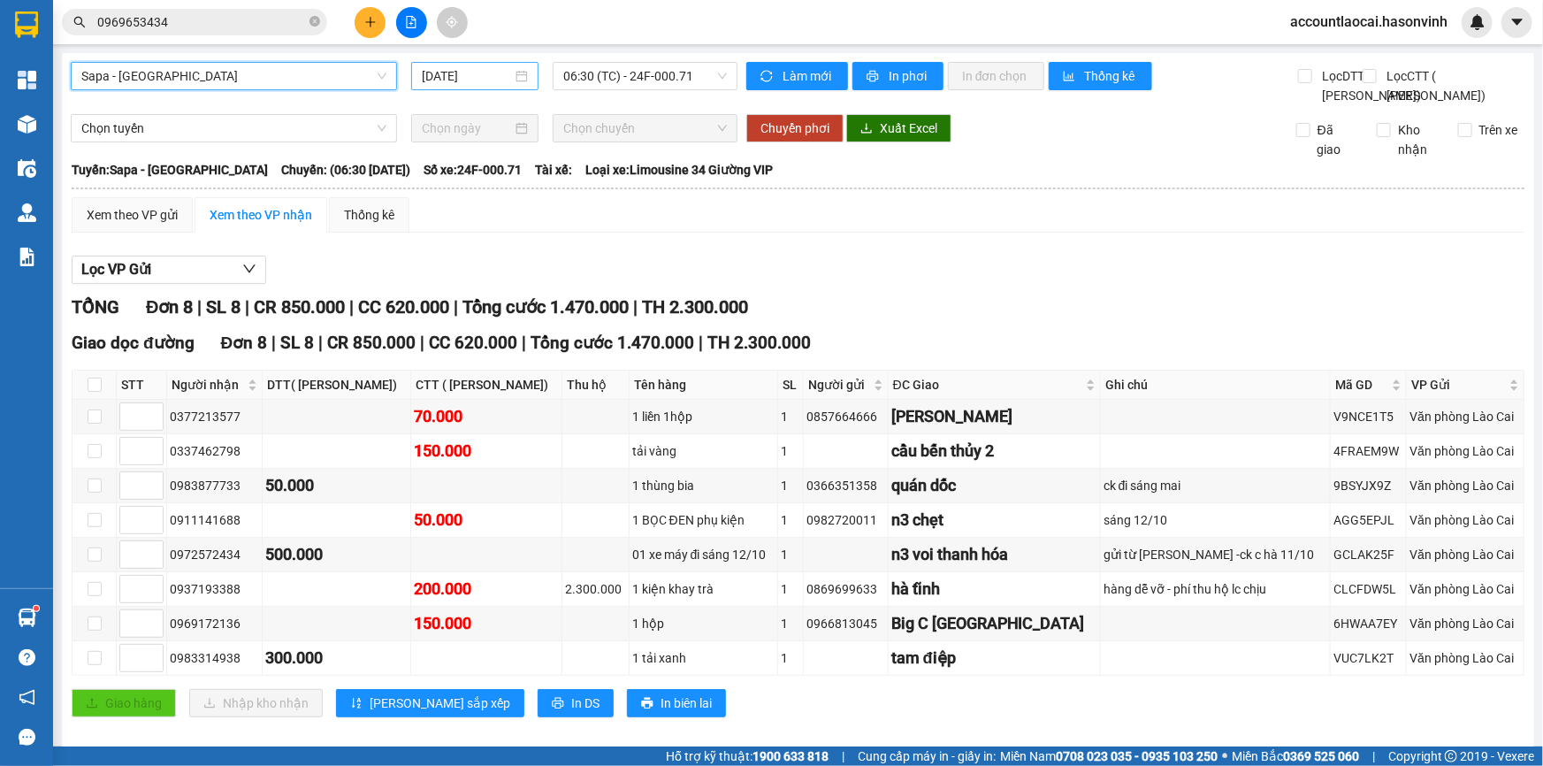
click at [435, 63] on main "Sapa - [GEOGRAPHIC_DATA] Sapa - [GEOGRAPHIC_DATA] [DATE] 06:30 (TC) - 24F-000.7…" at bounding box center [771, 373] width 1543 height 746
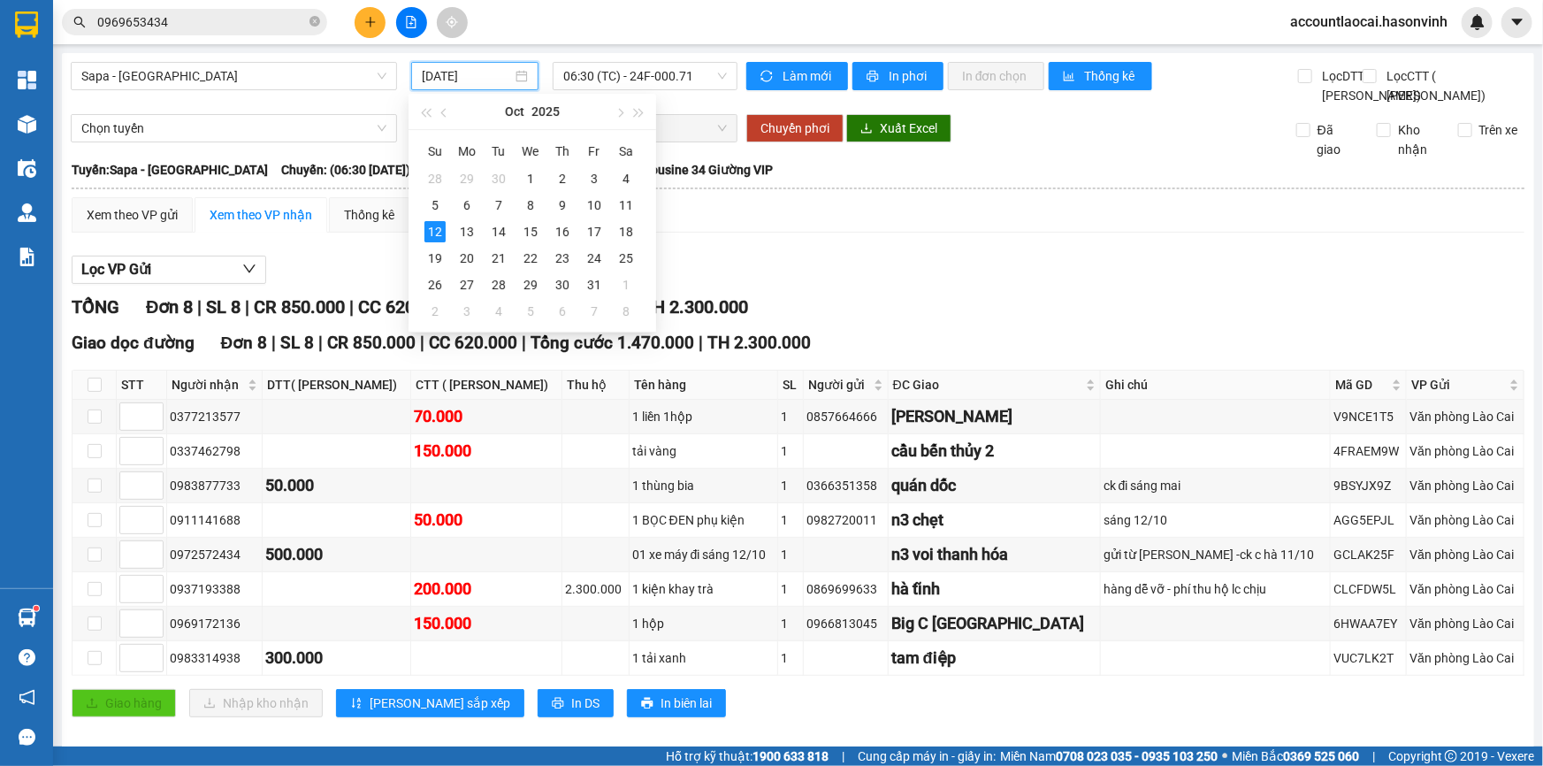
click at [433, 80] on input "[DATE]" at bounding box center [467, 75] width 90 height 19
type input "[DATE]"
click at [671, 77] on span "06:30 (TC) - 24F-000.71" at bounding box center [645, 76] width 164 height 27
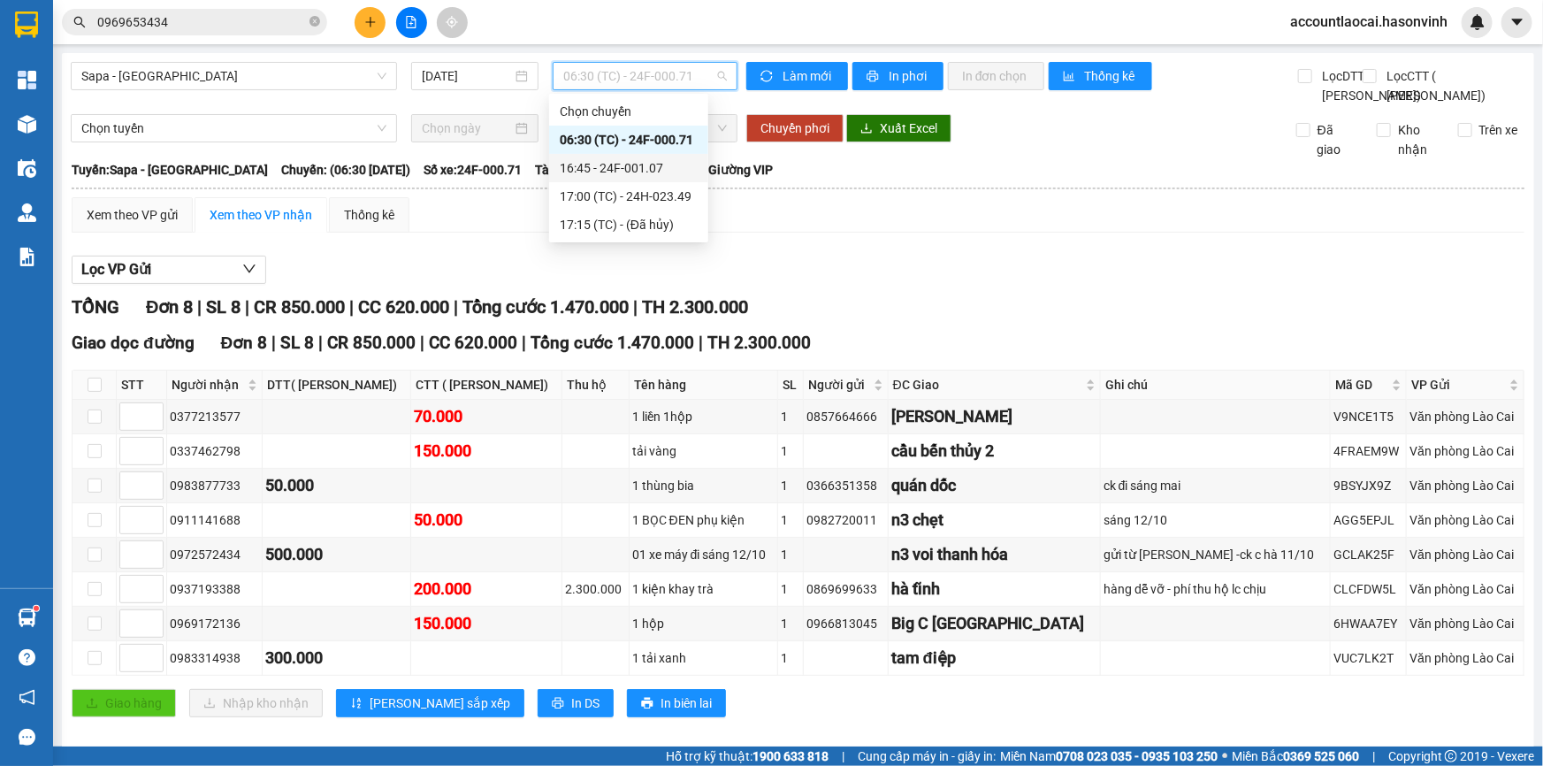
click at [680, 168] on div "16:45 - 24F-001.07" at bounding box center [629, 167] width 138 height 19
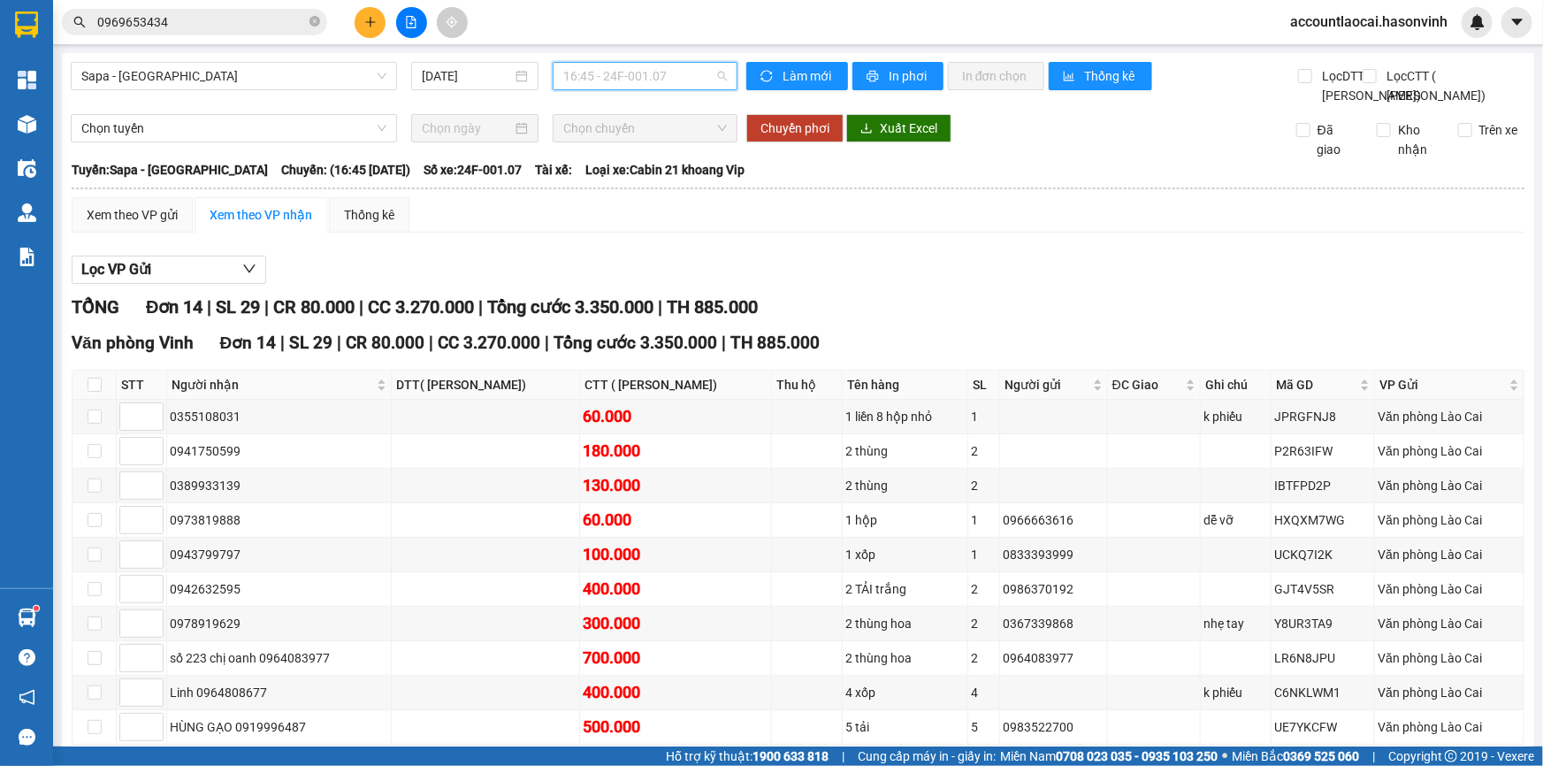
click at [669, 71] on span "16:45 - 24F-001.07" at bounding box center [645, 76] width 164 height 27
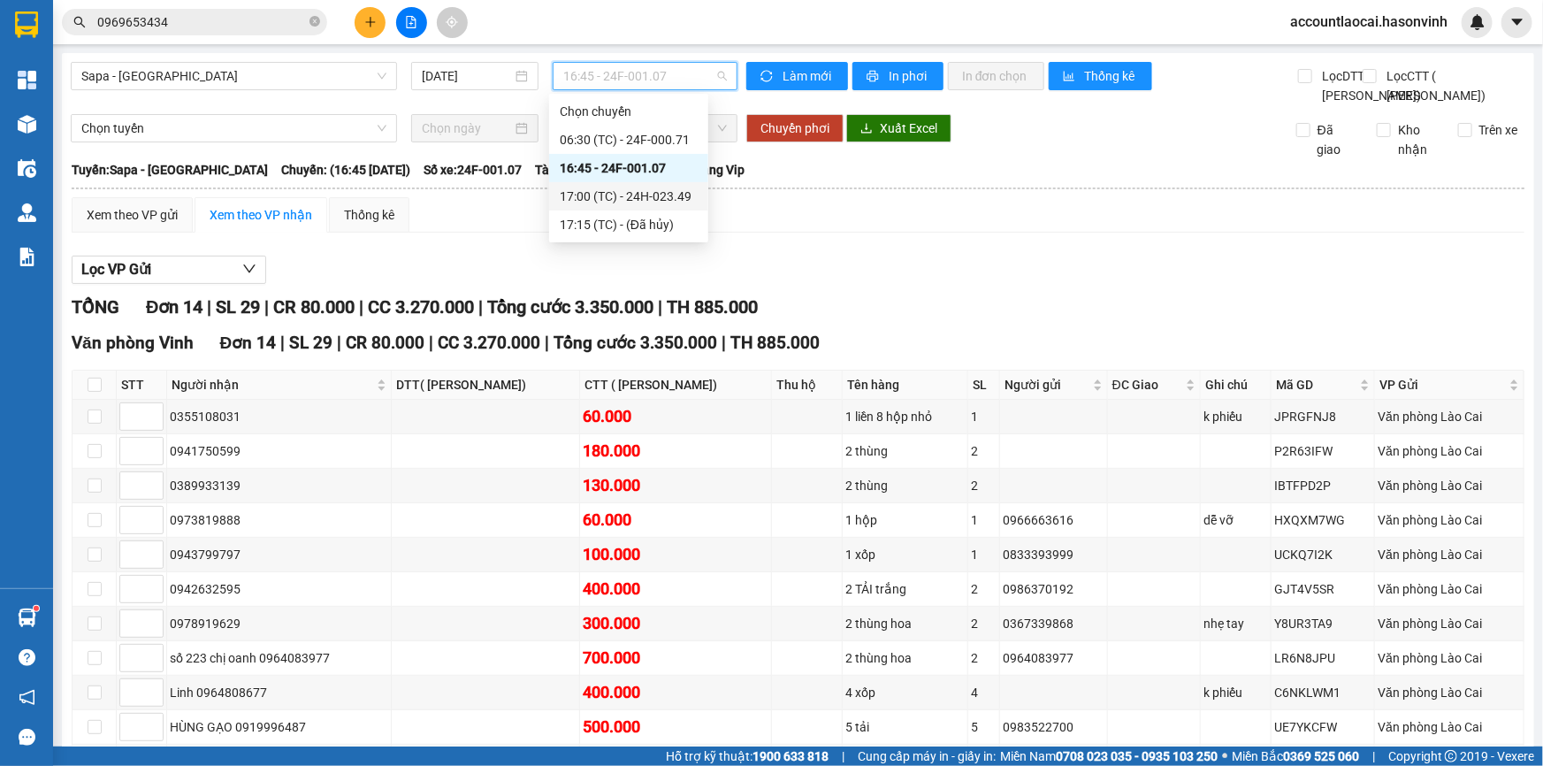
click at [666, 196] on div "17:00 (TC) - 24H-023.49" at bounding box center [629, 196] width 138 height 19
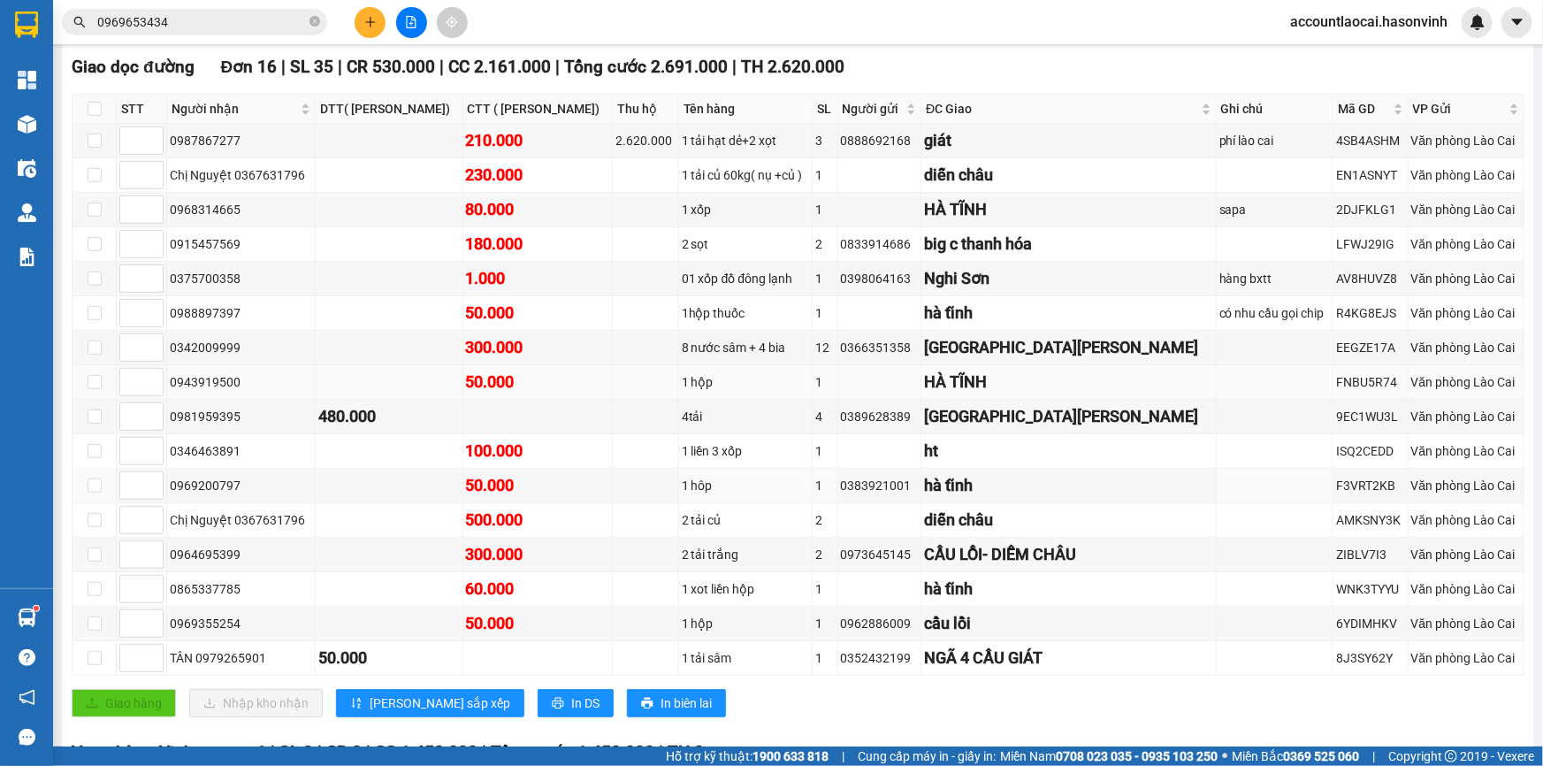
scroll to position [195, 0]
